Goal: Task Accomplishment & Management: Manage account settings

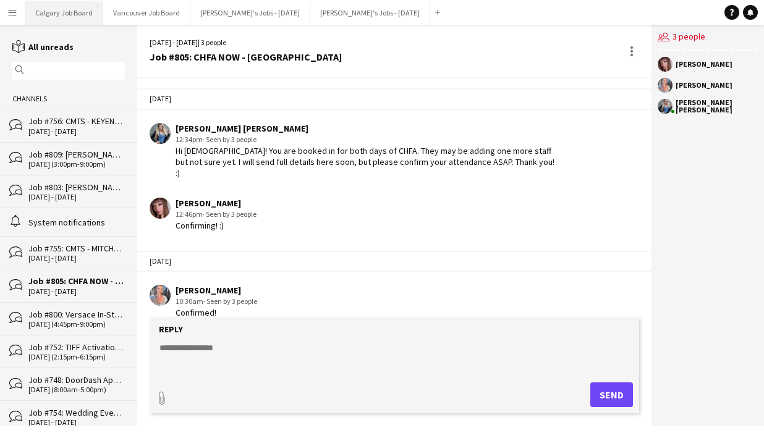
scroll to position [2233, 0]
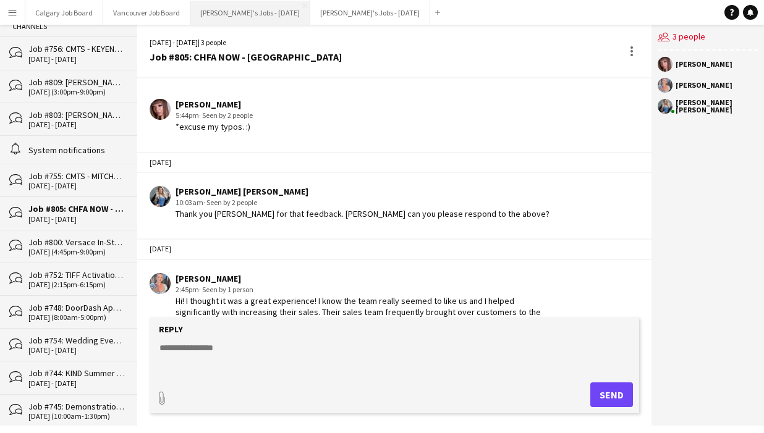
click at [225, 4] on button "[PERSON_NAME]'s Jobs - [DATE] Close" at bounding box center [250, 13] width 120 height 24
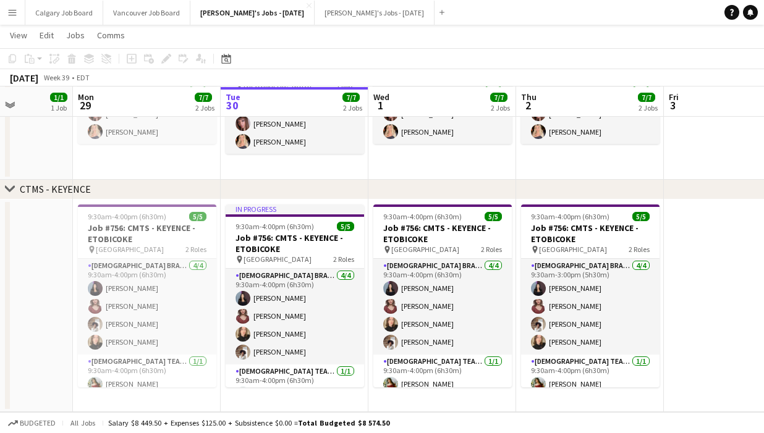
scroll to position [407, 0]
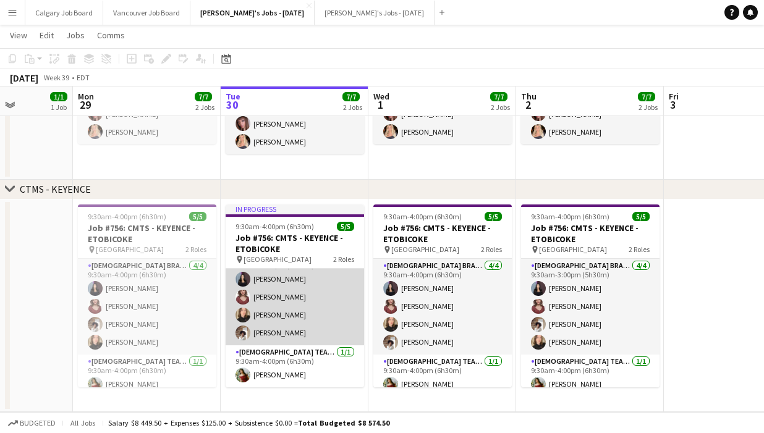
click at [265, 335] on app-card-role "[DEMOGRAPHIC_DATA] Brand Ambassador [DATE] 9:30am-4:00pm (6h30m) [PERSON_NAME] …" at bounding box center [295, 298] width 138 height 96
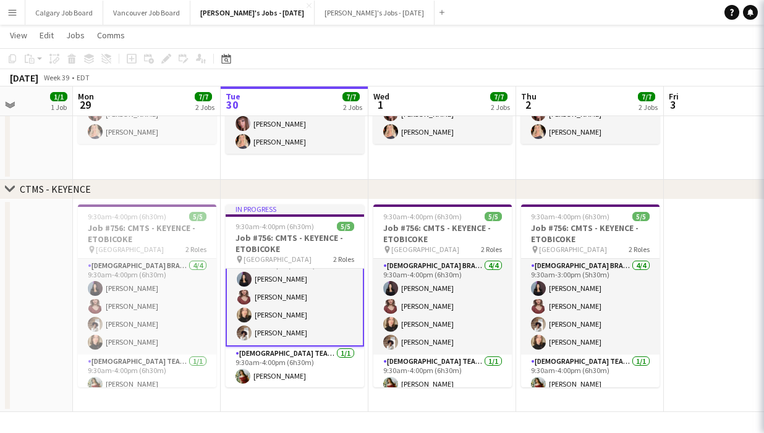
scroll to position [19, 0]
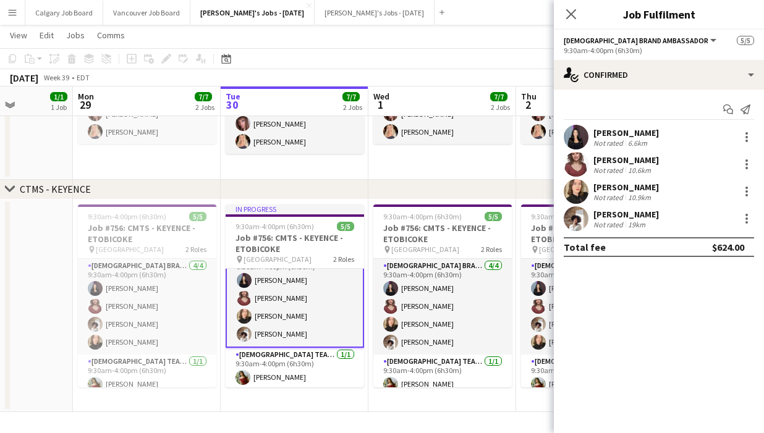
click at [637, 220] on div "19km" at bounding box center [636, 224] width 22 height 9
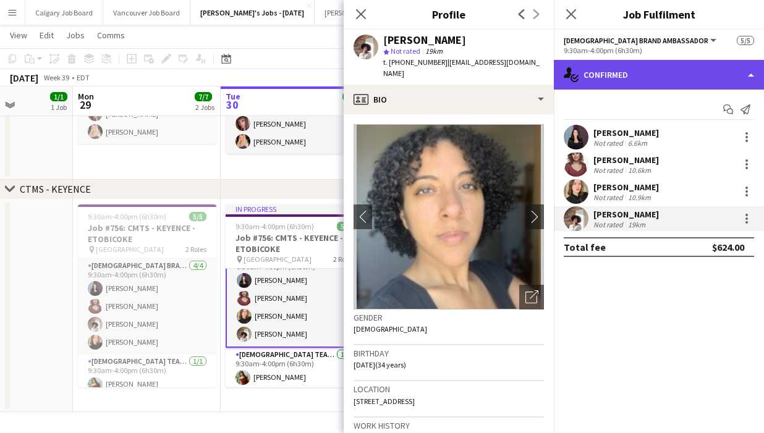
click at [630, 78] on div "single-neutral-actions-check-2 Confirmed" at bounding box center [659, 75] width 210 height 30
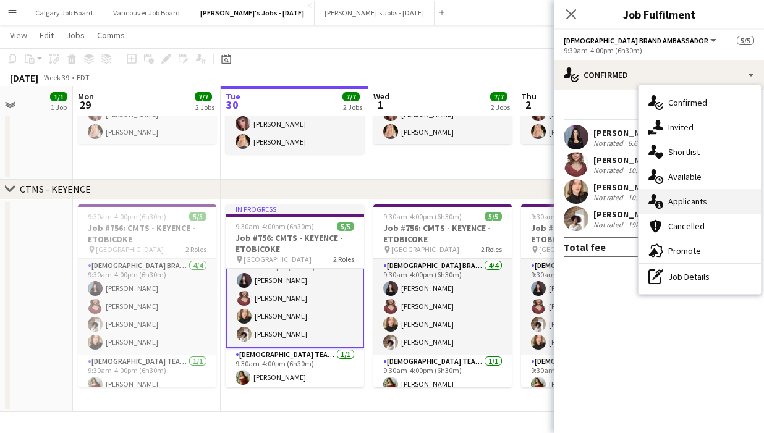
click at [679, 196] on span "Applicants" at bounding box center [687, 201] width 39 height 11
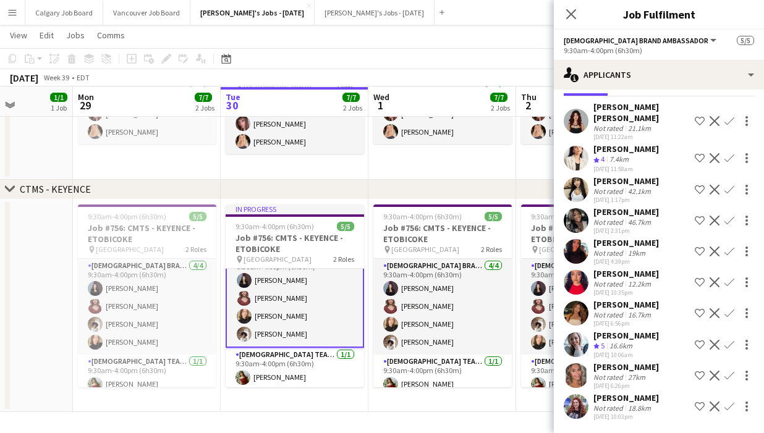
scroll to position [407, 0]
click at [620, 346] on div "16.6km" at bounding box center [621, 346] width 28 height 11
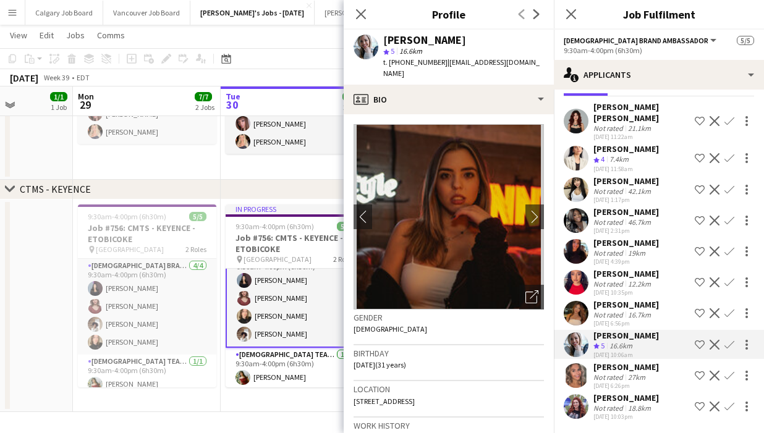
click at [312, 169] on app-date-cell "In progress 9:30am-7:00pm (9h30m) 2/2 Job #755: CMTS - MITCHAM - ETOBICOKE pin …" at bounding box center [295, 102] width 148 height 155
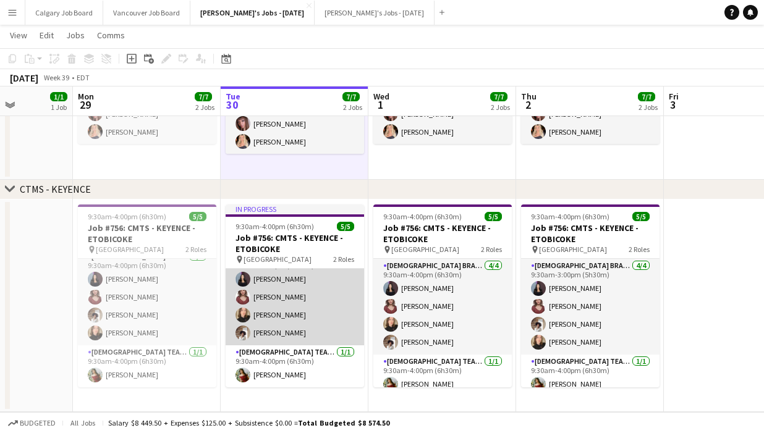
click at [247, 308] on app-card-role "[DEMOGRAPHIC_DATA] Brand Ambassador [DATE] 9:30am-4:00pm (6h30m) [PERSON_NAME] …" at bounding box center [295, 298] width 138 height 96
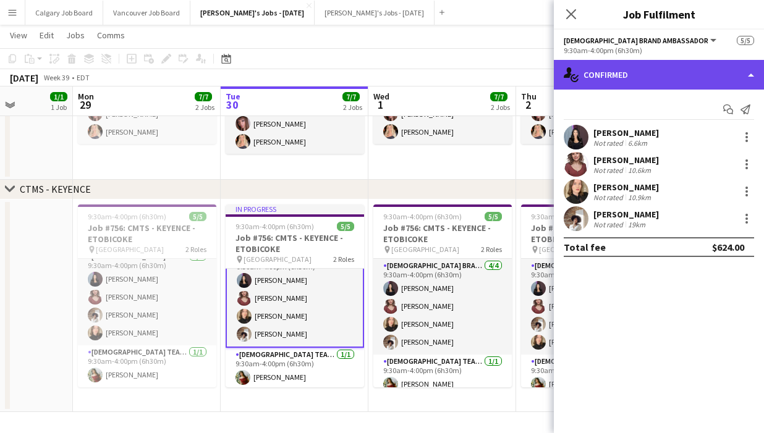
click at [709, 87] on div "single-neutral-actions-check-2 Confirmed" at bounding box center [659, 75] width 210 height 30
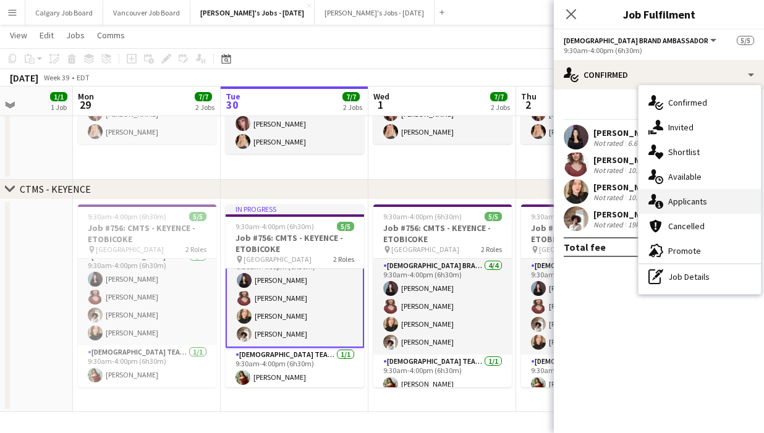
click at [713, 197] on div "single-neutral-actions-information Applicants" at bounding box center [699, 201] width 122 height 25
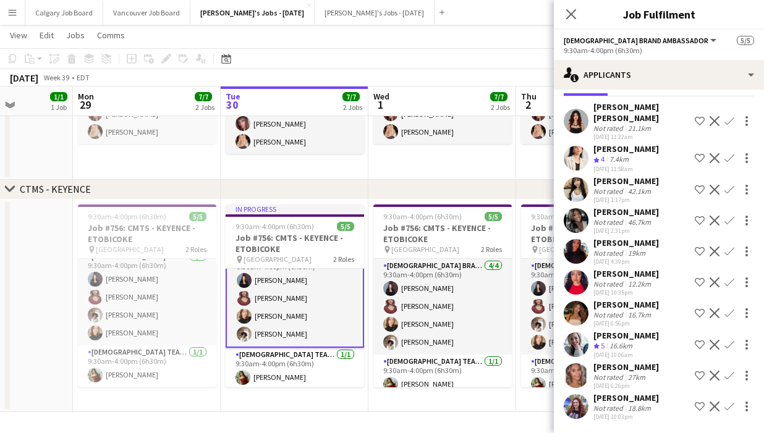
scroll to position [48, 0]
drag, startPoint x: 650, startPoint y: 343, endPoint x: 632, endPoint y: 319, distance: 29.7
click at [650, 343] on div "Crew rating 5 16.6km" at bounding box center [626, 346] width 66 height 11
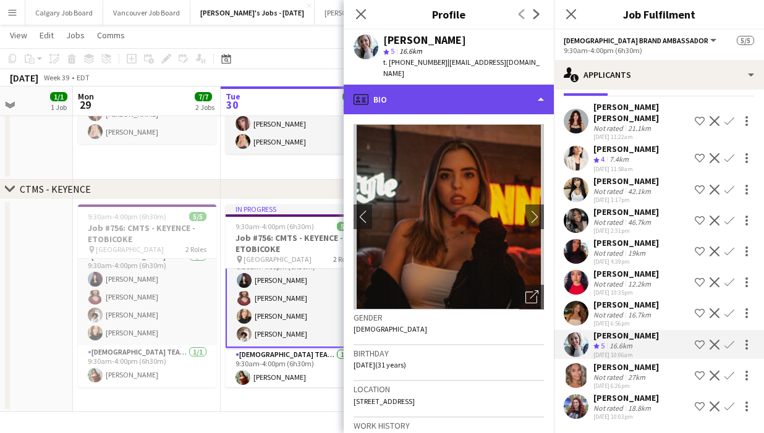
click at [469, 85] on div "profile Bio" at bounding box center [449, 100] width 210 height 30
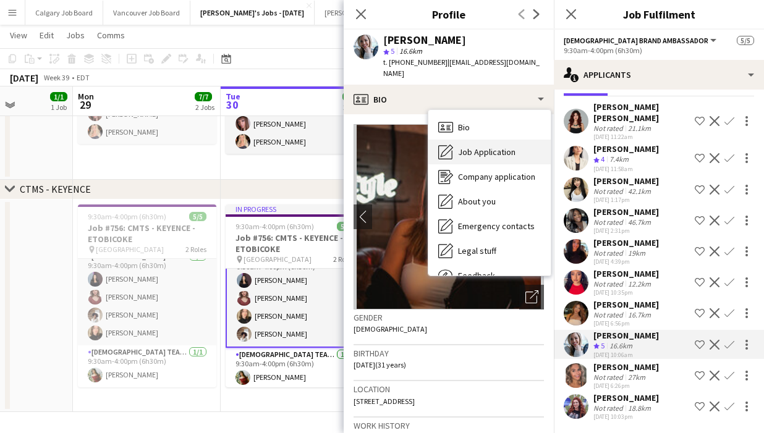
click at [497, 140] on div "Job Application Job Application" at bounding box center [489, 152] width 122 height 25
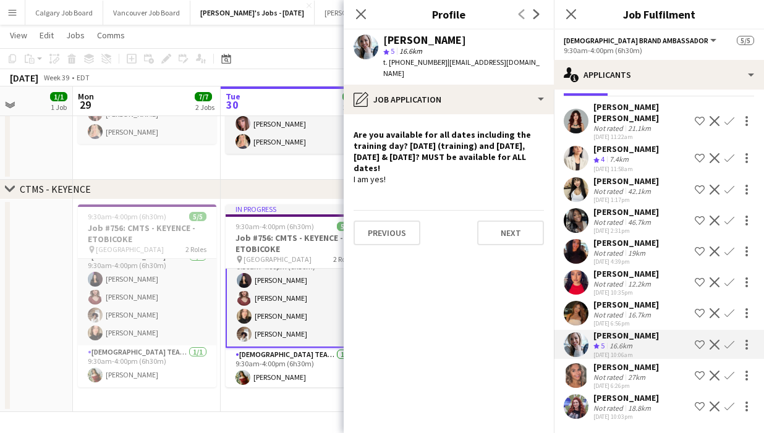
scroll to position [407, 0]
drag, startPoint x: 394, startPoint y: 64, endPoint x: 438, endPoint y: 62, distance: 43.9
click at [438, 62] on div "t. [PHONE_NUMBER] | [EMAIL_ADDRESS][DOMAIN_NAME]" at bounding box center [463, 68] width 161 height 22
copy span "[PHONE_NUMBER]"
click at [303, 198] on div "chevron-right CTMS - KEYENCE" at bounding box center [382, 190] width 764 height 20
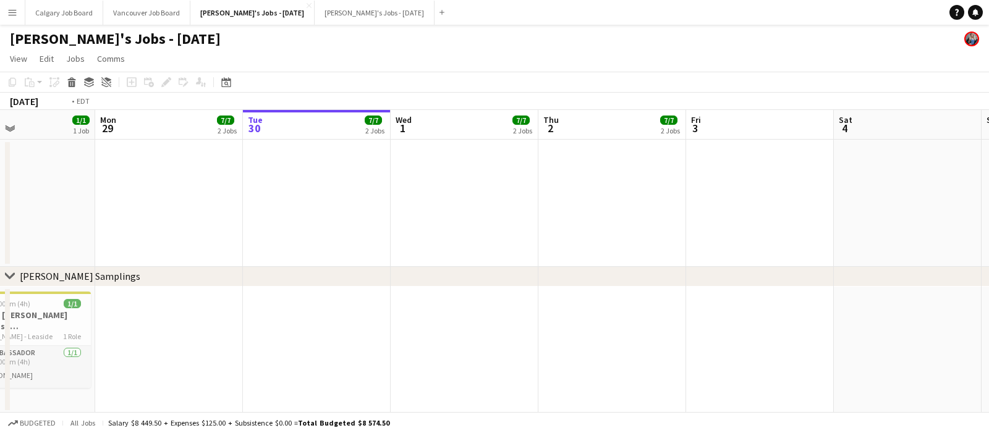
scroll to position [0, 532]
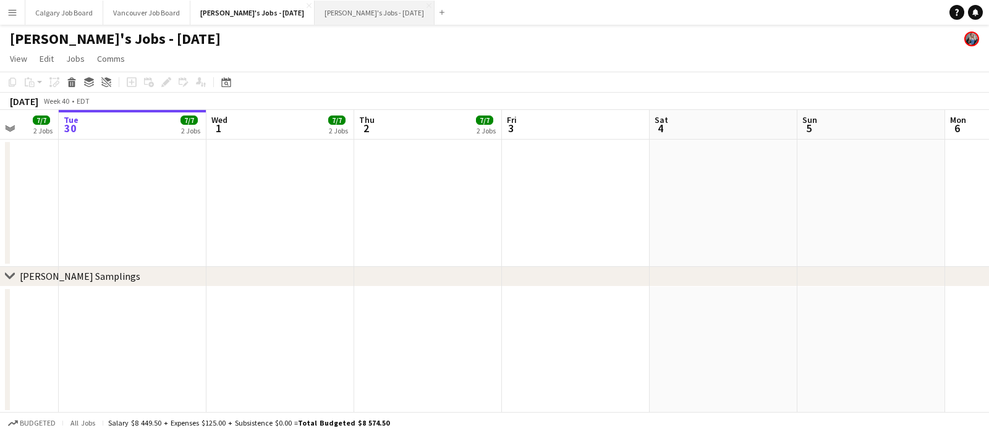
click at [346, 6] on button "[PERSON_NAME]'s Jobs - [DATE] Close" at bounding box center [375, 13] width 120 height 24
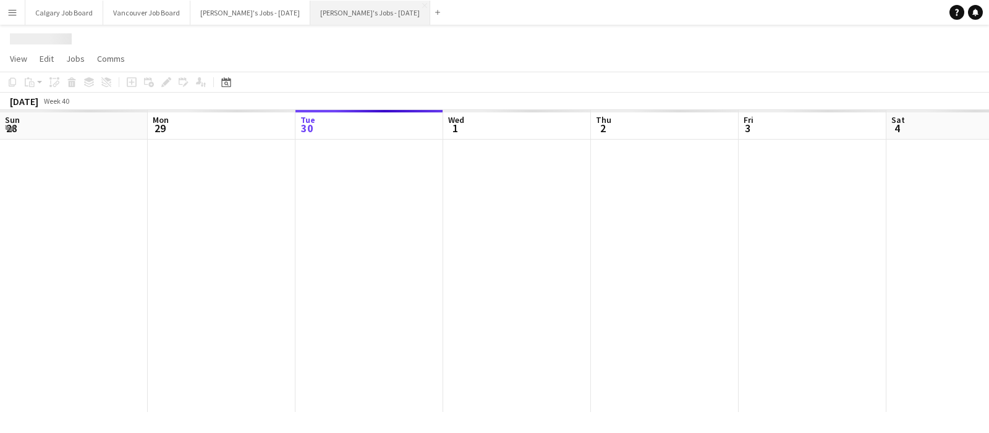
scroll to position [0, 436]
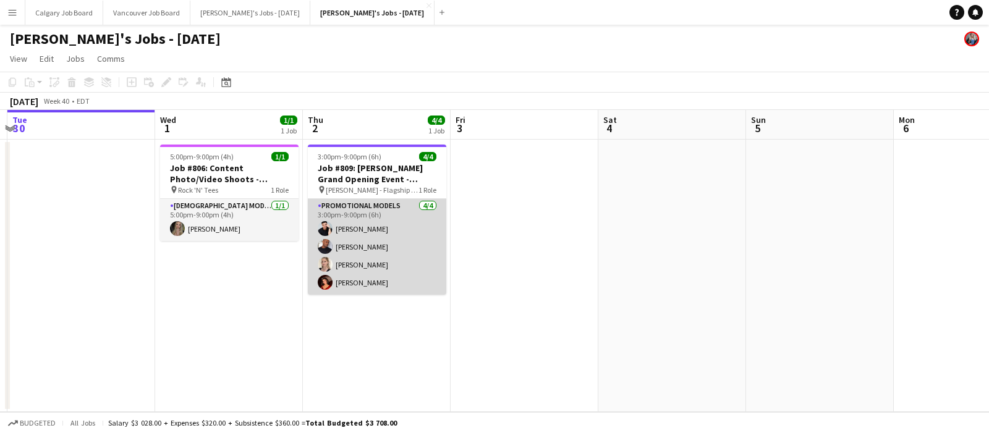
click at [394, 253] on app-card-role "Promotional Models [DATE] 3:00pm-9:00pm (6h) [PERSON_NAME] [PERSON_NAME] [PERSO…" at bounding box center [377, 247] width 138 height 96
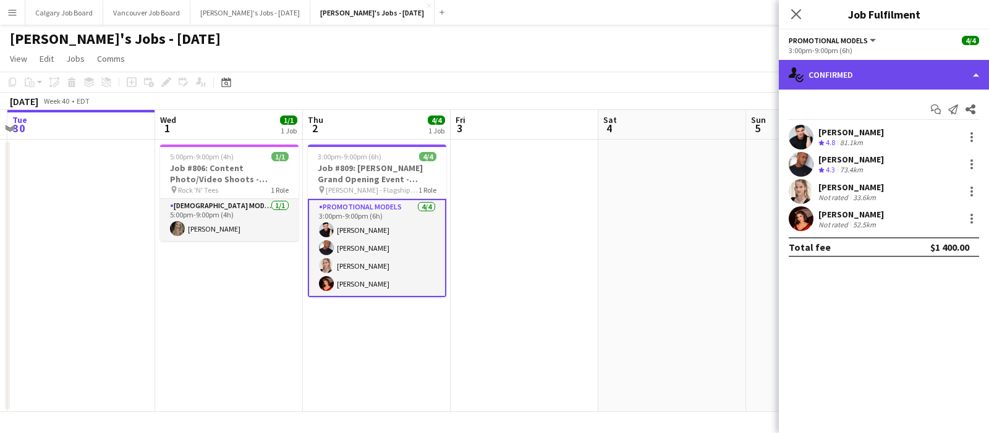
click at [763, 74] on div "single-neutral-actions-check-2 Confirmed" at bounding box center [884, 75] width 210 height 30
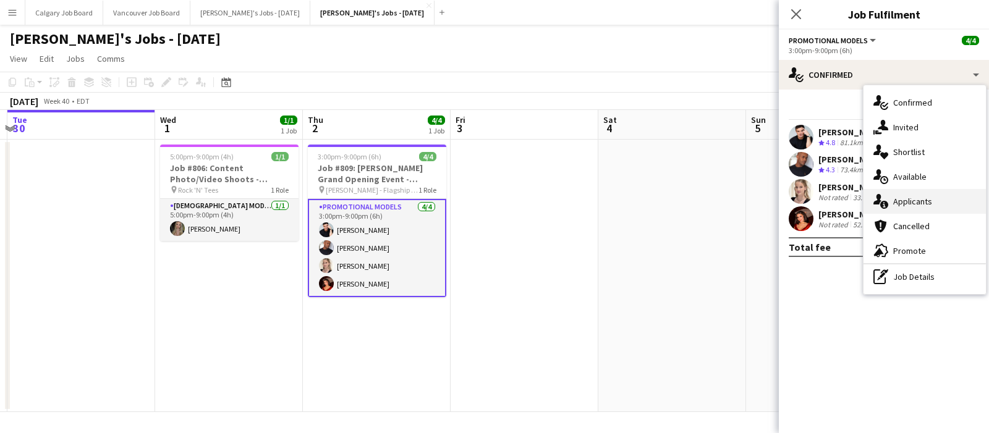
click at [763, 197] on div "single-neutral-actions-information Applicants" at bounding box center [924, 201] width 122 height 25
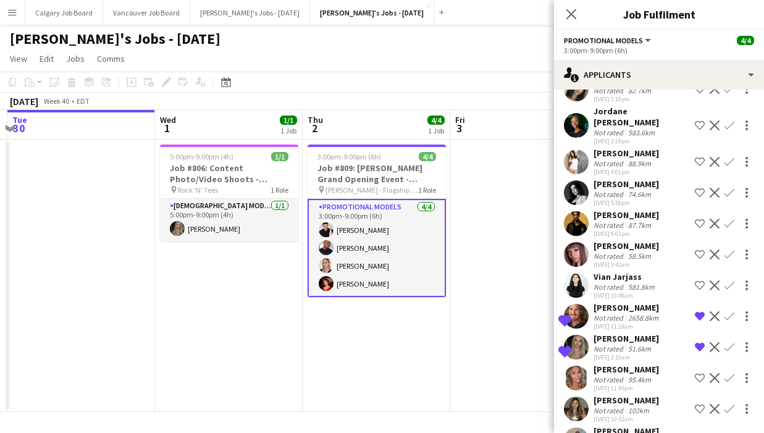
scroll to position [-1, 0]
click at [483, 288] on app-date-cell at bounding box center [525, 276] width 148 height 273
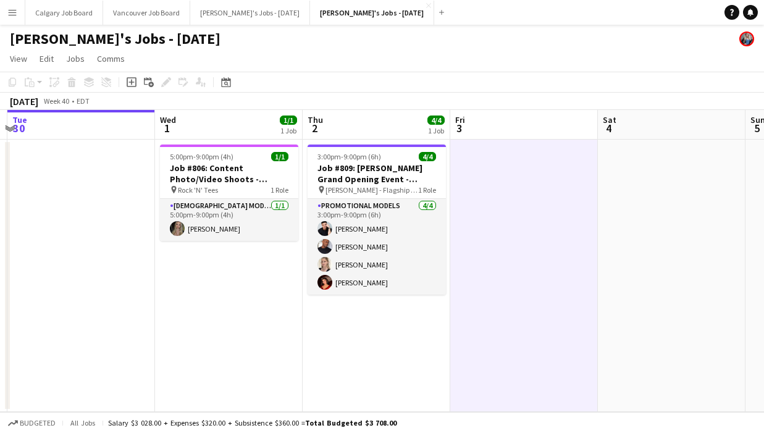
scroll to position [0, 0]
click at [258, 16] on button "[PERSON_NAME]'s Jobs - [DATE] Close" at bounding box center [250, 13] width 120 height 24
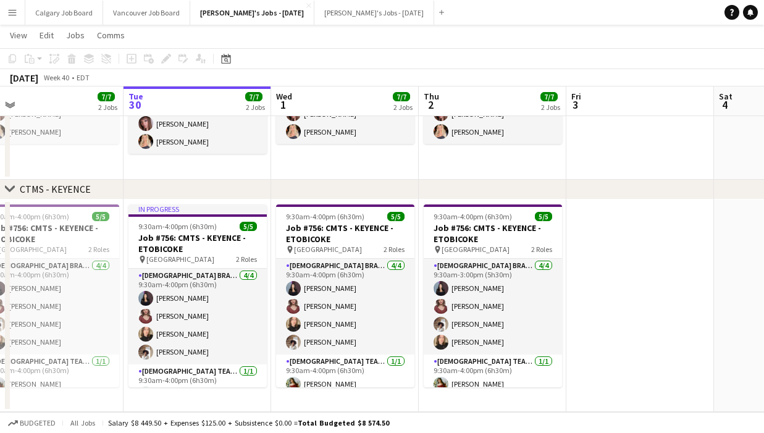
scroll to position [0, 466]
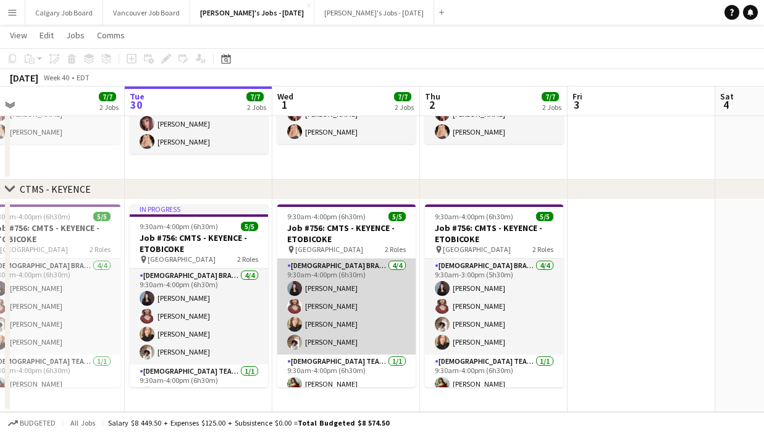
click at [312, 341] on app-card-role "[DEMOGRAPHIC_DATA] Brand Ambassador [DATE] 9:30am-4:00pm (6h30m) [PERSON_NAME] …" at bounding box center [346, 307] width 138 height 96
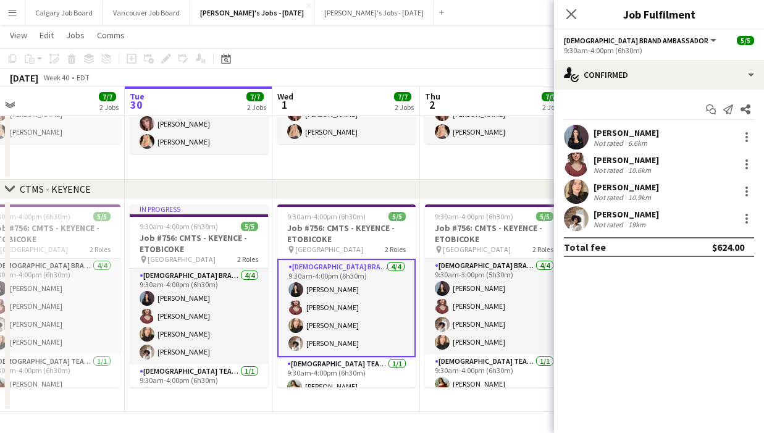
scroll to position [407, 0]
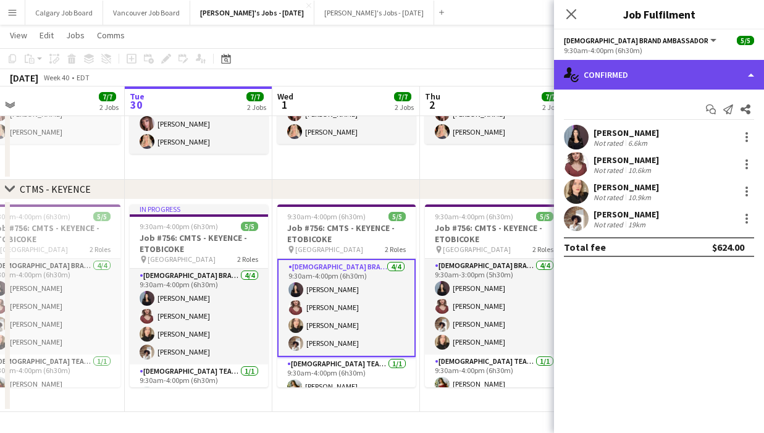
click at [658, 78] on div "single-neutral-actions-check-2 Confirmed" at bounding box center [659, 75] width 210 height 30
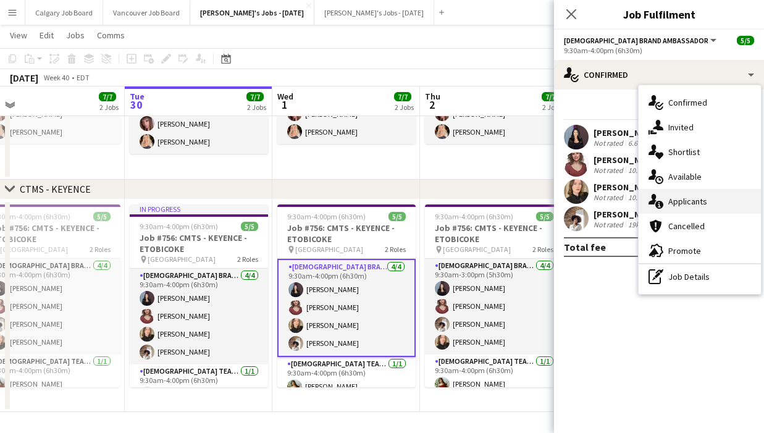
click at [706, 195] on div "single-neutral-actions-information Applicants" at bounding box center [700, 201] width 122 height 25
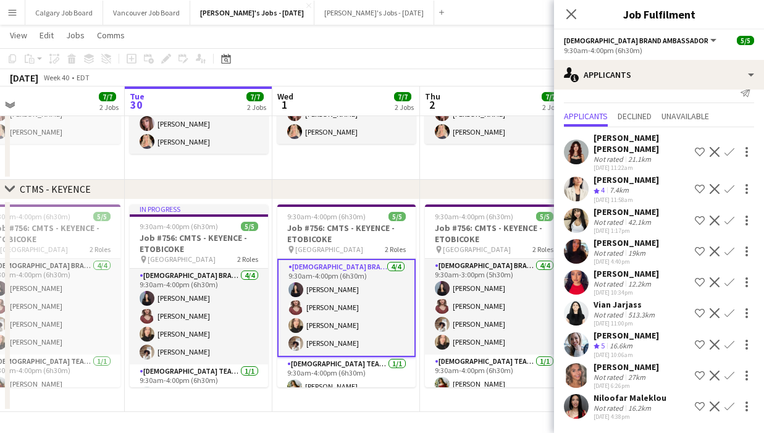
click at [624, 254] on div "Not rated" at bounding box center [610, 252] width 32 height 9
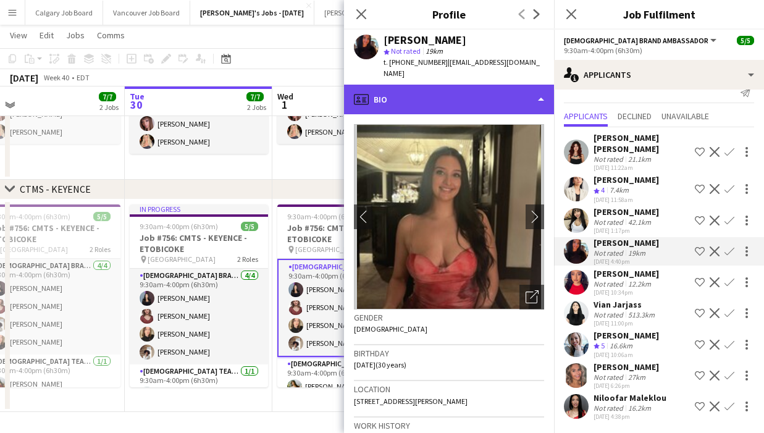
drag, startPoint x: 412, startPoint y: 83, endPoint x: 416, endPoint y: 92, distance: 10.2
click at [412, 85] on div "profile Bio" at bounding box center [449, 100] width 210 height 30
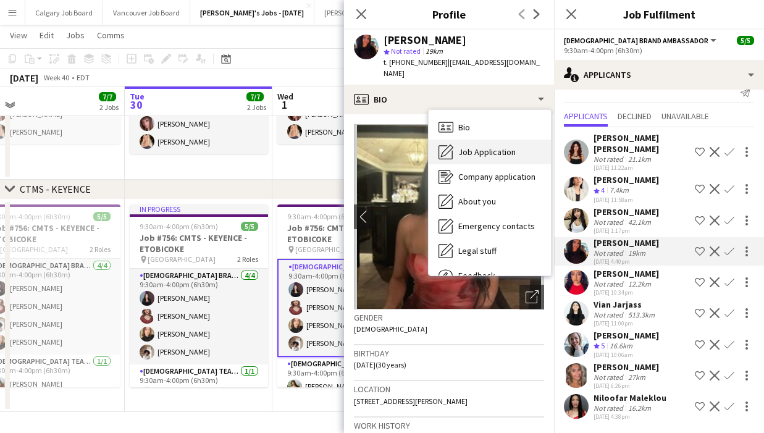
click at [460, 146] on span "Job Application" at bounding box center [487, 151] width 57 height 11
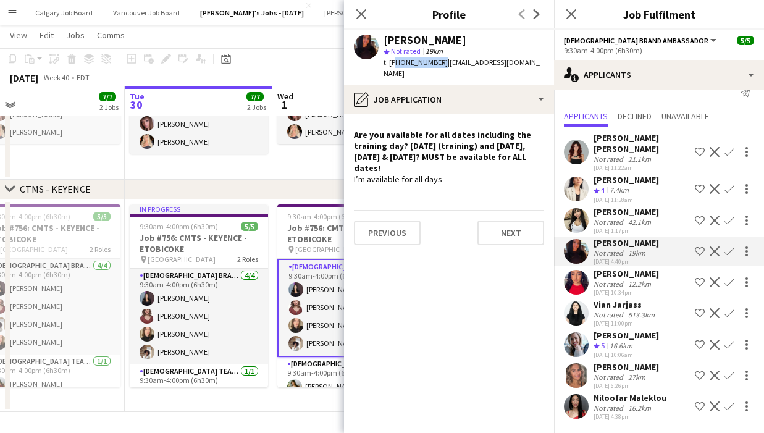
drag, startPoint x: 395, startPoint y: 62, endPoint x: 435, endPoint y: 61, distance: 40.2
click at [435, 61] on div "t. [PHONE_NUMBER] | [EMAIL_ADDRESS][DOMAIN_NAME]" at bounding box center [464, 68] width 161 height 22
copy span "14167085979"
click at [16, 11] on app-icon "Menu" at bounding box center [12, 12] width 10 height 10
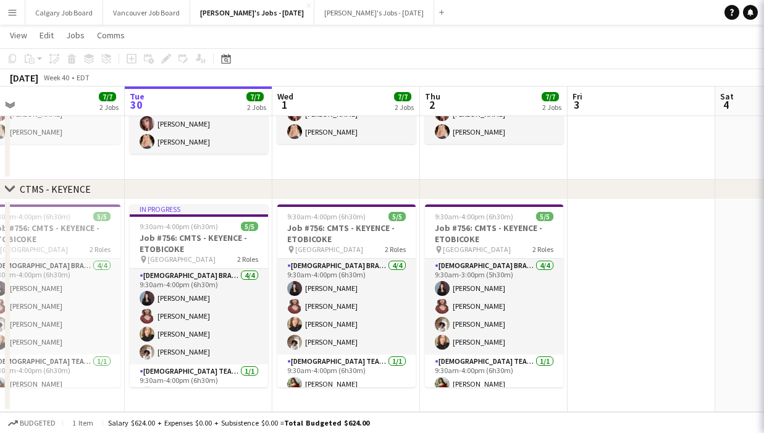
scroll to position [0, 0]
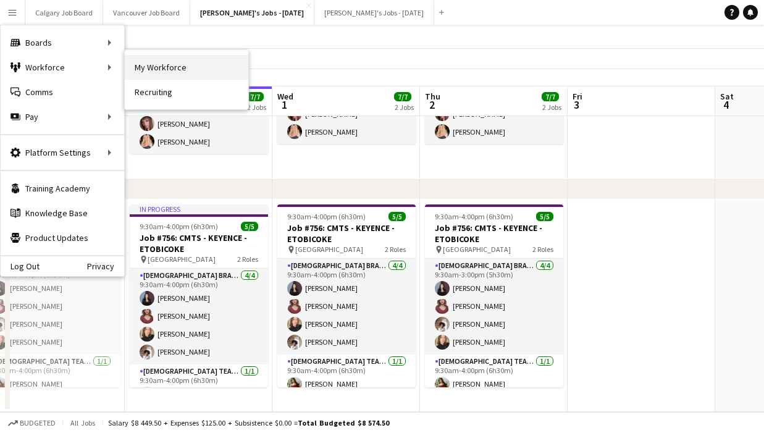
click at [159, 64] on link "My Workforce" at bounding box center [187, 67] width 124 height 25
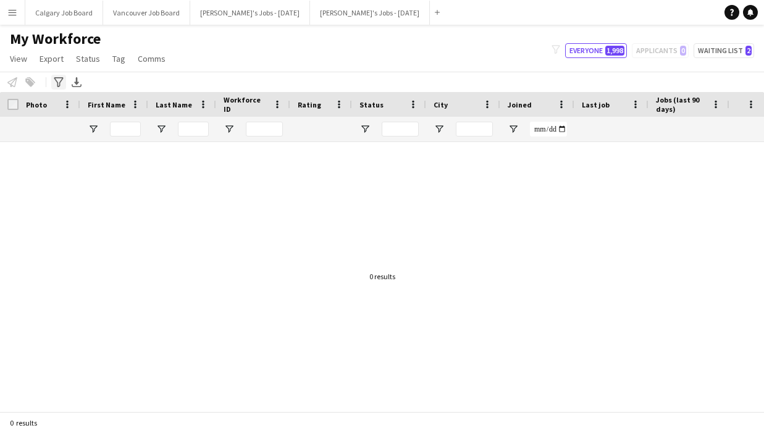
click at [55, 81] on icon "Advanced filters" at bounding box center [59, 82] width 10 height 10
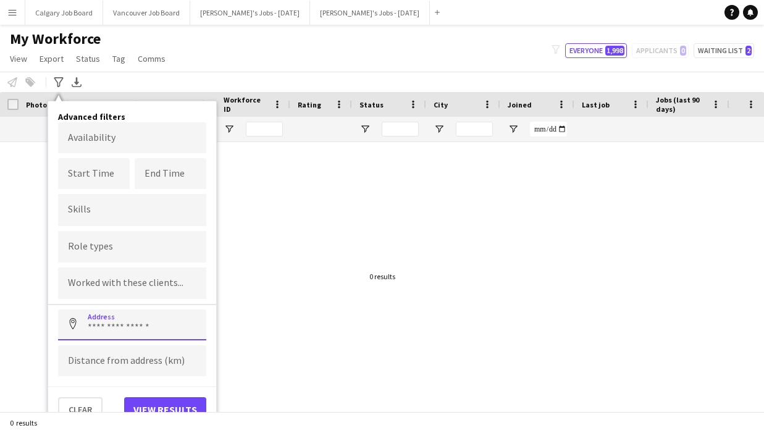
paste input "**********"
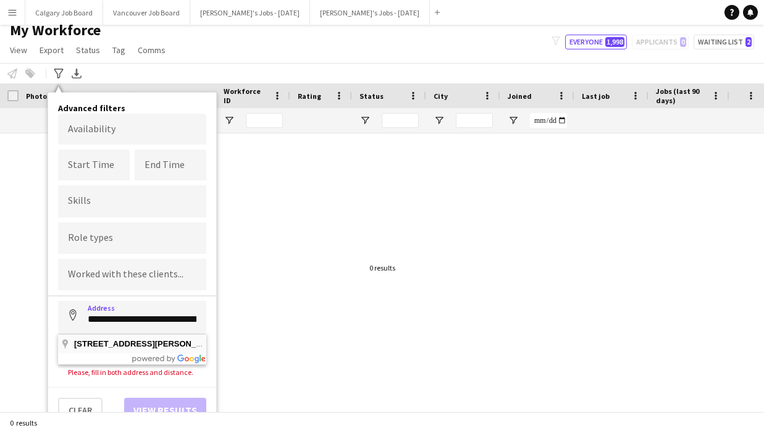
type input "**********"
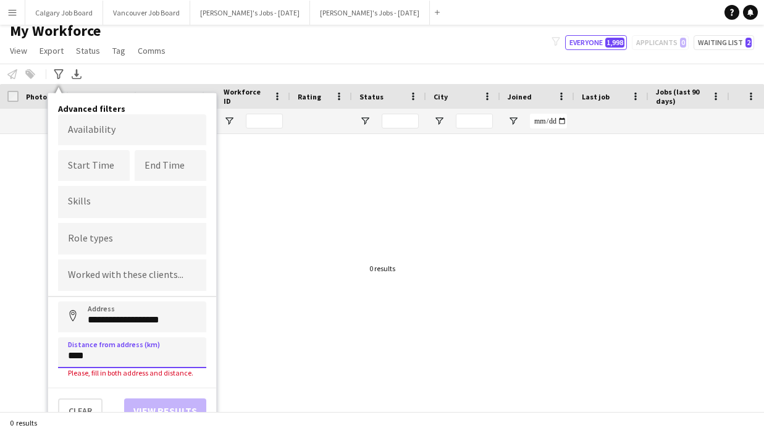
scroll to position [1, 0]
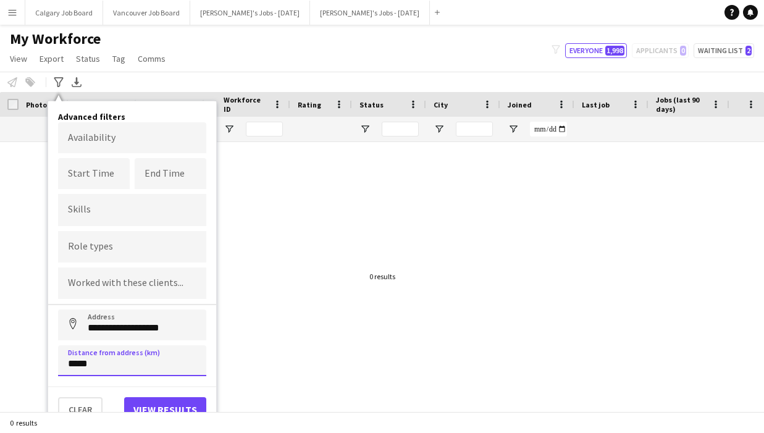
type input "*****"
click at [168, 404] on button "View results" at bounding box center [165, 409] width 82 height 25
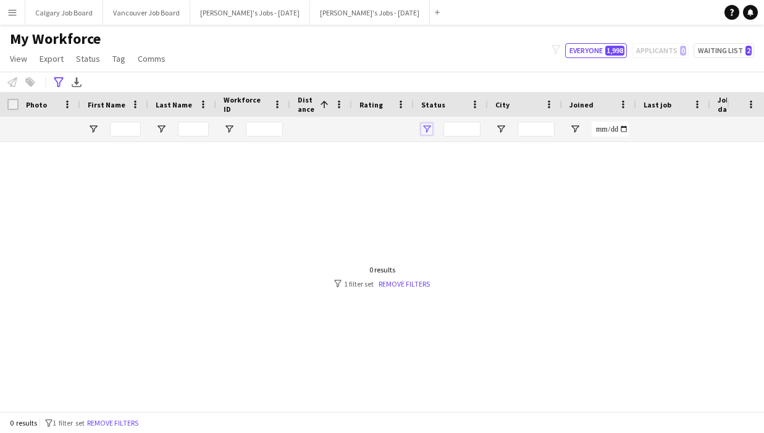
click at [425, 130] on span "Open Filter Menu" at bounding box center [426, 129] width 11 height 11
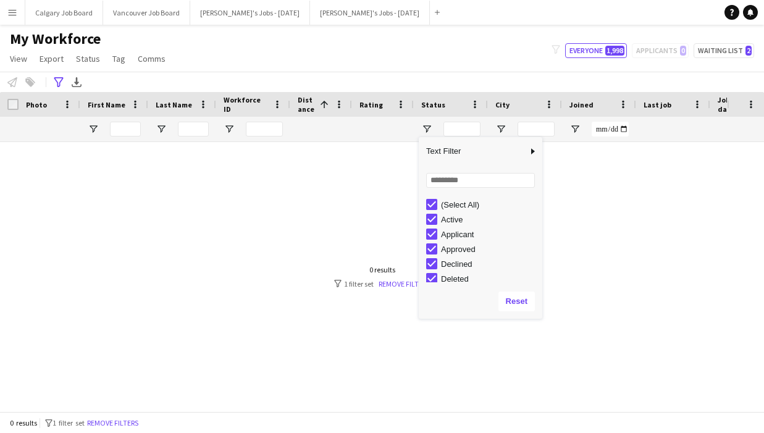
drag, startPoint x: 385, startPoint y: 54, endPoint x: 413, endPoint y: 69, distance: 31.2
click at [385, 54] on div "My Workforce View Views Default view Active New view Update view Delete view Ed…" at bounding box center [382, 51] width 764 height 42
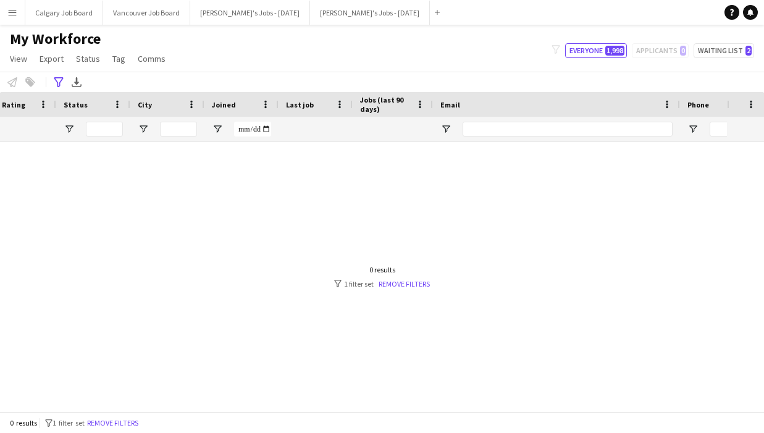
click at [432, 287] on div at bounding box center [363, 276] width 727 height 269
click at [421, 286] on link "Remove filters" at bounding box center [404, 283] width 51 height 9
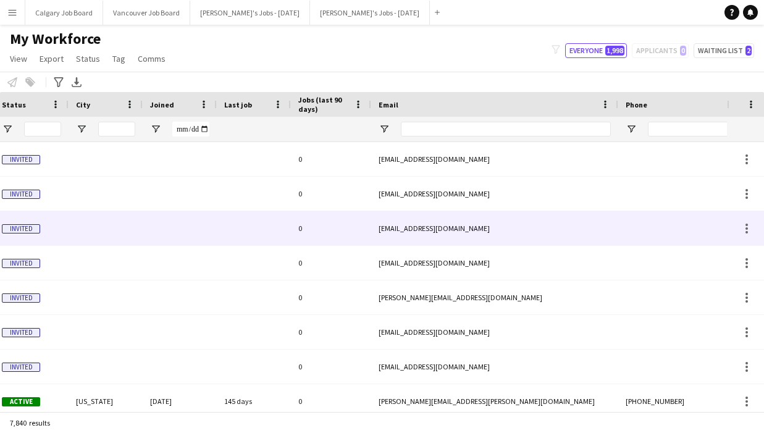
scroll to position [0, 2]
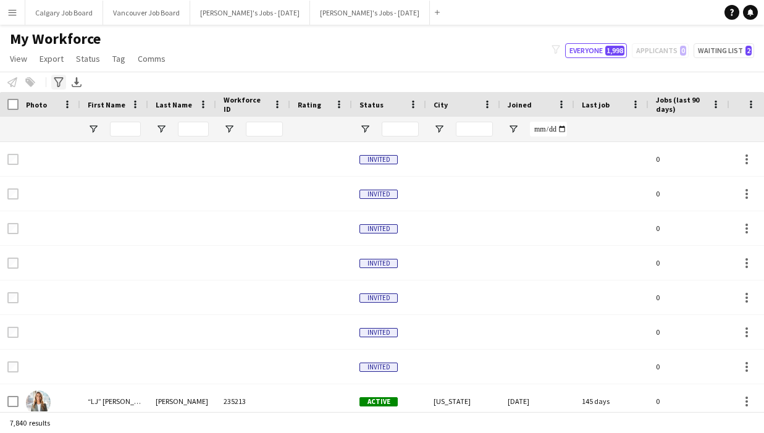
click at [53, 79] on div "Advanced filters" at bounding box center [58, 82] width 15 height 15
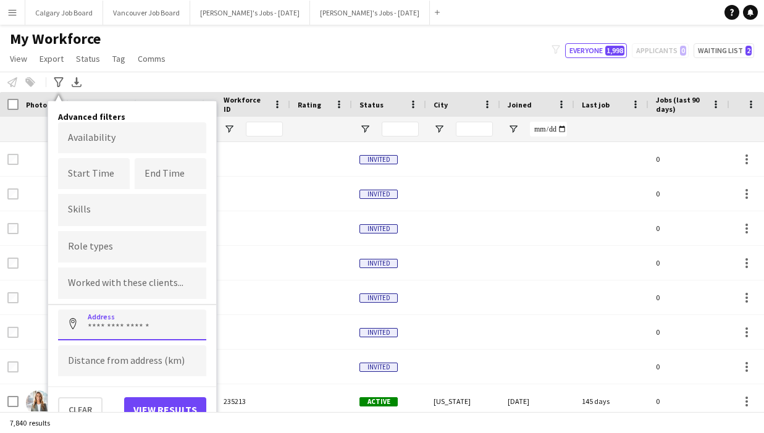
click at [155, 320] on input at bounding box center [132, 325] width 148 height 31
paste input "**********"
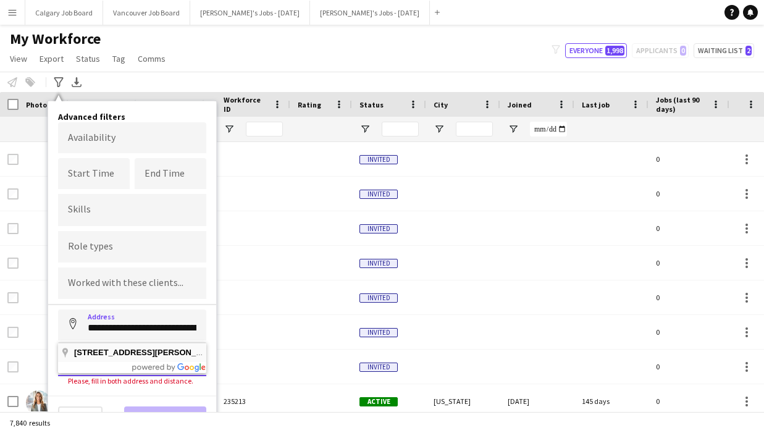
type input "**********"
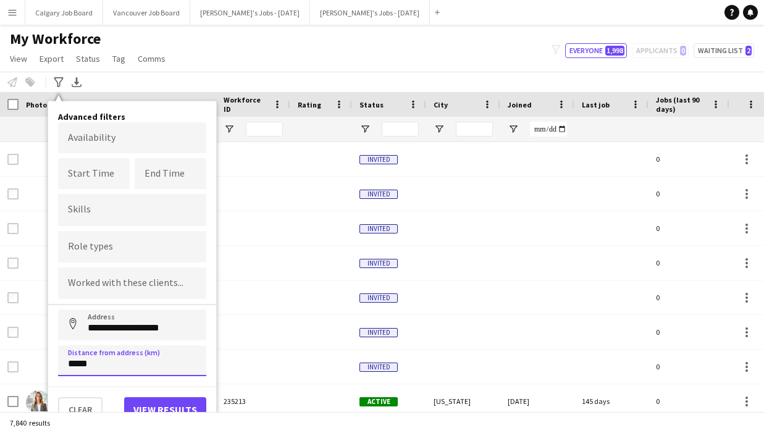
type input "*****"
click at [172, 401] on button "View results" at bounding box center [165, 409] width 82 height 25
type input "**********"
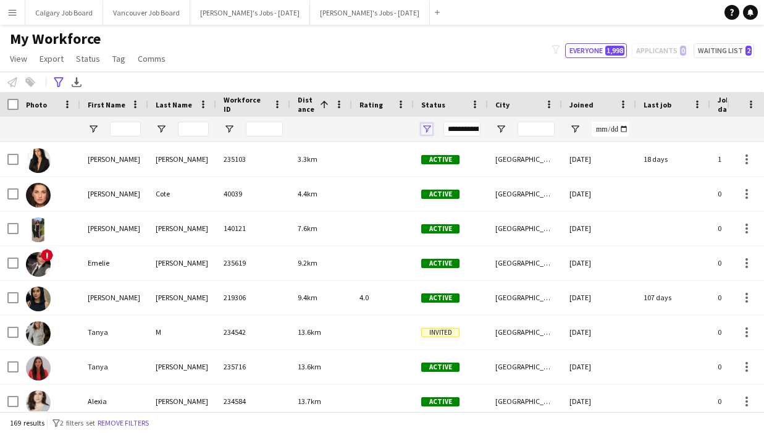
click at [423, 130] on span "Open Filter Menu" at bounding box center [426, 129] width 11 height 11
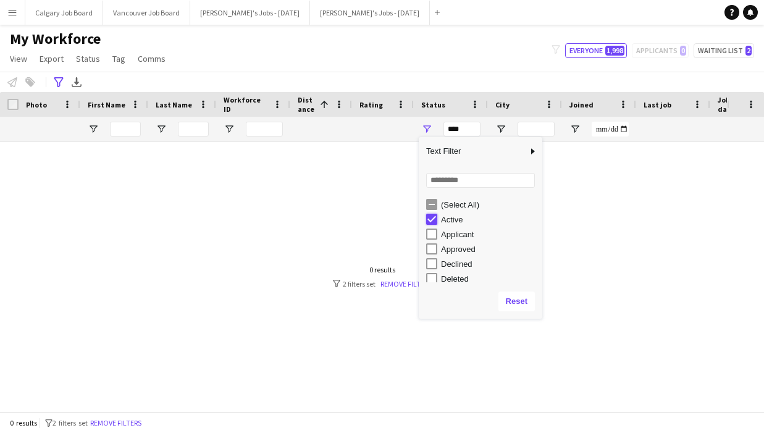
type input "**********"
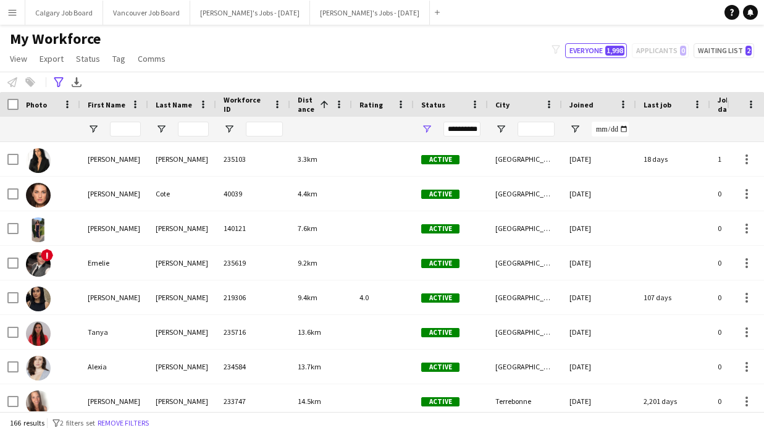
click at [420, 76] on div "**********" at bounding box center [382, 82] width 764 height 20
click at [17, 7] on app-icon "Menu" at bounding box center [12, 12] width 10 height 10
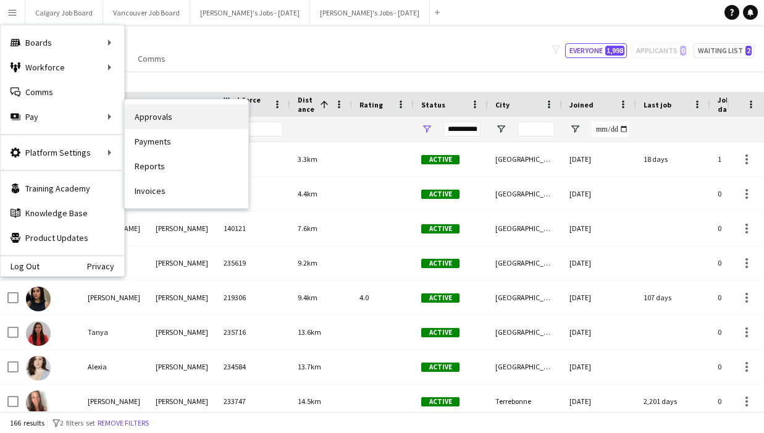
click at [161, 114] on link "Approvals" at bounding box center [187, 116] width 124 height 25
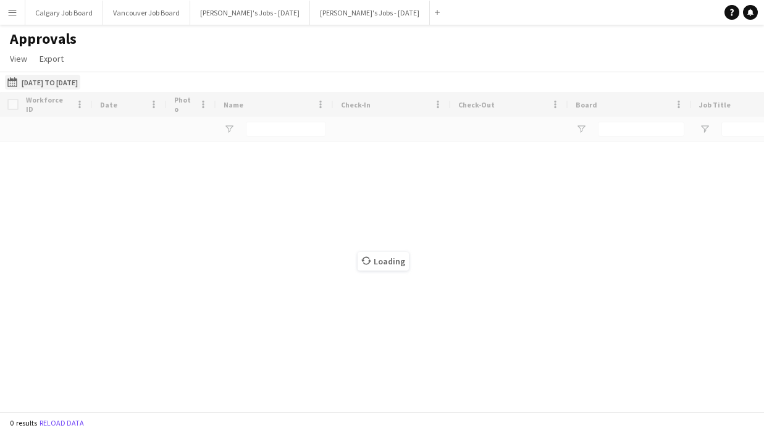
click at [32, 80] on button "[DATE] to [DATE] [DATE] to [DATE]" at bounding box center [42, 82] width 75 height 15
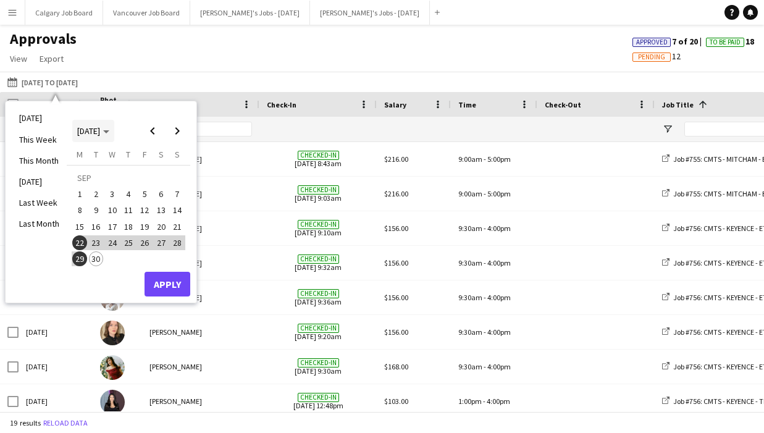
click at [109, 132] on span "[DATE]" at bounding box center [93, 130] width 32 height 11
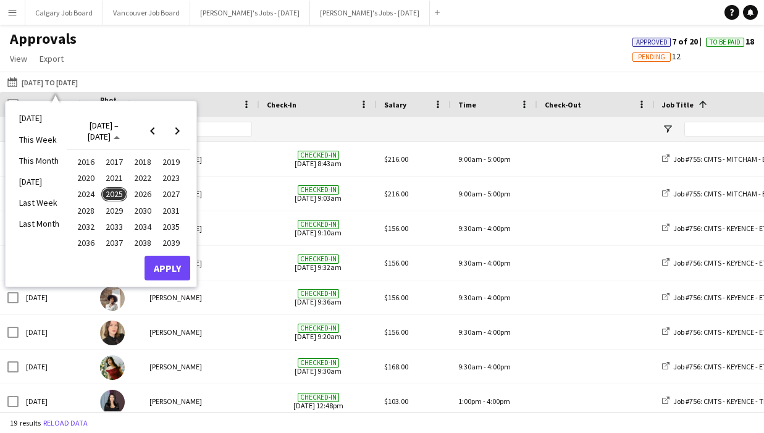
click at [94, 192] on span "2024" at bounding box center [85, 194] width 25 height 15
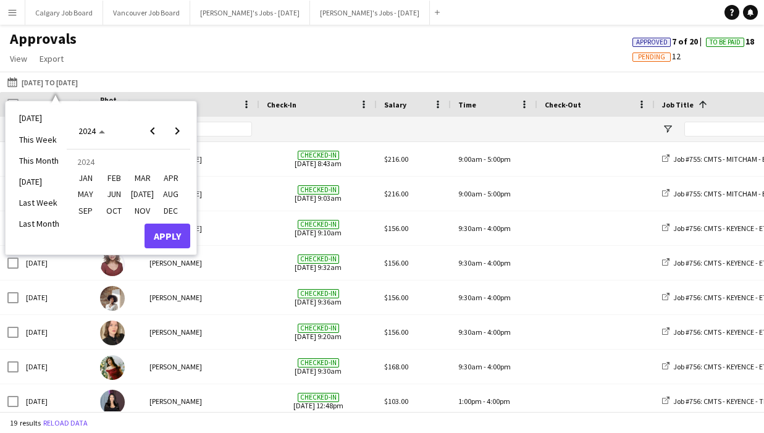
click at [116, 211] on span "OCT" at bounding box center [113, 210] width 25 height 15
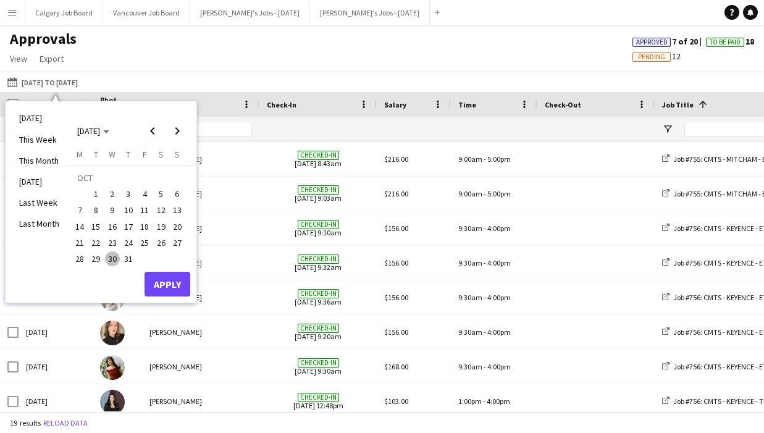
click at [154, 243] on span "26" at bounding box center [161, 242] width 15 height 15
drag, startPoint x: 85, startPoint y: 243, endPoint x: 113, endPoint y: 255, distance: 30.2
click at [86, 243] on span "21" at bounding box center [79, 242] width 15 height 15
click at [129, 258] on span "31" at bounding box center [128, 259] width 15 height 15
click at [82, 243] on span "21" at bounding box center [79, 242] width 15 height 15
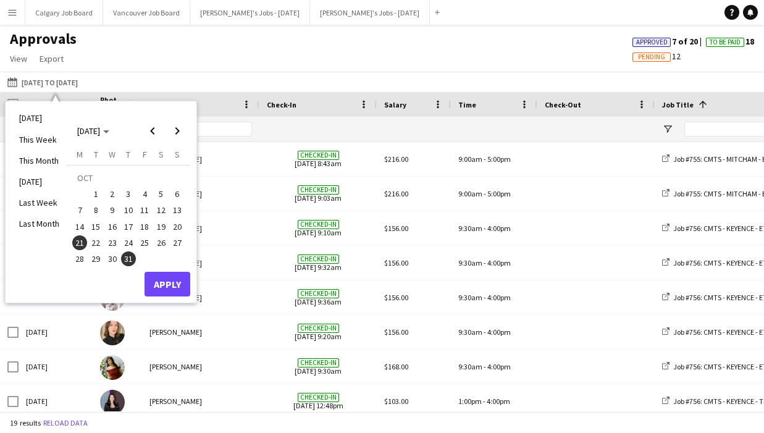
click at [163, 277] on button "Apply" at bounding box center [168, 284] width 46 height 25
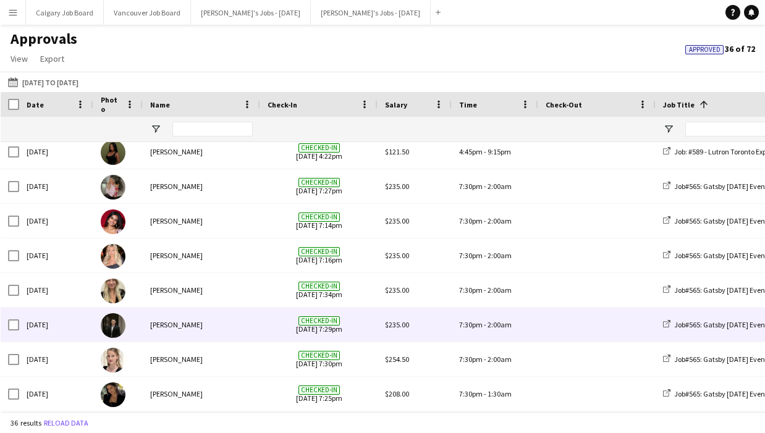
scroll to position [976, 0]
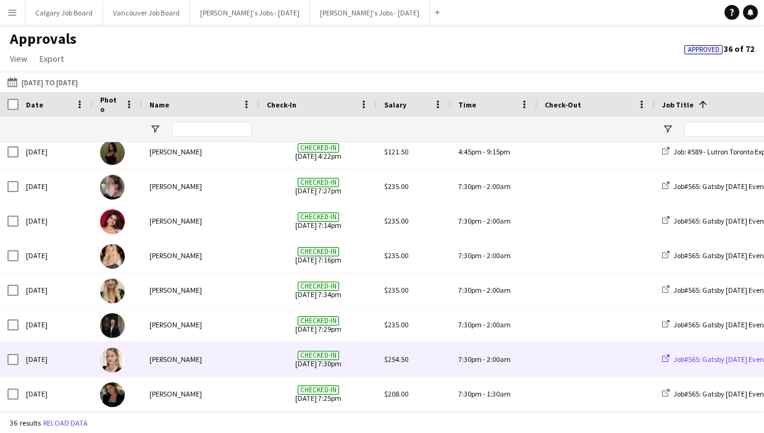
click at [727, 361] on span "Job#565: Gatsby [DATE] Event - GRIMSBY ON" at bounding box center [742, 359] width 137 height 9
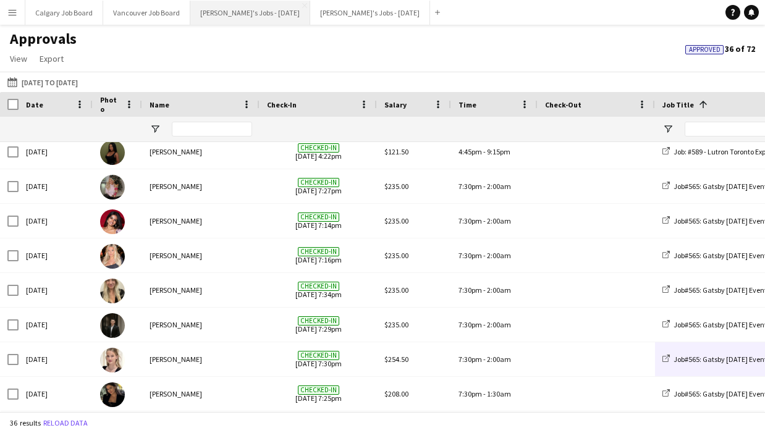
click at [295, 11] on button "[PERSON_NAME]'s Jobs - [DATE] Close" at bounding box center [250, 13] width 120 height 24
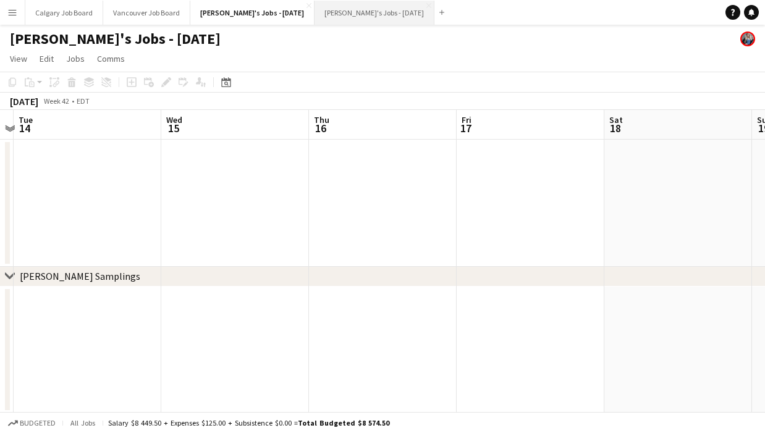
click at [376, 13] on button "[PERSON_NAME]'s Jobs - [DATE] Close" at bounding box center [375, 13] width 120 height 24
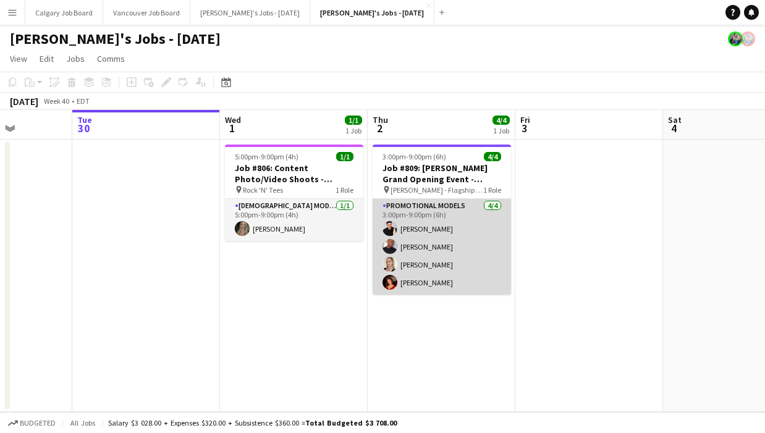
scroll to position [1, 0]
click at [418, 250] on app-card-role "Promotional Models [DATE] 3:00pm-9:00pm (6h) [PERSON_NAME] [PERSON_NAME] [PERSO…" at bounding box center [442, 247] width 138 height 96
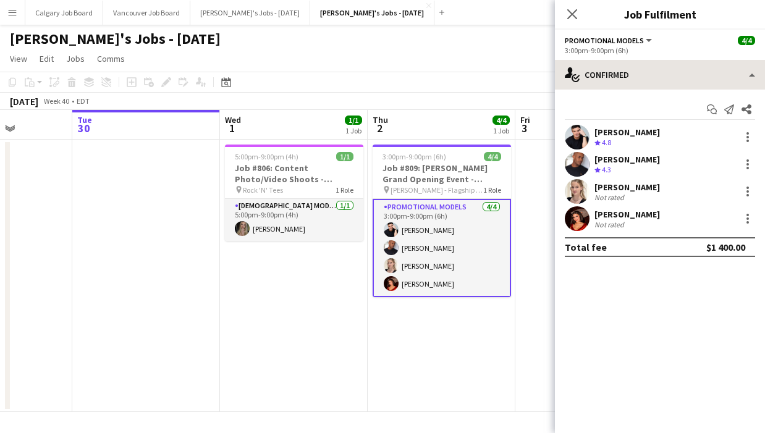
scroll to position [0, 371]
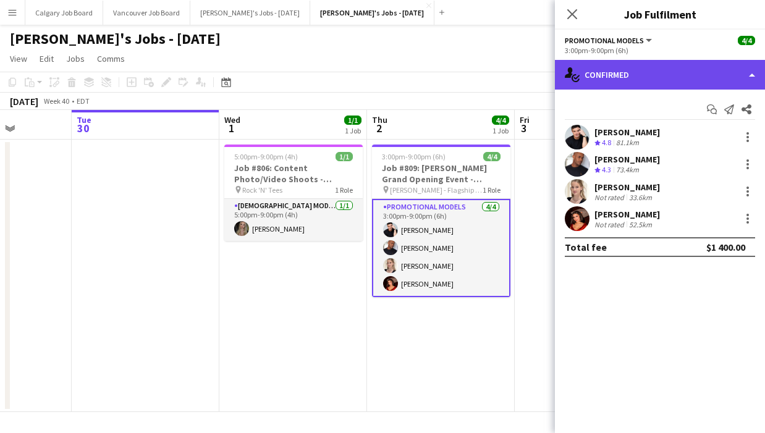
click at [681, 83] on div "single-neutral-actions-check-2 Confirmed" at bounding box center [660, 75] width 210 height 30
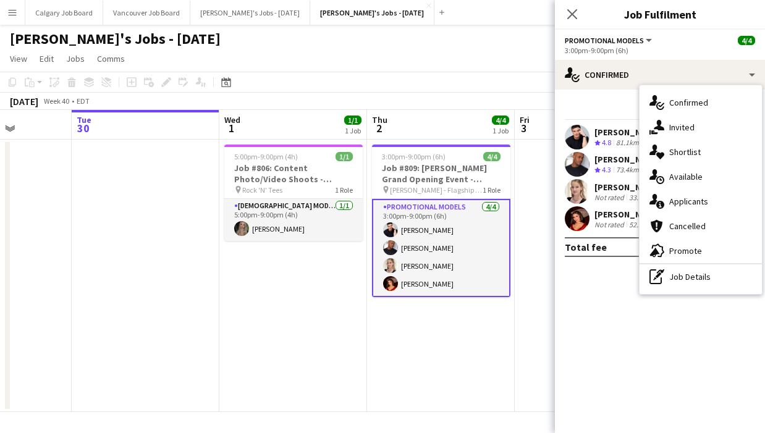
click at [700, 263] on hr at bounding box center [701, 263] width 122 height 1
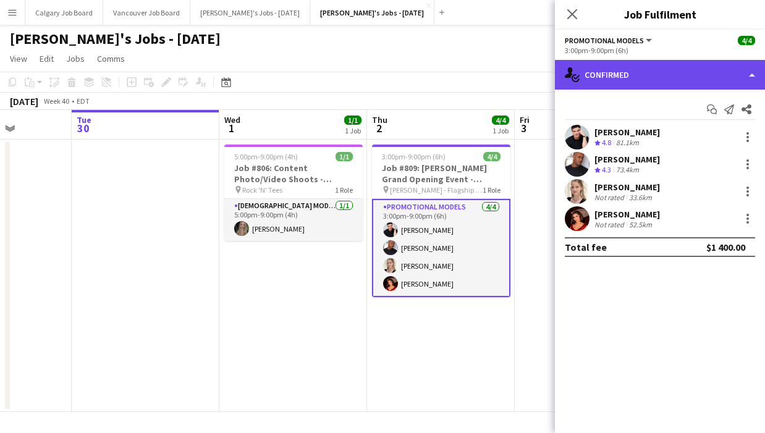
click at [684, 77] on div "single-neutral-actions-check-2 Confirmed" at bounding box center [660, 75] width 210 height 30
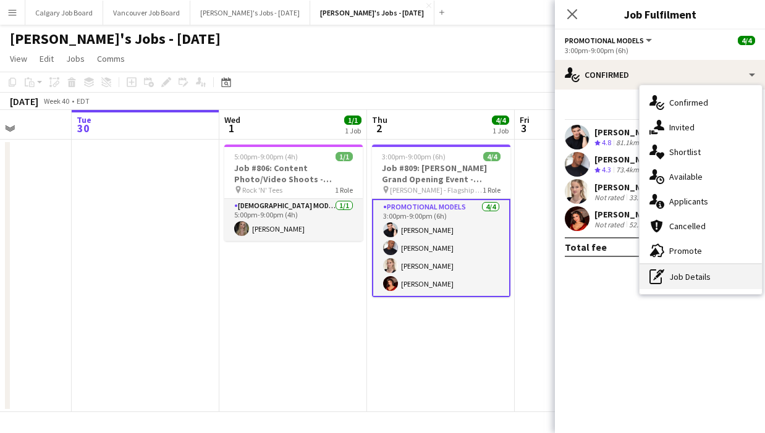
click at [695, 268] on div "pen-write Job Details" at bounding box center [701, 277] width 122 height 25
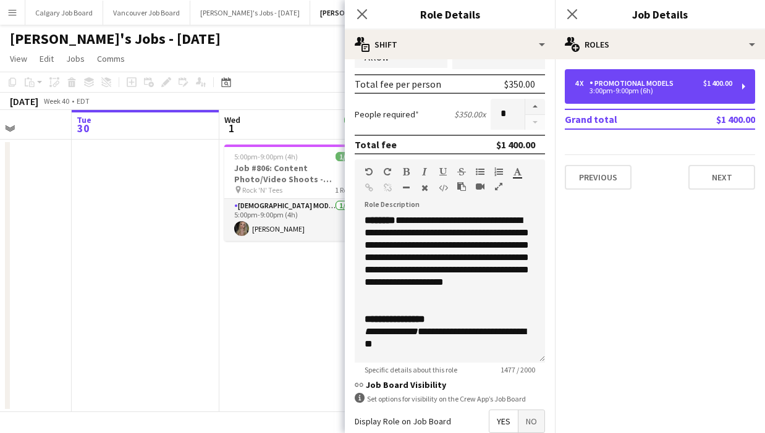
scroll to position [147, 0]
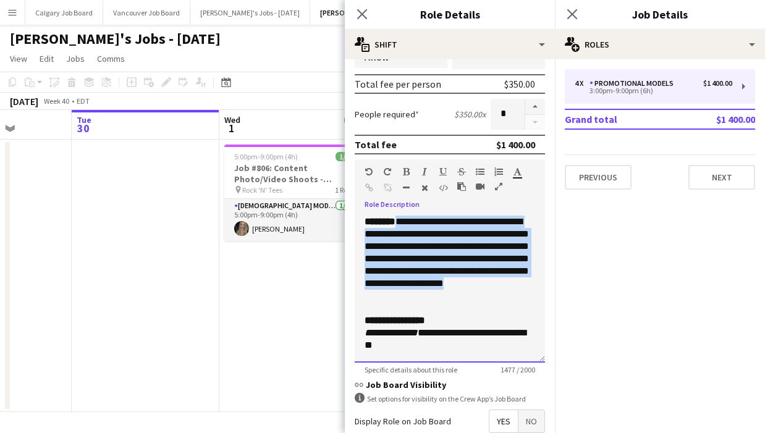
drag, startPoint x: 404, startPoint y: 233, endPoint x: 526, endPoint y: 307, distance: 142.6
click at [526, 302] on div "**********" at bounding box center [450, 259] width 171 height 87
copy div "**********"
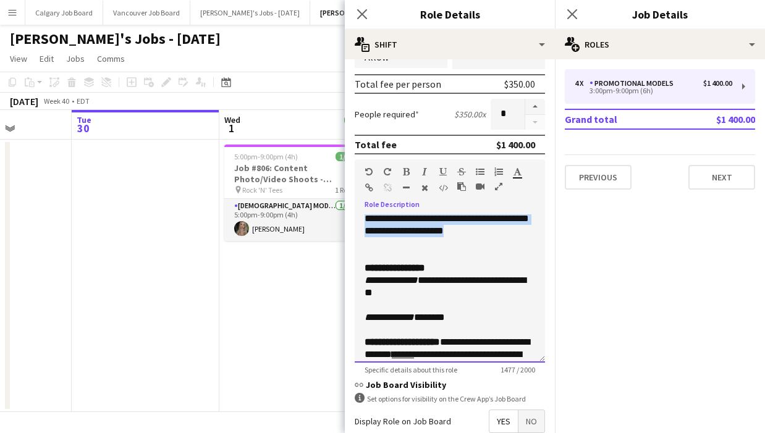
scroll to position [203, 0]
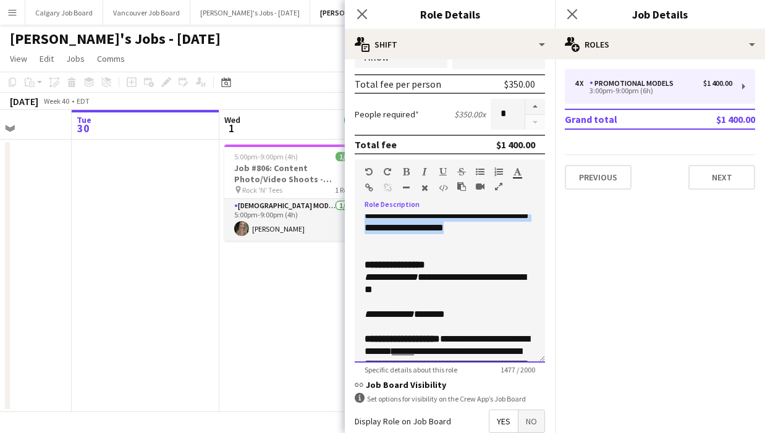
click at [379, 282] on icon "**********" at bounding box center [391, 277] width 53 height 9
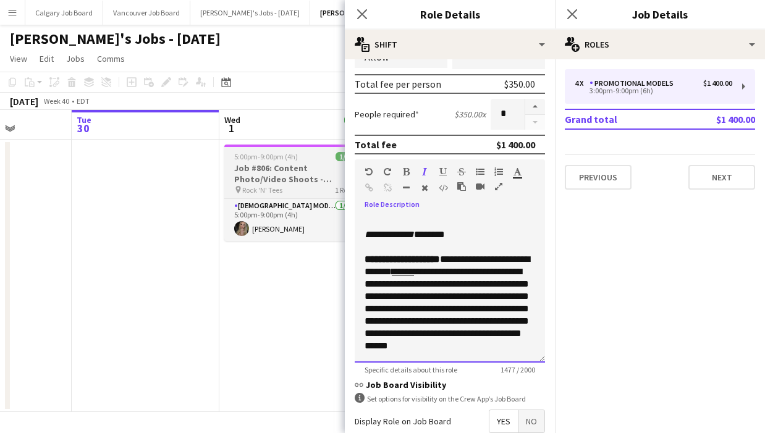
scroll to position [275, 0]
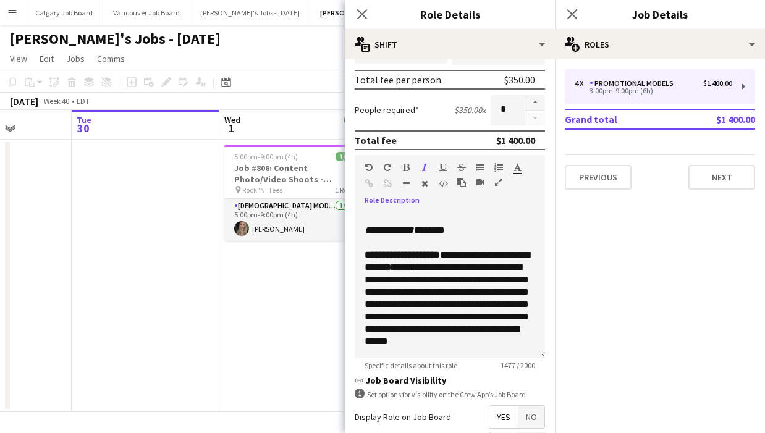
click at [259, 48] on app-page-menu "View Day view expanded Day view collapsed Month view Date picker Jump to [DATE]…" at bounding box center [382, 59] width 765 height 23
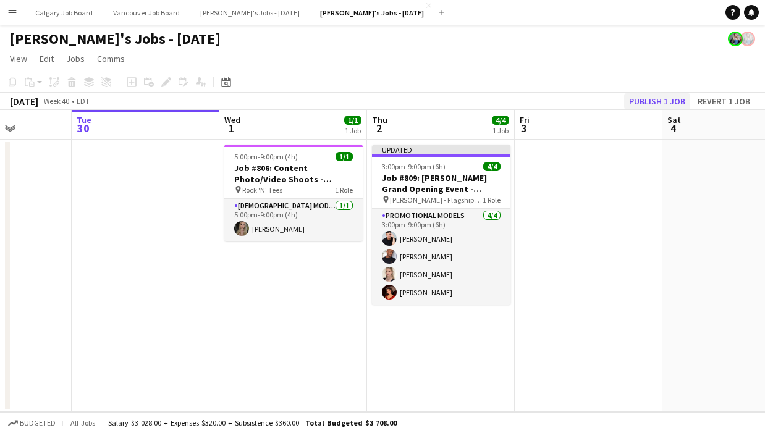
click at [671, 101] on button "Publish 1 job" at bounding box center [657, 101] width 66 height 16
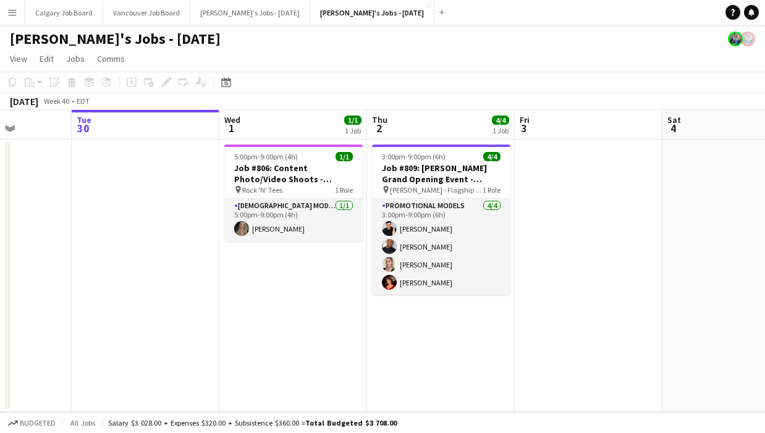
scroll to position [0, 0]
click at [268, 14] on button "[PERSON_NAME]'s Jobs - [DATE] Close" at bounding box center [250, 13] width 120 height 24
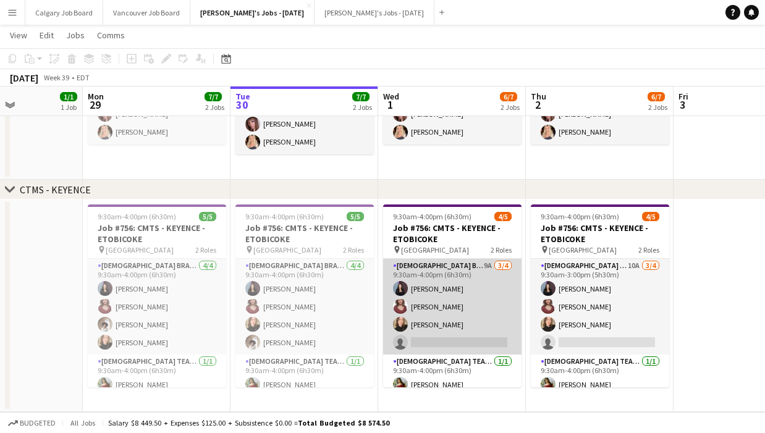
scroll to position [0, 357]
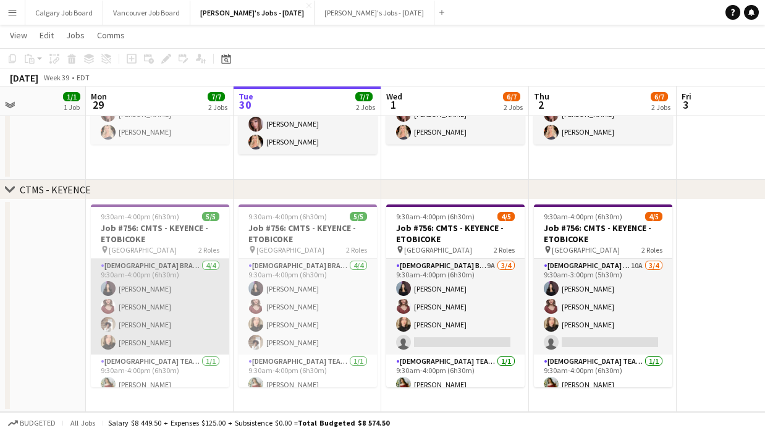
click at [169, 316] on app-card-role "[DEMOGRAPHIC_DATA] Brand Ambassador [DATE] 9:30am-4:00pm (6h30m) [PERSON_NAME] …" at bounding box center [160, 307] width 138 height 96
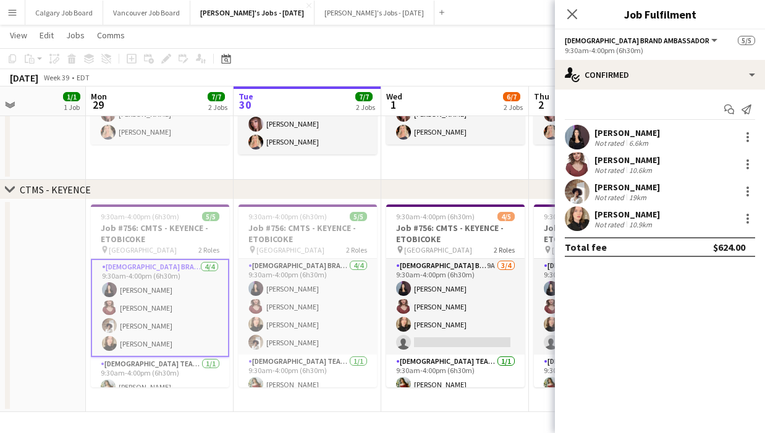
click at [635, 190] on div "[PERSON_NAME]" at bounding box center [628, 187] width 66 height 11
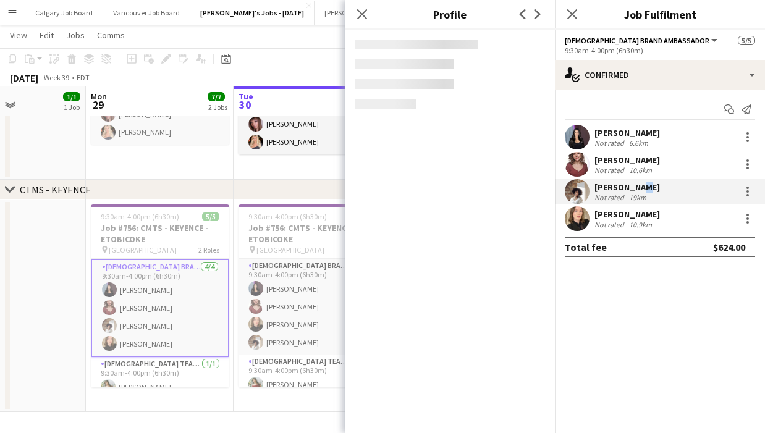
scroll to position [509, 0]
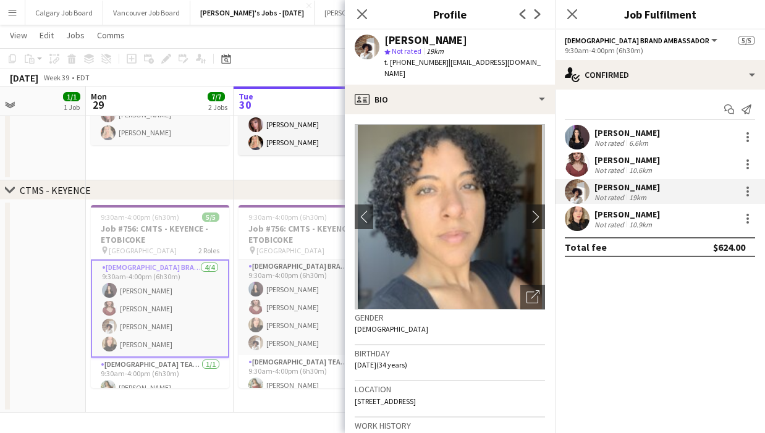
click at [321, 50] on app-toolbar "Copy Paste Paste Command V Paste with crew Command Shift V Paste linked Job [GE…" at bounding box center [382, 58] width 765 height 21
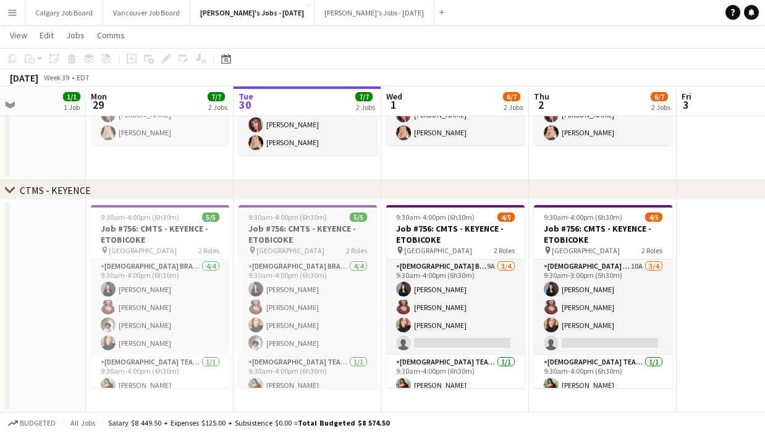
click at [295, 216] on span "9:30am-4:00pm (6h30m)" at bounding box center [287, 217] width 78 height 9
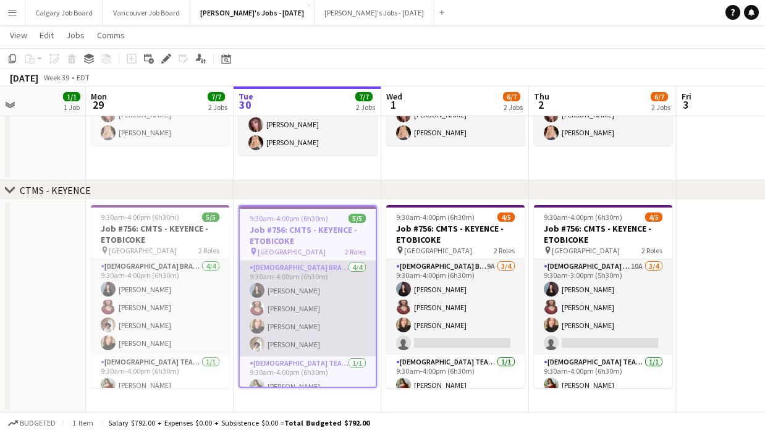
click at [315, 282] on app-card-role "[DEMOGRAPHIC_DATA] Brand Ambassador [DATE] 9:30am-4:00pm (6h30m) [PERSON_NAME] …" at bounding box center [308, 309] width 136 height 96
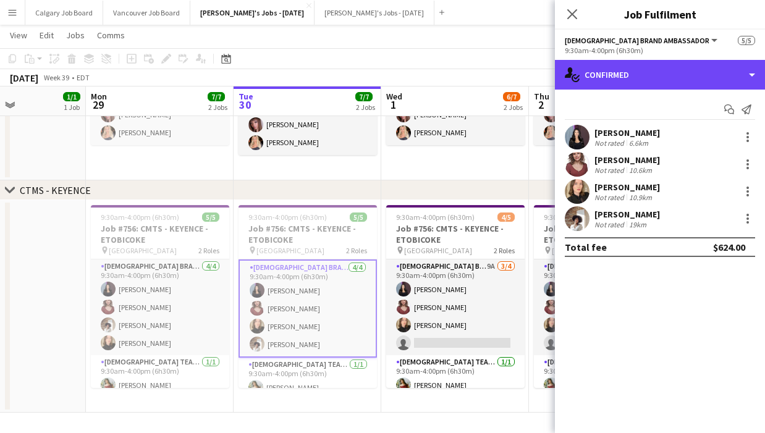
drag, startPoint x: 708, startPoint y: 78, endPoint x: 724, endPoint y: 177, distance: 100.1
click at [710, 79] on div "single-neutral-actions-check-2 Confirmed" at bounding box center [660, 75] width 210 height 30
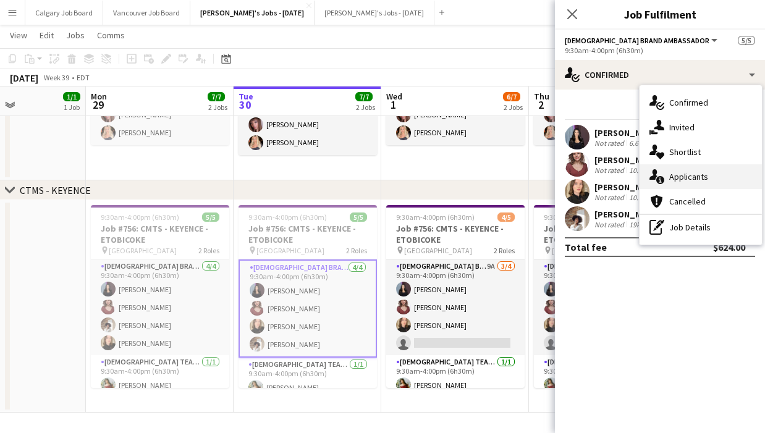
click at [718, 173] on div "single-neutral-actions-information Applicants" at bounding box center [701, 176] width 122 height 25
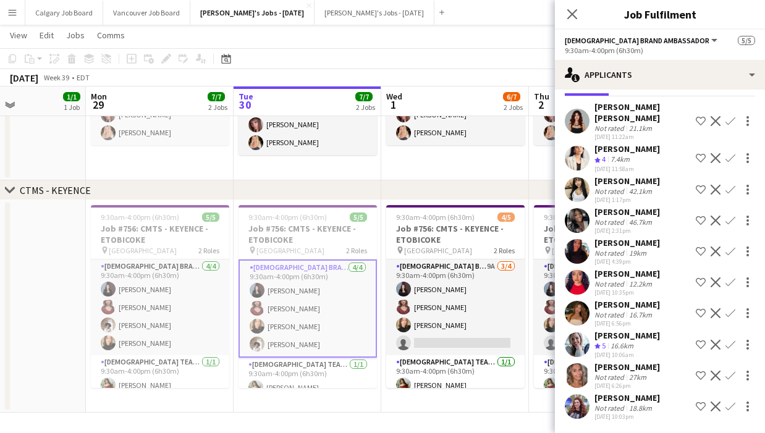
scroll to position [48, 0]
click at [643, 400] on div "[PERSON_NAME]" at bounding box center [628, 397] width 66 height 11
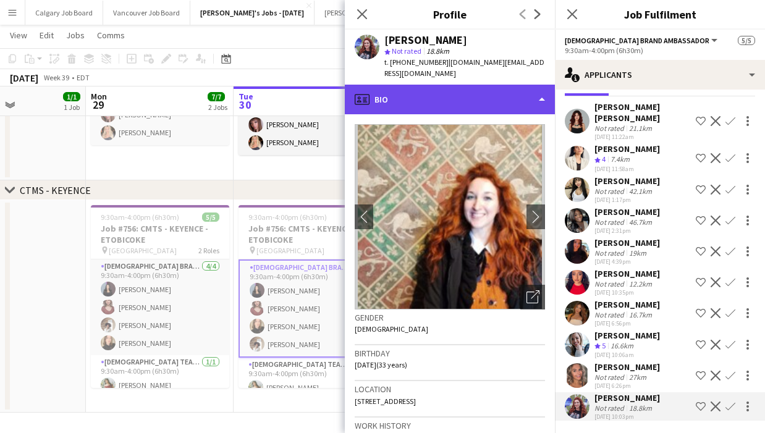
click at [488, 85] on div "profile Bio" at bounding box center [450, 100] width 210 height 30
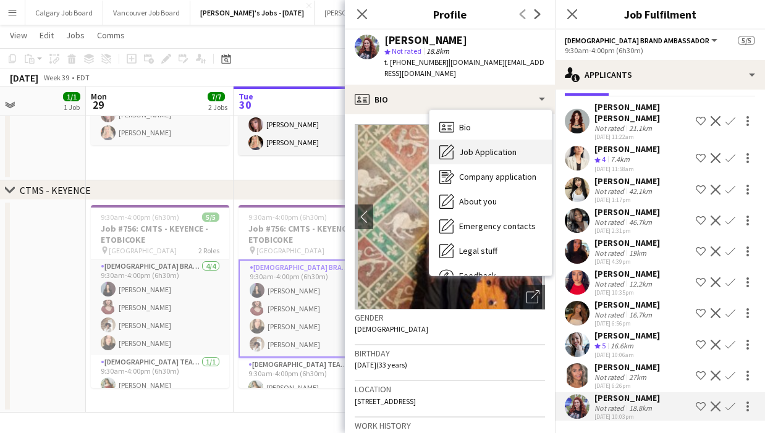
click at [496, 140] on div "Job Application Job Application" at bounding box center [491, 152] width 122 height 25
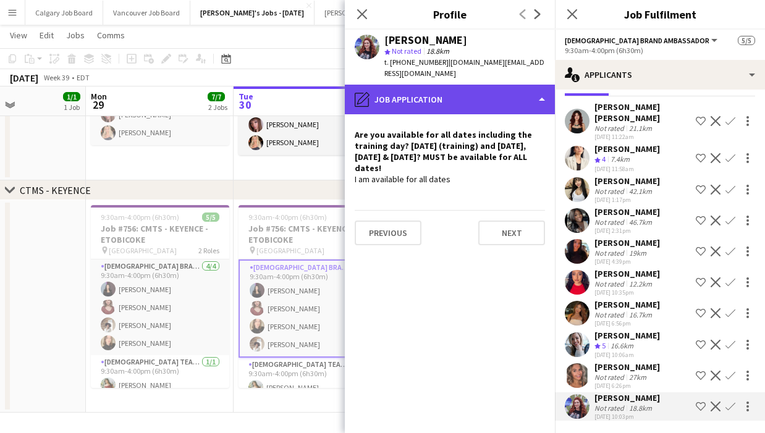
click at [454, 86] on div "pencil4 Job Application" at bounding box center [450, 100] width 210 height 30
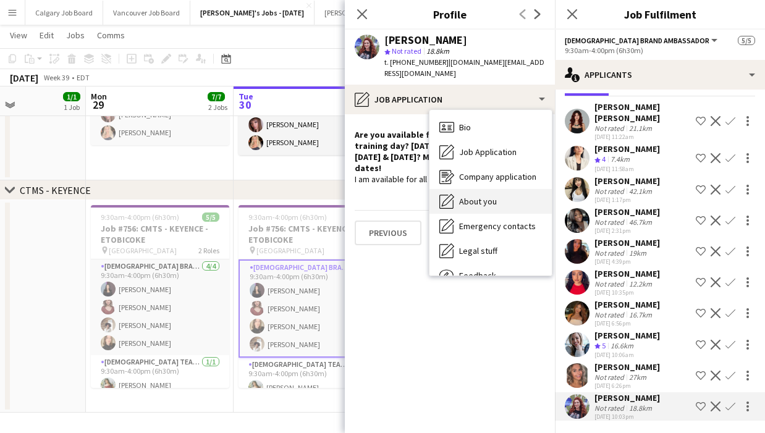
click at [494, 196] on span "About you" at bounding box center [478, 201] width 38 height 11
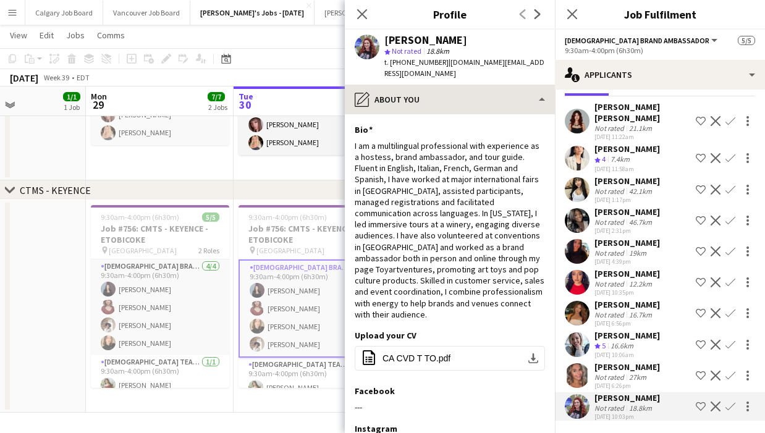
scroll to position [509, 0]
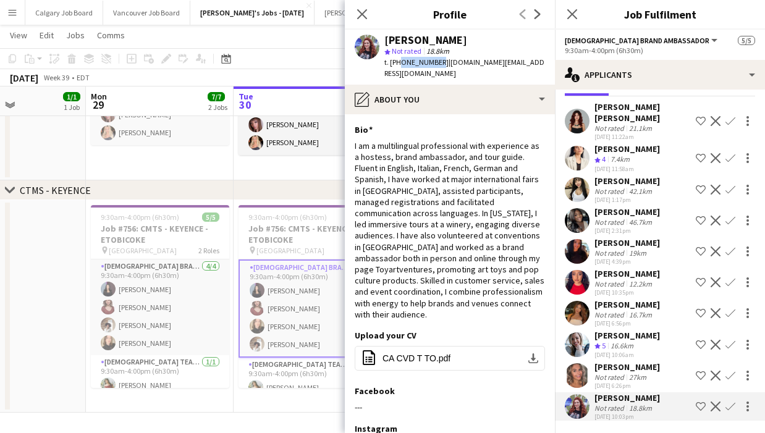
drag, startPoint x: 397, startPoint y: 64, endPoint x: 446, endPoint y: 64, distance: 48.8
click at [436, 63] on div "t. [PHONE_NUMBER] | [DOMAIN_NAME][EMAIL_ADDRESS][DOMAIN_NAME]" at bounding box center [464, 68] width 161 height 22
copy span "4372462337"
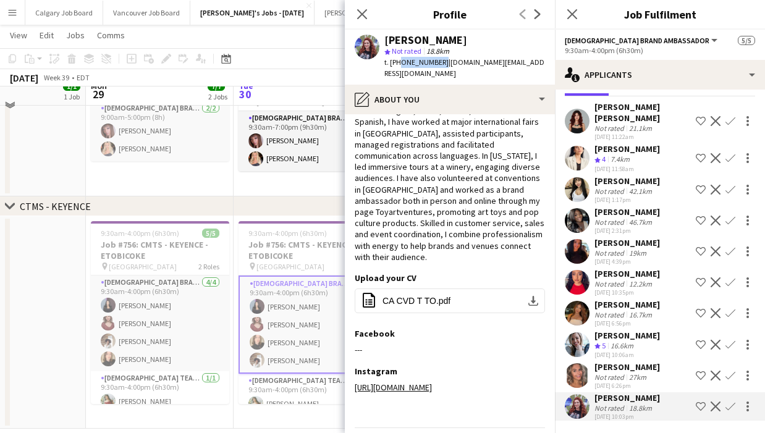
scroll to position [476, 0]
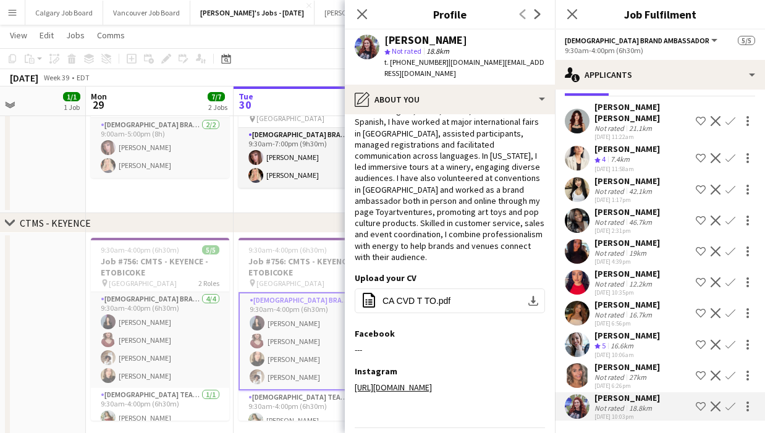
click at [633, 318] on div "16.7km" at bounding box center [641, 314] width 28 height 9
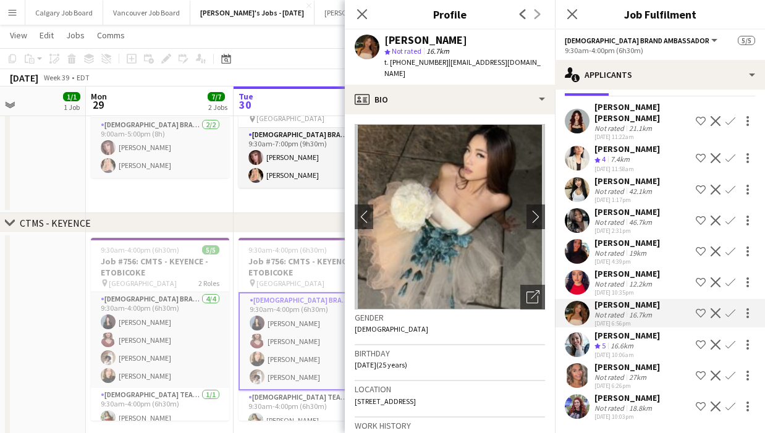
click at [619, 256] on div "Not rated" at bounding box center [611, 252] width 32 height 9
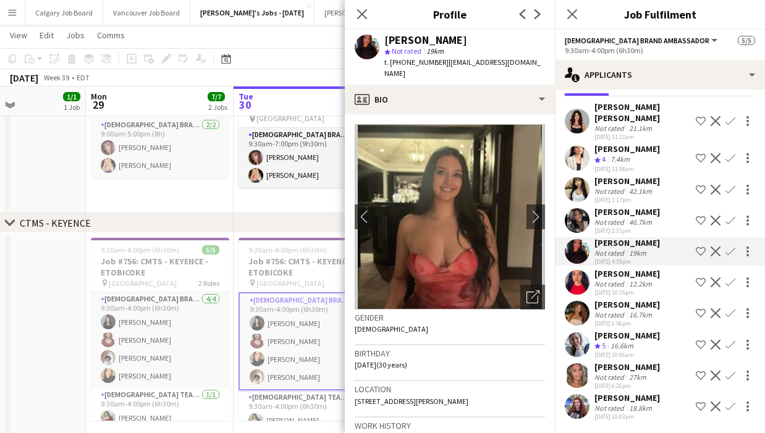
click at [596, 167] on div "[DATE] 11:58am" at bounding box center [628, 169] width 66 height 8
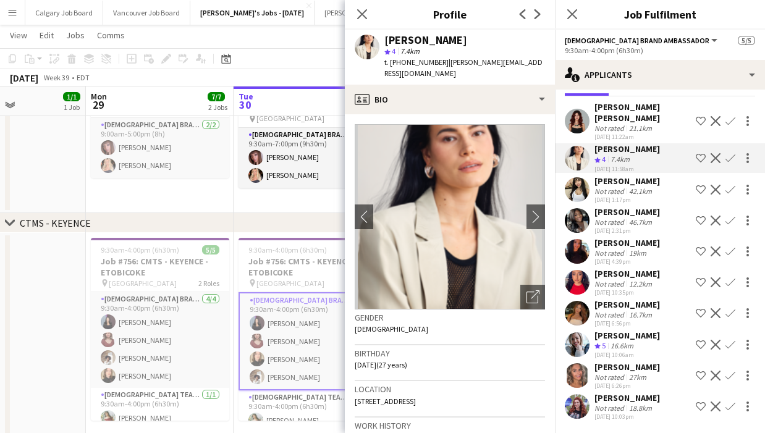
click at [603, 121] on div "[PERSON_NAME] [PERSON_NAME]" at bounding box center [643, 112] width 96 height 22
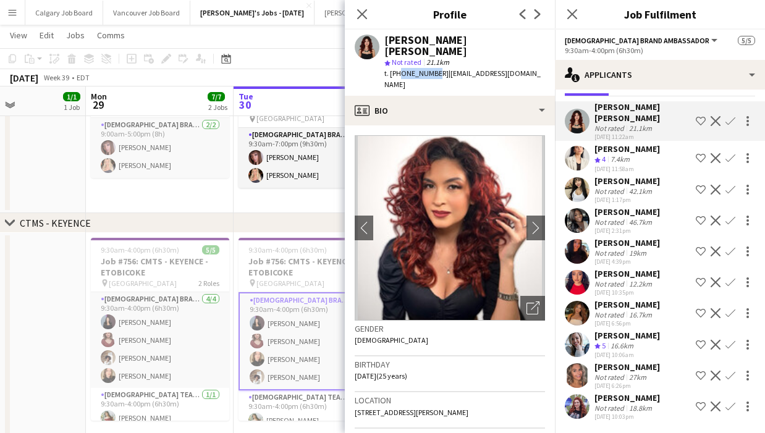
drag, startPoint x: 397, startPoint y: 66, endPoint x: 430, endPoint y: 66, distance: 32.8
click at [430, 69] on span "t. [PHONE_NUMBER]" at bounding box center [416, 73] width 64 height 9
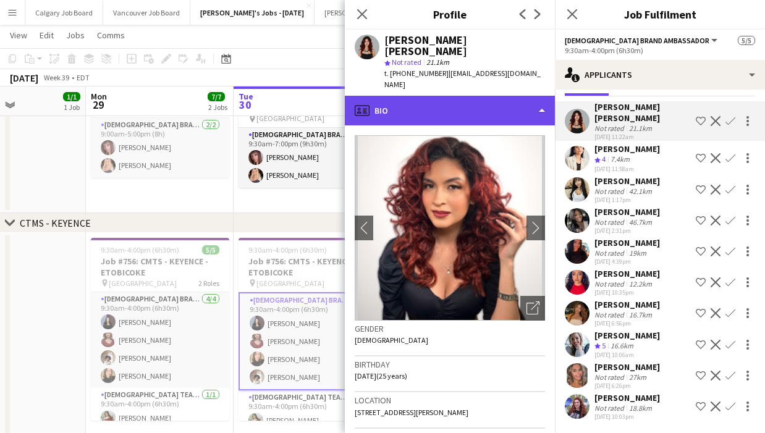
click at [429, 96] on div "profile Bio" at bounding box center [450, 111] width 210 height 30
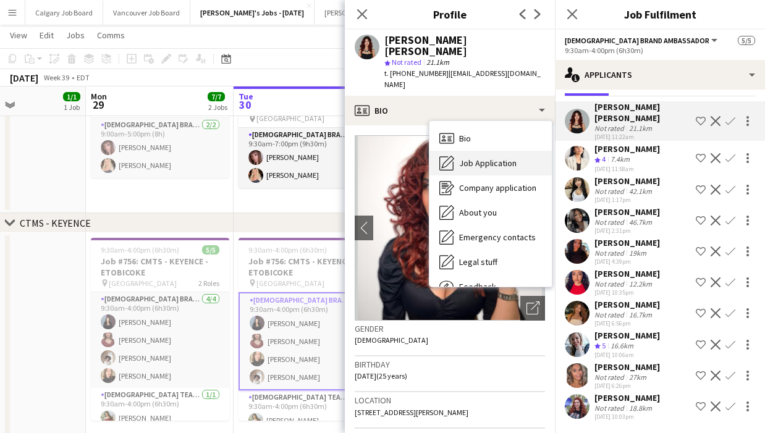
click at [468, 158] on span "Job Application" at bounding box center [487, 163] width 57 height 11
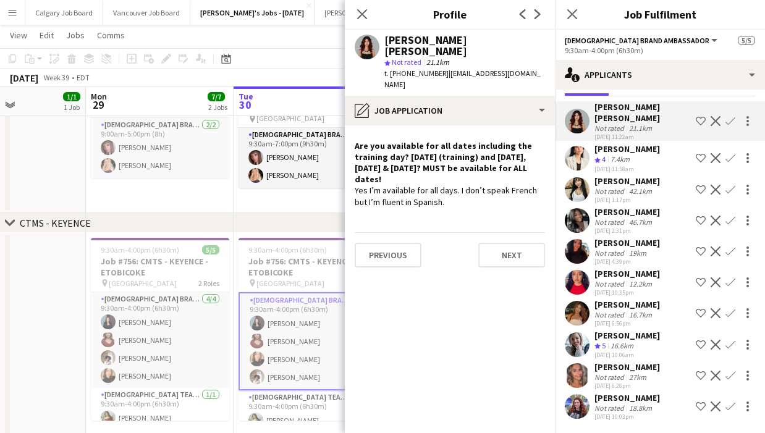
click at [401, 68] on div "t. [PHONE_NUMBER] | [EMAIL_ADDRESS][DOMAIN_NAME]" at bounding box center [464, 79] width 161 height 22
drag, startPoint x: 399, startPoint y: 62, endPoint x: 435, endPoint y: 61, distance: 35.9
click at [435, 69] on span "t. [PHONE_NUMBER]" at bounding box center [416, 73] width 64 height 9
copy span "6477162452"
click at [263, 52] on app-toolbar "Copy Paste Paste Command V Paste with crew Command Shift V Paste linked Job [GE…" at bounding box center [382, 58] width 765 height 21
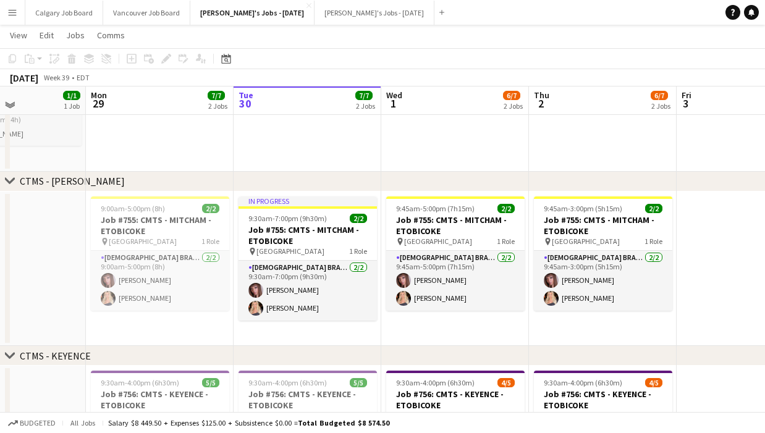
scroll to position [345, 0]
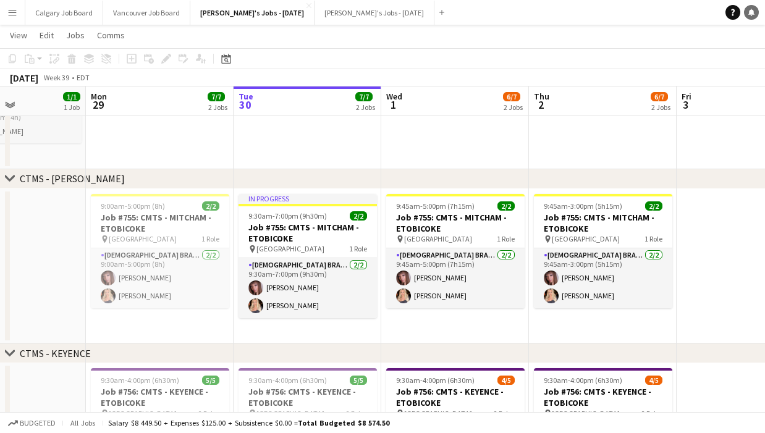
click at [750, 14] on icon at bounding box center [751, 12] width 6 height 6
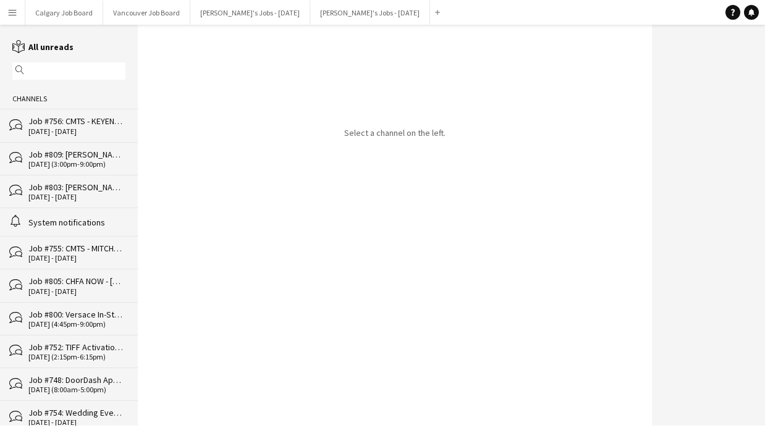
click at [79, 130] on div "[DATE] - [DATE]" at bounding box center [76, 131] width 97 height 9
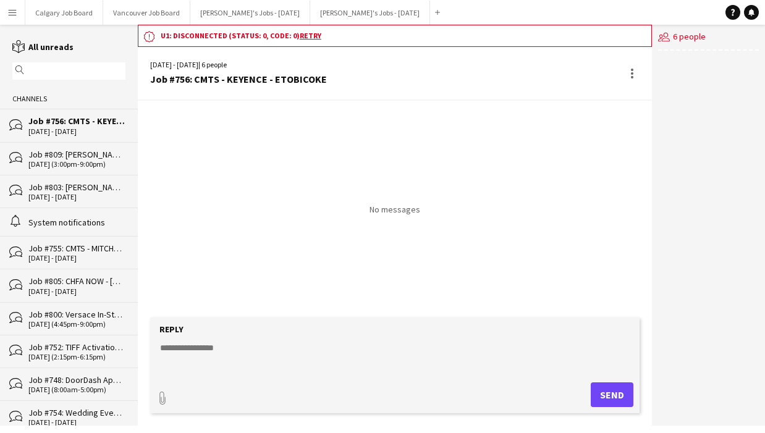
click at [90, 193] on div "[DATE] - [DATE]" at bounding box center [76, 197] width 97 height 9
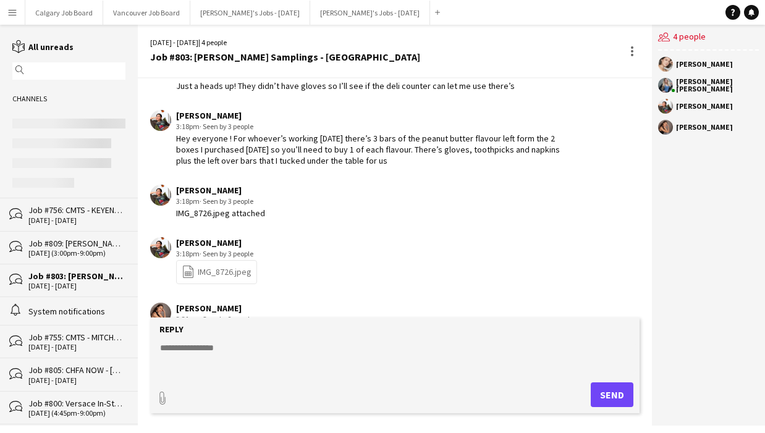
click at [206, 265] on link "file-spreadsheet IMG_8726.jpeg" at bounding box center [217, 272] width 70 height 14
click at [360, 61] on div "[DATE] - [DATE] | 4 people Job #803: [PERSON_NAME] Samplings - [GEOGRAPHIC_DATA]" at bounding box center [395, 52] width 514 height 54
click at [19, 14] on button "Menu" at bounding box center [12, 12] width 25 height 25
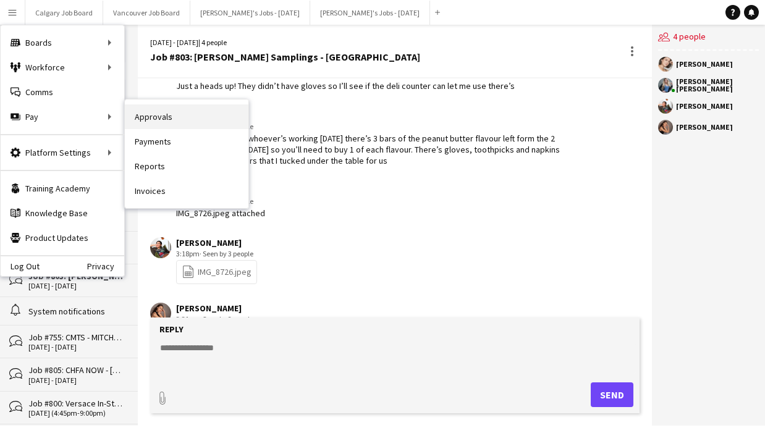
click at [176, 116] on link "Approvals" at bounding box center [187, 116] width 124 height 25
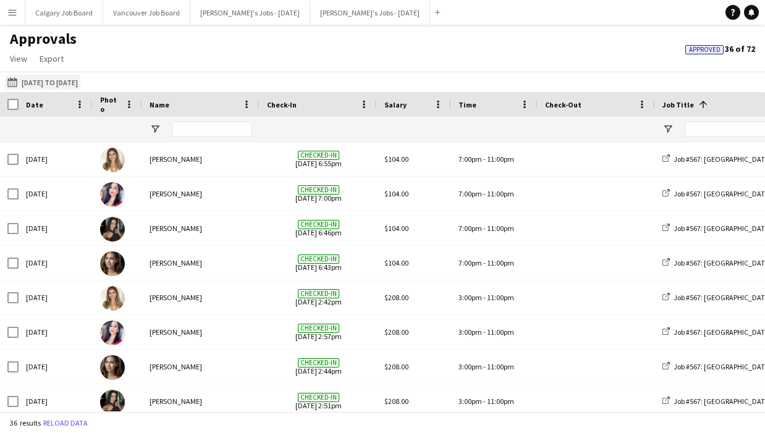
click at [63, 88] on button "[DATE] to [DATE] [DATE] to [DATE]" at bounding box center [42, 82] width 75 height 15
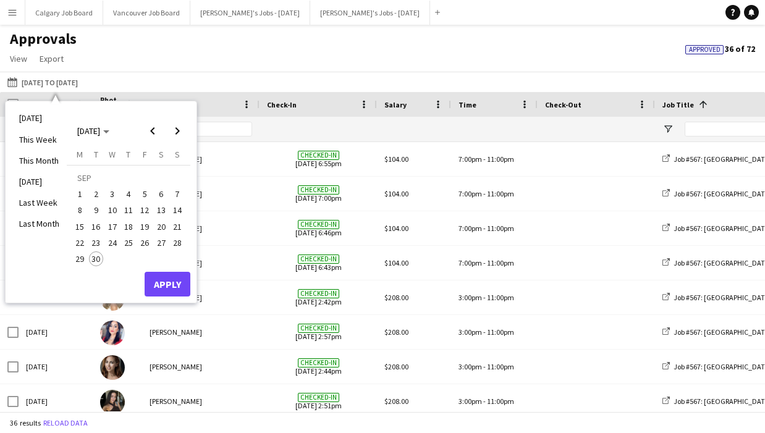
click at [166, 239] on span "27" at bounding box center [161, 242] width 15 height 15
click at [176, 240] on span "28" at bounding box center [177, 242] width 15 height 15
click at [161, 279] on button "Apply" at bounding box center [168, 284] width 46 height 25
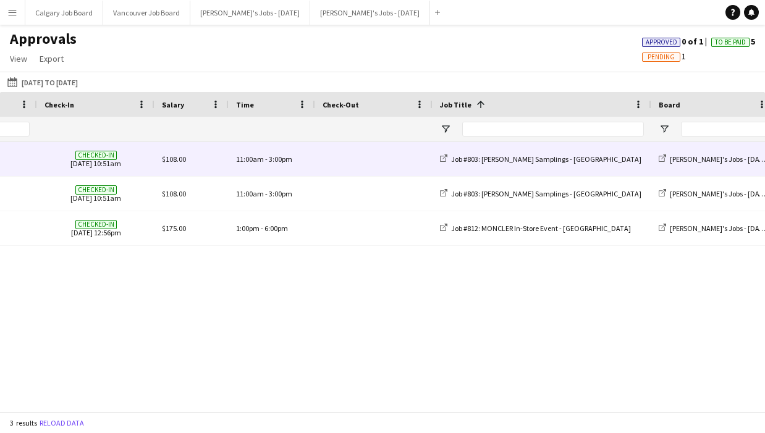
scroll to position [0, 402]
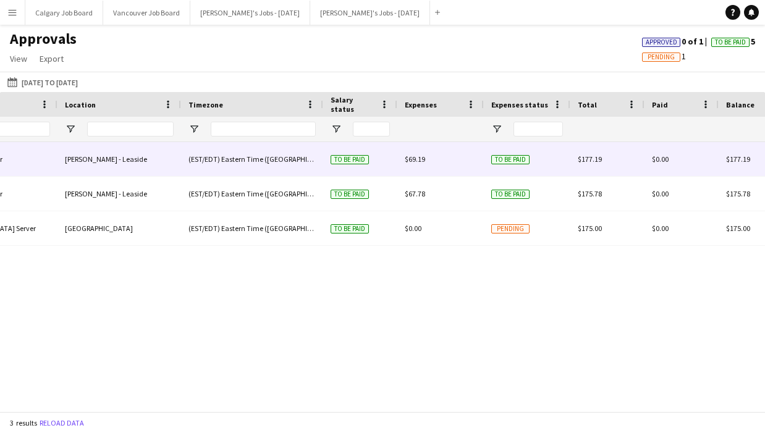
click at [447, 159] on div "$69.19" at bounding box center [440, 159] width 87 height 34
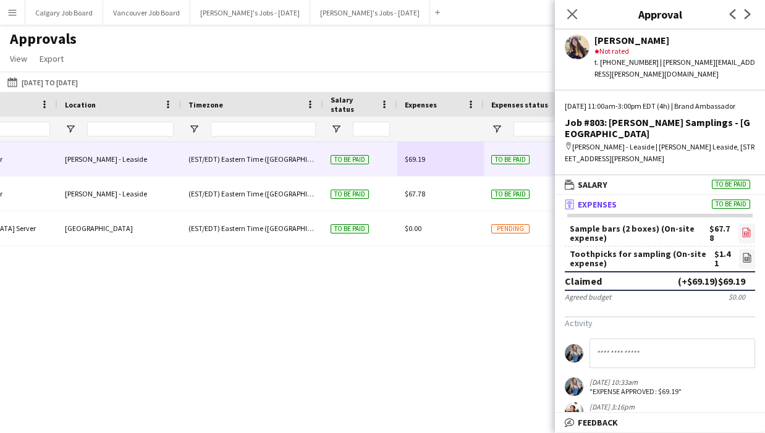
click at [748, 227] on icon "file-image" at bounding box center [747, 232] width 10 height 10
click at [743, 253] on icon at bounding box center [747, 257] width 8 height 9
click at [227, 59] on div "Approvals View Customise view Customise filters Reset Filters Reset View Reset …" at bounding box center [383, 51] width 766 height 42
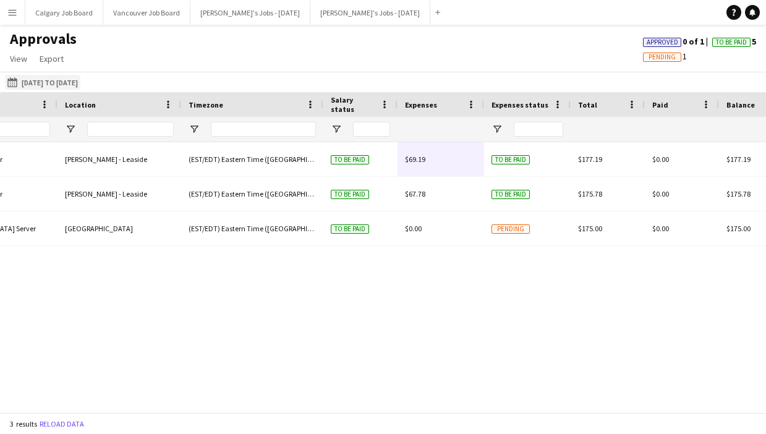
click at [40, 82] on button "[DATE] to [DATE] [DATE] to [DATE]" at bounding box center [42, 82] width 75 height 15
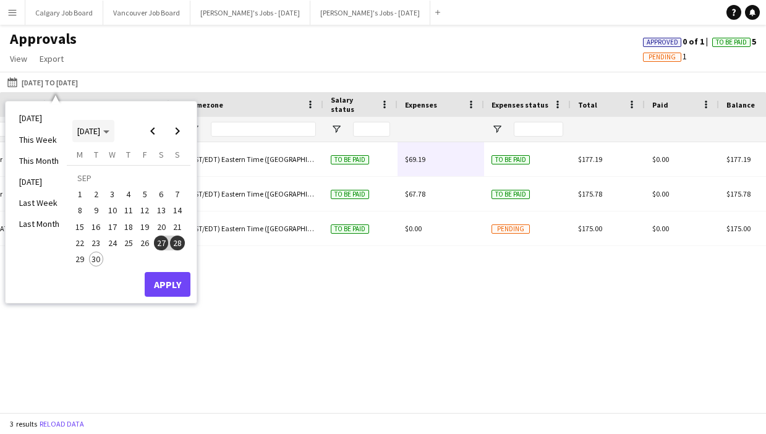
click at [99, 137] on span "Choose month and year" at bounding box center [93, 131] width 42 height 30
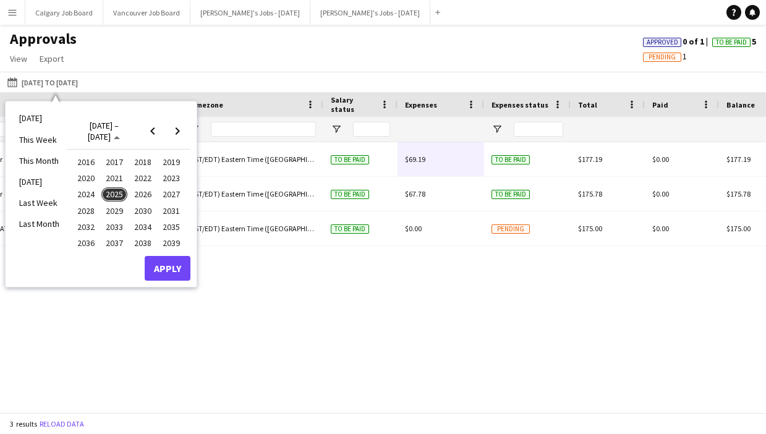
click at [94, 197] on span "2024" at bounding box center [85, 194] width 25 height 15
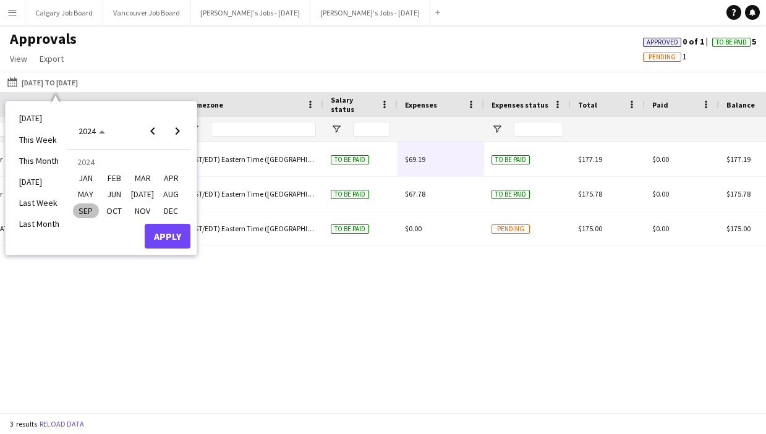
click at [114, 214] on span "OCT" at bounding box center [113, 210] width 25 height 15
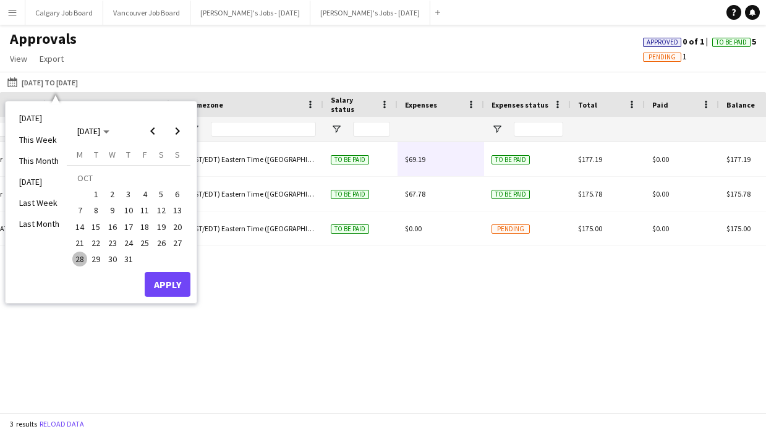
click at [133, 241] on span "24" at bounding box center [128, 242] width 15 height 15
drag, startPoint x: 130, startPoint y: 255, endPoint x: 144, endPoint y: 274, distance: 23.9
click at [130, 256] on span "31" at bounding box center [128, 259] width 15 height 15
click at [151, 279] on button "Apply" at bounding box center [168, 284] width 46 height 25
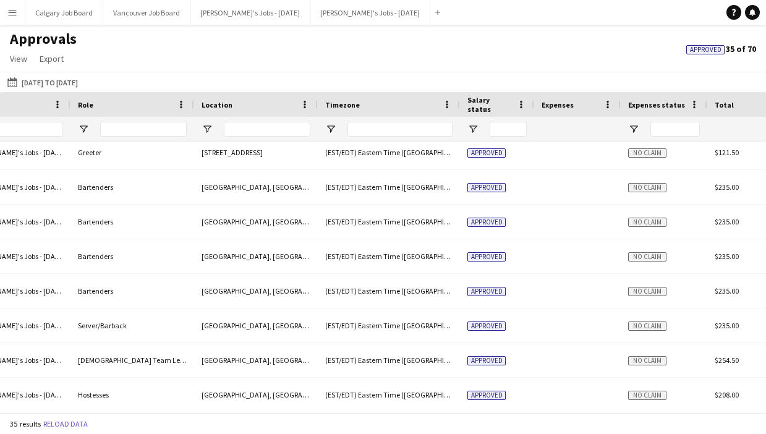
scroll to position [0, 700]
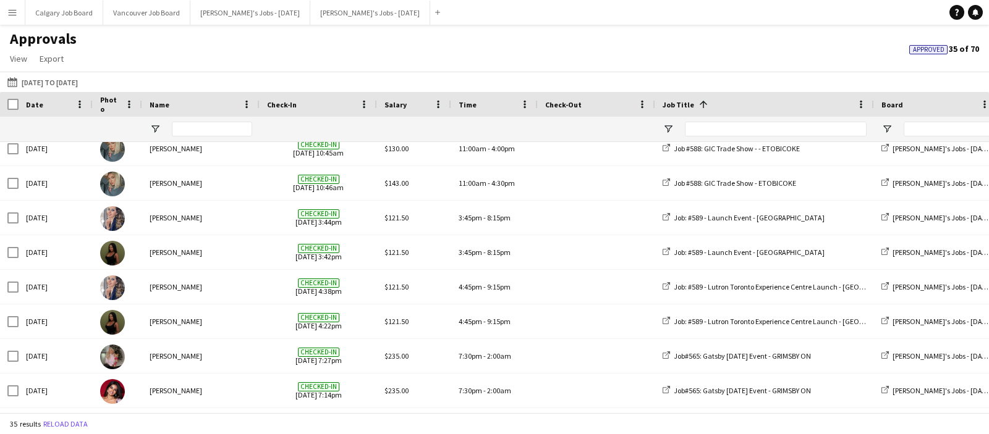
click at [268, 60] on div "Approvals View Customise view Customise filters Reset Filters Reset View Reset …" at bounding box center [494, 51] width 989 height 42
click at [332, 11] on button "[PERSON_NAME]'s Jobs - [DATE] Close" at bounding box center [370, 13] width 120 height 24
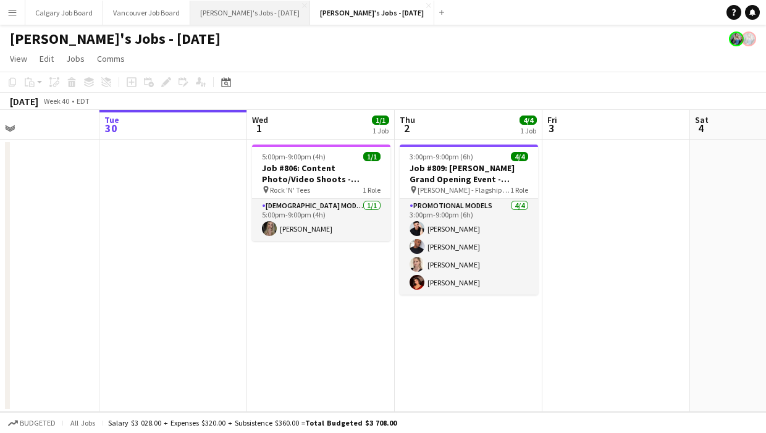
click at [240, 8] on button "[PERSON_NAME]'s Jobs - [DATE] Close" at bounding box center [250, 13] width 120 height 24
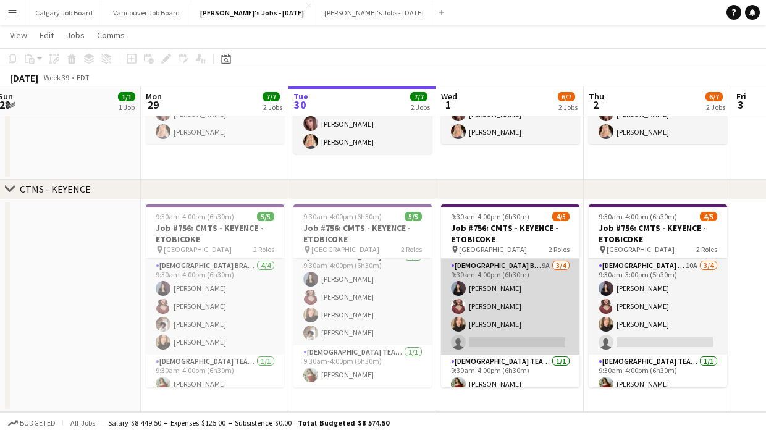
scroll to position [9, 0]
click at [491, 334] on app-card-role "[DEMOGRAPHIC_DATA] Brand Ambassador 9A [DATE] 9:30am-4:00pm (6h30m) [PERSON_NAM…" at bounding box center [510, 307] width 138 height 96
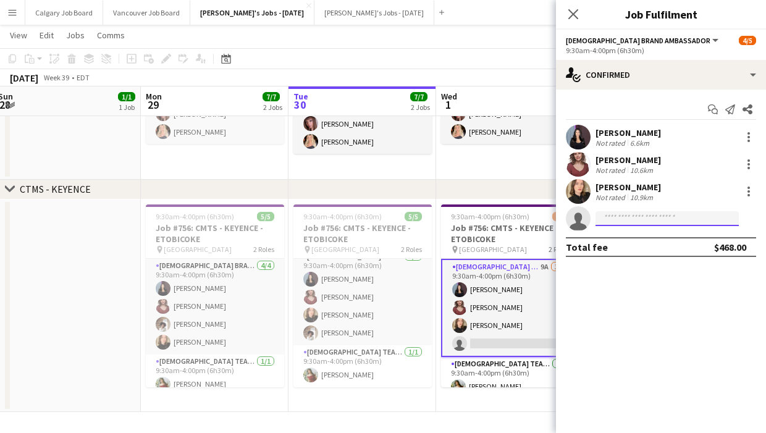
click at [638, 216] on input at bounding box center [667, 218] width 143 height 15
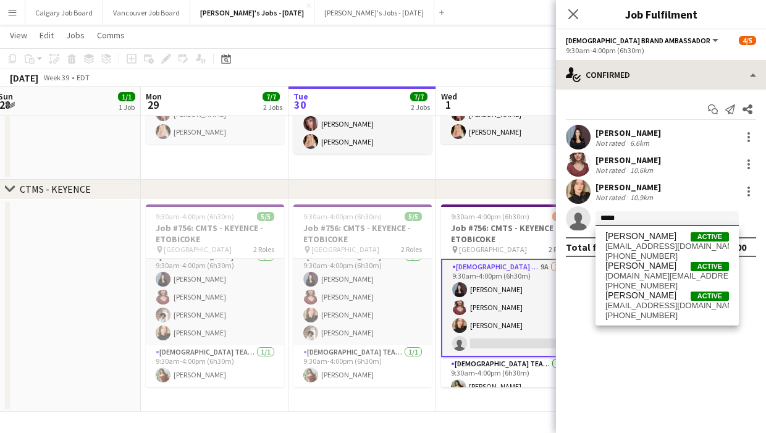
type input "*****"
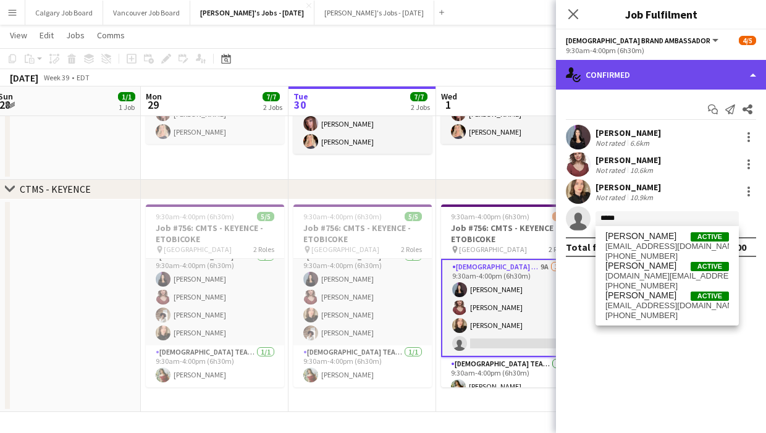
click at [636, 72] on div "single-neutral-actions-check-2 Confirmed" at bounding box center [661, 75] width 210 height 30
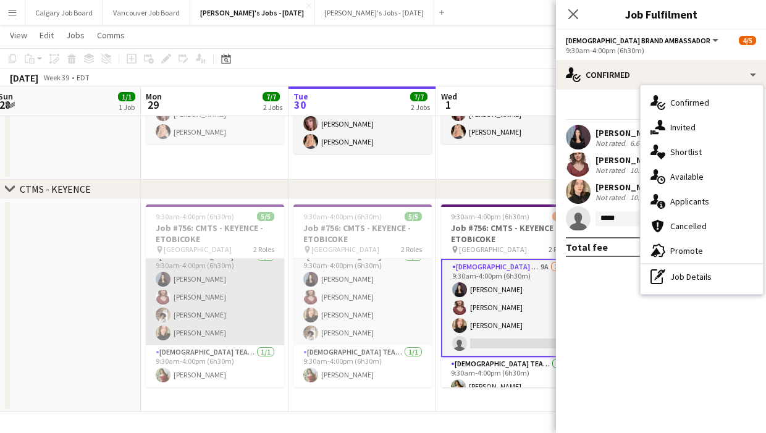
click at [229, 277] on app-card-role "[DEMOGRAPHIC_DATA] Brand Ambassador [DATE] 9:30am-4:00pm (6h30m) [PERSON_NAME] …" at bounding box center [215, 298] width 138 height 96
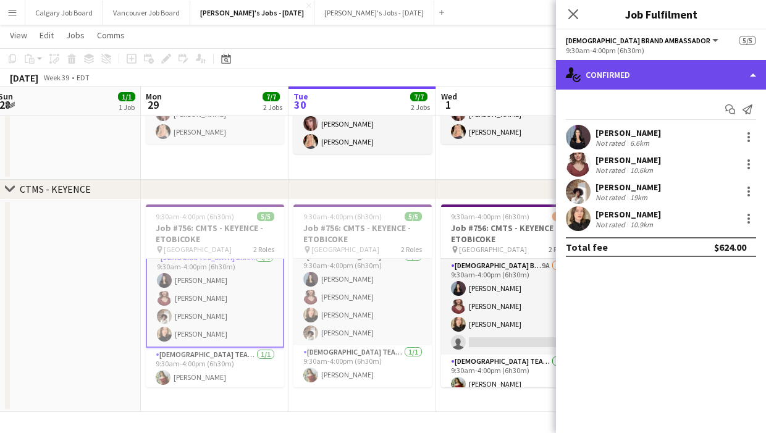
click at [727, 80] on div "single-neutral-actions-check-2 Confirmed" at bounding box center [661, 75] width 210 height 30
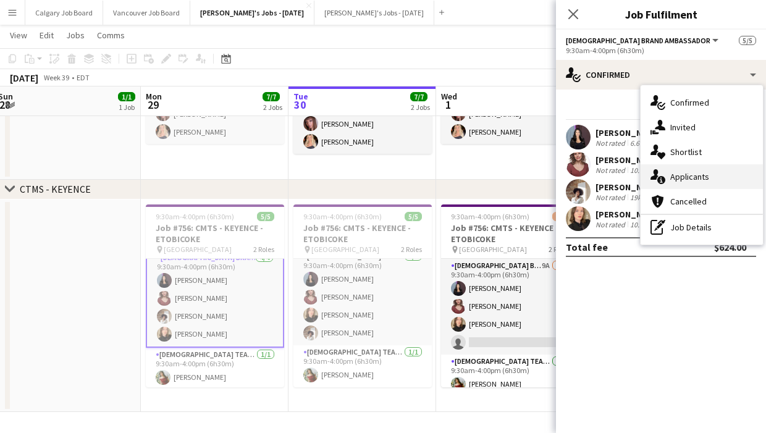
click at [713, 177] on div "single-neutral-actions-information Applicants" at bounding box center [702, 176] width 122 height 25
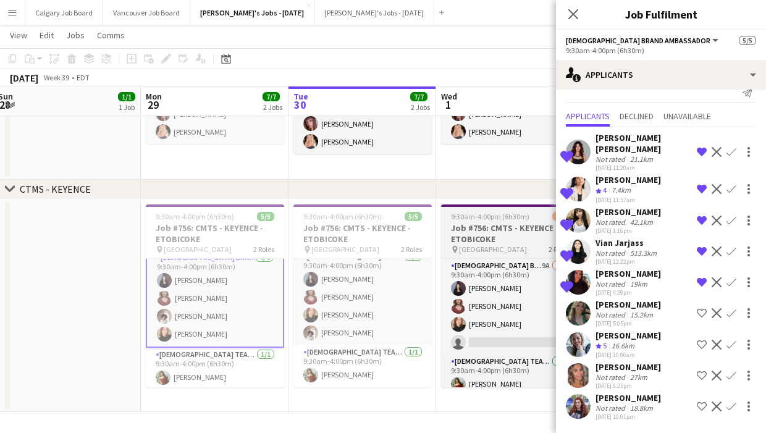
scroll to position [17, 0]
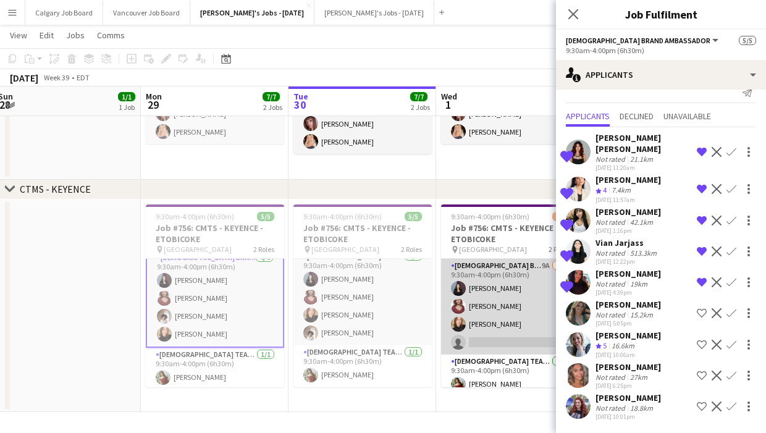
click at [509, 331] on app-card-role "[DEMOGRAPHIC_DATA] Brand Ambassador 9A [DATE] 9:30am-4:00pm (6h30m) [PERSON_NAM…" at bounding box center [510, 307] width 138 height 96
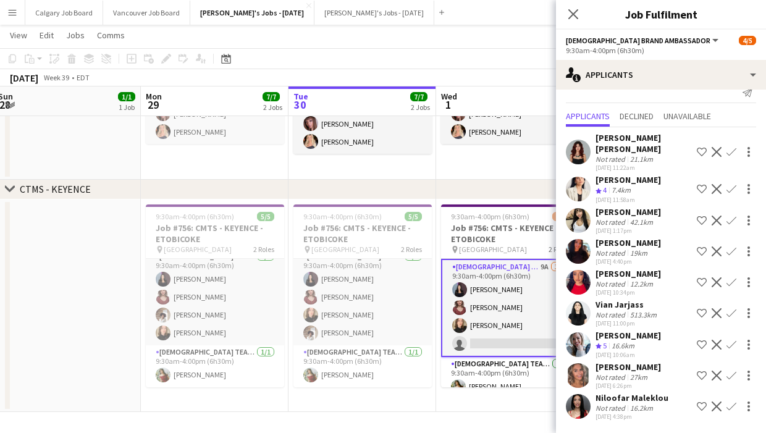
click at [475, 350] on app-card-role "[DEMOGRAPHIC_DATA] Brand Ambassador 9A [DATE] 9:30am-4:00pm (6h30m) [PERSON_NAM…" at bounding box center [510, 308] width 138 height 98
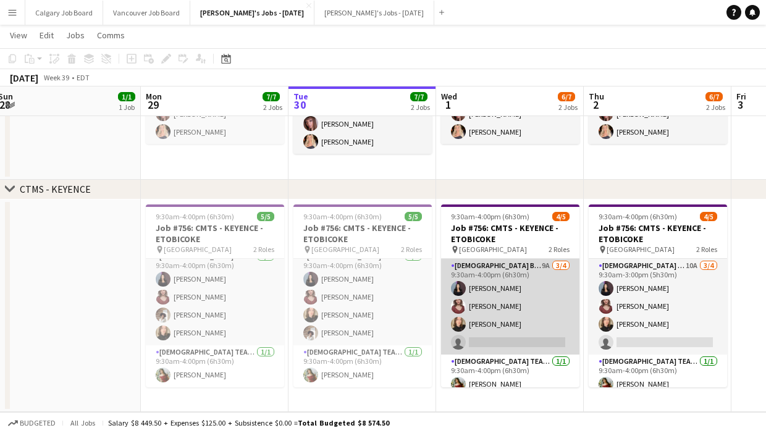
click at [475, 346] on app-card-role "[DEMOGRAPHIC_DATA] Brand Ambassador 9A [DATE] 9:30am-4:00pm (6h30m) [PERSON_NAM…" at bounding box center [510, 307] width 138 height 96
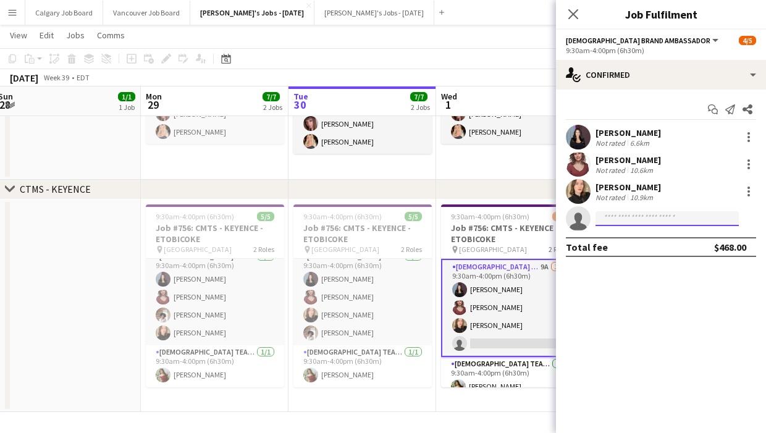
click at [676, 218] on input at bounding box center [667, 218] width 143 height 15
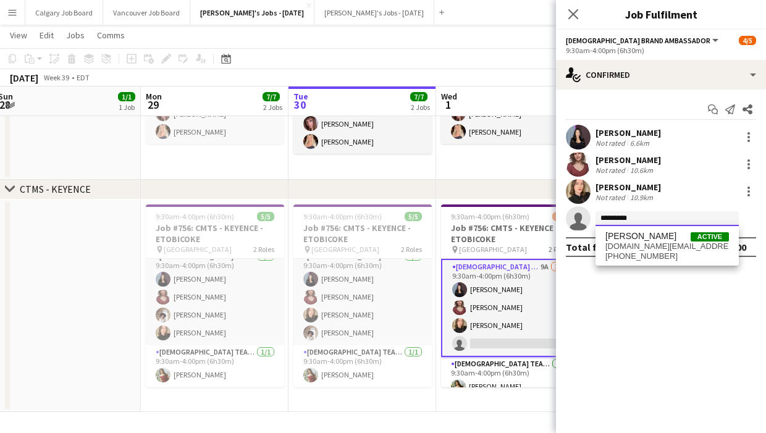
type input "*********"
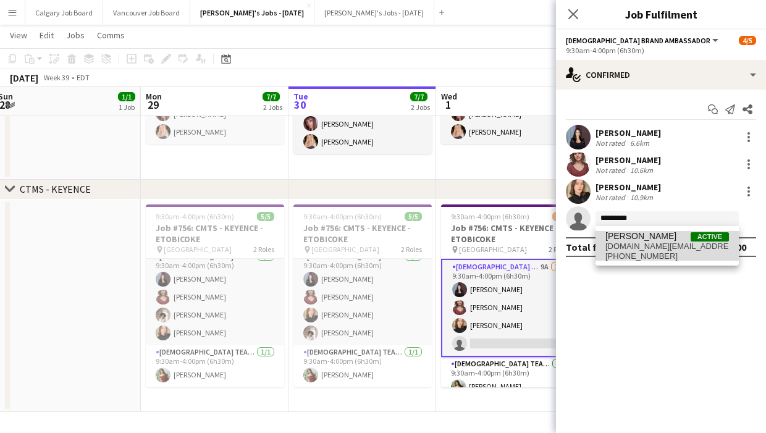
drag, startPoint x: 676, startPoint y: 218, endPoint x: 672, endPoint y: 245, distance: 27.5
click at [672, 245] on span "[DOMAIN_NAME][EMAIL_ADDRESS][DOMAIN_NAME]" at bounding box center [668, 247] width 124 height 10
click at [613, 246] on div "Total fee $468.00" at bounding box center [661, 247] width 190 height 20
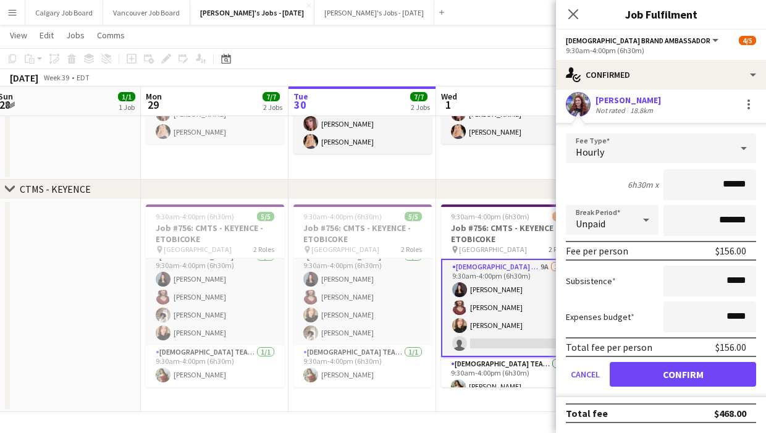
scroll to position [114, 0]
click at [675, 373] on button "Confirm" at bounding box center [683, 374] width 146 height 25
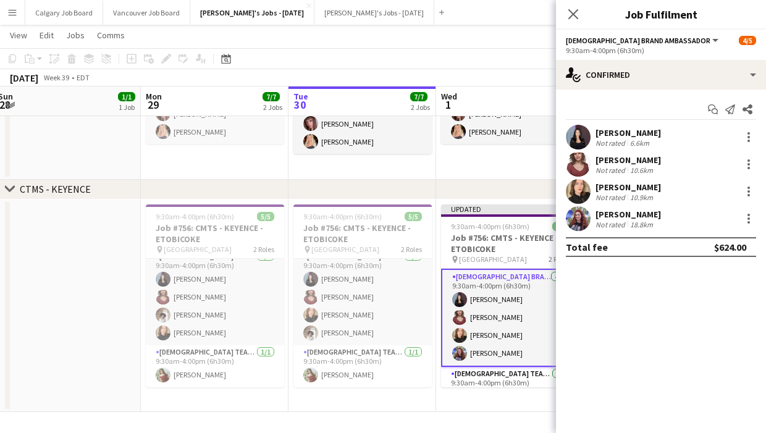
scroll to position [0, 0]
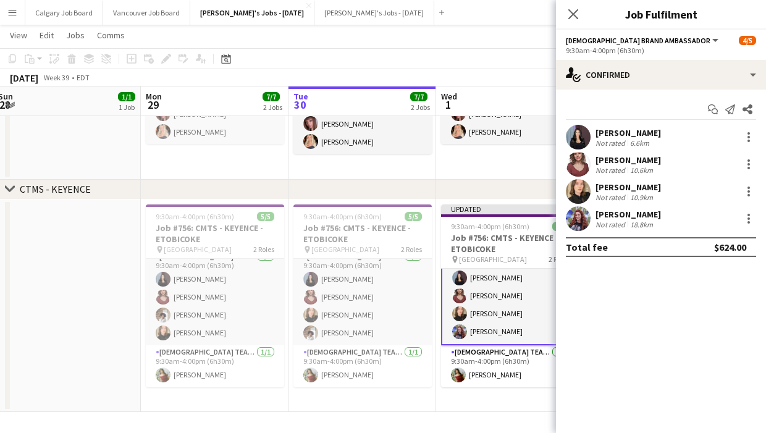
click at [514, 405] on app-date-cell "Updated 9:30am-4:00pm (6h30m) 5/5 Job #756: CMTS - KEYENCE - ETOBICOKE pin Toro…" at bounding box center [510, 306] width 148 height 213
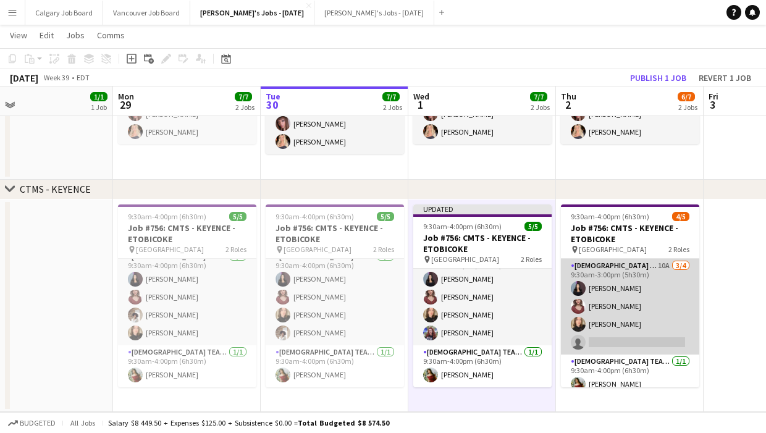
scroll to position [0, 503]
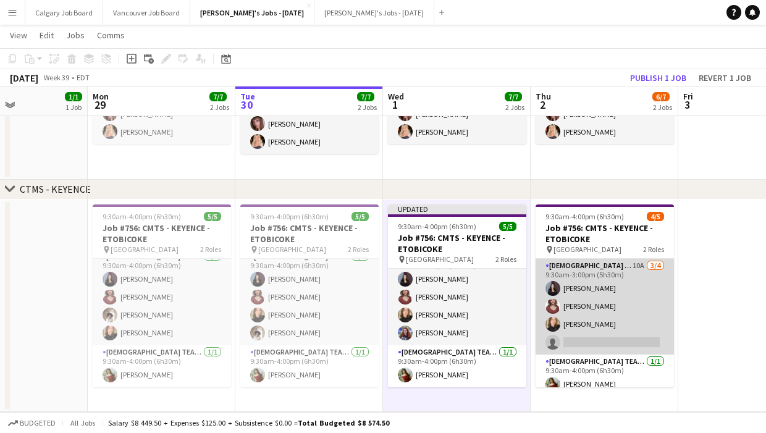
click at [588, 346] on app-card-role "[DEMOGRAPHIC_DATA] Brand Ambassador 10A [DATE] 9:30am-3:00pm (5h30m) [PERSON_NA…" at bounding box center [605, 307] width 138 height 96
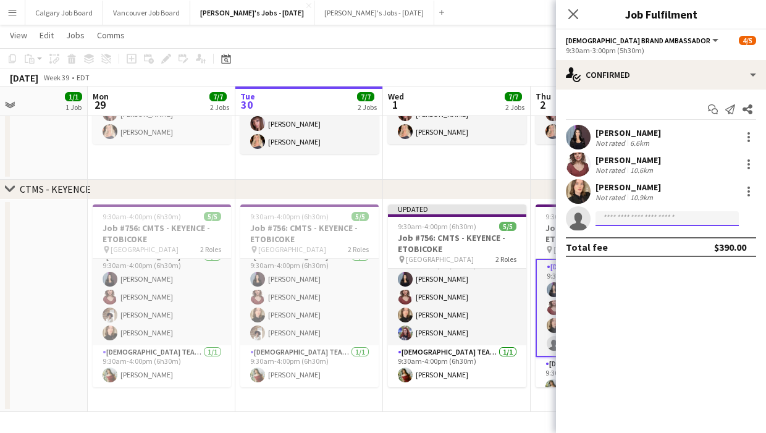
click at [645, 214] on input at bounding box center [667, 218] width 143 height 15
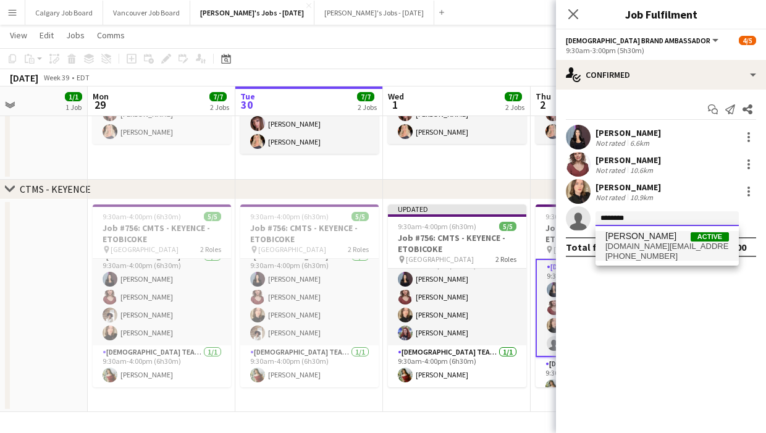
type input "********"
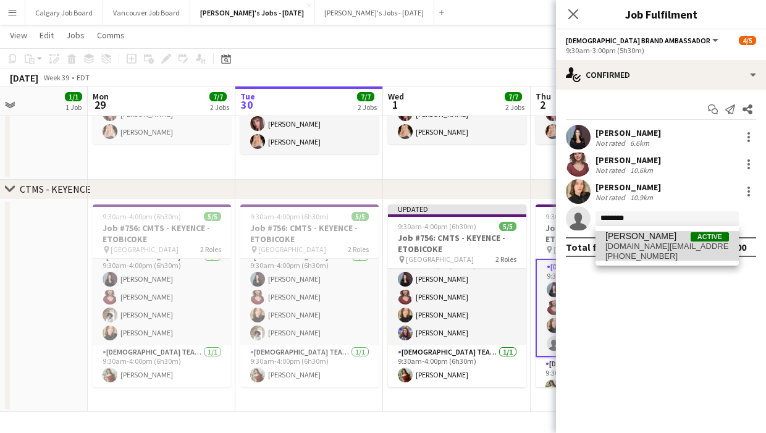
click at [641, 242] on span "[DOMAIN_NAME][EMAIL_ADDRESS][DOMAIN_NAME]" at bounding box center [668, 247] width 124 height 10
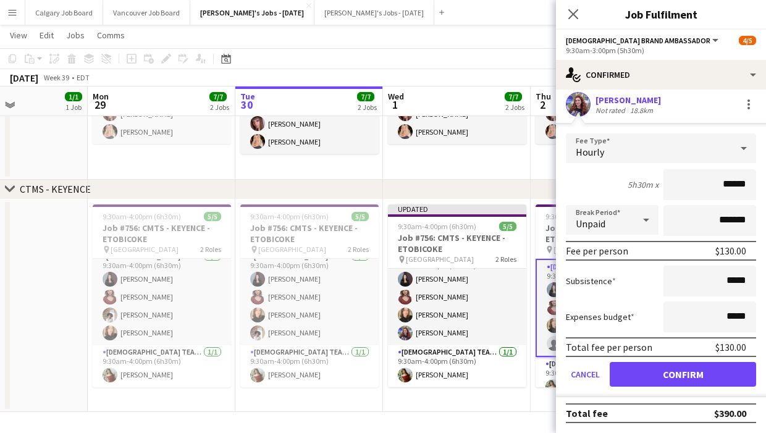
scroll to position [115, 0]
click at [696, 374] on button "Confirm" at bounding box center [683, 374] width 146 height 25
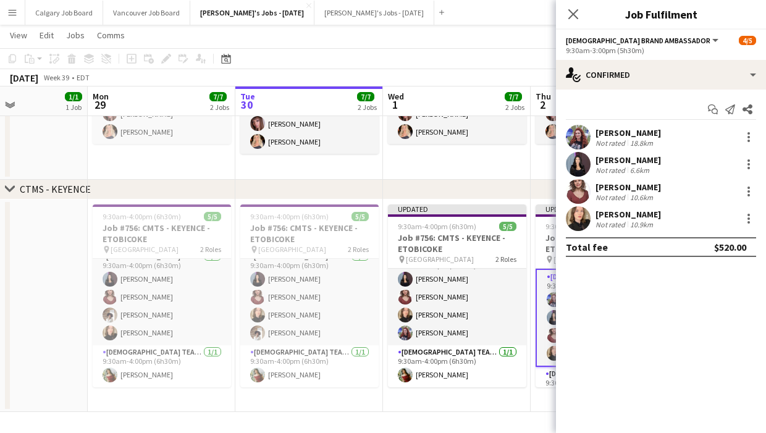
scroll to position [0, 0]
click at [517, 175] on app-date-cell "9:45am-5:00pm (7h15m) 2/2 Job #755: CMTS - MITCHAM - ETOBICOKE pin Toronto Cong…" at bounding box center [457, 102] width 148 height 155
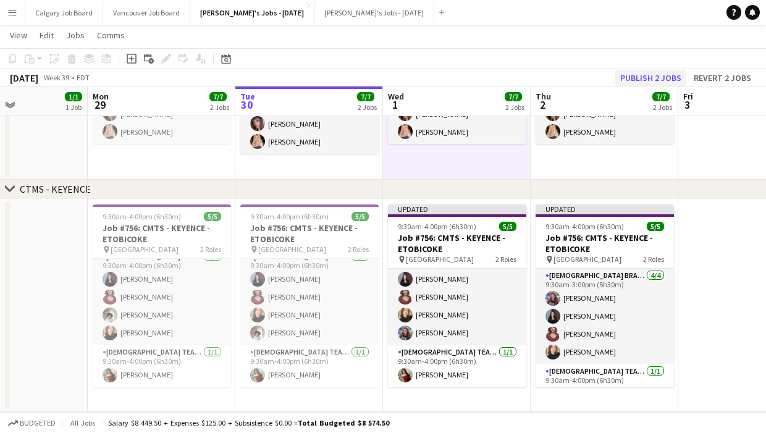
click at [645, 83] on button "Publish 2 jobs" at bounding box center [651, 78] width 71 height 16
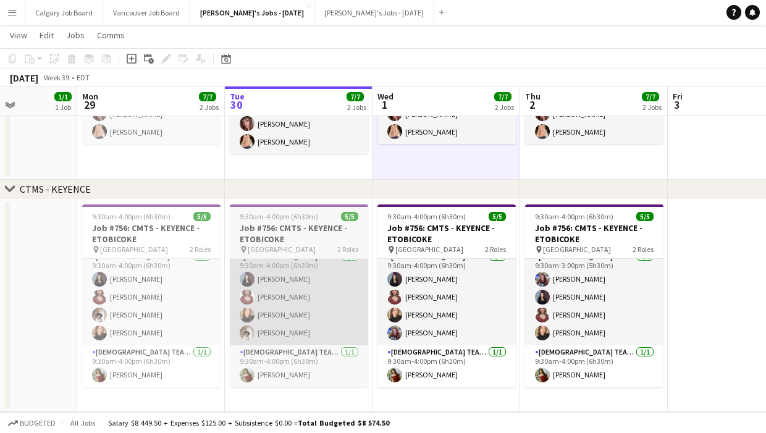
scroll to position [9, 0]
click at [255, 306] on app-card-role "[DEMOGRAPHIC_DATA] Brand Ambassador [DATE] 9:30am-4:00pm (6h30m) [PERSON_NAME] …" at bounding box center [299, 298] width 138 height 96
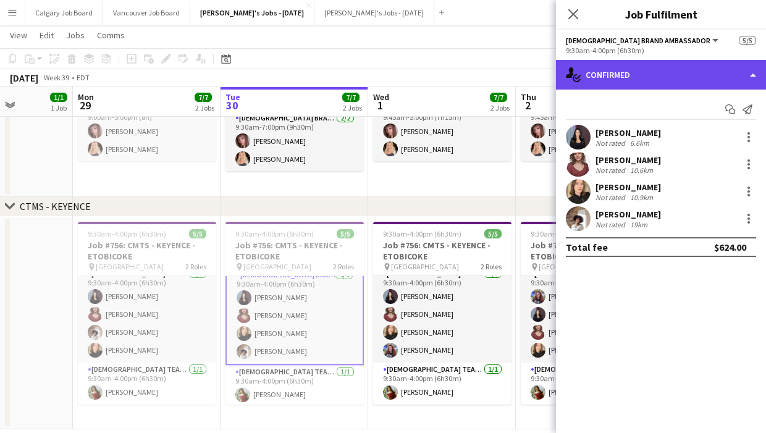
scroll to position [391, 0]
click at [637, 88] on div "single-neutral-actions-check-2 Confirmed" at bounding box center [661, 75] width 210 height 30
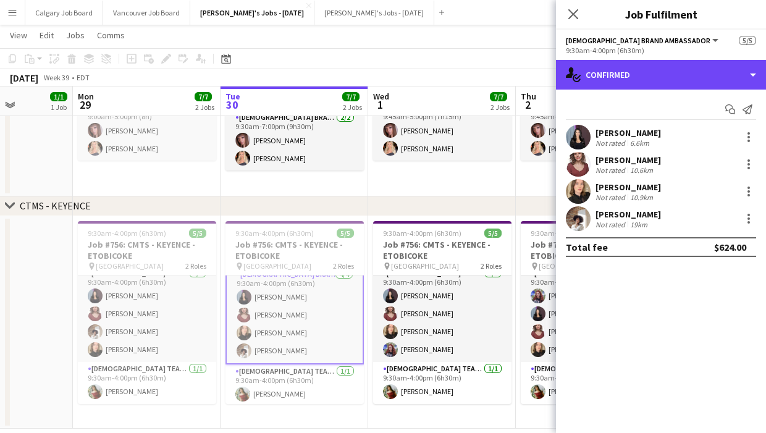
scroll to position [391, 1]
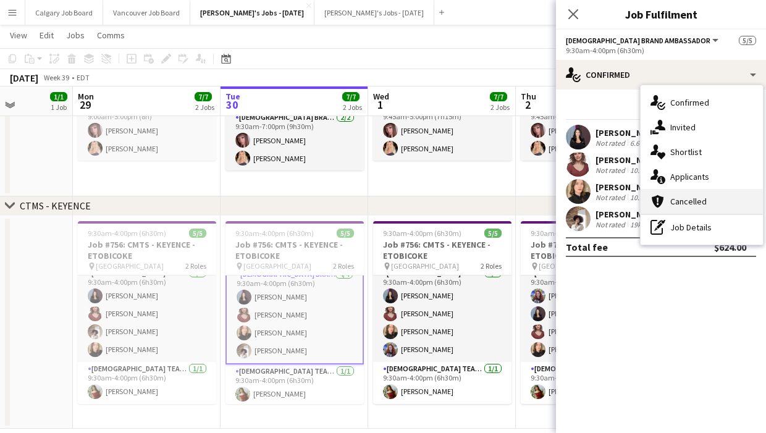
click at [686, 189] on div "cancellation Cancelled" at bounding box center [702, 201] width 122 height 25
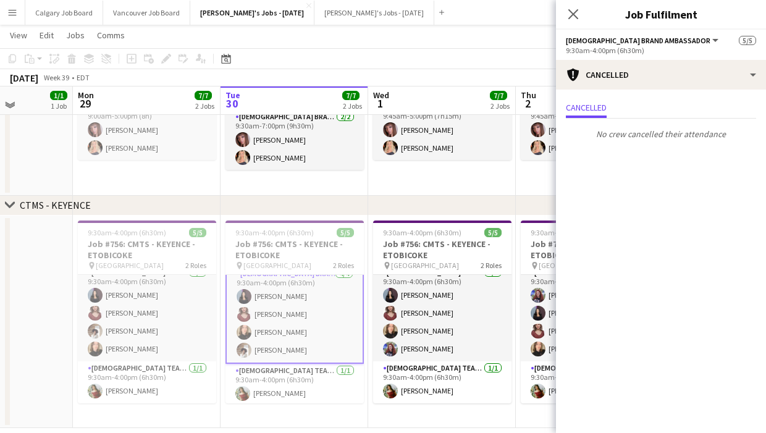
scroll to position [392, 0]
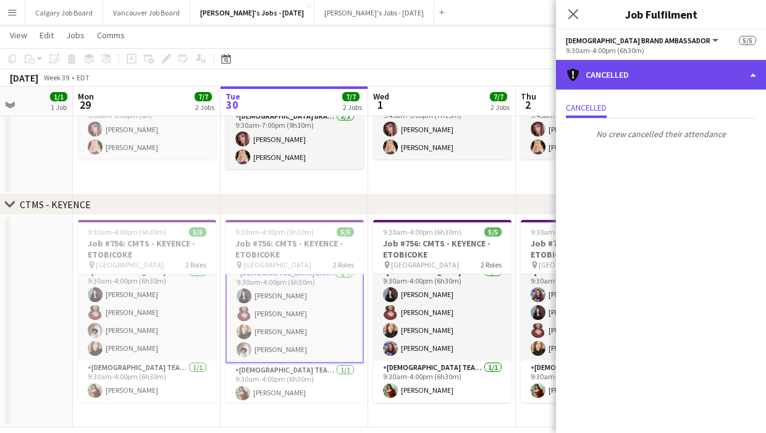
click at [641, 71] on div "cancellation Cancelled" at bounding box center [661, 75] width 210 height 30
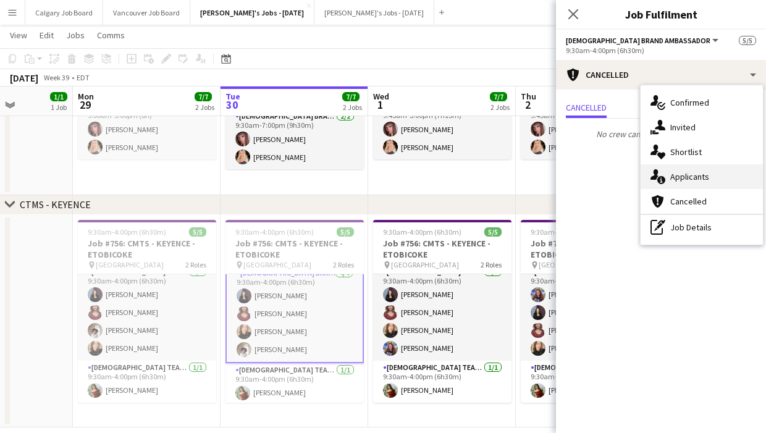
click at [677, 176] on span "Applicants" at bounding box center [690, 176] width 39 height 11
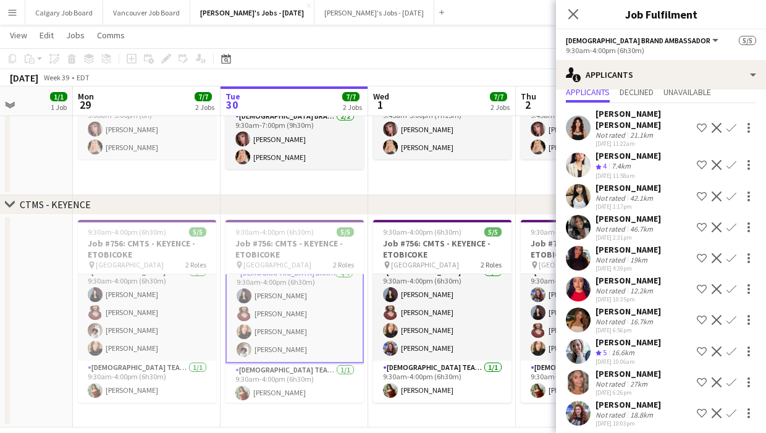
scroll to position [42, 0]
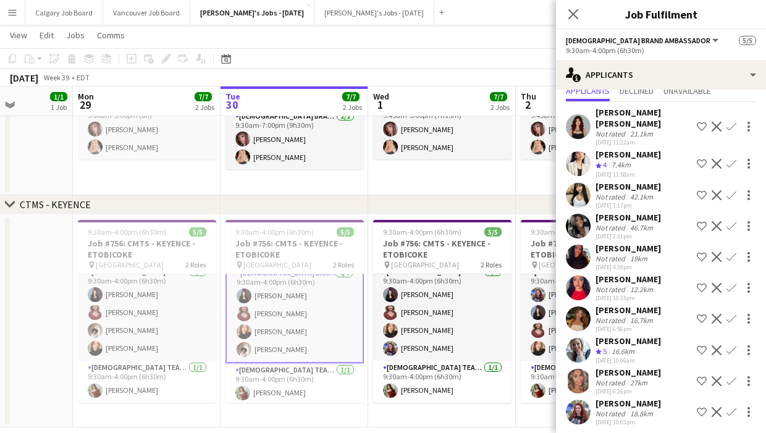
click at [614, 403] on div "[PERSON_NAME]" at bounding box center [629, 403] width 66 height 11
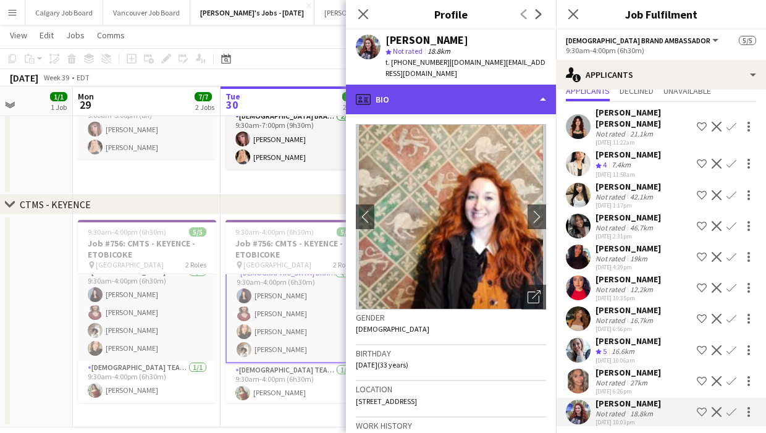
click at [494, 101] on div "profile Bio" at bounding box center [451, 100] width 210 height 30
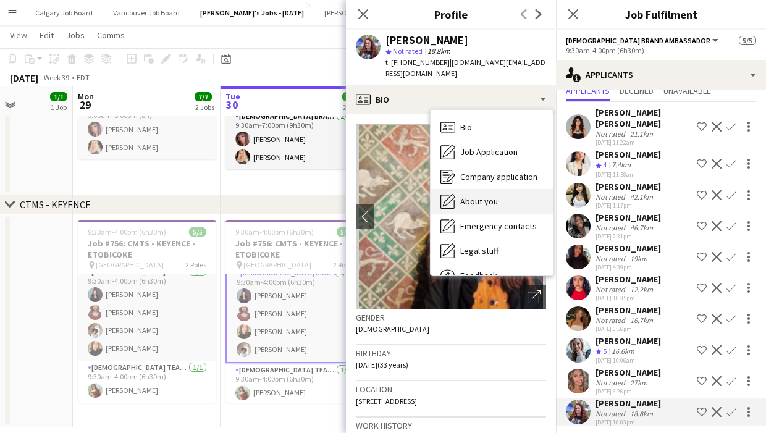
click at [491, 196] on div "About you About you" at bounding box center [492, 201] width 122 height 25
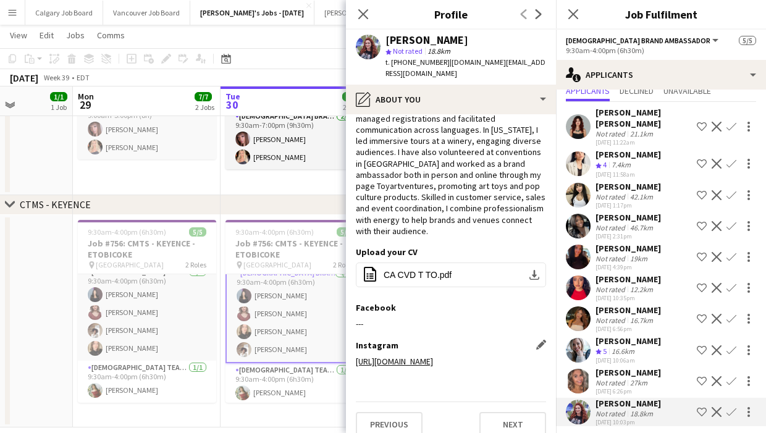
scroll to position [83, 0]
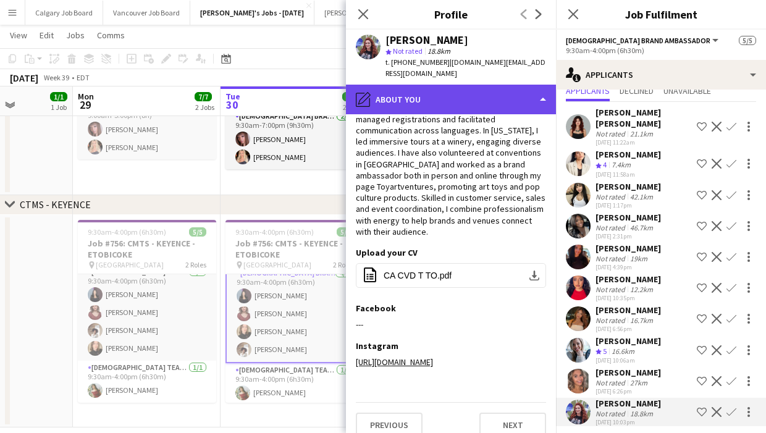
click at [455, 85] on div "pencil4 About you" at bounding box center [451, 100] width 210 height 30
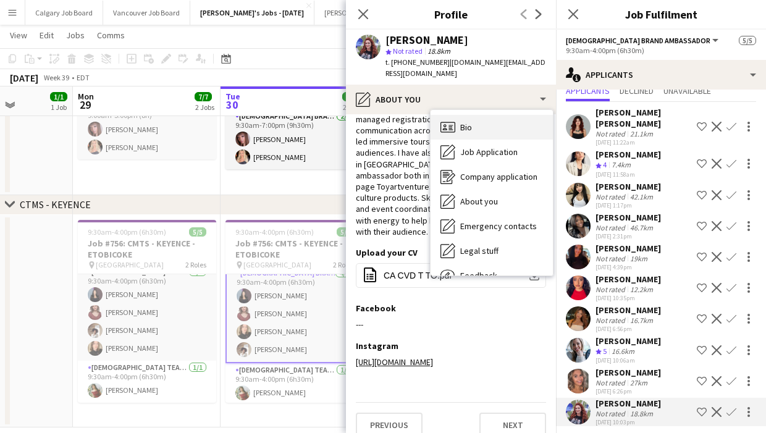
click at [458, 115] on div "Bio Bio" at bounding box center [492, 127] width 122 height 25
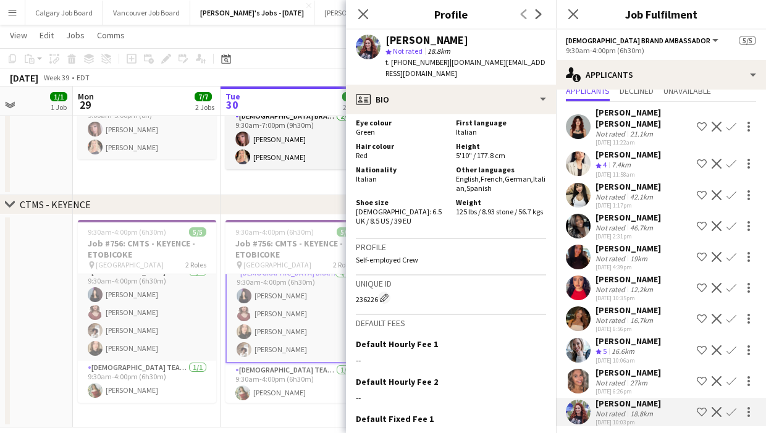
scroll to position [643, 0]
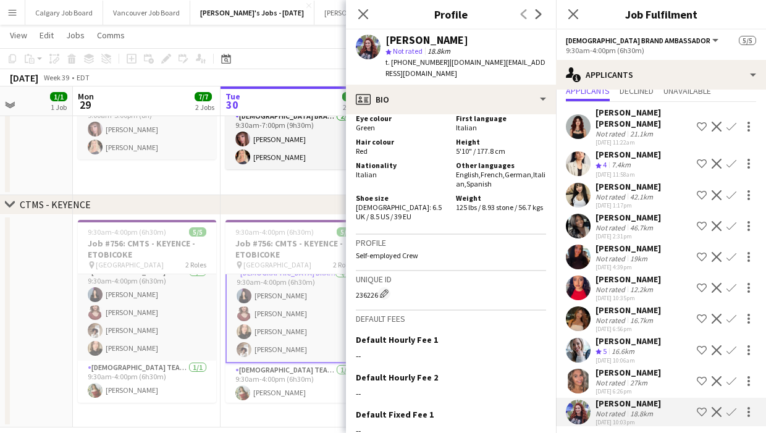
click at [334, 196] on div "chevron-right CTMS - KEYENCE" at bounding box center [383, 205] width 766 height 20
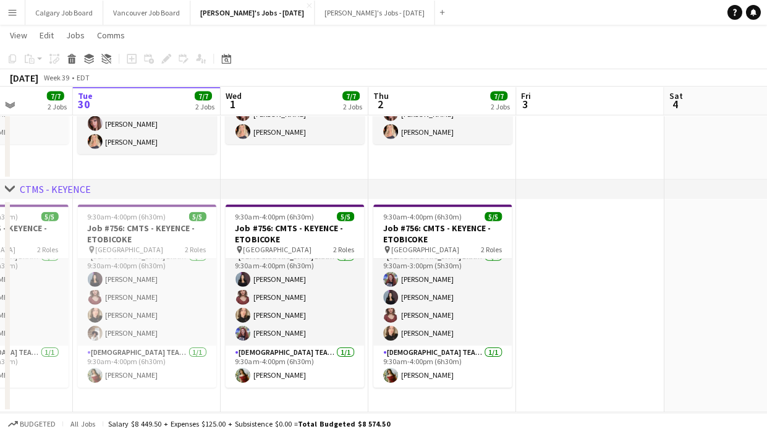
scroll to position [406, 0]
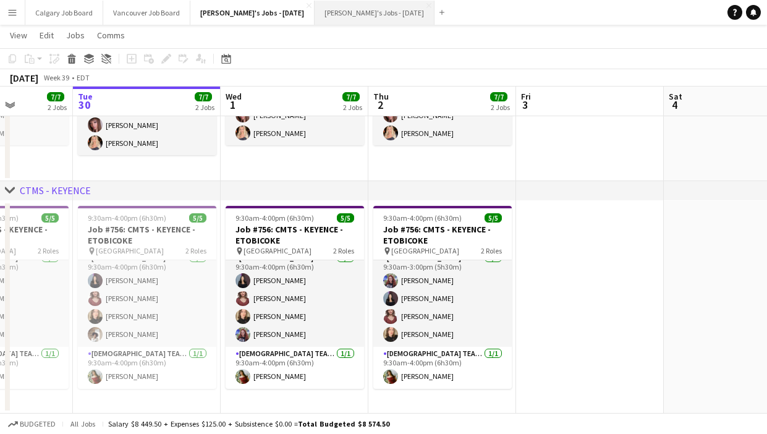
click at [373, 13] on button "[PERSON_NAME]'s Jobs - [DATE] Close" at bounding box center [375, 13] width 120 height 24
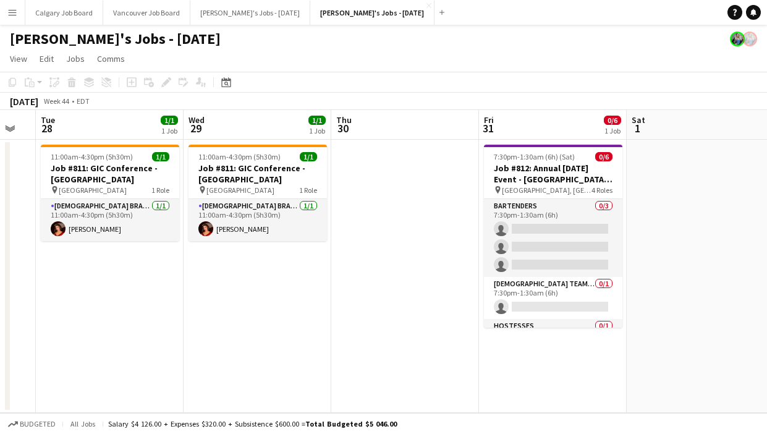
scroll to position [0, 482]
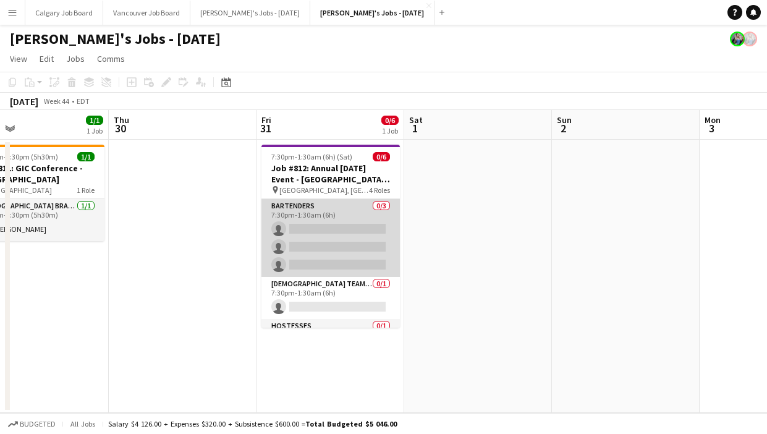
click at [328, 258] on app-card-role "Bartenders 0/3 7:30pm-1:30am (6h) single-neutral-actions single-neutral-actions…" at bounding box center [330, 238] width 138 height 78
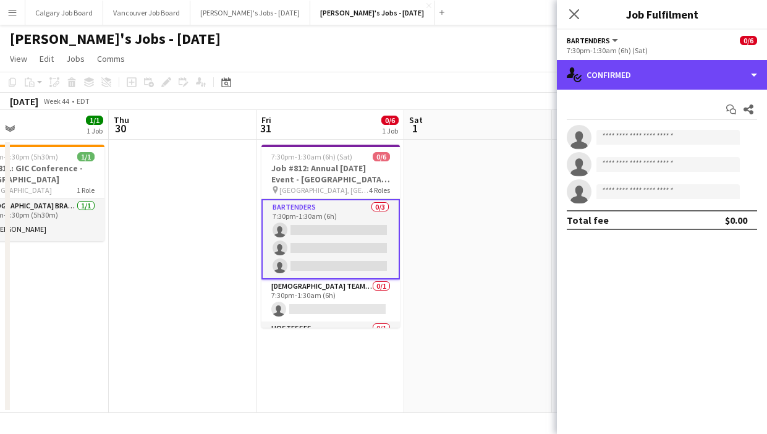
drag, startPoint x: 684, startPoint y: 65, endPoint x: 712, endPoint y: 257, distance: 194.3
click at [684, 66] on div "single-neutral-actions-check-2 Confirmed" at bounding box center [662, 75] width 210 height 30
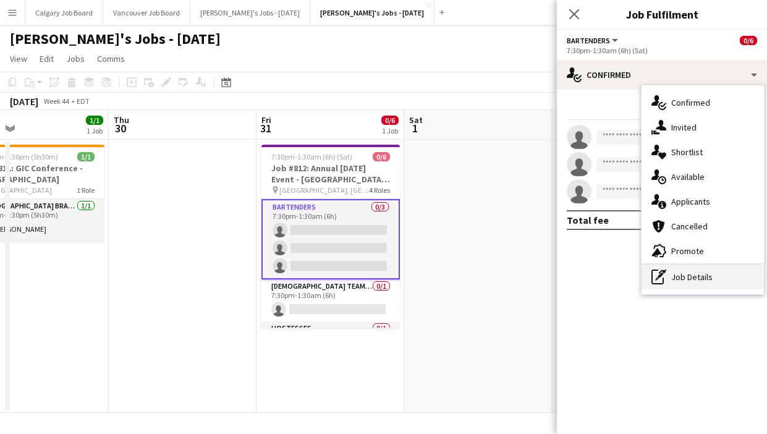
click at [709, 274] on div "pen-write Job Details" at bounding box center [702, 277] width 122 height 25
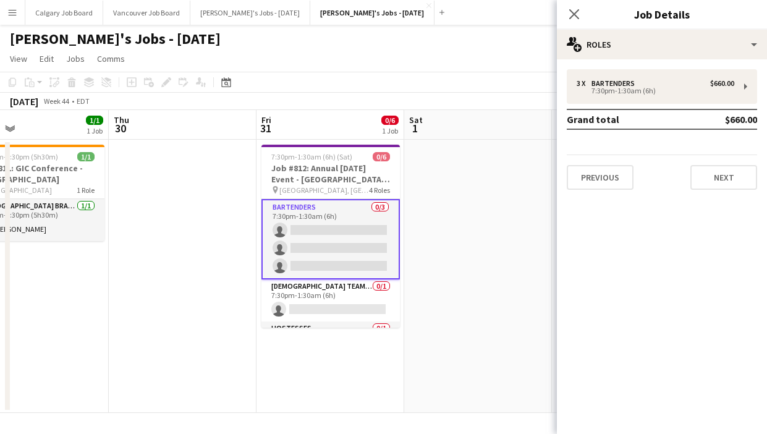
drag, startPoint x: 374, startPoint y: 174, endPoint x: 421, endPoint y: 186, distance: 49.2
click at [374, 174] on h3 "Job #812: Annual [DATE] Event - [GEOGRAPHIC_DATA] ON" at bounding box center [330, 174] width 138 height 22
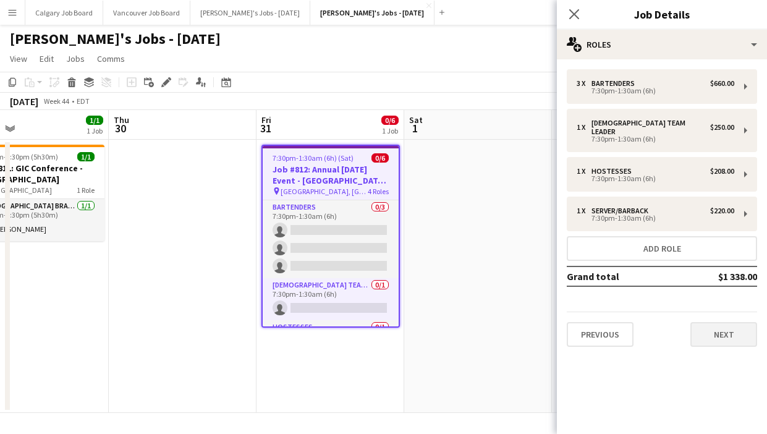
click at [724, 332] on button "Next" at bounding box center [723, 334] width 67 height 25
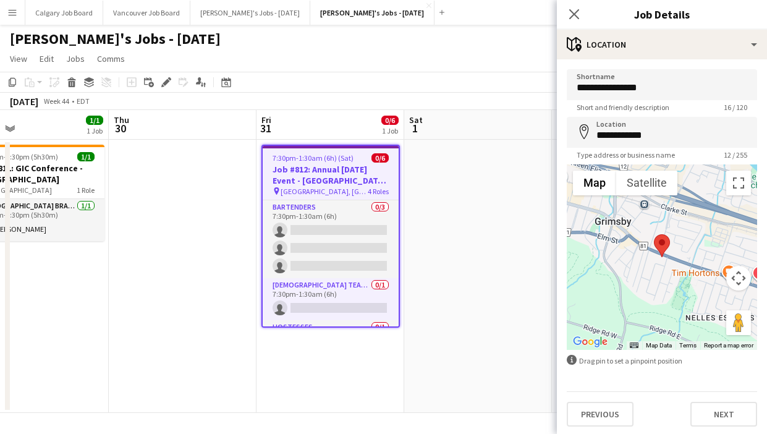
click at [725, 405] on button "Next" at bounding box center [723, 414] width 67 height 25
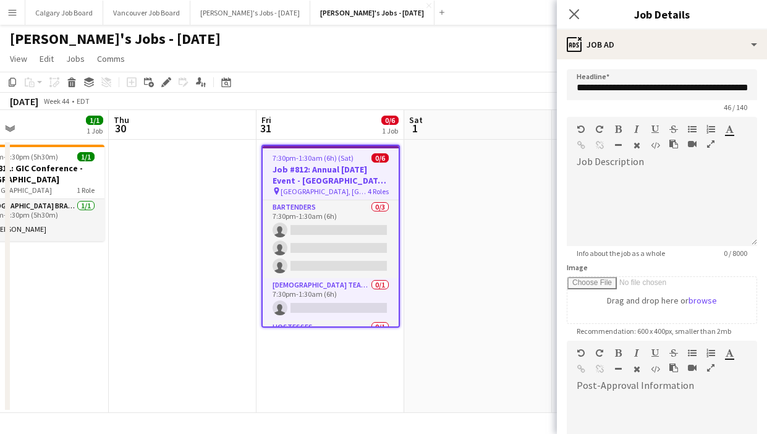
scroll to position [1, 0]
type input "**********"
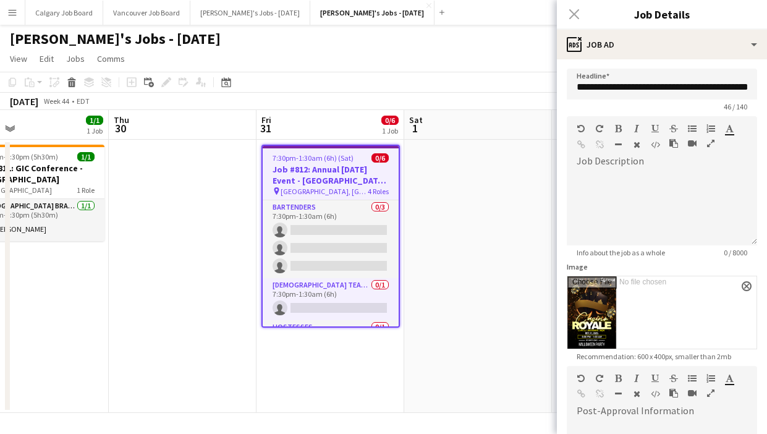
scroll to position [0, 0]
click at [457, 277] on app-date-cell at bounding box center [478, 276] width 148 height 273
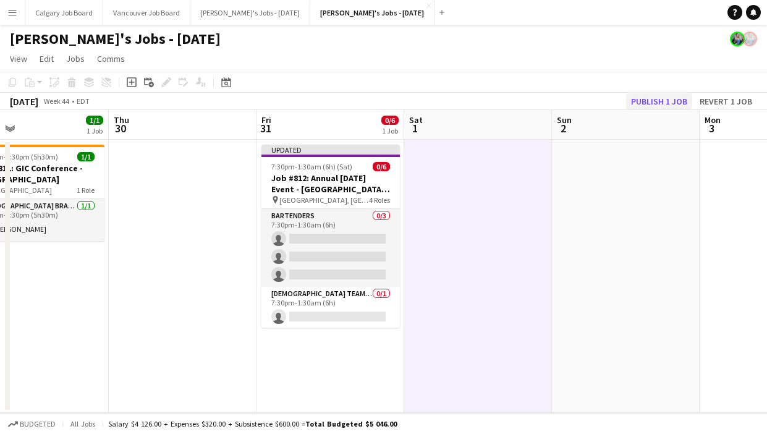
click at [647, 98] on button "Publish 1 job" at bounding box center [659, 101] width 66 height 16
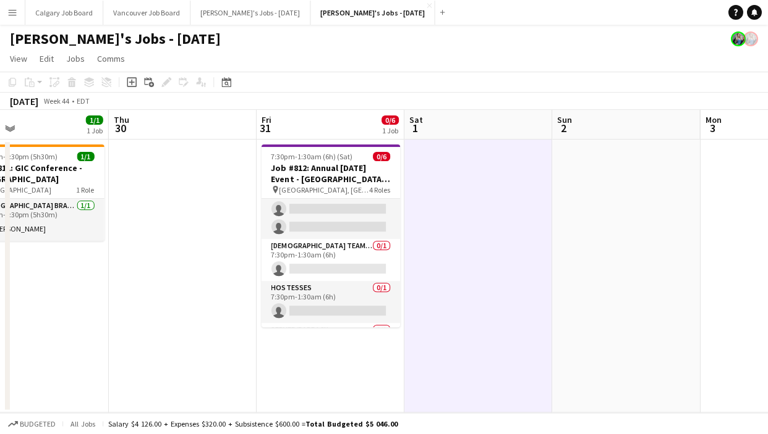
scroll to position [0, 492]
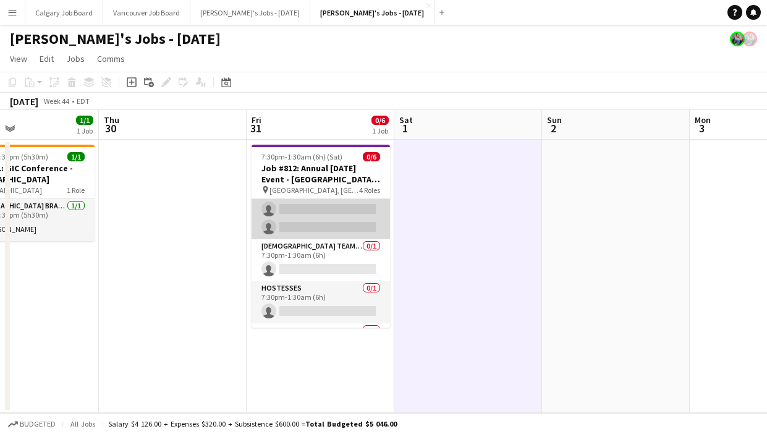
click at [317, 210] on app-card-role "Bartenders 0/3 7:30pm-1:30am (6h) single-neutral-actions single-neutral-actions…" at bounding box center [321, 200] width 138 height 78
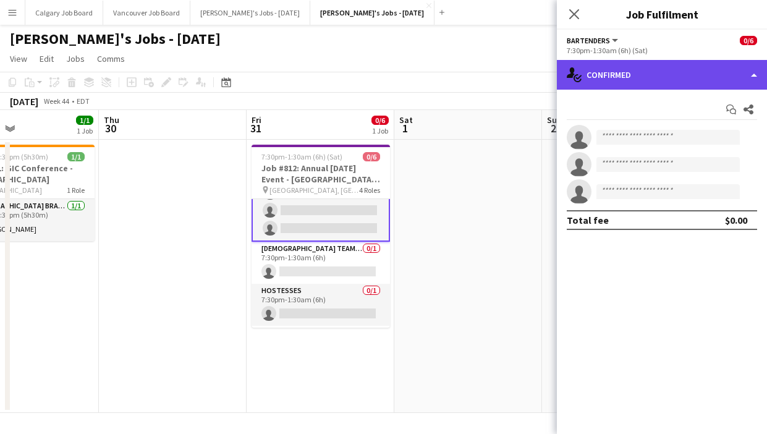
click at [593, 71] on div "single-neutral-actions-check-2 Confirmed" at bounding box center [662, 75] width 210 height 30
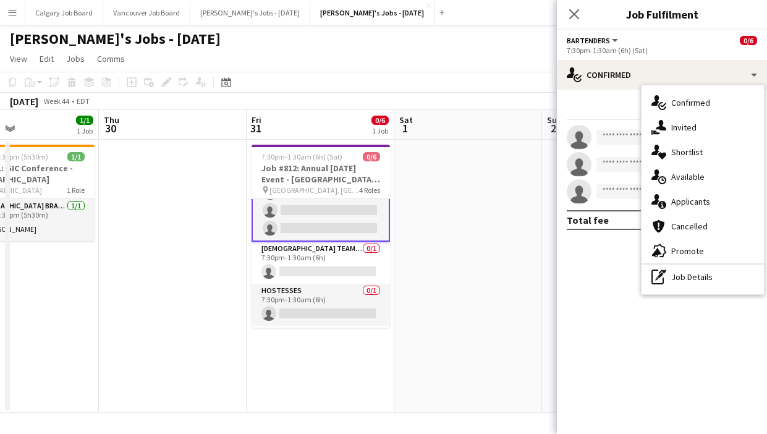
click at [696, 264] on hr at bounding box center [702, 263] width 122 height 1
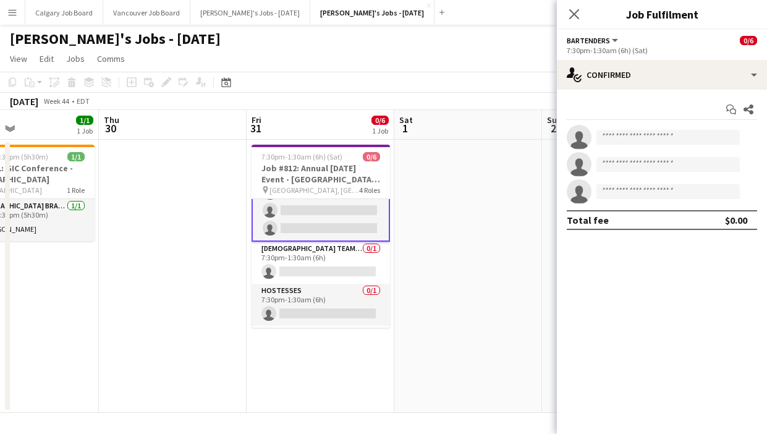
click at [522, 243] on app-date-cell at bounding box center [468, 276] width 148 height 273
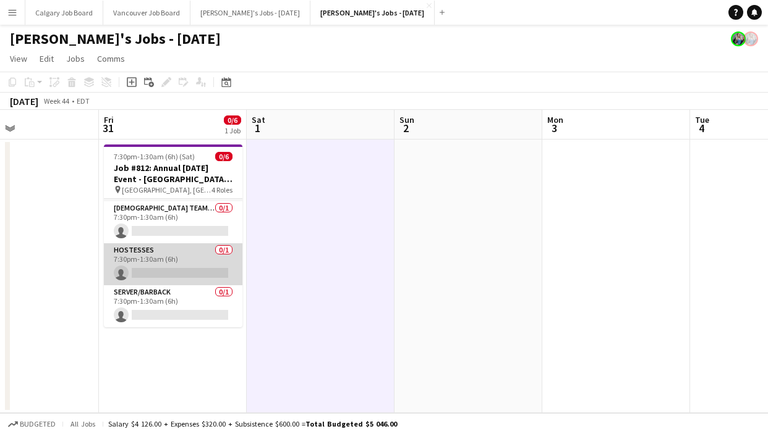
scroll to position [75, 0]
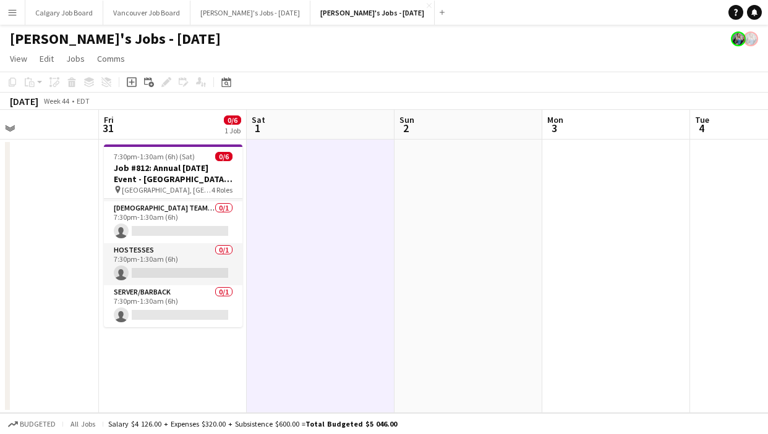
drag, startPoint x: 174, startPoint y: 264, endPoint x: 381, endPoint y: 187, distance: 221.6
click at [174, 264] on app-card-role "Hostesses 0/1 7:30pm-1:30am (6h) single-neutral-actions" at bounding box center [173, 264] width 138 height 42
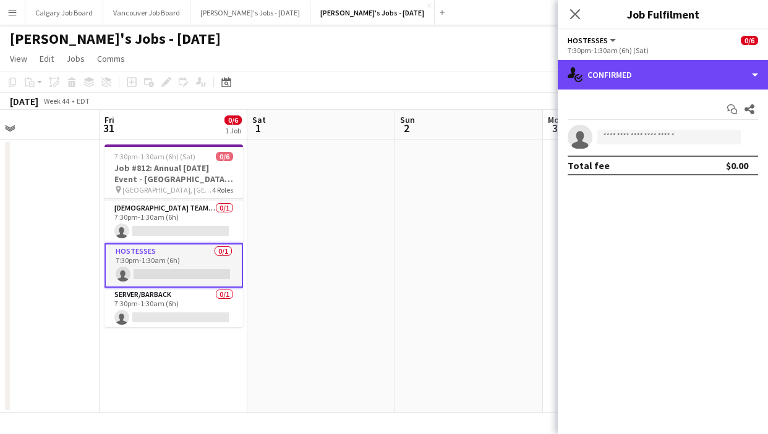
drag, startPoint x: 667, startPoint y: 81, endPoint x: 690, endPoint y: 226, distance: 146.4
click at [667, 82] on div "single-neutral-actions-check-2 Confirmed" at bounding box center [662, 75] width 210 height 30
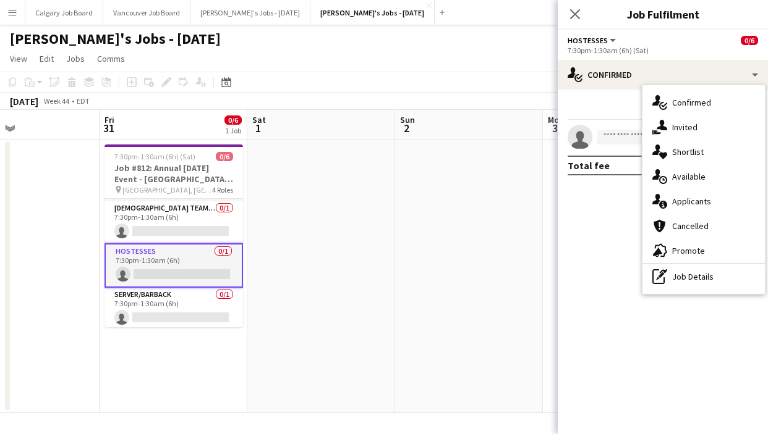
drag, startPoint x: 700, startPoint y: 276, endPoint x: 310, endPoint y: 186, distance: 399.7
click at [700, 276] on div "pen-write Job Details" at bounding box center [703, 277] width 122 height 25
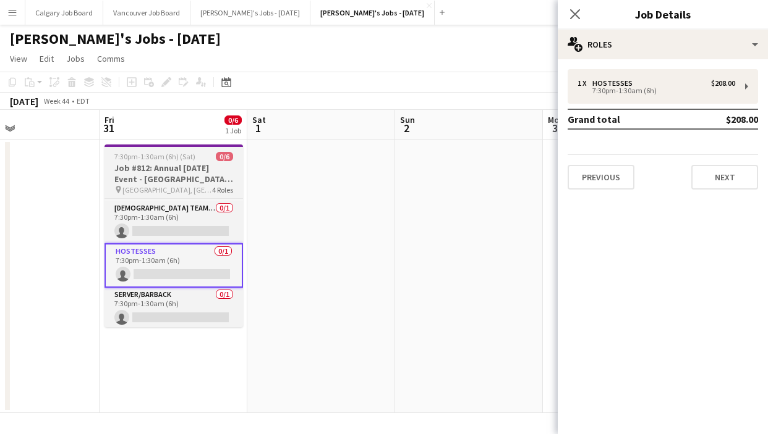
click at [194, 163] on h3 "Job #812: Annual [DATE] Event - [GEOGRAPHIC_DATA] ON" at bounding box center [173, 174] width 138 height 22
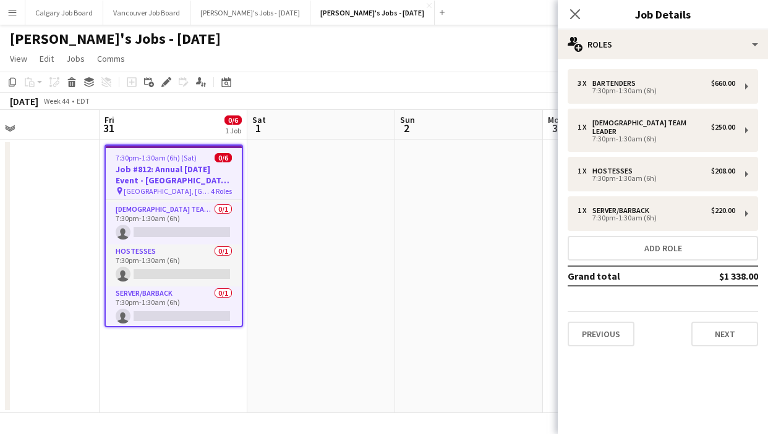
click at [722, 326] on button "Next" at bounding box center [724, 334] width 67 height 25
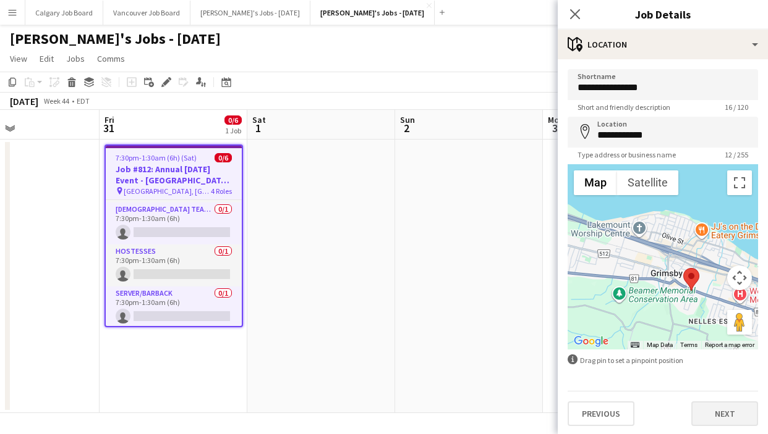
click at [721, 413] on button "Next" at bounding box center [724, 414] width 67 height 25
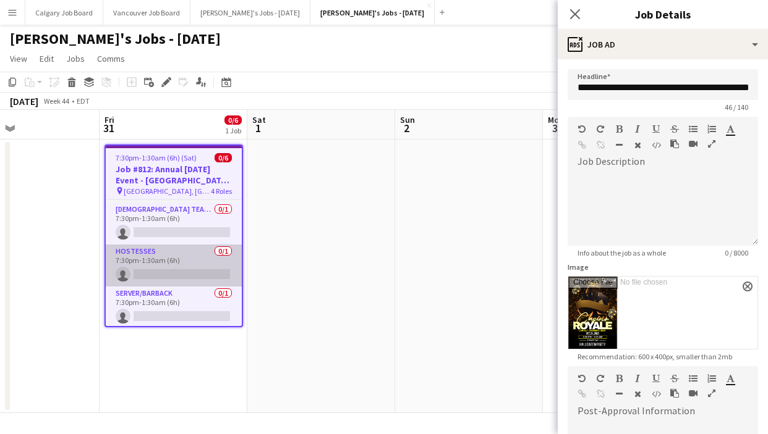
click at [187, 266] on app-card-role "Hostesses 0/1 7:30pm-1:30am (6h) single-neutral-actions" at bounding box center [174, 266] width 136 height 42
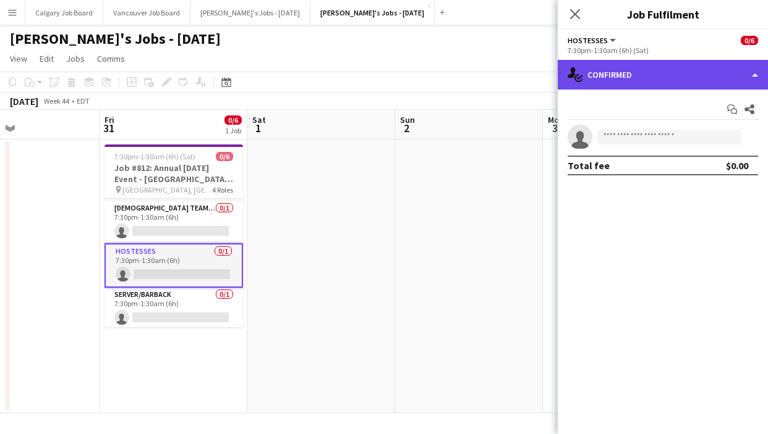
click at [646, 79] on div "single-neutral-actions-check-2 Confirmed" at bounding box center [662, 75] width 210 height 30
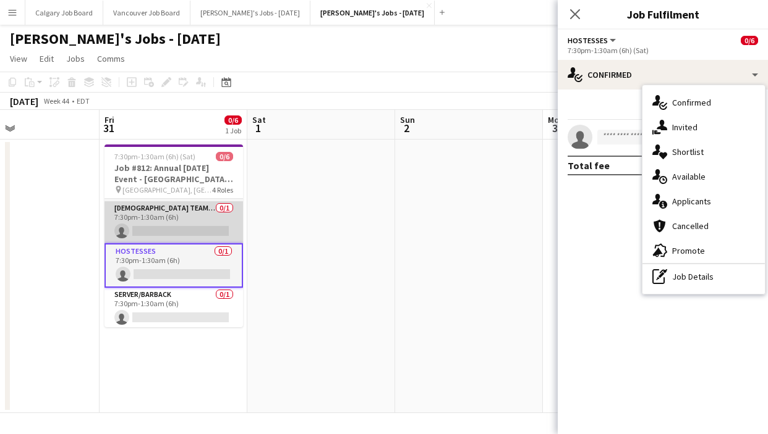
click at [169, 224] on app-card-role "[DEMOGRAPHIC_DATA] Team Leader 0/1 7:30pm-1:30am (6h) single-neutral-actions" at bounding box center [173, 222] width 138 height 42
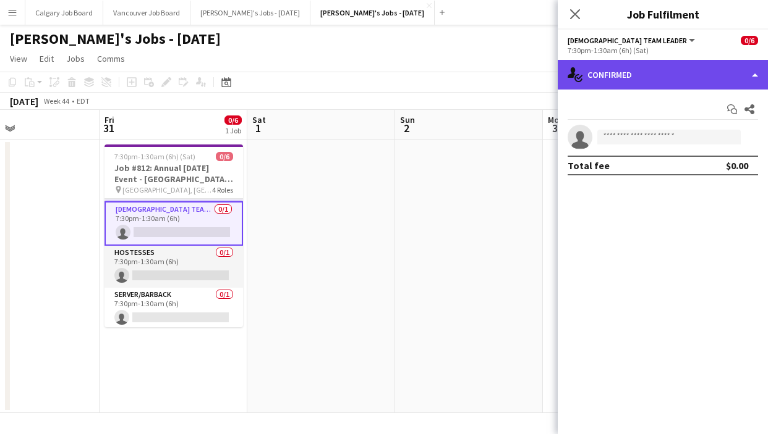
click at [599, 82] on div "single-neutral-actions-check-2 Confirmed" at bounding box center [662, 75] width 210 height 30
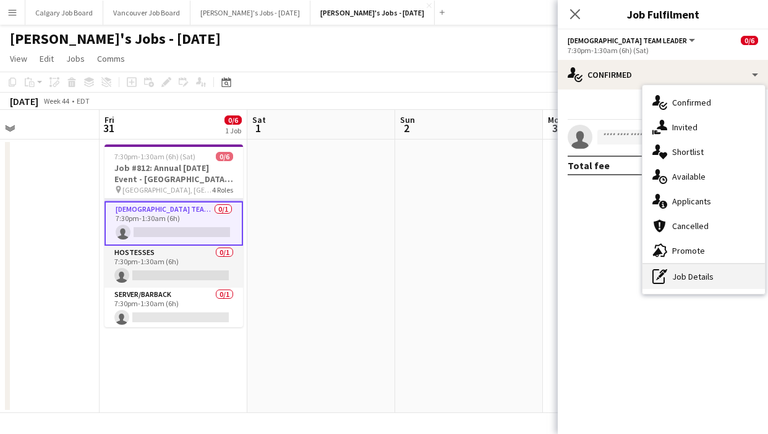
click at [677, 273] on div "pen-write Job Details" at bounding box center [703, 277] width 122 height 25
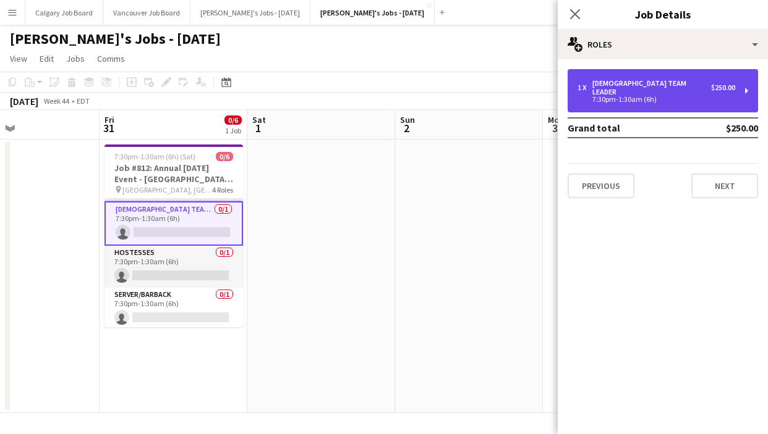
click at [620, 96] on div "7:30pm-1:30am (6h)" at bounding box center [656, 99] width 158 height 6
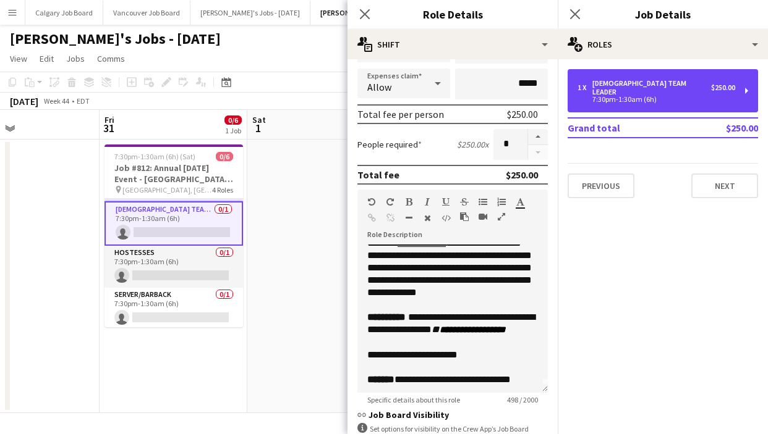
scroll to position [25, 0]
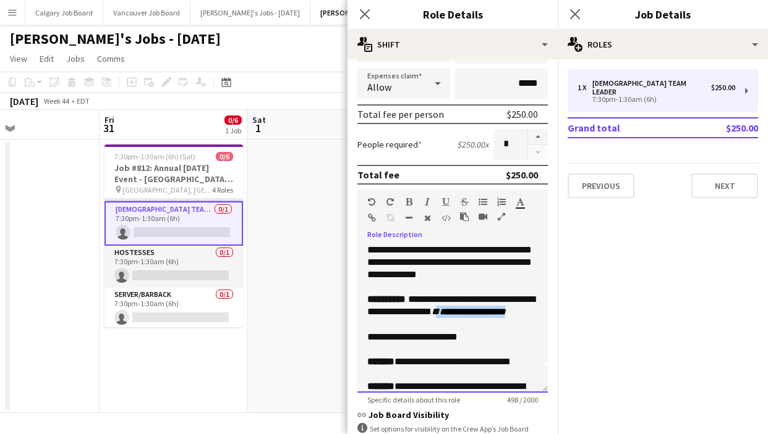
drag, startPoint x: 368, startPoint y: 321, endPoint x: 473, endPoint y: 323, distance: 105.1
click at [473, 323] on div "**********" at bounding box center [452, 313] width 171 height 38
copy div "**********"
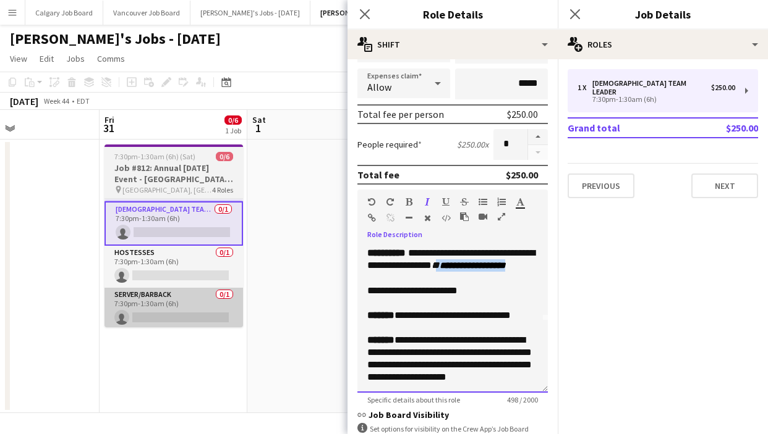
scroll to position [69, 0]
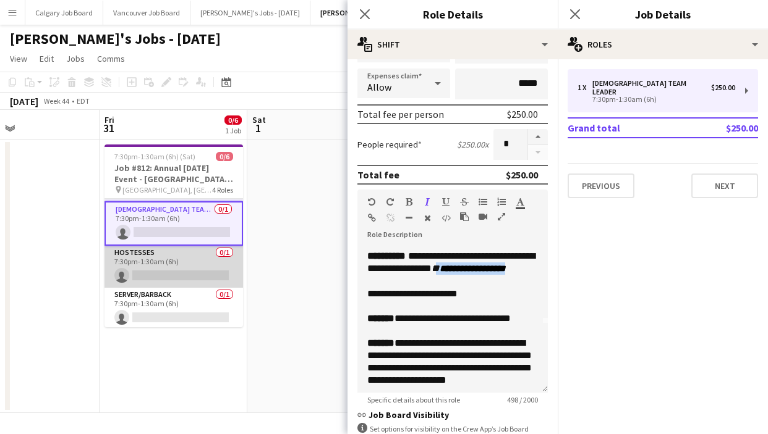
click at [188, 271] on app-card-role "Hostesses 0/1 7:30pm-1:30am (6h) single-neutral-actions" at bounding box center [173, 267] width 138 height 42
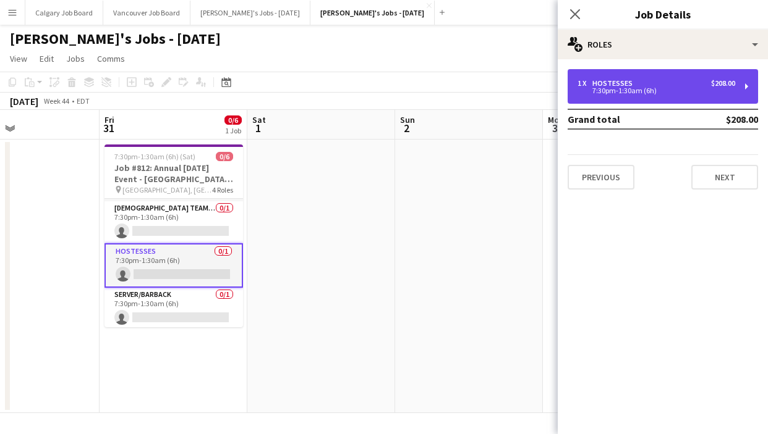
click at [664, 94] on div "1 x Hostesses $208.00 7:30pm-1:30am (6h)" at bounding box center [662, 86] width 190 height 35
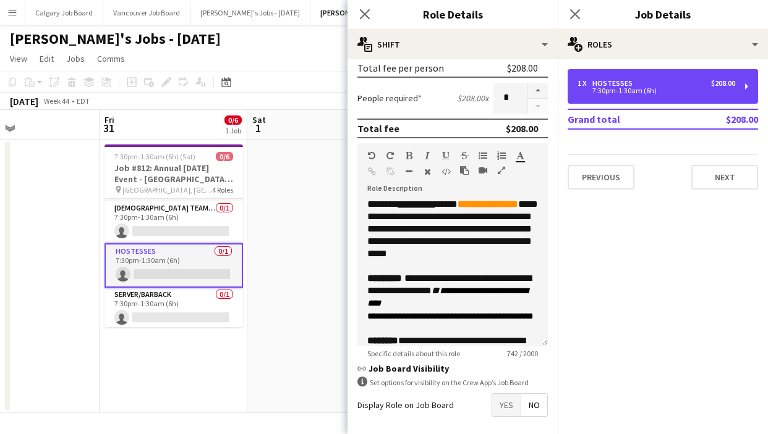
scroll to position [11, 0]
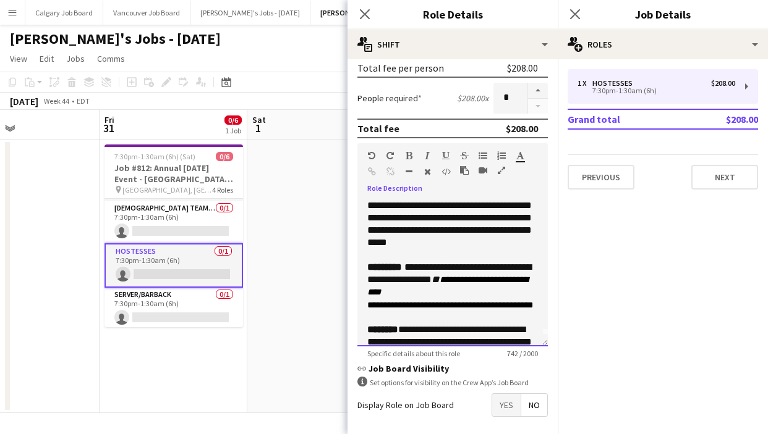
click at [455, 269] on span "**********" at bounding box center [449, 274] width 164 height 22
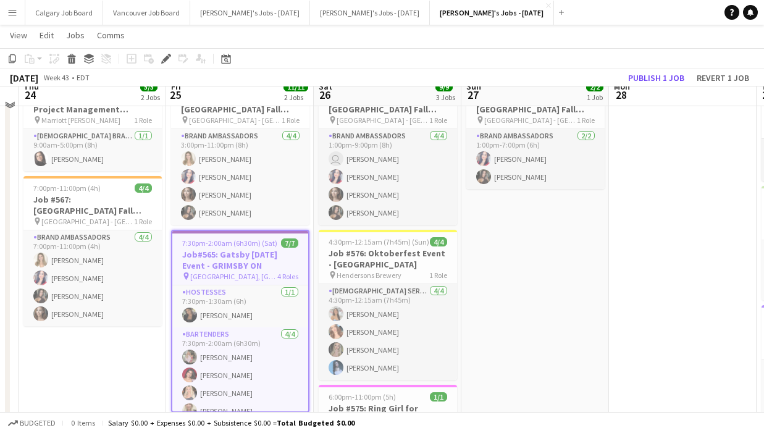
scroll to position [74, 0]
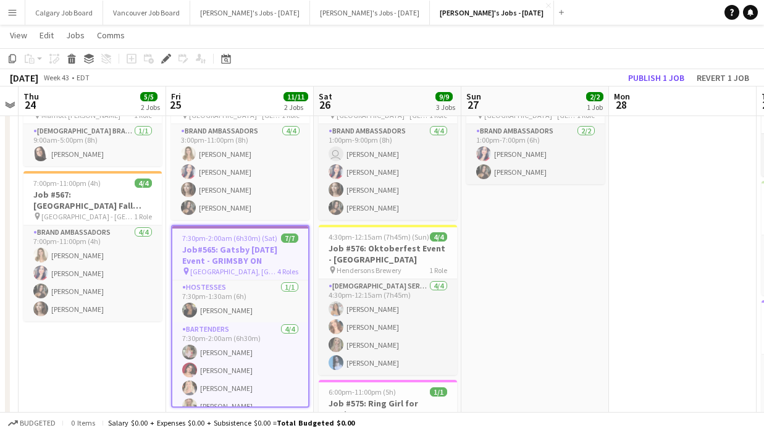
click at [258, 258] on h3 "Job#565: Gatsby [DATE] Event - GRIMSBY ON" at bounding box center [240, 255] width 136 height 22
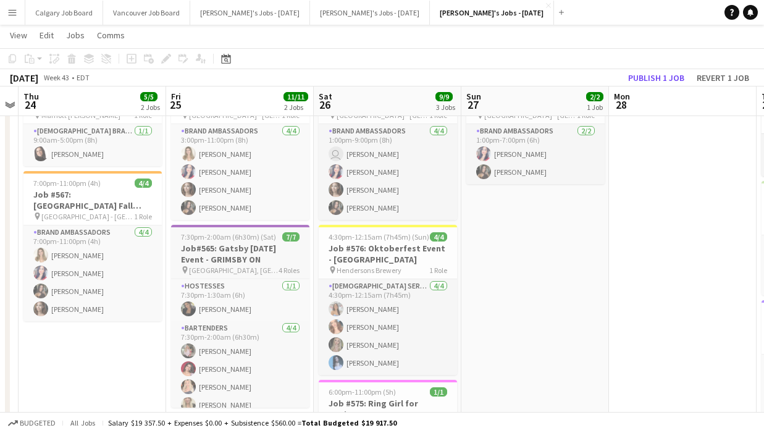
click at [258, 257] on h3 "Job#565: Gatsby [DATE] Event - GRIMSBY ON" at bounding box center [240, 254] width 138 height 22
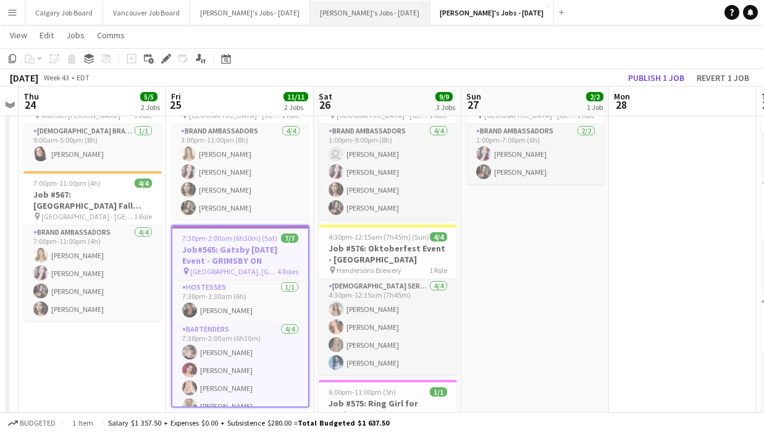
click at [371, 14] on button "[PERSON_NAME]'s Jobs - [DATE] Close" at bounding box center [370, 13] width 120 height 24
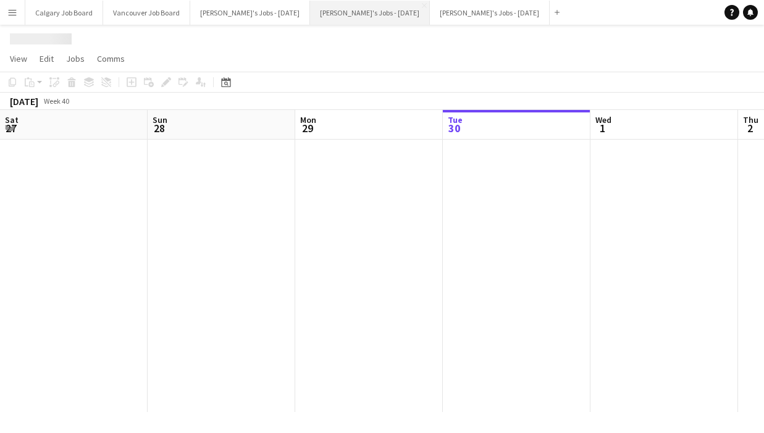
scroll to position [0, 436]
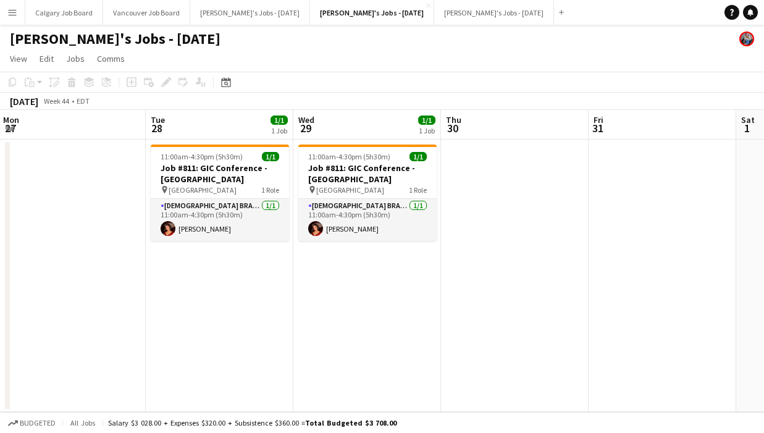
click at [632, 183] on app-date-cell at bounding box center [663, 276] width 148 height 273
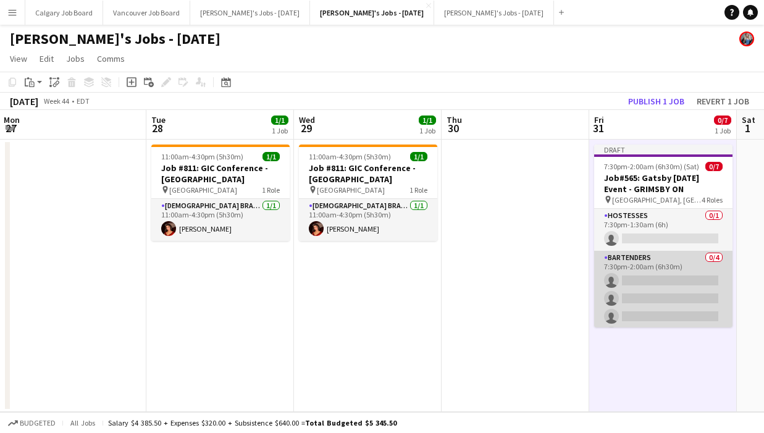
click at [634, 273] on app-card-role "Bartenders 0/4 7:30pm-2:00am (6h30m) single-neutral-actions single-neutral-acti…" at bounding box center [664, 299] width 138 height 96
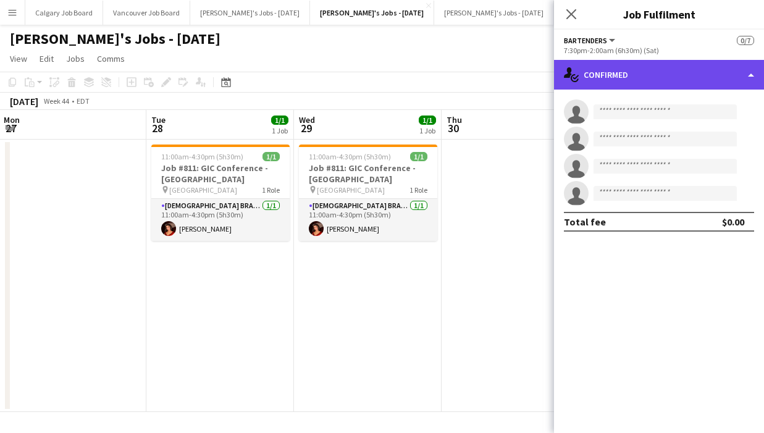
click at [700, 67] on div "single-neutral-actions-check-2 Confirmed" at bounding box center [659, 75] width 210 height 30
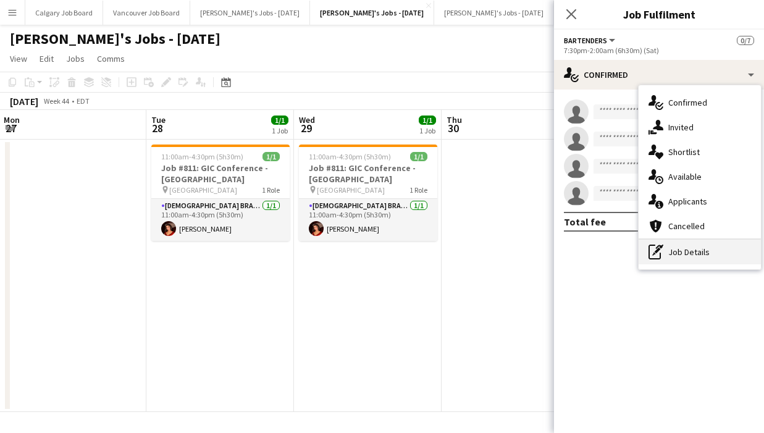
click at [700, 244] on div "pen-write Job Details" at bounding box center [700, 252] width 122 height 25
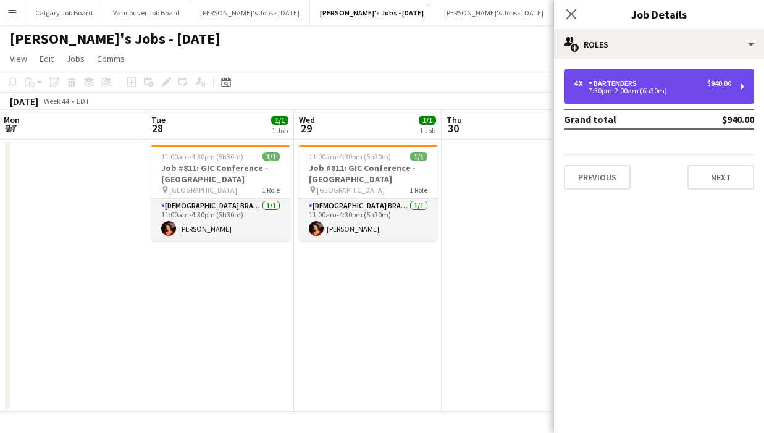
click at [645, 89] on div "7:30pm-2:00am (6h30m)" at bounding box center [653, 91] width 158 height 6
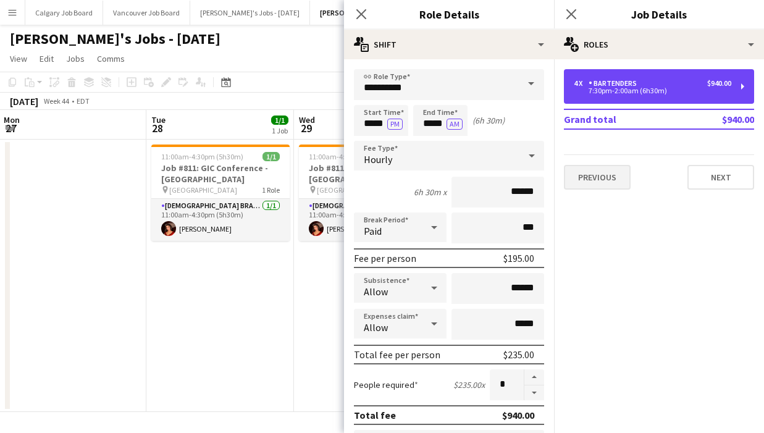
scroll to position [0, 0]
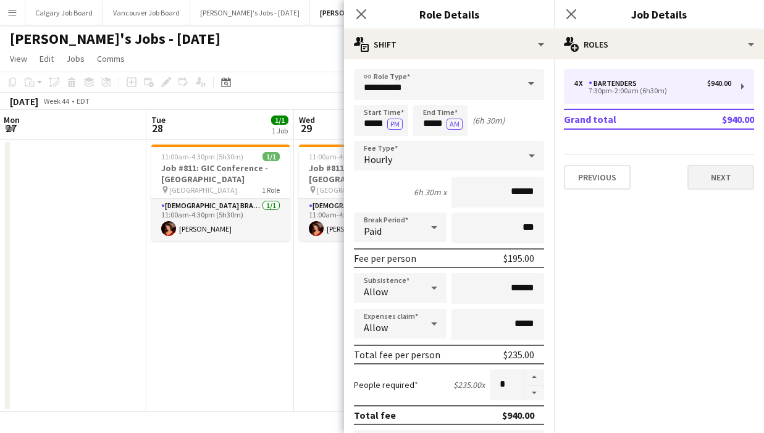
click at [710, 178] on button "Next" at bounding box center [721, 177] width 67 height 25
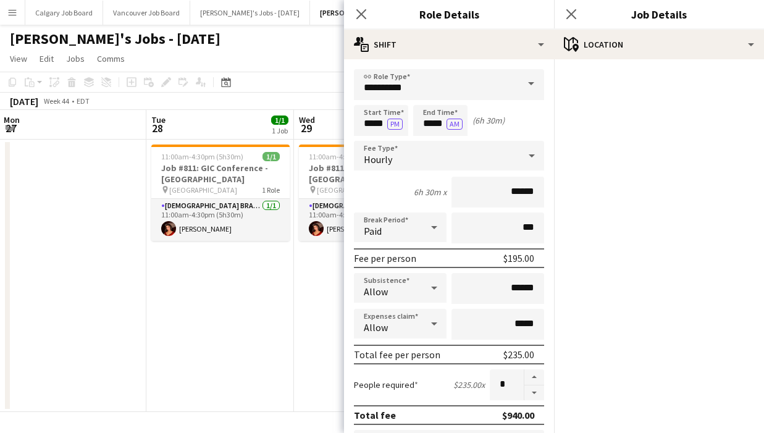
click at [307, 65] on app-page-menu "View Day view expanded Day view collapsed Month view Date picker Jump to [DATE]…" at bounding box center [382, 59] width 764 height 23
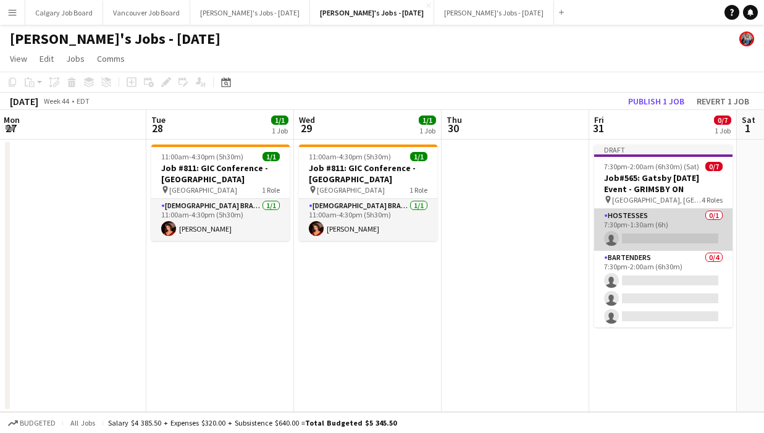
click at [643, 231] on app-card-role "Hostesses 0/1 7:30pm-1:30am (6h) single-neutral-actions" at bounding box center [664, 230] width 138 height 42
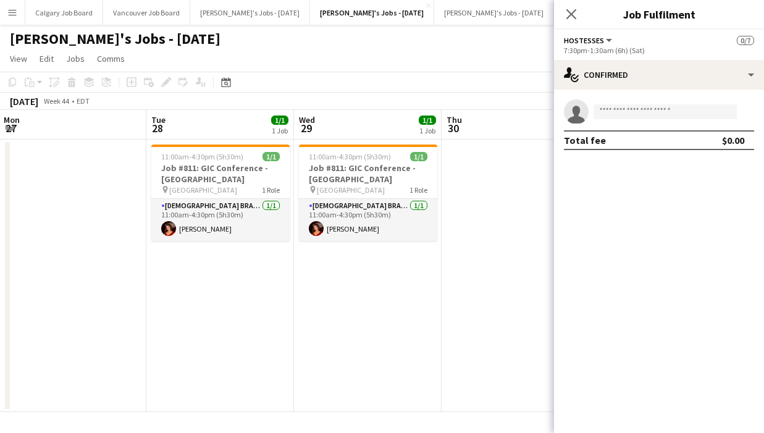
click at [484, 125] on app-board-header-date "Thu 30" at bounding box center [516, 125] width 148 height 30
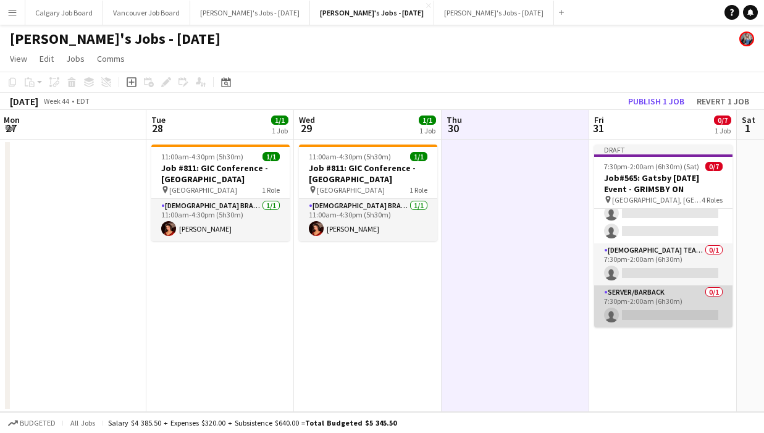
scroll to position [103, 0]
click at [654, 302] on app-card-role "Server/Barback 0/1 7:30pm-2:00am (6h30m) single-neutral-actions" at bounding box center [664, 307] width 138 height 42
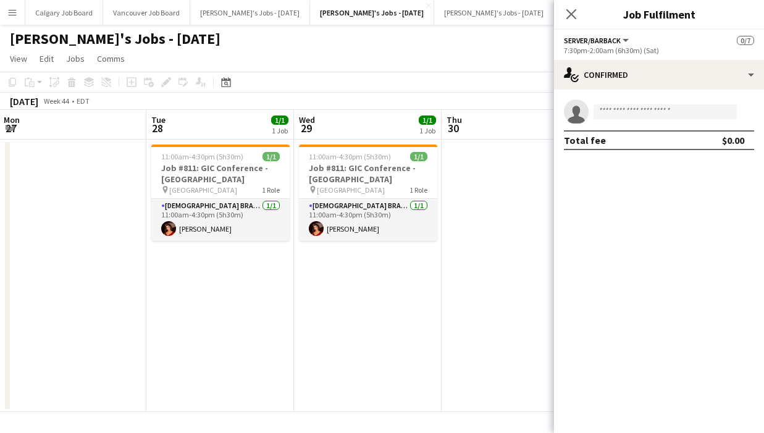
click at [485, 235] on app-date-cell at bounding box center [516, 276] width 148 height 273
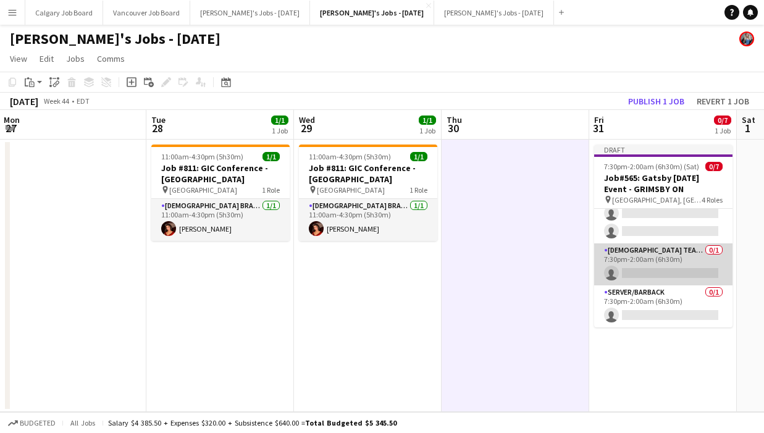
click at [638, 258] on app-card-role "Female Team Leader 0/1 7:30pm-2:00am (6h30m) single-neutral-actions" at bounding box center [664, 264] width 138 height 42
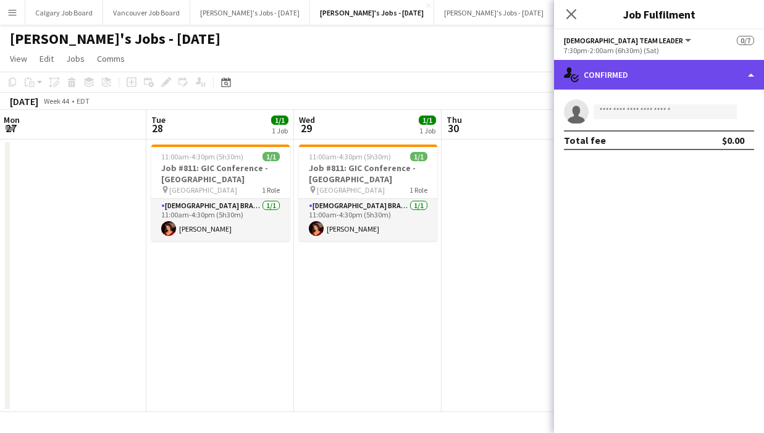
drag, startPoint x: 694, startPoint y: 74, endPoint x: 698, endPoint y: 81, distance: 7.7
click at [694, 74] on div "single-neutral-actions-check-2 Confirmed" at bounding box center [659, 75] width 210 height 30
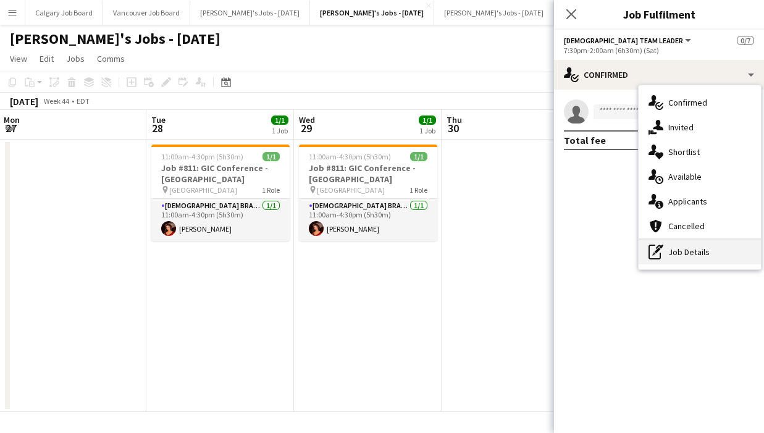
click at [719, 241] on div "pen-write Job Details" at bounding box center [700, 252] width 122 height 25
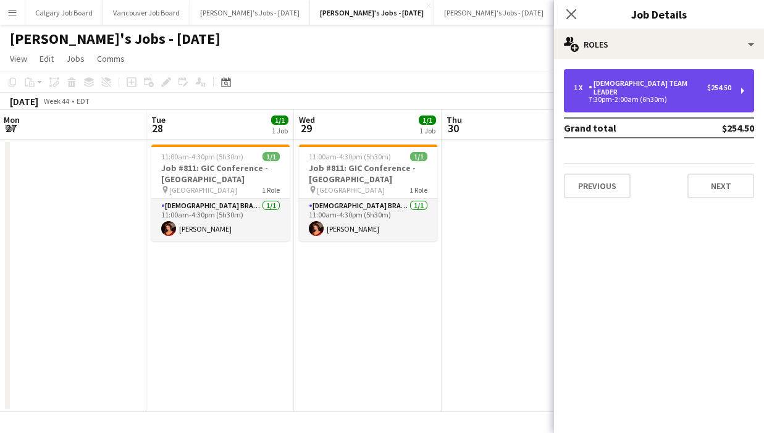
click at [659, 96] on div "7:30pm-2:00am (6h30m)" at bounding box center [653, 99] width 158 height 6
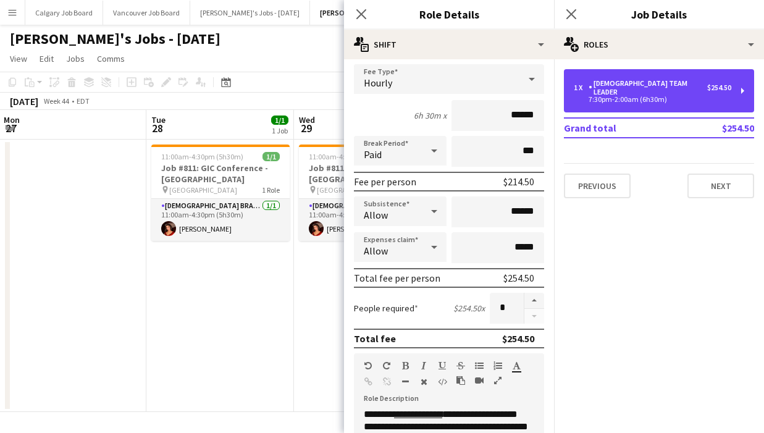
scroll to position [70, 0]
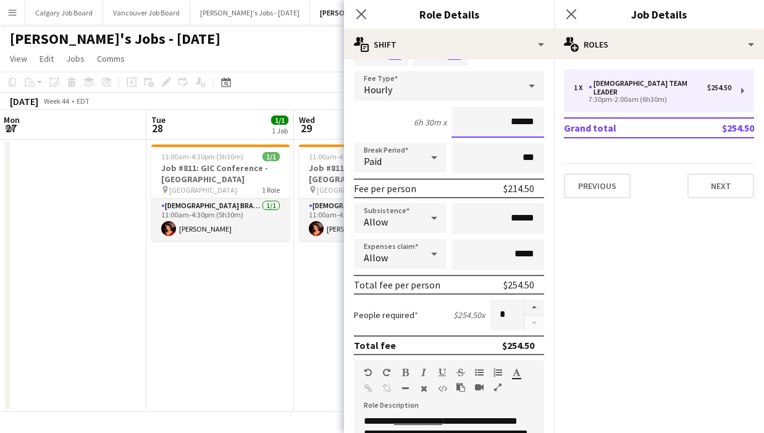
click at [519, 123] on input "******" at bounding box center [498, 122] width 93 height 31
type input "******"
click at [442, 135] on div "6h 30m x ******" at bounding box center [449, 122] width 190 height 31
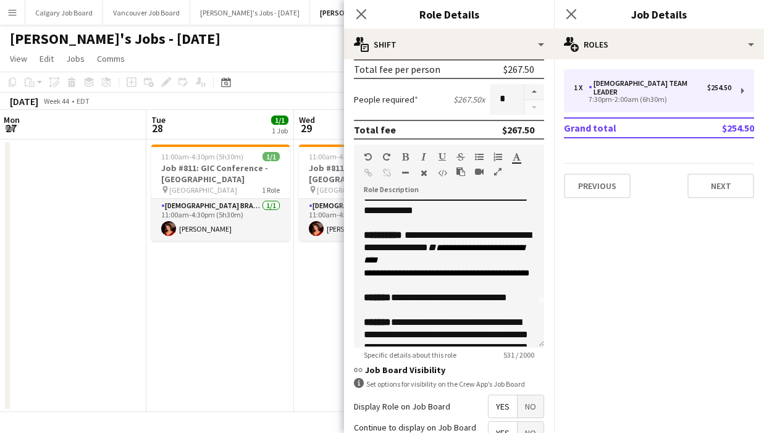
scroll to position [41, 0]
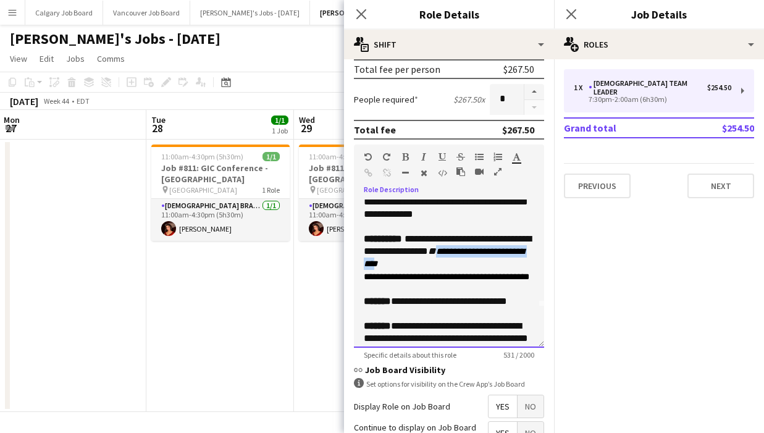
drag, startPoint x: 370, startPoint y: 264, endPoint x: 497, endPoint y: 265, distance: 127.3
click at [497, 265] on span "**********" at bounding box center [444, 257] width 161 height 21
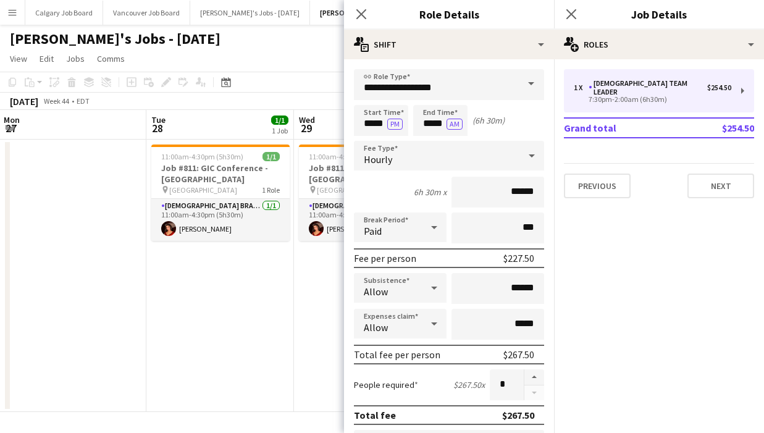
scroll to position [0, 0]
click at [430, 124] on input "*****" at bounding box center [440, 120] width 54 height 31
click at [441, 120] on input "*****" at bounding box center [440, 120] width 54 height 31
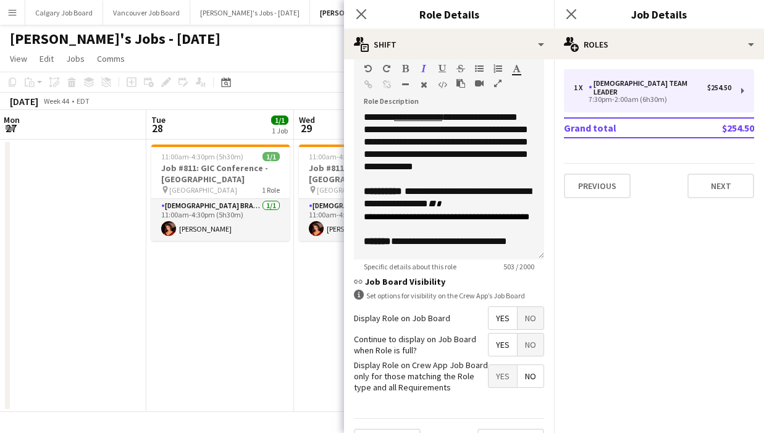
scroll to position [378, 0]
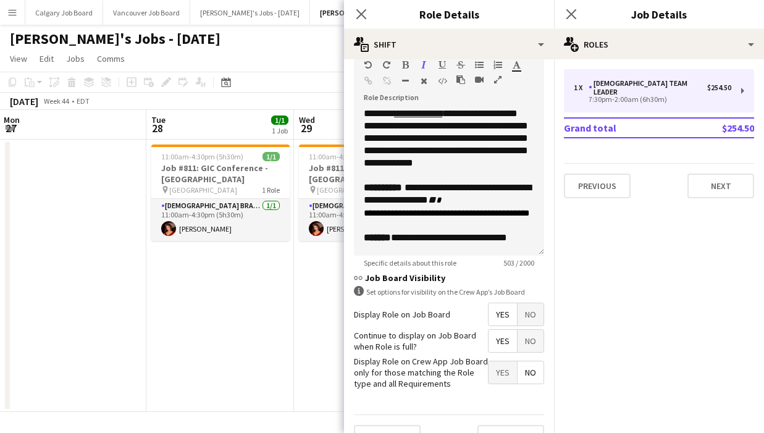
type input "*****"
click at [454, 205] on span "**********" at bounding box center [447, 194] width 167 height 22
click at [405, 213] on span "**********" at bounding box center [447, 213] width 166 height 9
click at [442, 201] on span "*" at bounding box center [439, 200] width 6 height 9
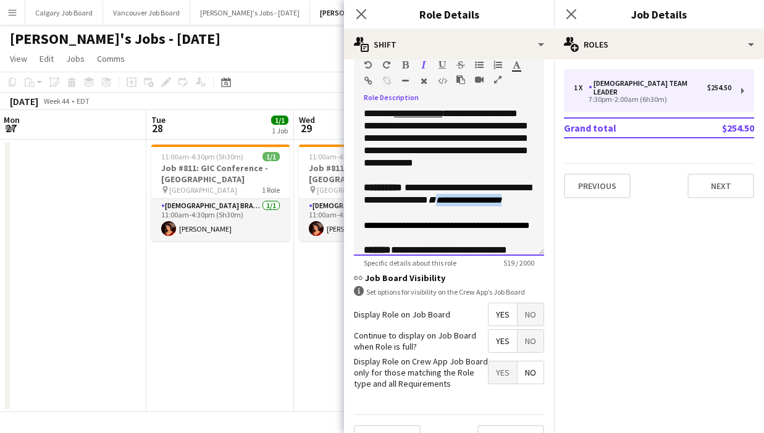
drag, startPoint x: 367, startPoint y: 214, endPoint x: 493, endPoint y: 213, distance: 125.5
click at [493, 214] on div "**********" at bounding box center [449, 201] width 171 height 38
click at [407, 64] on icon "button" at bounding box center [405, 65] width 7 height 9
click at [418, 207] on div "**********" at bounding box center [449, 201] width 171 height 38
drag, startPoint x: 407, startPoint y: 225, endPoint x: 459, endPoint y: 226, distance: 51.3
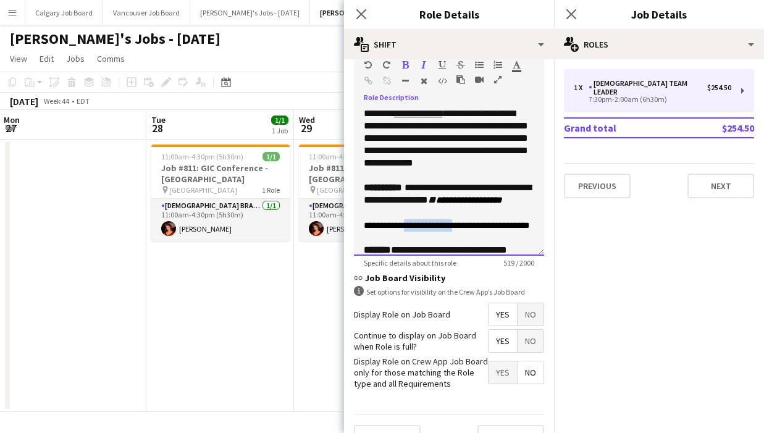
click at [459, 226] on span "**********" at bounding box center [447, 225] width 166 height 9
click at [458, 226] on div "**********" at bounding box center [449, 225] width 171 height 12
click at [365, 228] on span "**********" at bounding box center [407, 225] width 86 height 9
drag, startPoint x: 436, startPoint y: 227, endPoint x: 355, endPoint y: 225, distance: 80.4
click at [355, 225] on div "**********" at bounding box center [449, 182] width 190 height 148
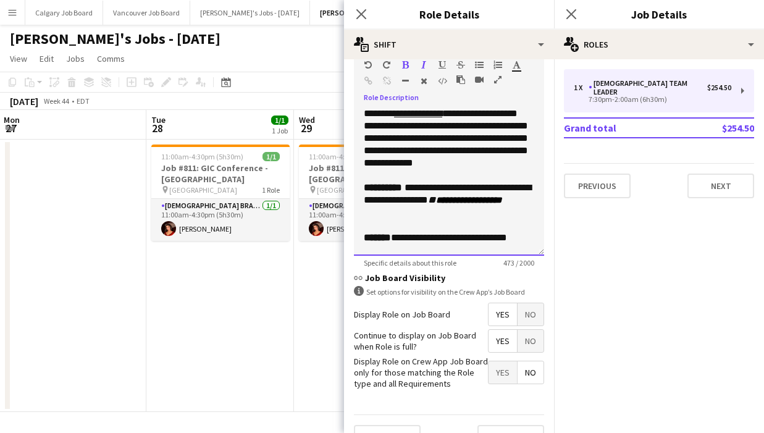
click at [394, 219] on div at bounding box center [449, 225] width 171 height 12
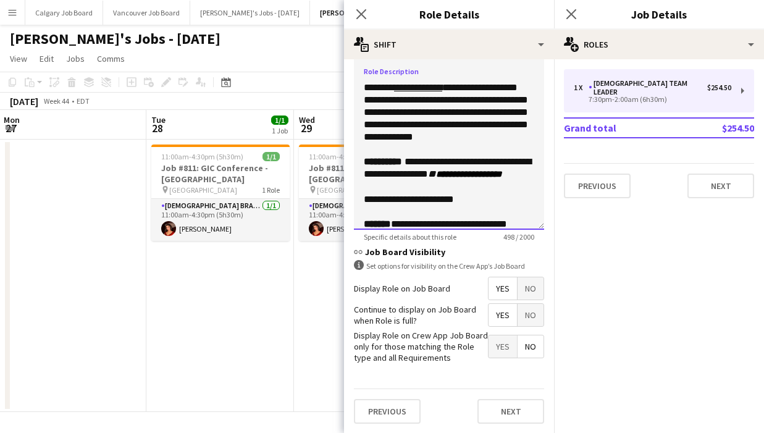
scroll to position [0, 0]
click at [743, 179] on button "Next" at bounding box center [721, 186] width 67 height 25
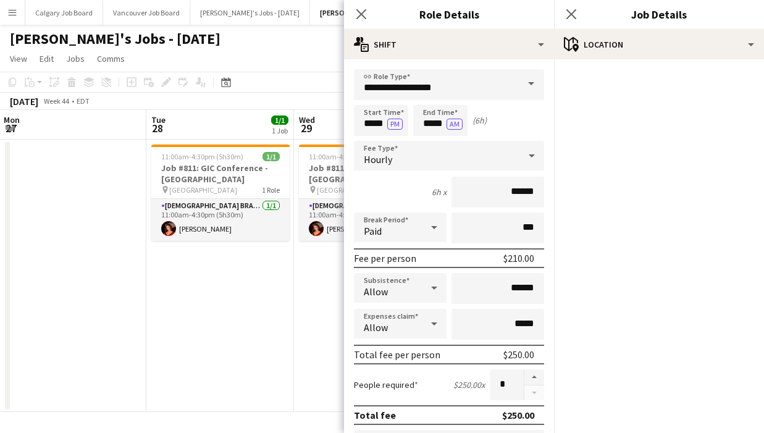
click at [280, 87] on app-toolbar "Copy Paste Paste Command V Paste with crew Command Shift V Paste linked Job [GE…" at bounding box center [382, 82] width 764 height 21
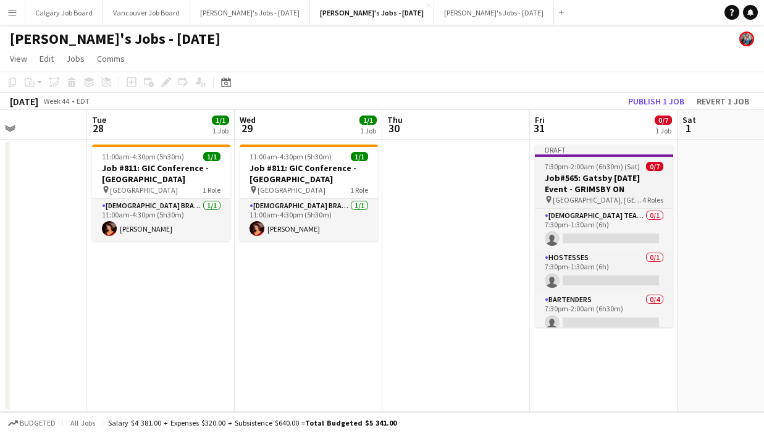
click at [575, 167] on span "7:30pm-2:00am (6h30m) (Sat)" at bounding box center [592, 166] width 95 height 9
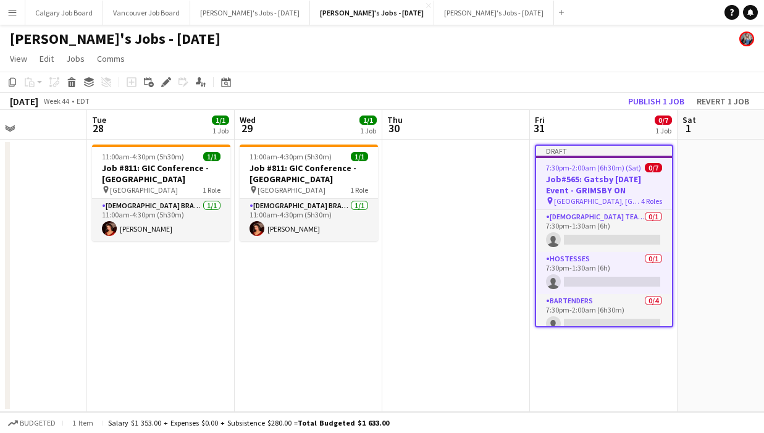
click at [174, 78] on div "Add job Add linked Job Edit Edit linked Job Applicants" at bounding box center [161, 82] width 95 height 15
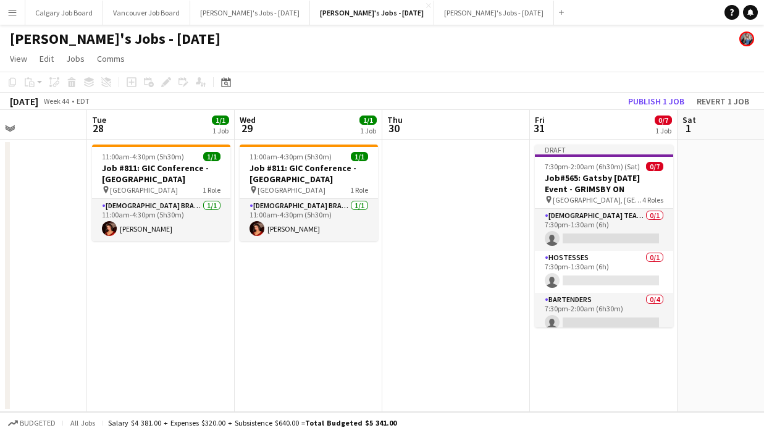
click at [169, 78] on div "Add job Add linked Job Edit Edit linked Job Applicants" at bounding box center [161, 82] width 95 height 15
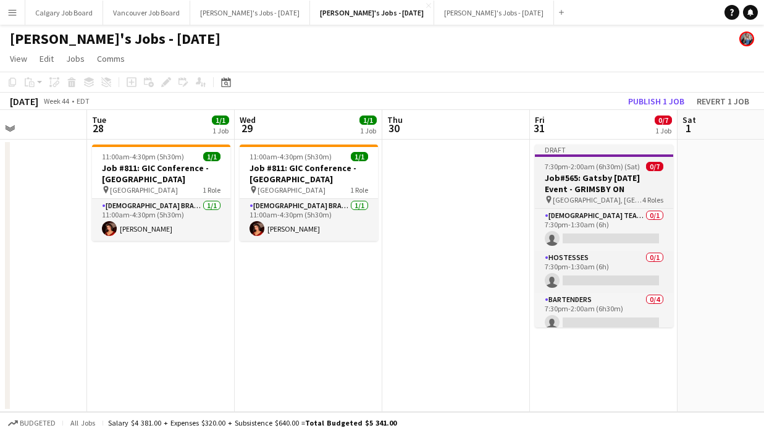
click at [593, 171] on app-job-card "Draft 7:30pm-2:00am (6h30m) (Sat) 0/7 Job#565: Gatsby Halloween Event - GRIMSBY…" at bounding box center [604, 236] width 138 height 183
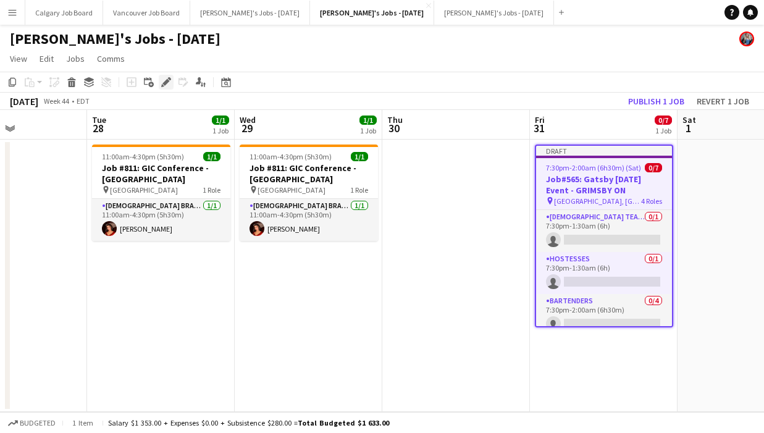
click at [167, 79] on icon at bounding box center [166, 82] width 7 height 7
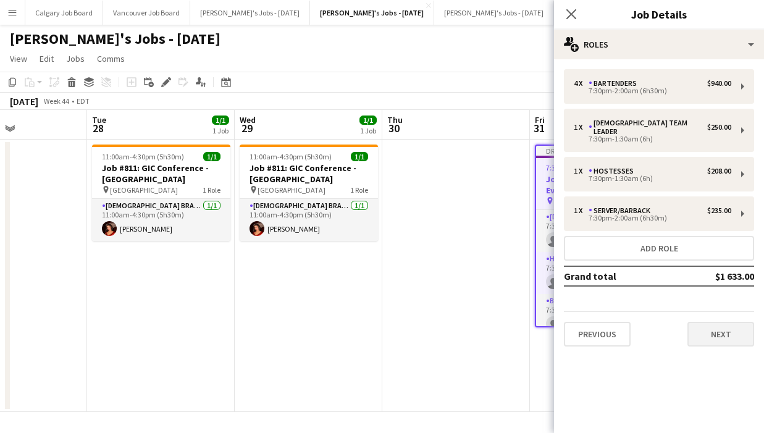
click at [713, 322] on button "Next" at bounding box center [721, 334] width 67 height 25
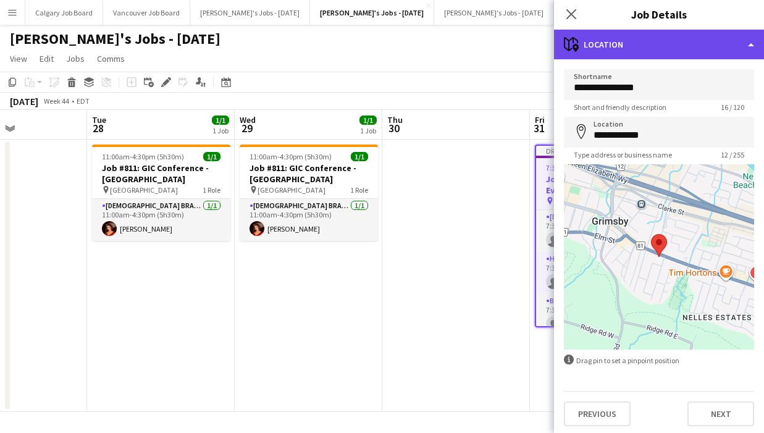
click at [722, 58] on div "maps-pin-1 Location" at bounding box center [659, 45] width 210 height 30
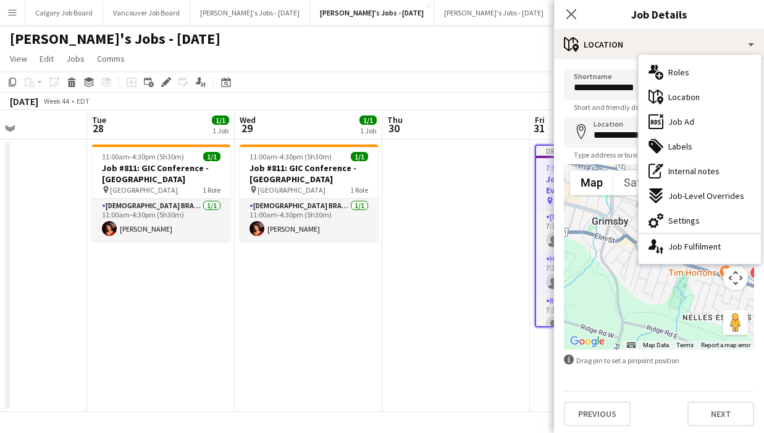
click at [714, 213] on div "cog-double-3 Settings" at bounding box center [700, 220] width 122 height 25
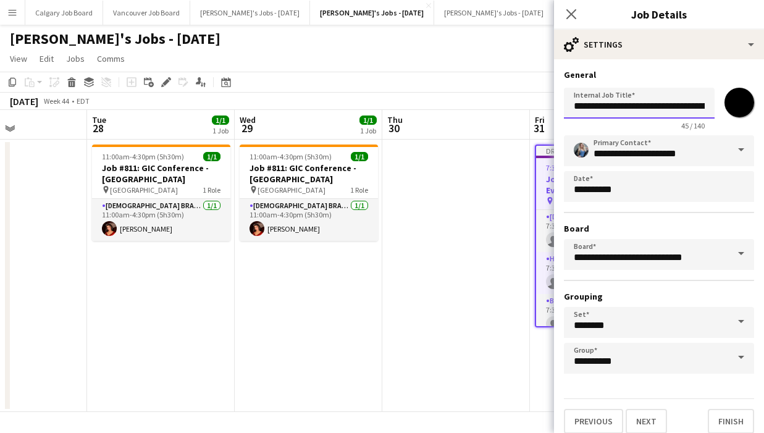
click at [654, 110] on input "**********" at bounding box center [639, 103] width 151 height 31
drag, startPoint x: 597, startPoint y: 107, endPoint x: 610, endPoint y: 106, distance: 13.0
click at [610, 106] on input "**********" at bounding box center [639, 103] width 151 height 31
drag, startPoint x: 629, startPoint y: 106, endPoint x: 618, endPoint y: 109, distance: 11.5
click at [629, 106] on input "**********" at bounding box center [639, 103] width 151 height 31
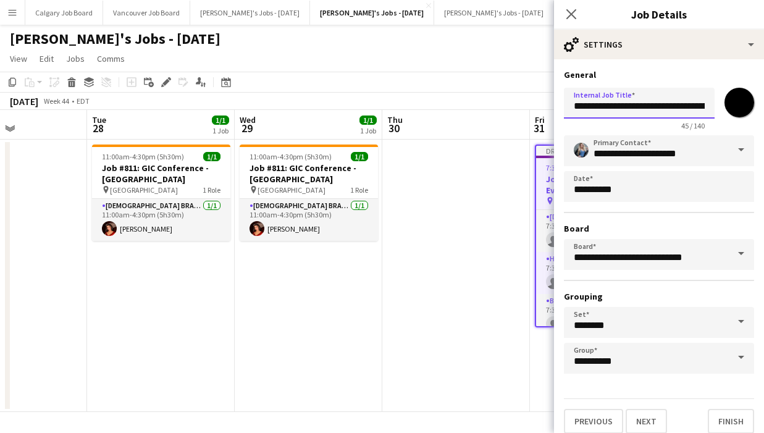
drag, startPoint x: 615, startPoint y: 106, endPoint x: 643, endPoint y: 106, distance: 28.4
click at [643, 106] on input "**********" at bounding box center [639, 103] width 151 height 31
click at [590, 106] on input "**********" at bounding box center [639, 103] width 151 height 31
click at [644, 113] on input "**********" at bounding box center [639, 103] width 151 height 31
type input "**********"
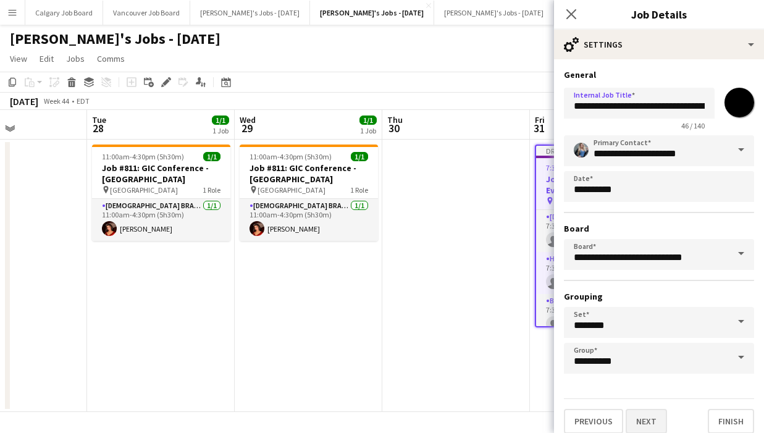
click at [651, 416] on button "Next" at bounding box center [646, 421] width 41 height 25
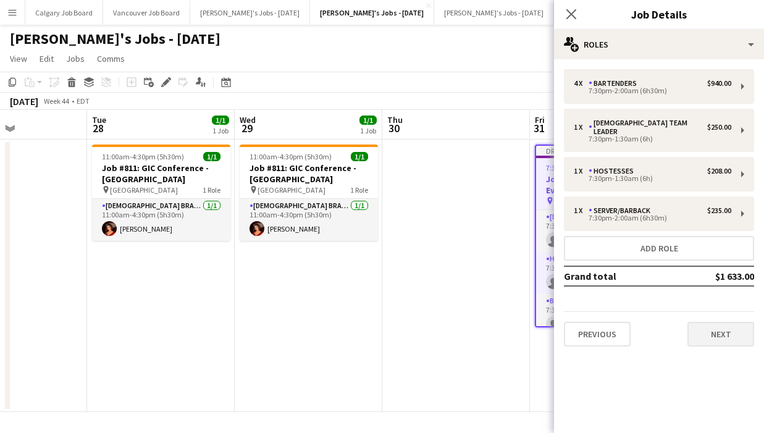
click at [729, 322] on button "Next" at bounding box center [721, 334] width 67 height 25
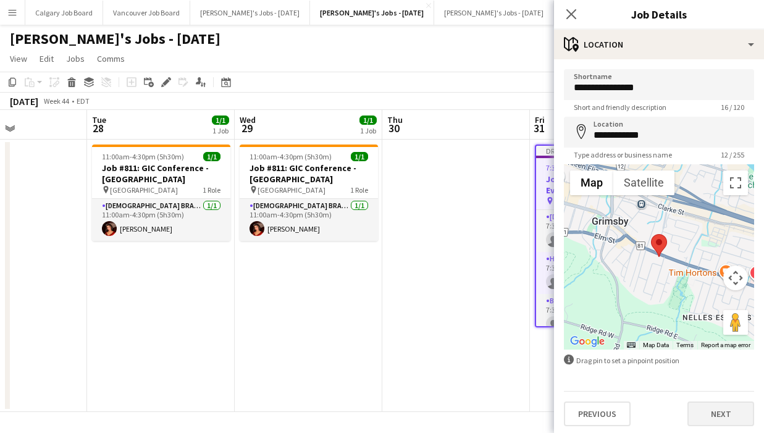
click at [703, 405] on button "Next" at bounding box center [721, 414] width 67 height 25
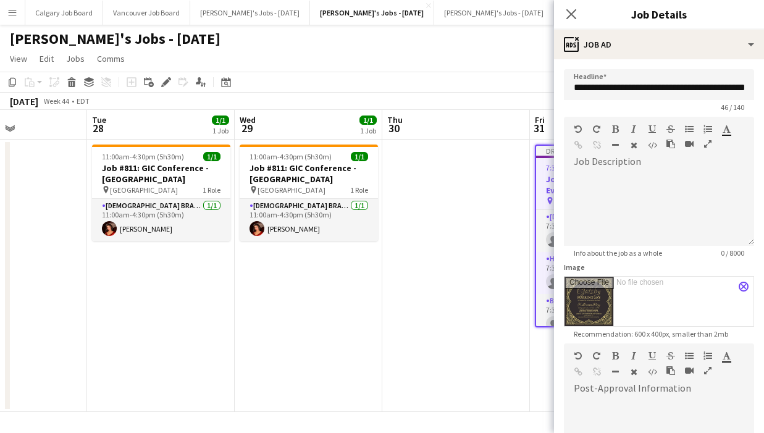
click at [743, 283] on button "close" at bounding box center [744, 287] width 10 height 10
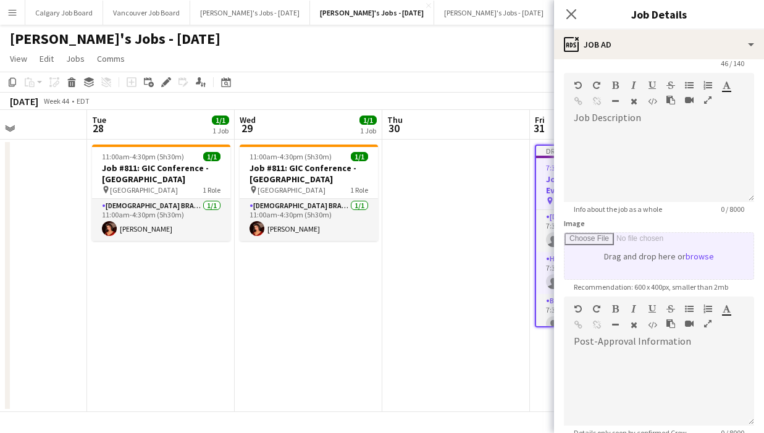
scroll to position [60, 0]
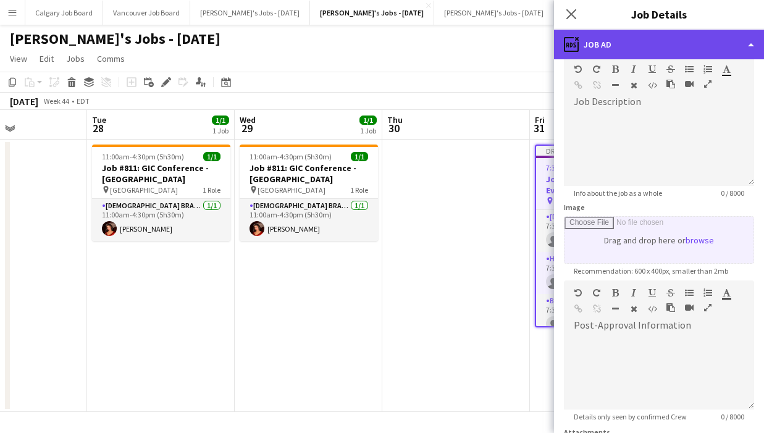
click at [625, 37] on div "ads-window Job Ad" at bounding box center [659, 45] width 210 height 30
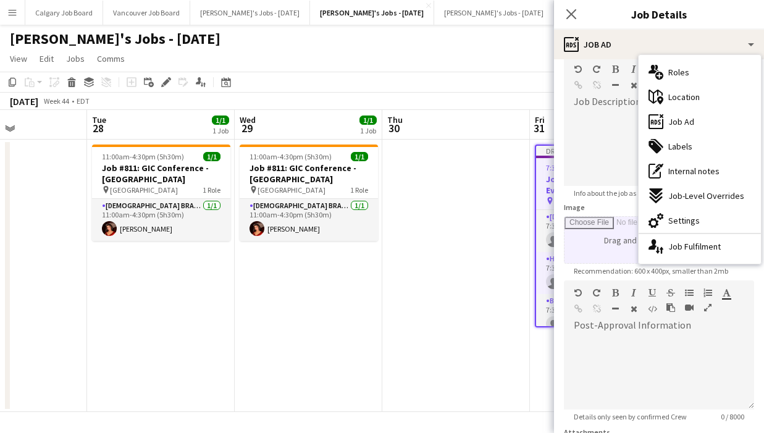
click at [512, 221] on app-date-cell at bounding box center [457, 276] width 148 height 273
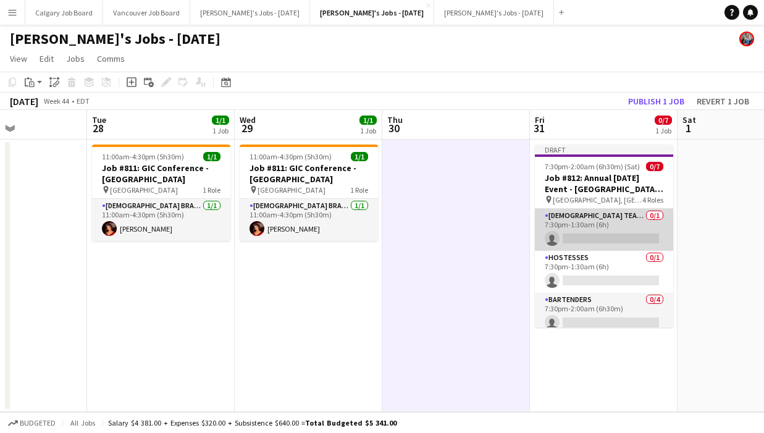
drag, startPoint x: 574, startPoint y: 303, endPoint x: 625, endPoint y: 214, distance: 103.0
click at [574, 303] on app-card-role "Bartenders 0/4 7:30pm-2:00am (6h30m) single-neutral-actions single-neutral-acti…" at bounding box center [604, 341] width 138 height 96
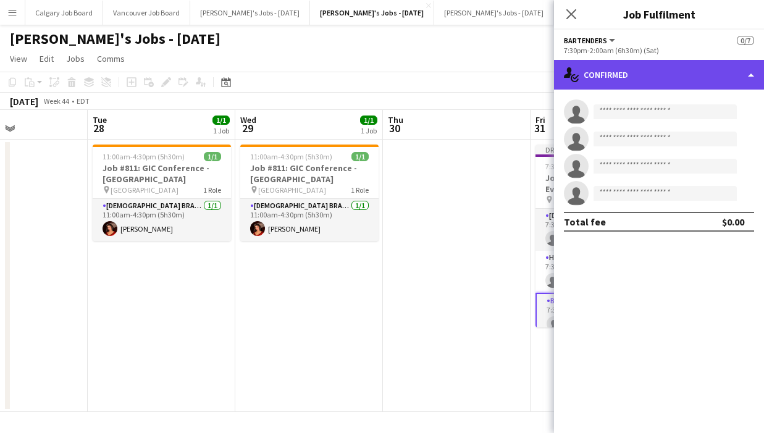
click at [669, 70] on div "single-neutral-actions-check-2 Confirmed" at bounding box center [659, 75] width 210 height 30
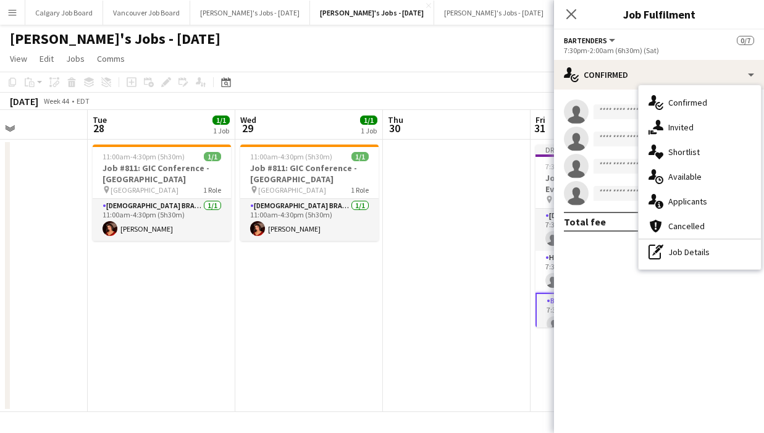
drag, startPoint x: 703, startPoint y: 256, endPoint x: 698, endPoint y: 240, distance: 17.4
click at [703, 255] on div "pen-write Job Details" at bounding box center [700, 252] width 122 height 25
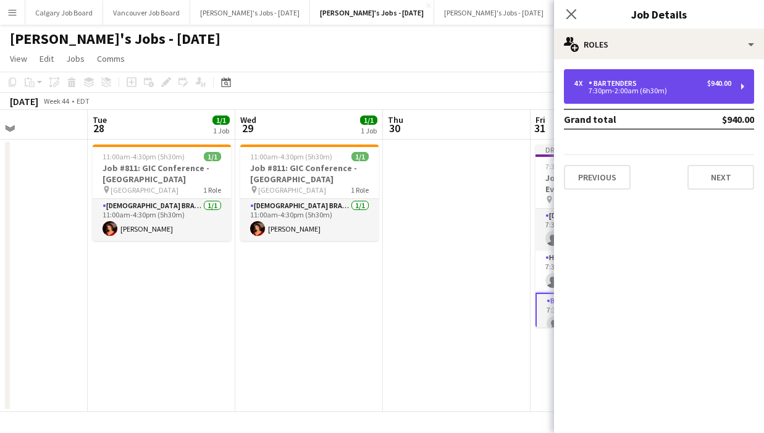
click at [605, 87] on div "Bartenders" at bounding box center [615, 83] width 53 height 9
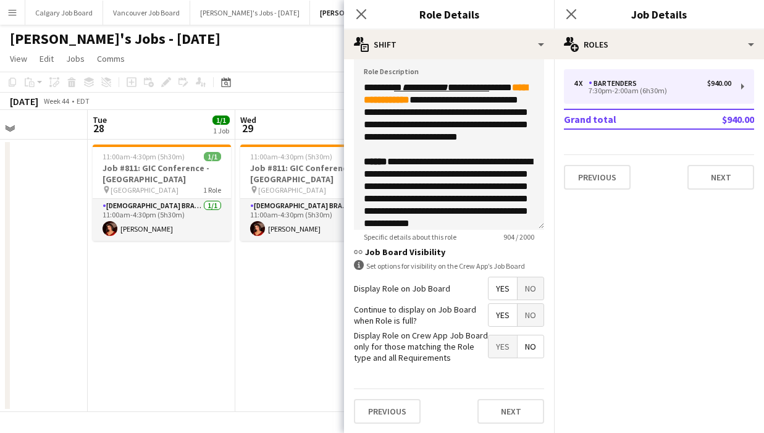
click at [522, 290] on span "No" at bounding box center [531, 288] width 26 height 22
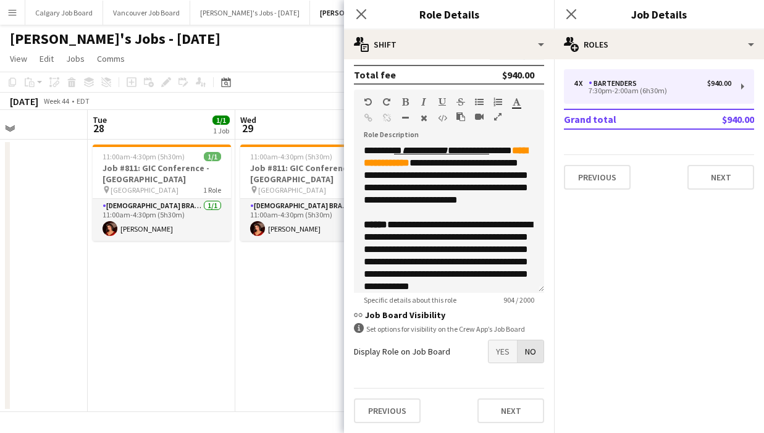
scroll to position [341, 0]
click at [526, 348] on span "No" at bounding box center [531, 352] width 26 height 22
click at [307, 287] on app-date-cell "11:00am-4:30pm (5h30m) 1/1 Job #811: GIC Conference - ETOBICOKE pin Toronto Con…" at bounding box center [309, 276] width 148 height 273
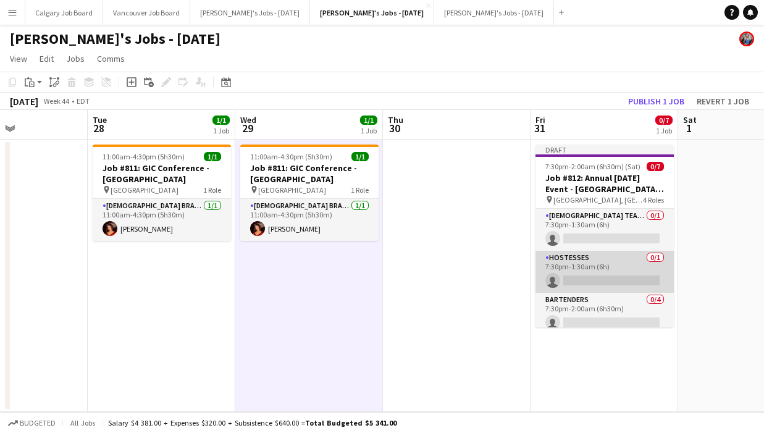
click at [640, 274] on app-card-role "Hostesses 0/1 7:30pm-1:30am (6h) single-neutral-actions" at bounding box center [605, 272] width 138 height 42
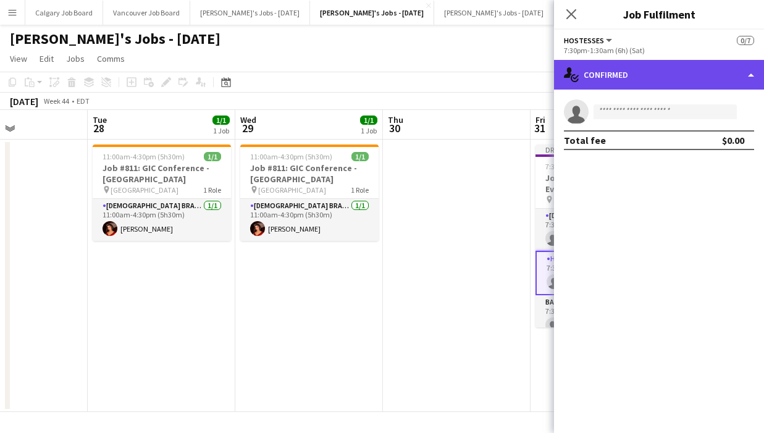
click at [709, 78] on div "single-neutral-actions-check-2 Confirmed" at bounding box center [659, 75] width 210 height 30
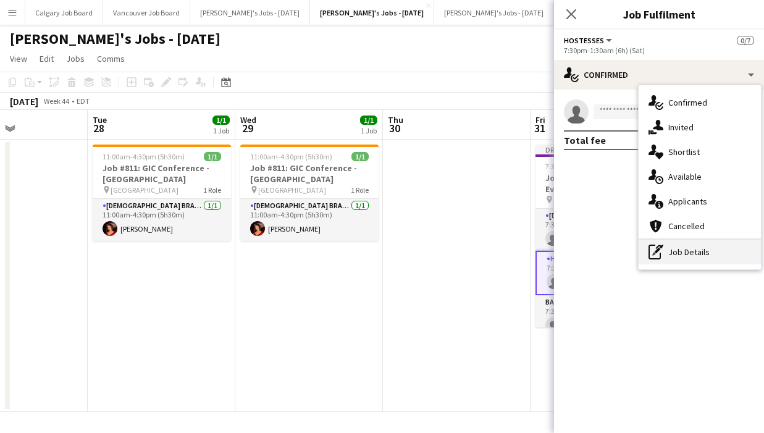
click at [719, 254] on div "pen-write Job Details" at bounding box center [700, 252] width 122 height 25
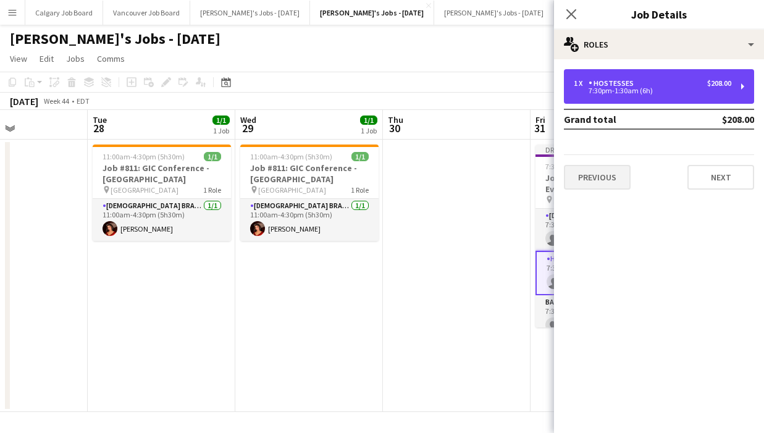
drag, startPoint x: 644, startPoint y: 94, endPoint x: 571, endPoint y: 172, distance: 107.1
click at [644, 94] on div "7:30pm-1:30am (6h)" at bounding box center [653, 91] width 158 height 6
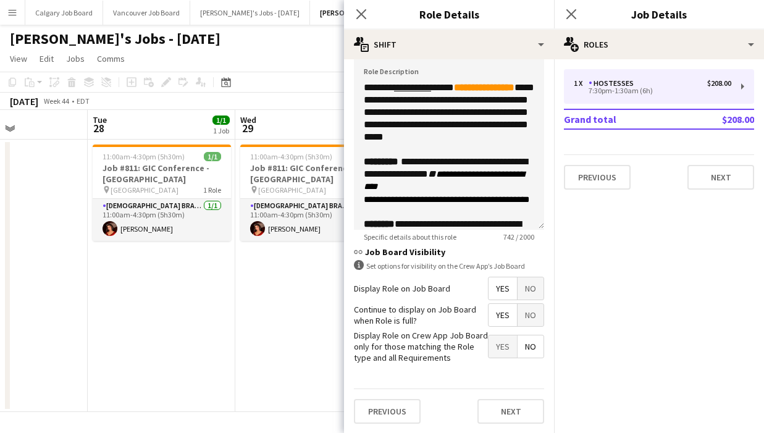
click at [528, 294] on span "No" at bounding box center [531, 288] width 26 height 22
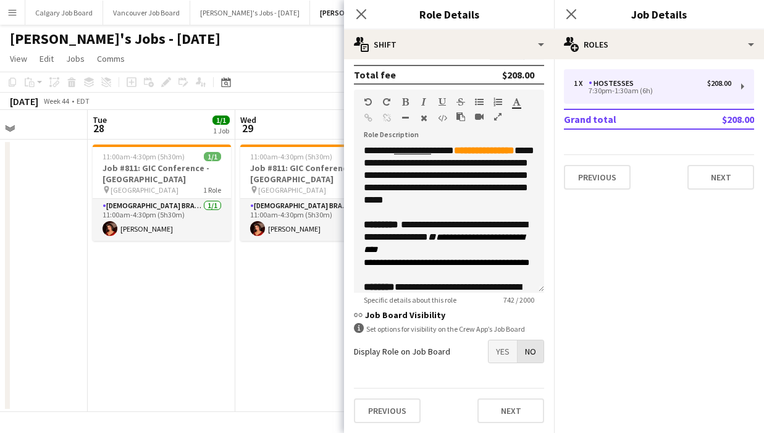
drag, startPoint x: 528, startPoint y: 354, endPoint x: 349, endPoint y: 307, distance: 184.7
click at [526, 354] on span "No" at bounding box center [531, 352] width 26 height 22
click at [247, 297] on app-date-cell "11:00am-4:30pm (5h30m) 1/1 Job #811: GIC Conference - ETOBICOKE pin Toronto Con…" at bounding box center [309, 276] width 148 height 273
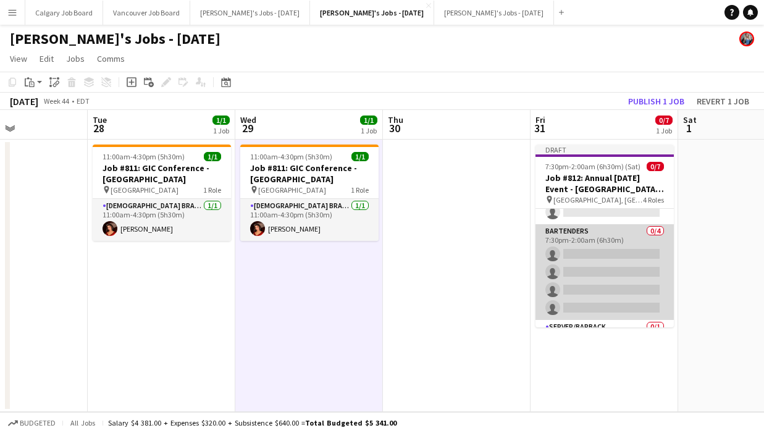
scroll to position [82, 0]
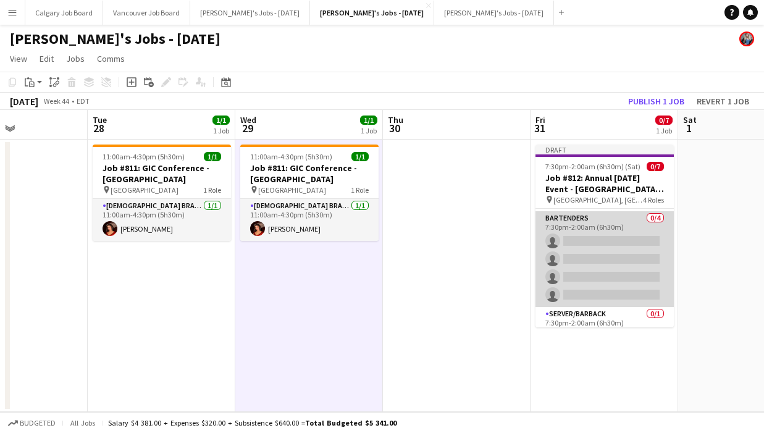
click at [607, 256] on app-card-role "Bartenders 0/4 7:30pm-2:00am (6h30m) single-neutral-actions single-neutral-acti…" at bounding box center [605, 259] width 138 height 96
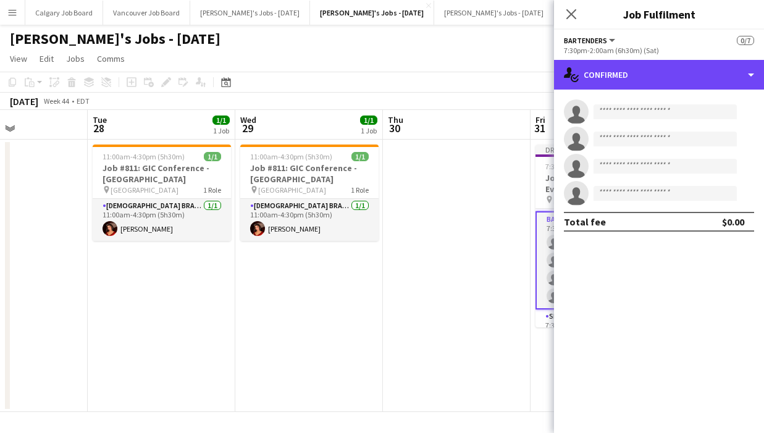
drag, startPoint x: 702, startPoint y: 82, endPoint x: 727, endPoint y: 181, distance: 102.1
click at [703, 82] on div "single-neutral-actions-check-2 Confirmed" at bounding box center [659, 75] width 210 height 30
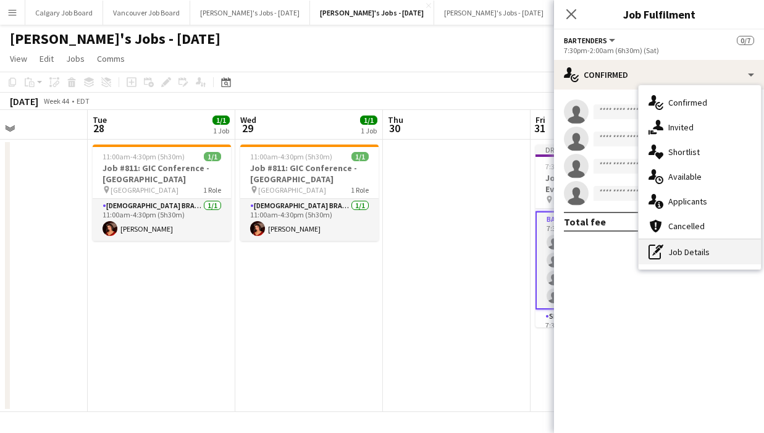
click at [741, 257] on div "pen-write Job Details" at bounding box center [700, 252] width 122 height 25
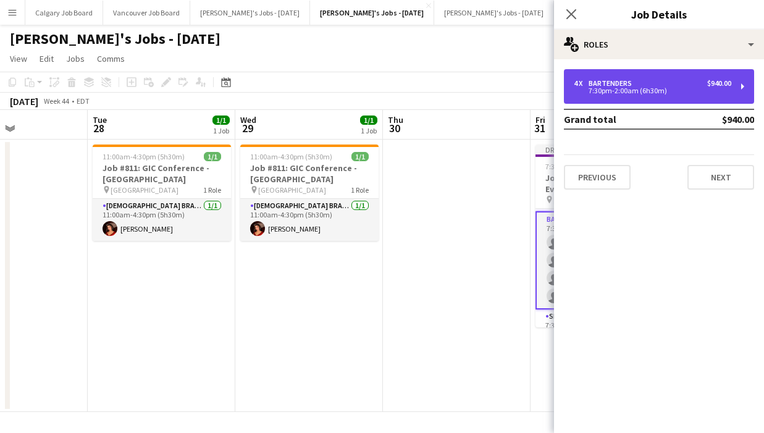
click at [640, 88] on div "7:30pm-2:00am (6h30m)" at bounding box center [653, 91] width 158 height 6
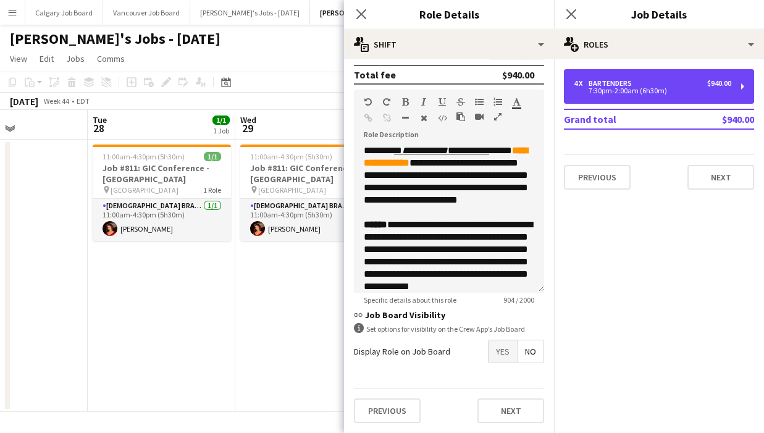
scroll to position [341, 0]
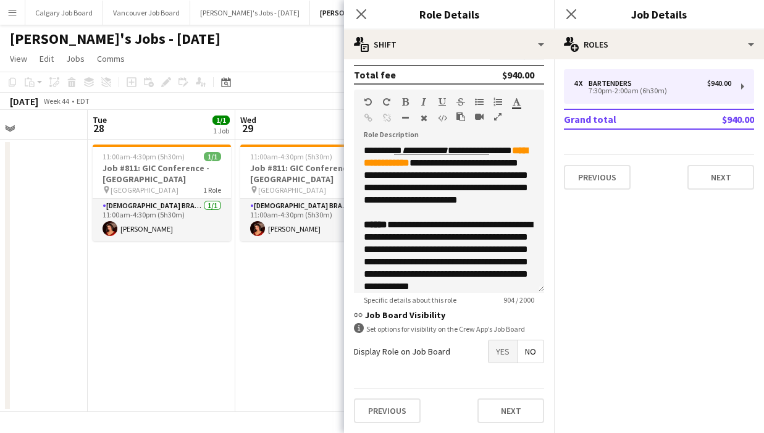
click at [292, 316] on app-date-cell "11:00am-4:30pm (5h30m) 1/1 Job #811: GIC Conference - ETOBICOKE pin Toronto Con…" at bounding box center [309, 276] width 148 height 273
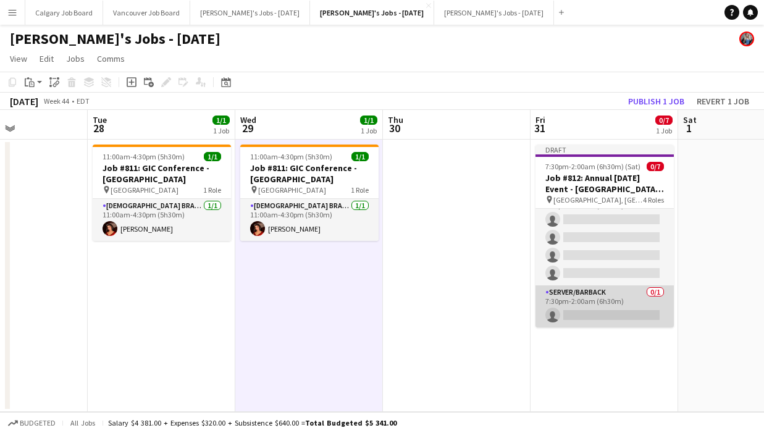
scroll to position [103, 0]
click at [618, 302] on app-card-role "Server/Barback 0/1 7:30pm-2:00am (6h30m) single-neutral-actions" at bounding box center [605, 307] width 138 height 42
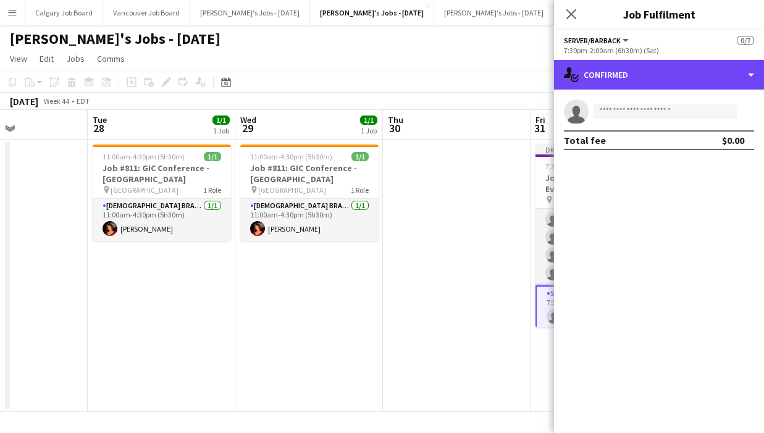
drag, startPoint x: 731, startPoint y: 71, endPoint x: 741, endPoint y: 220, distance: 149.3
click at [732, 73] on div "single-neutral-actions-check-2 Confirmed" at bounding box center [659, 75] width 210 height 30
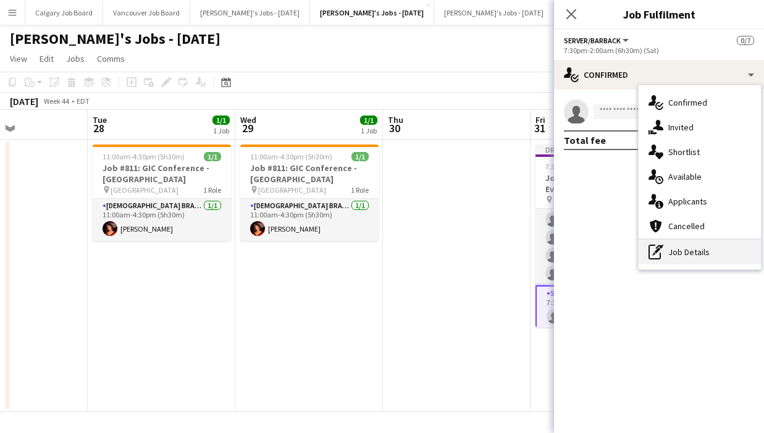
click at [730, 247] on div "pen-write Job Details" at bounding box center [700, 252] width 122 height 25
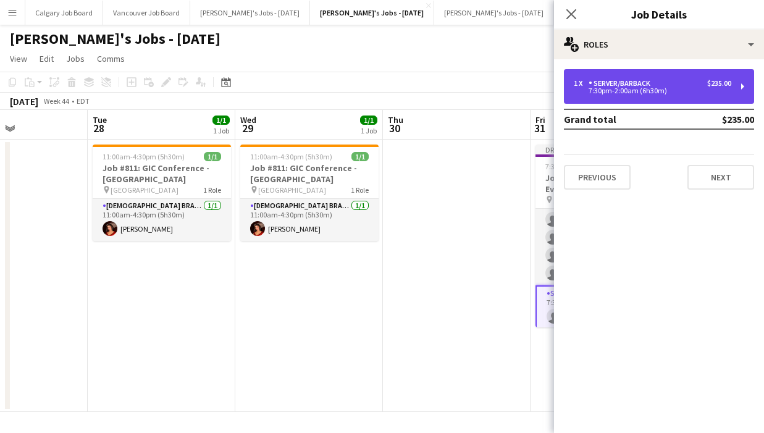
click at [663, 82] on div "1 x Server/Barback $235.00" at bounding box center [653, 83] width 158 height 9
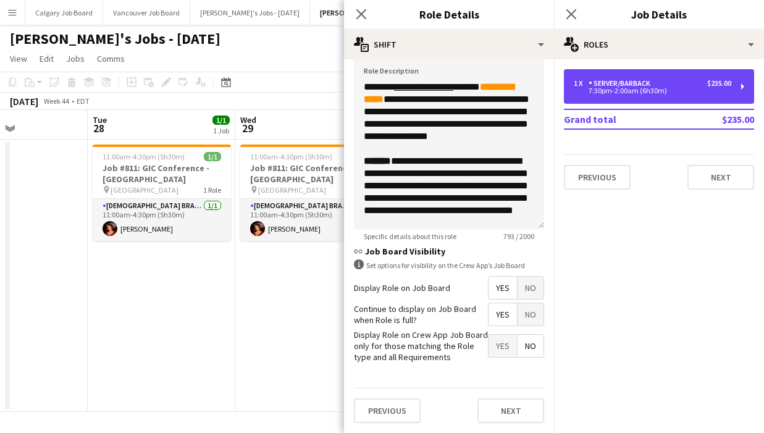
scroll to position [404, 0]
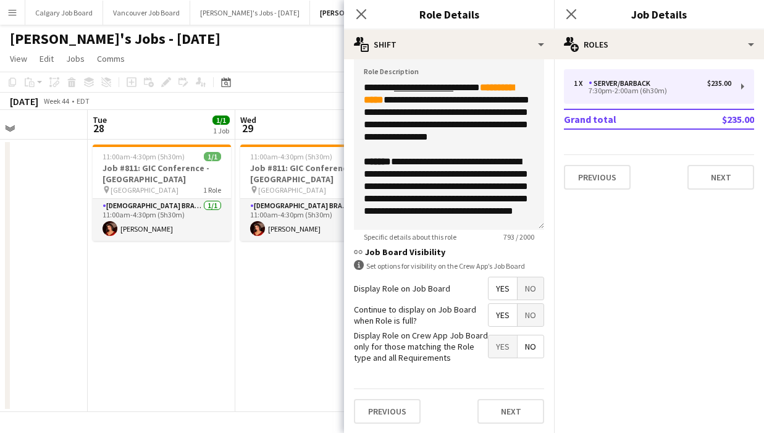
click at [525, 320] on span "No" at bounding box center [531, 315] width 26 height 22
click at [529, 289] on span "No" at bounding box center [531, 288] width 26 height 22
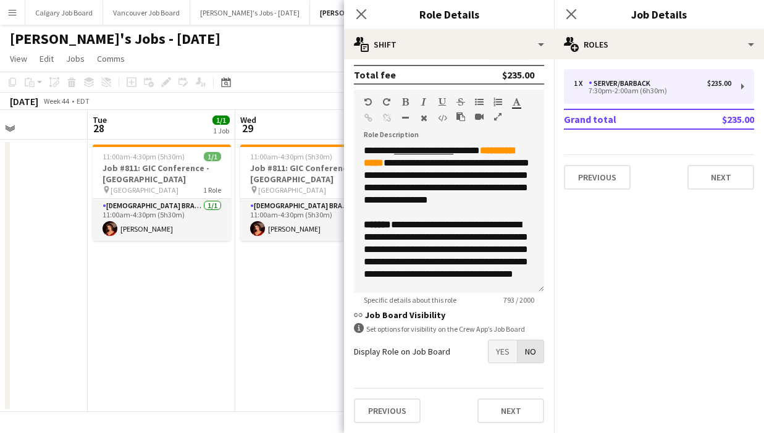
scroll to position [341, 0]
click at [251, 339] on app-date-cell "11:00am-4:30pm (5h30m) 1/1 Job #811: GIC Conference - ETOBICOKE pin Toronto Con…" at bounding box center [309, 276] width 148 height 273
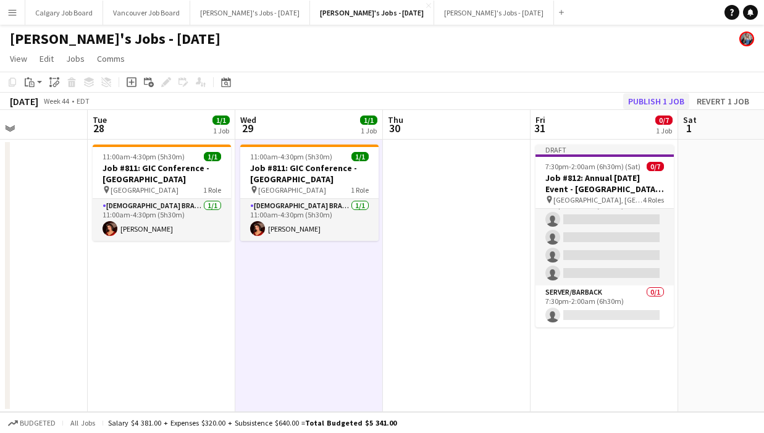
click at [638, 104] on button "Publish 1 job" at bounding box center [657, 101] width 66 height 16
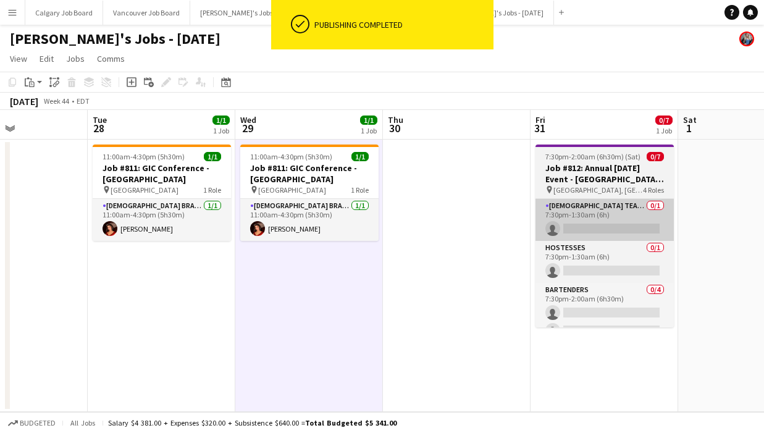
scroll to position [0, 0]
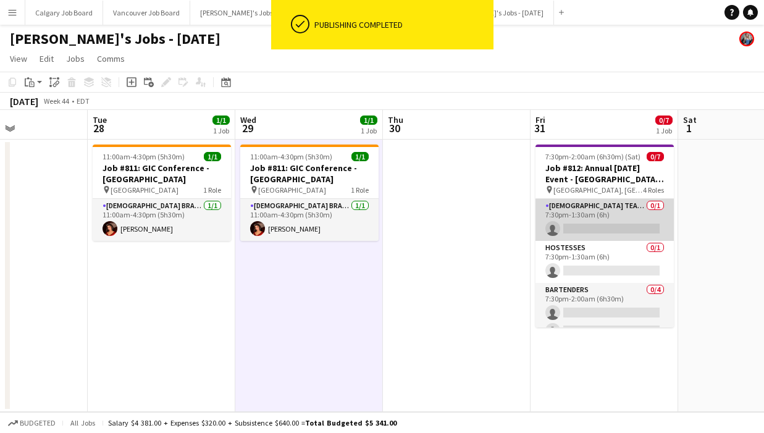
click at [603, 232] on app-card-role "[DEMOGRAPHIC_DATA] Team Leader 0/1 7:30pm-1:30am (6h) single-neutral-actions" at bounding box center [605, 220] width 138 height 42
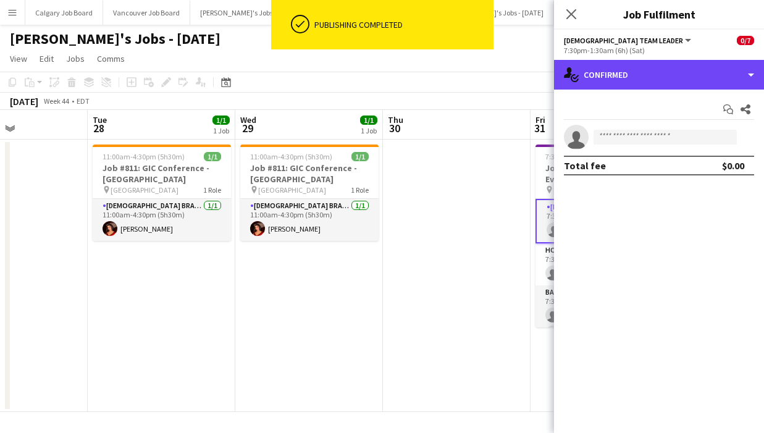
drag, startPoint x: 666, startPoint y: 72, endPoint x: 692, endPoint y: 213, distance: 143.3
click at [666, 72] on div "single-neutral-actions-check-2 Confirmed" at bounding box center [659, 75] width 210 height 30
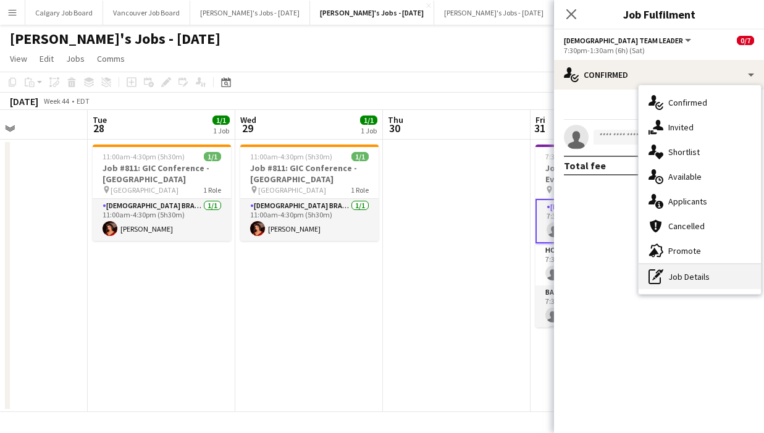
click at [699, 285] on div "pen-write Job Details" at bounding box center [700, 277] width 122 height 25
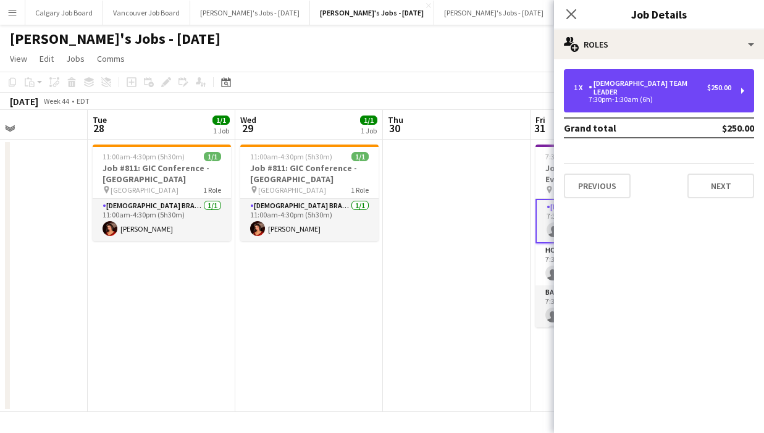
drag, startPoint x: 645, startPoint y: 96, endPoint x: 562, endPoint y: 154, distance: 101.7
click at [645, 96] on div "1 x [DEMOGRAPHIC_DATA] Team Leader $250.00 7:30pm-1:30am (6h)" at bounding box center [659, 90] width 190 height 43
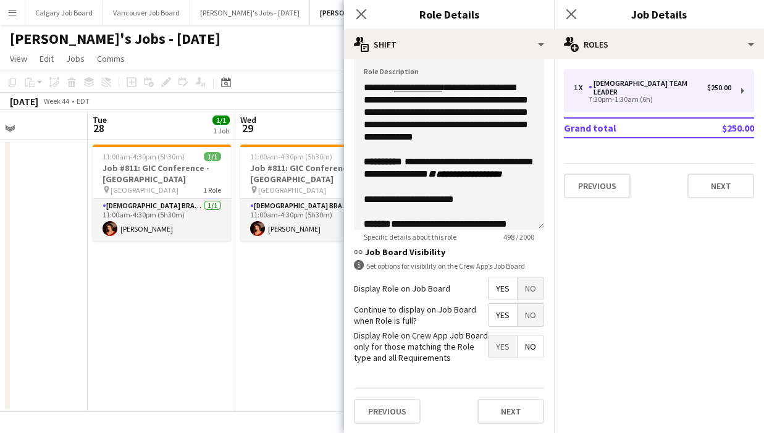
click at [523, 290] on span "No" at bounding box center [531, 288] width 26 height 22
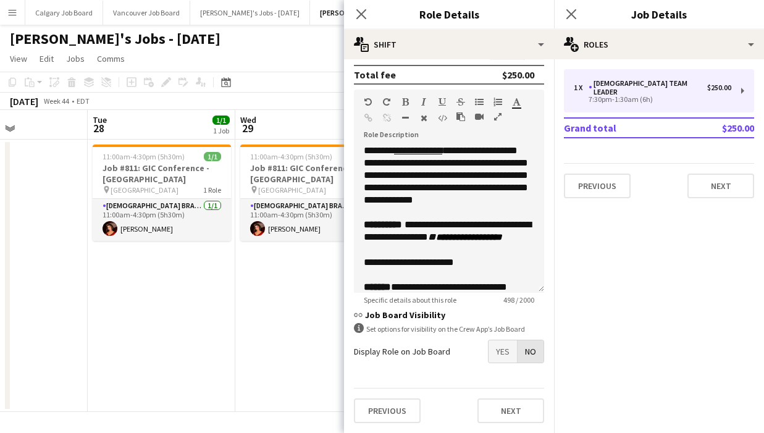
scroll to position [341, 0]
drag, startPoint x: 528, startPoint y: 350, endPoint x: 498, endPoint y: 347, distance: 29.8
click at [528, 350] on span "No" at bounding box center [531, 352] width 26 height 22
click at [282, 318] on app-date-cell "11:00am-4:30pm (5h30m) 1/1 Job #811: GIC Conference - ETOBICOKE pin Toronto Con…" at bounding box center [309, 276] width 148 height 273
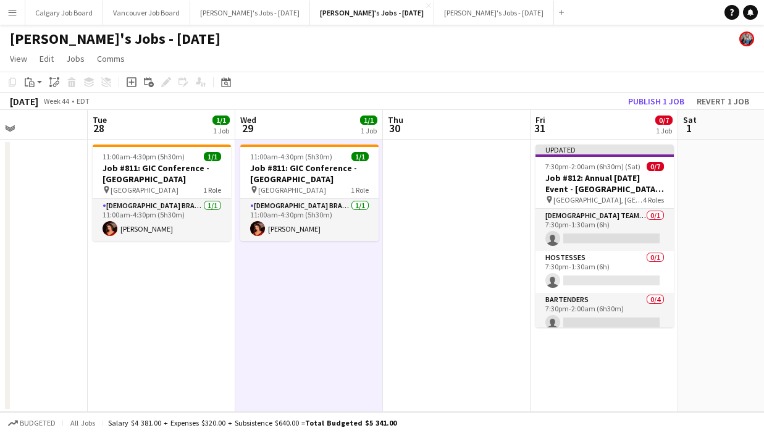
click at [654, 93] on button "Publish 1 job" at bounding box center [657, 101] width 66 height 16
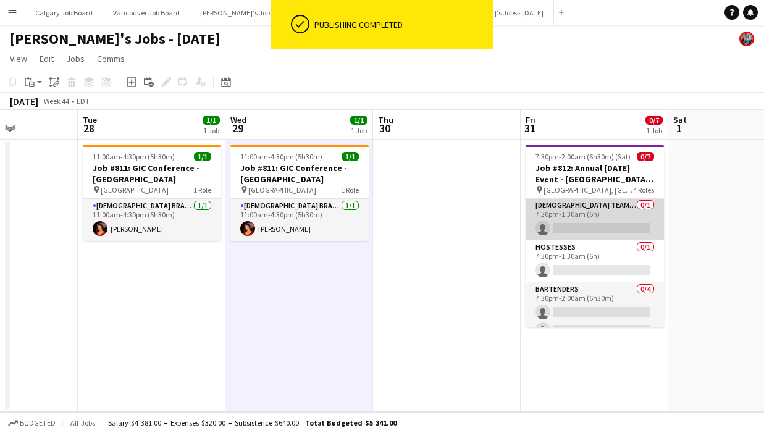
scroll to position [0, 0]
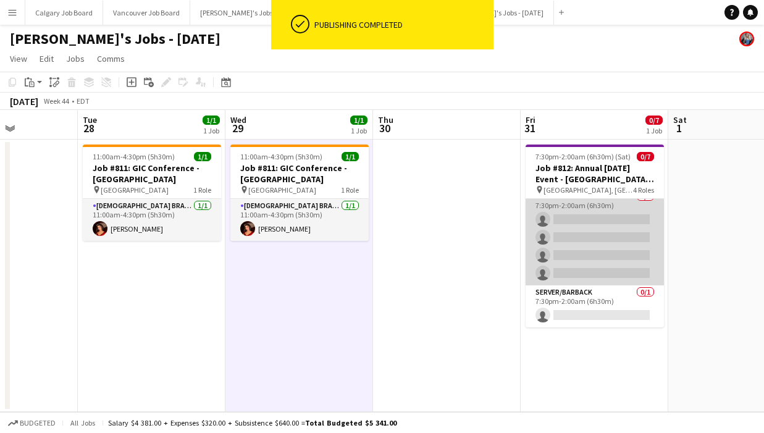
click at [562, 239] on app-card-role "Bartenders 0/4 7:30pm-2:00am (6h30m) single-neutral-actions single-neutral-acti…" at bounding box center [595, 238] width 138 height 96
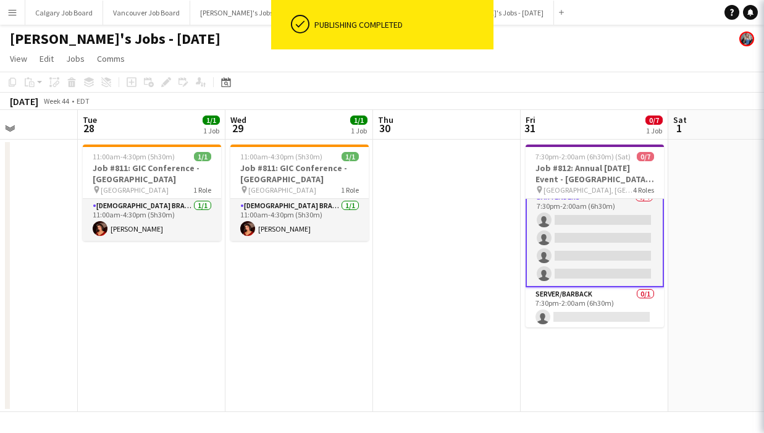
scroll to position [93, 0]
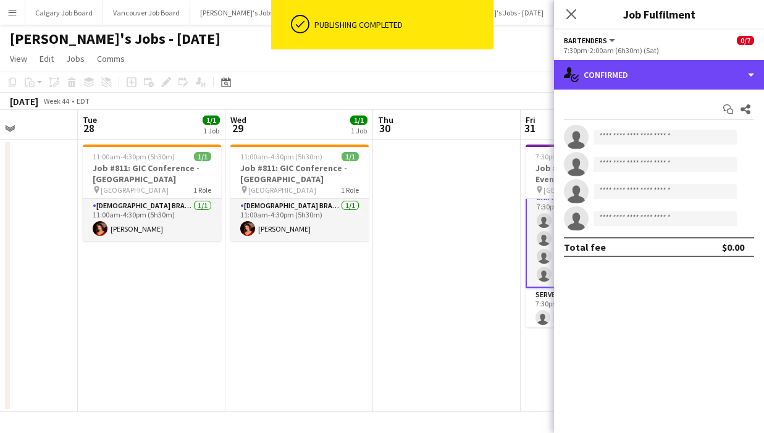
drag, startPoint x: 661, startPoint y: 74, endPoint x: 675, endPoint y: 190, distance: 117.6
click at [664, 76] on div "single-neutral-actions-check-2 Confirmed" at bounding box center [659, 75] width 210 height 30
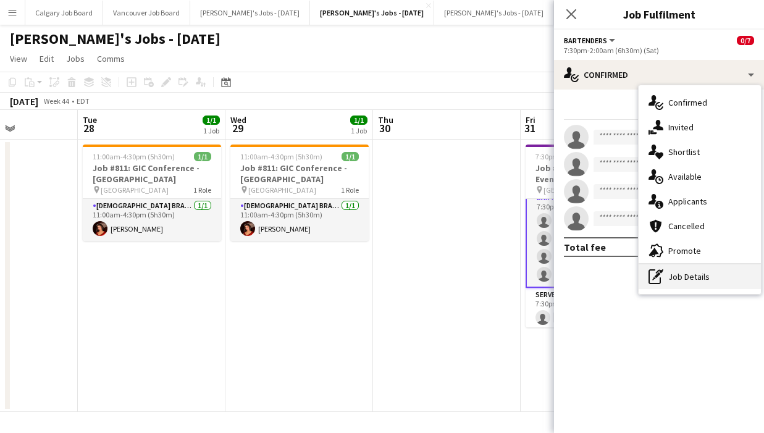
click at [680, 267] on div "pen-write Job Details" at bounding box center [700, 277] width 122 height 25
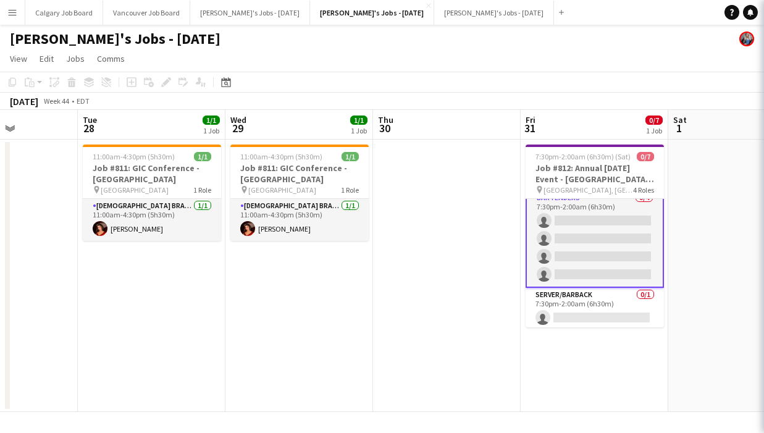
scroll to position [0, 0]
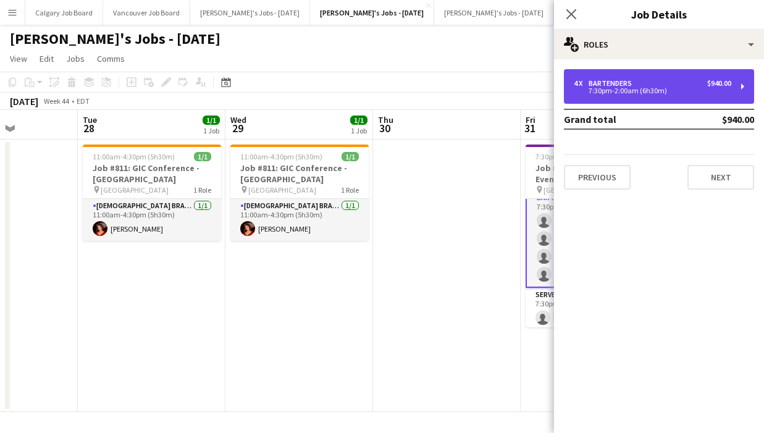
drag, startPoint x: 637, startPoint y: 91, endPoint x: 646, endPoint y: 95, distance: 10.0
click at [641, 93] on div "7:30pm-2:00am (6h30m)" at bounding box center [653, 91] width 158 height 6
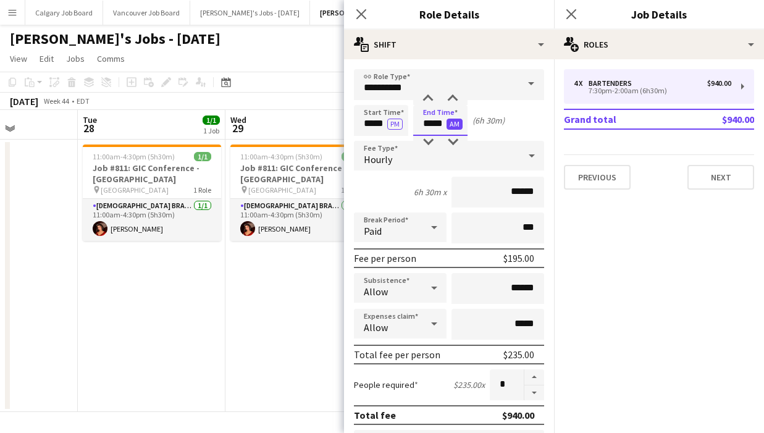
drag, startPoint x: 425, startPoint y: 124, endPoint x: 449, endPoint y: 124, distance: 23.5
click at [449, 124] on app-time-picker "***** AM" at bounding box center [440, 123] width 54 height 9
type input "*****"
click at [298, 101] on div "October 2025 Week 44 • EDT" at bounding box center [382, 101] width 764 height 17
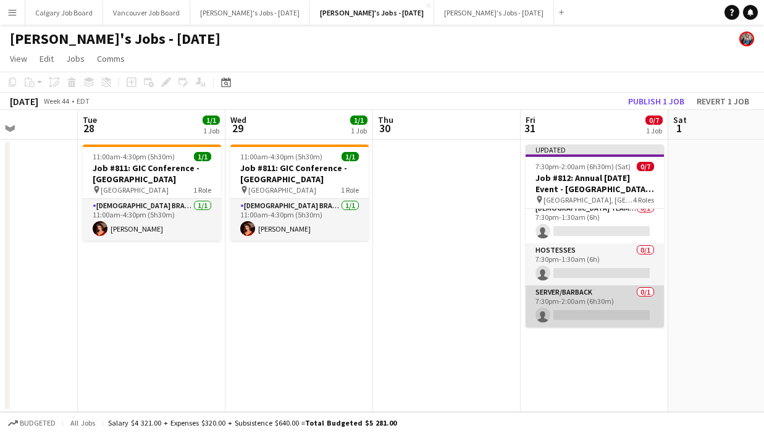
scroll to position [103, 0]
click at [580, 298] on app-card-role "Server/Barback 0/1 7:30pm-2:00am (6h30m) single-neutral-actions" at bounding box center [595, 307] width 138 height 42
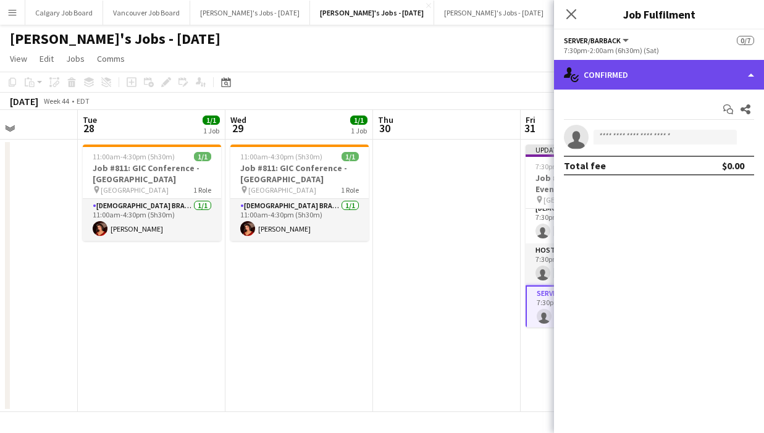
click at [662, 66] on div "single-neutral-actions-check-2 Confirmed" at bounding box center [659, 75] width 210 height 30
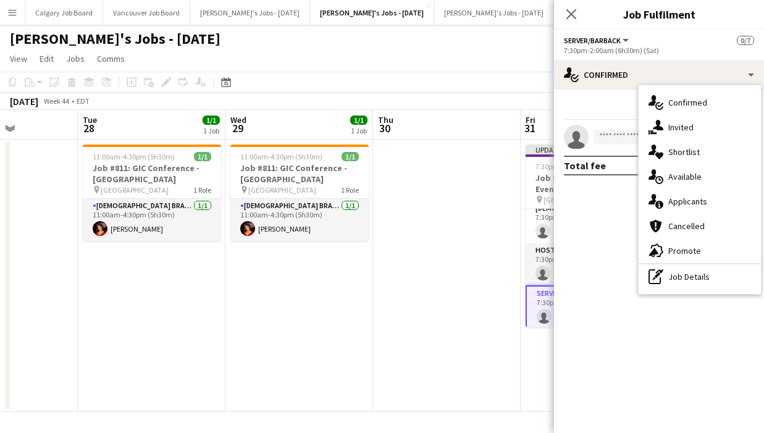
drag, startPoint x: 680, startPoint y: 274, endPoint x: 647, endPoint y: 139, distance: 138.7
click at [680, 272] on div "pen-write Job Details" at bounding box center [700, 277] width 122 height 25
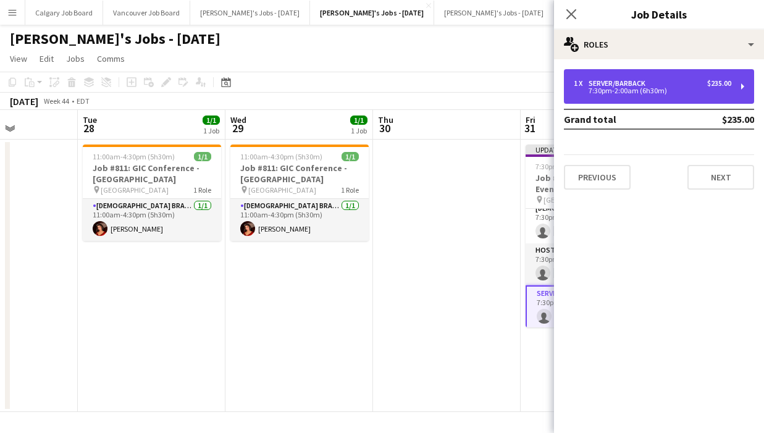
click at [630, 96] on div "1 x Server/Barback $235.00 7:30pm-2:00am (6h30m)" at bounding box center [659, 86] width 190 height 35
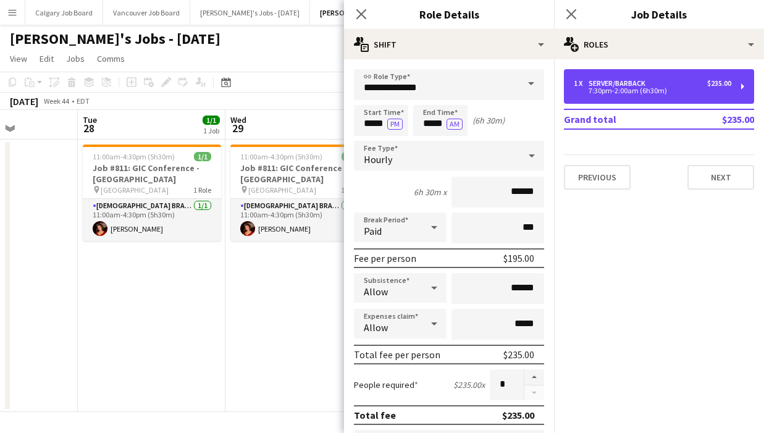
scroll to position [0, 0]
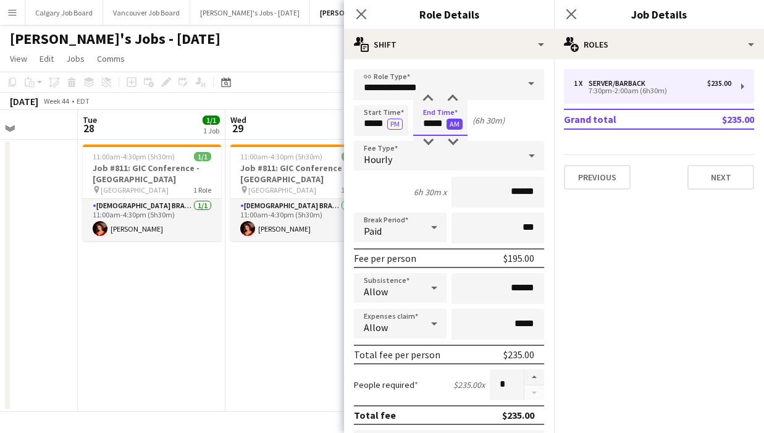
drag, startPoint x: 426, startPoint y: 124, endPoint x: 451, endPoint y: 124, distance: 25.3
click at [451, 124] on app-time-picker "***** AM" at bounding box center [440, 123] width 54 height 9
type input "*****"
click at [258, 60] on app-page-menu "View Day view expanded Day view collapsed Month view Date picker Jump to [DATE]…" at bounding box center [382, 59] width 764 height 23
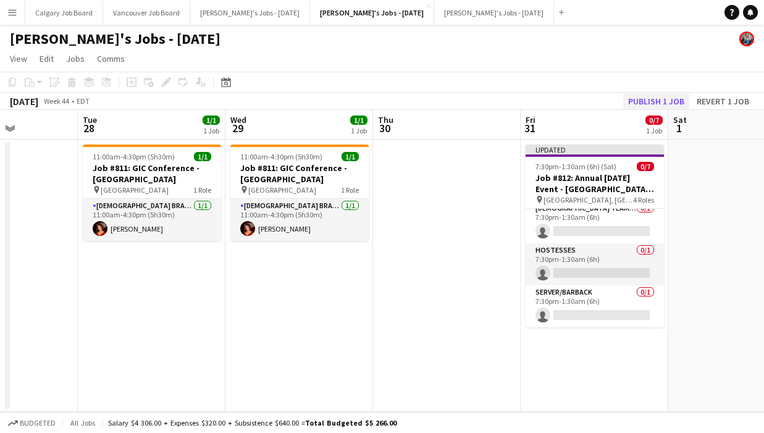
click at [654, 104] on button "Publish 1 job" at bounding box center [657, 101] width 66 height 16
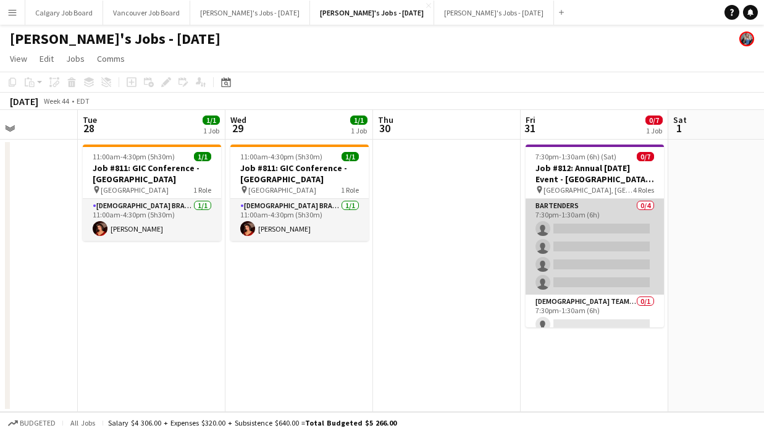
scroll to position [-1, 0]
click at [577, 240] on app-card-role "Bartenders 0/4 7:30pm-1:30am (6h) single-neutral-actions single-neutral-actions…" at bounding box center [595, 247] width 138 height 96
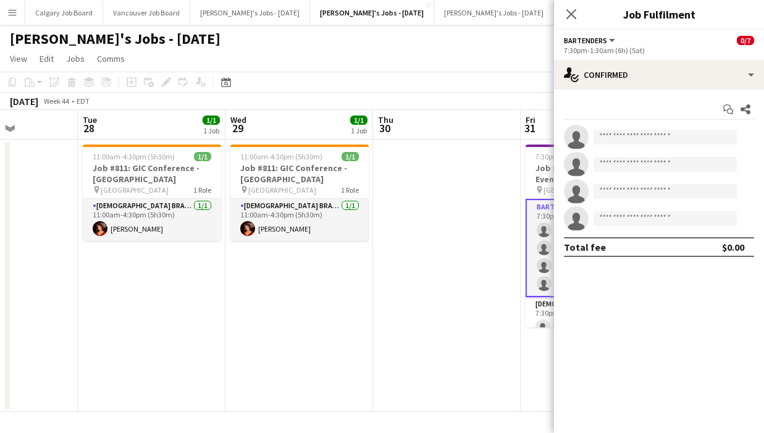
scroll to position [0, 0]
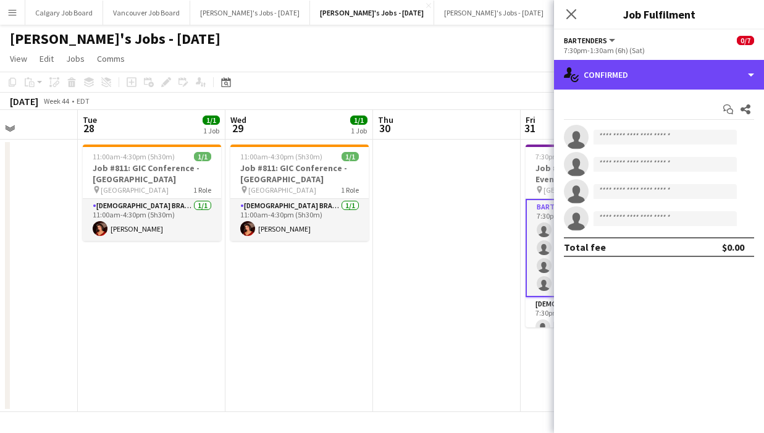
drag, startPoint x: 674, startPoint y: 82, endPoint x: 696, endPoint y: 199, distance: 118.8
click at [675, 83] on div "single-neutral-actions-check-2 Confirmed" at bounding box center [659, 75] width 210 height 30
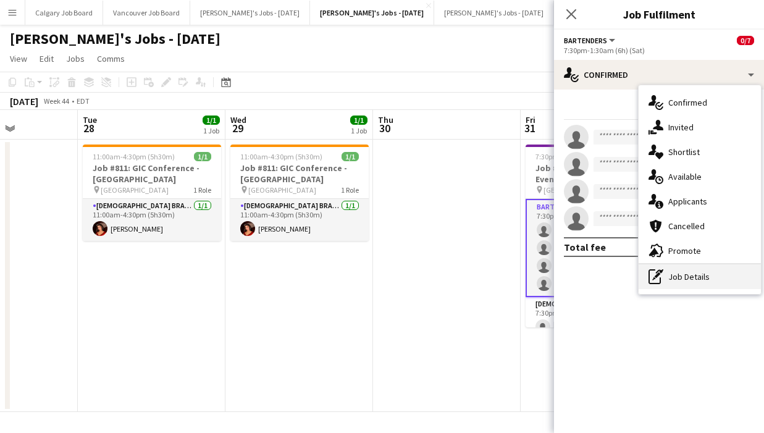
click at [700, 271] on div "pen-write Job Details" at bounding box center [700, 277] width 122 height 25
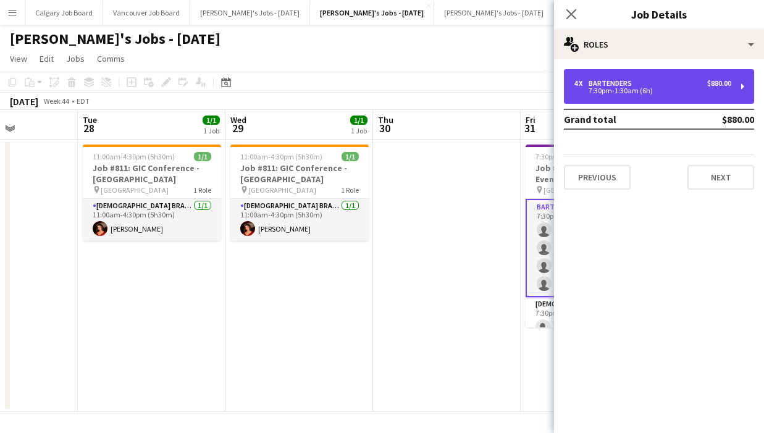
click at [655, 85] on div "4 x Bartenders $880.00" at bounding box center [653, 83] width 158 height 9
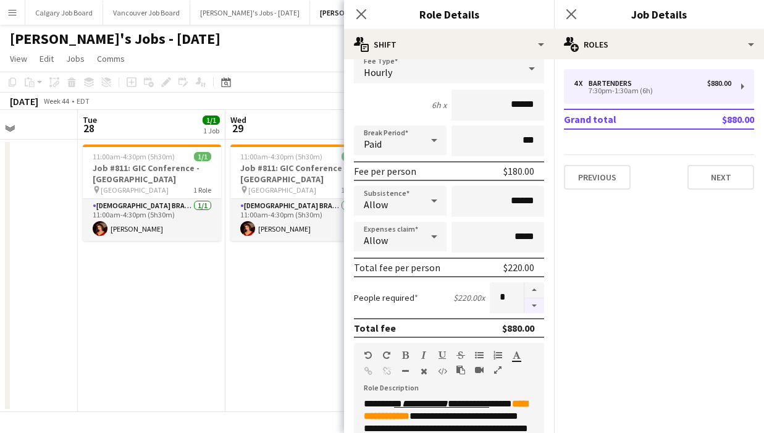
click at [534, 300] on button "button" at bounding box center [535, 305] width 20 height 15
type input "*"
click at [329, 328] on app-date-cell "11:00am-4:30pm (5h30m) 1/1 Job #811: GIC Conference - ETOBICOKE pin Toronto Con…" at bounding box center [300, 276] width 148 height 273
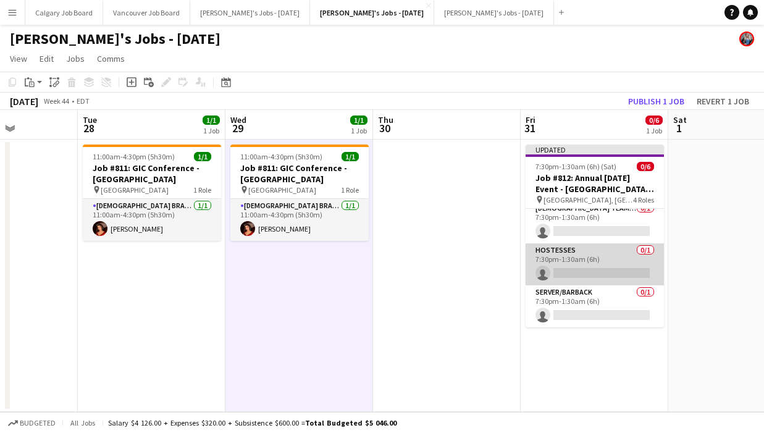
scroll to position [86, 0]
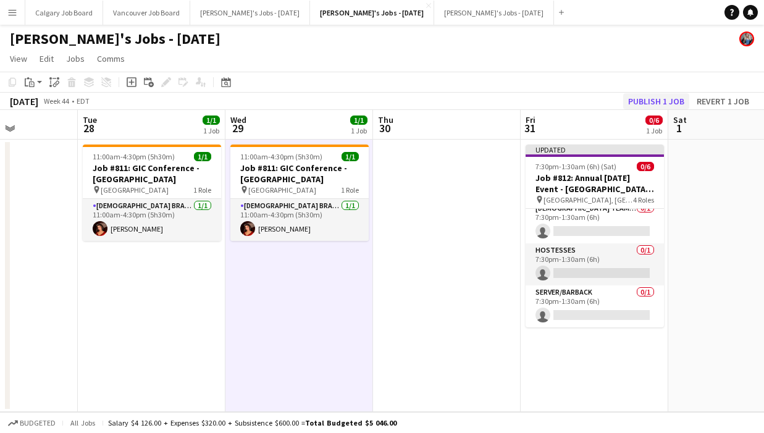
click at [644, 99] on button "Publish 1 job" at bounding box center [657, 101] width 66 height 16
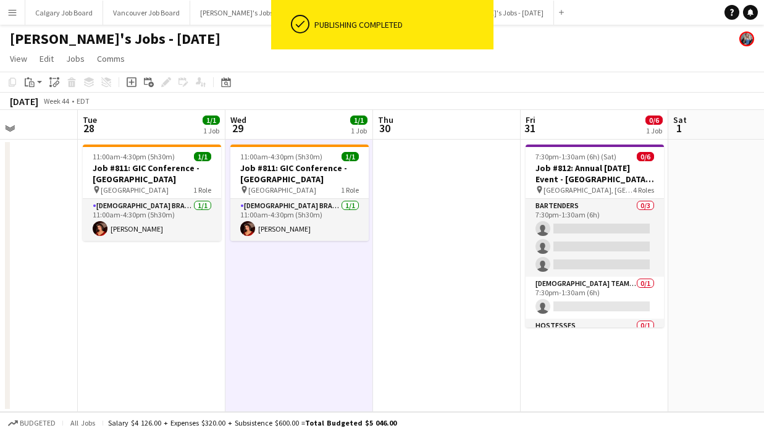
drag, startPoint x: 732, startPoint y: 236, endPoint x: 718, endPoint y: 231, distance: 15.0
click at [732, 236] on app-date-cell at bounding box center [743, 276] width 148 height 273
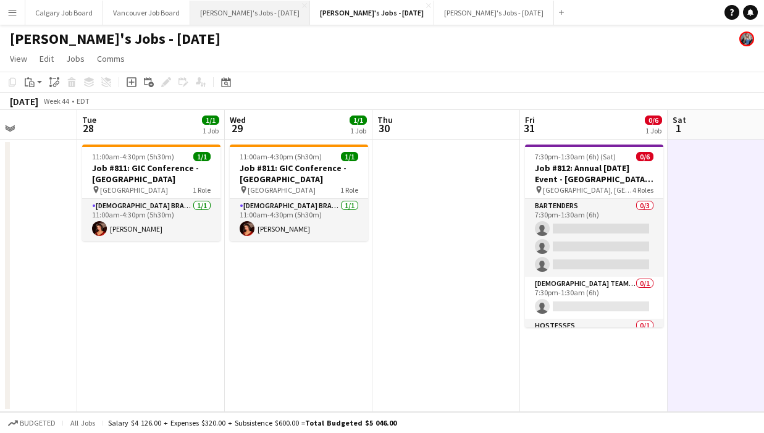
click at [235, 17] on button "[PERSON_NAME]'s Jobs - [DATE] Close" at bounding box center [250, 13] width 120 height 24
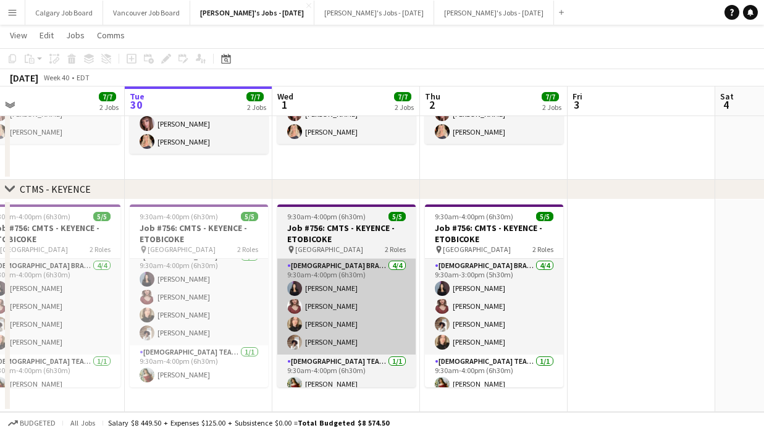
scroll to position [9, 0]
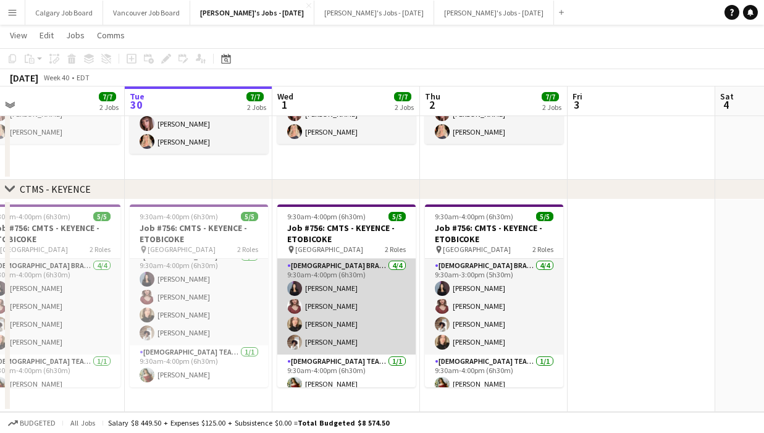
click at [297, 344] on app-user-avatar at bounding box center [294, 342] width 15 height 15
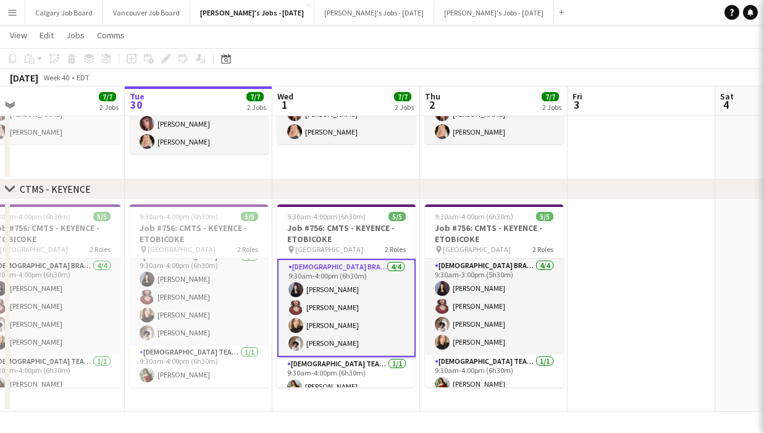
scroll to position [0, 465]
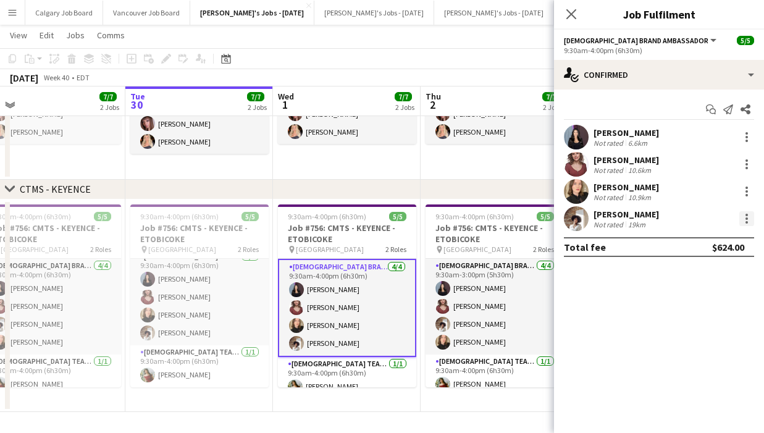
click at [744, 221] on div at bounding box center [747, 218] width 15 height 15
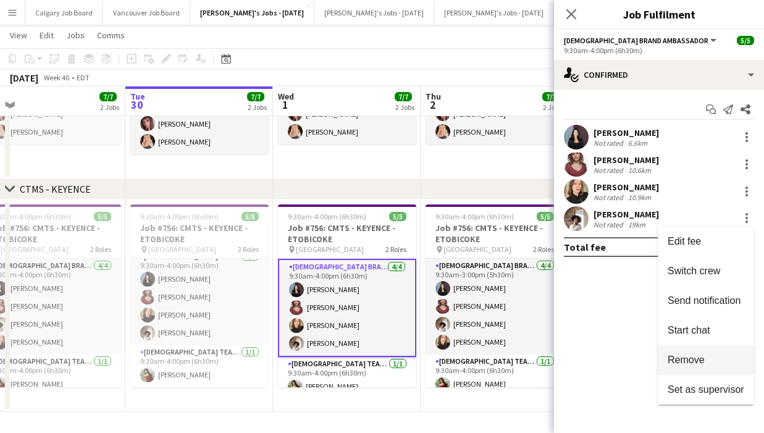
click at [705, 358] on span "Remove" at bounding box center [686, 360] width 37 height 11
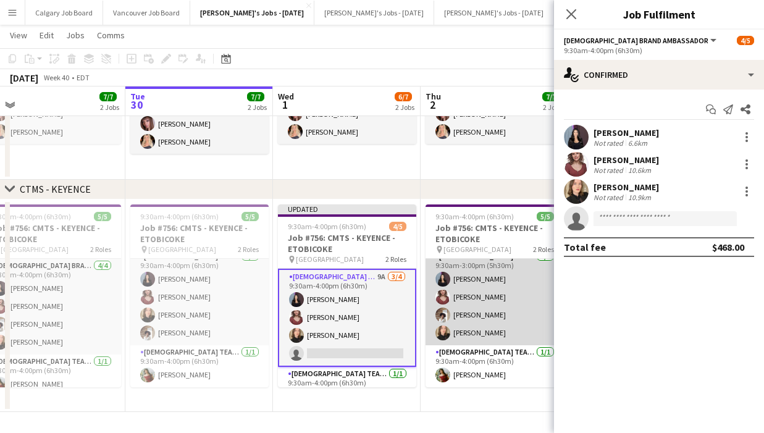
scroll to position [9, 0]
click at [481, 314] on app-card-role "Female Brand Ambassador 4/4 9:30am-3:00pm (5h30m) Saba Jawaid Csilla Racz Melan…" at bounding box center [495, 298] width 138 height 96
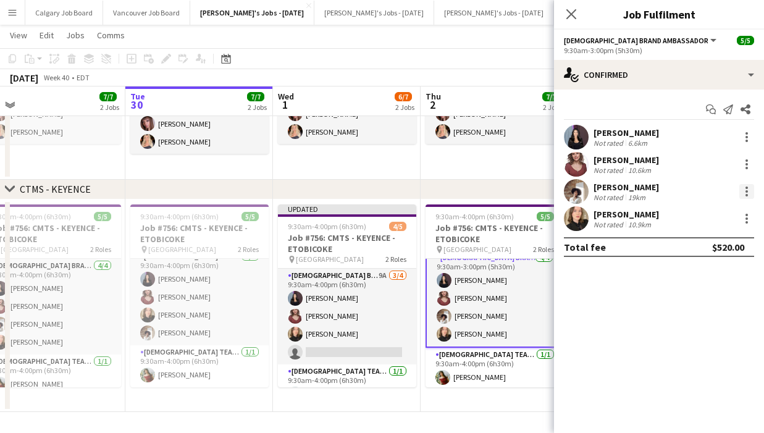
click at [745, 190] on div at bounding box center [747, 191] width 15 height 15
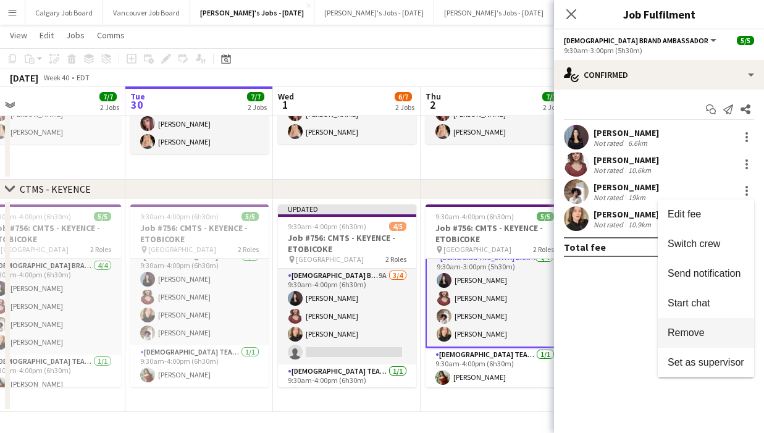
click at [693, 324] on button "Remove" at bounding box center [706, 333] width 96 height 30
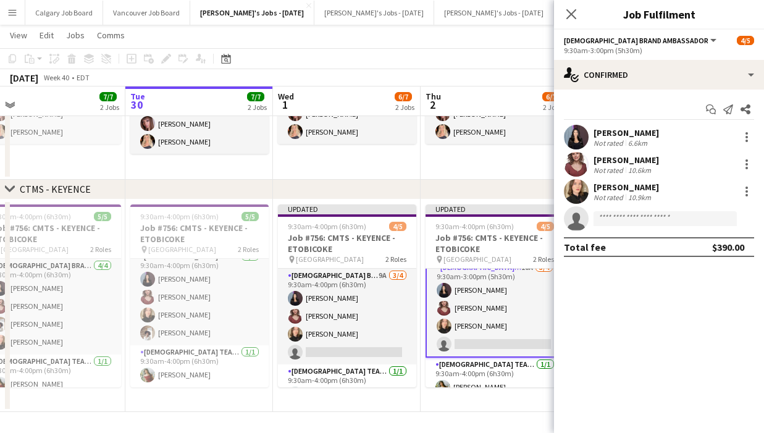
click at [492, 169] on app-date-cell "9:45am-3:00pm (5h15m) 2/2 Job #755: CMTS - MITCHAM - ETOBICOKE pin Toronto Cong…" at bounding box center [495, 102] width 148 height 155
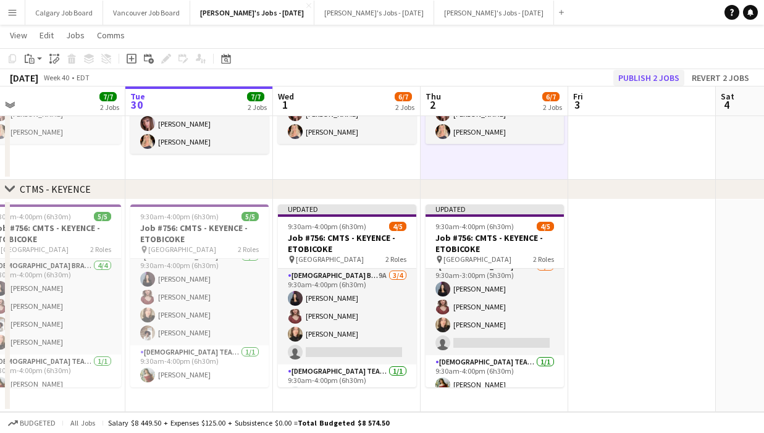
click at [658, 70] on button "Publish 2 jobs" at bounding box center [649, 78] width 71 height 16
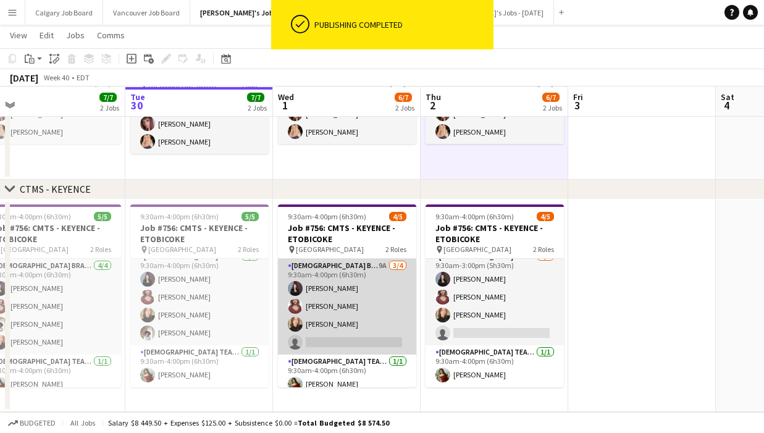
scroll to position [407, 0]
click at [303, 338] on app-card-role "[DEMOGRAPHIC_DATA] Brand Ambassador 9A [DATE] 9:30am-4:00pm (6h30m) [PERSON_NAM…" at bounding box center [347, 307] width 138 height 96
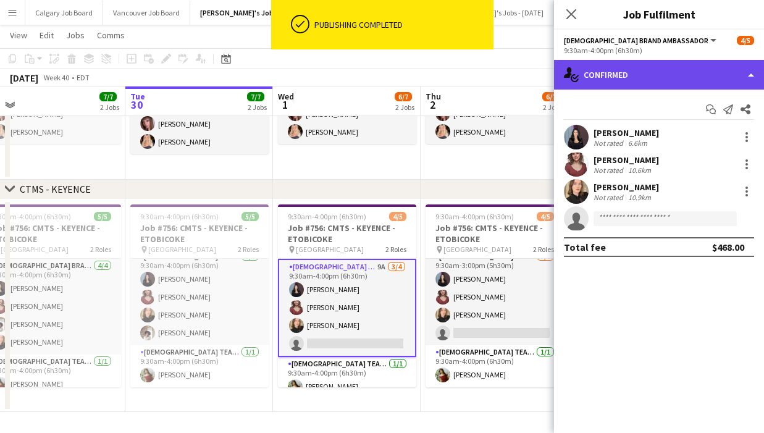
click at [681, 80] on div "single-neutral-actions-check-2 Confirmed" at bounding box center [659, 75] width 210 height 30
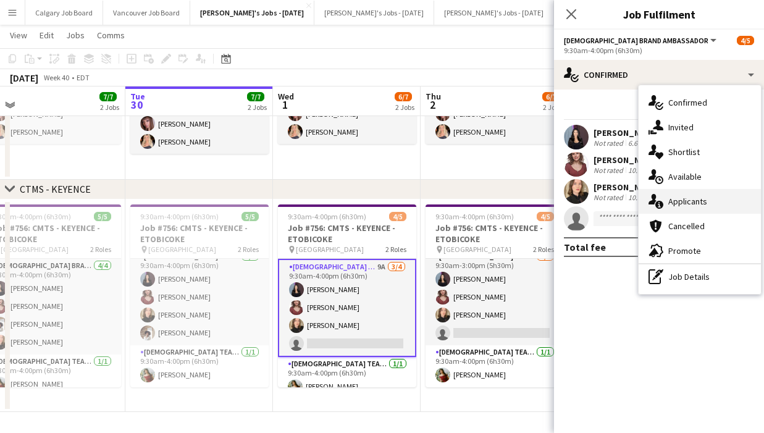
click at [694, 200] on span "Applicants" at bounding box center [688, 201] width 39 height 11
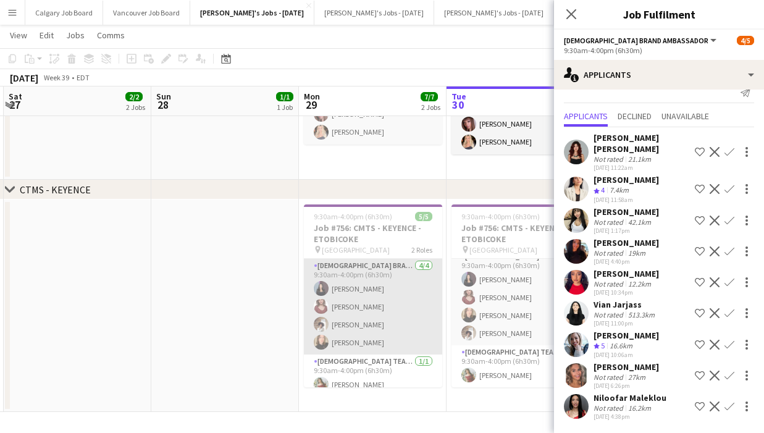
click at [378, 342] on app-card-role "[DEMOGRAPHIC_DATA] Brand Ambassador [DATE] 9:30am-4:00pm (6h30m) [PERSON_NAME] …" at bounding box center [373, 307] width 138 height 96
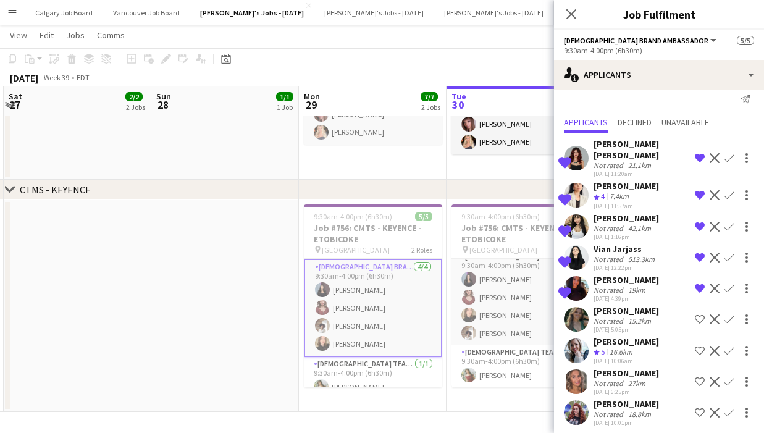
click at [619, 316] on div "Not rated" at bounding box center [610, 320] width 32 height 9
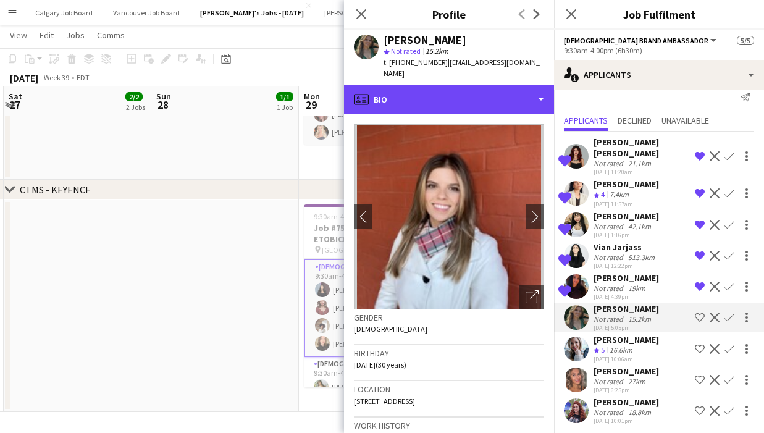
drag, startPoint x: 445, startPoint y: 91, endPoint x: 457, endPoint y: 129, distance: 39.5
click at [446, 93] on div "profile Bio" at bounding box center [449, 100] width 210 height 30
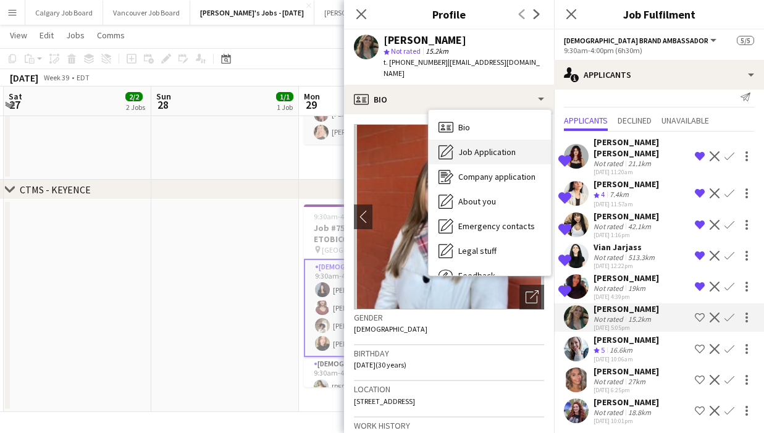
click at [469, 149] on div "Job Application Job Application" at bounding box center [490, 152] width 122 height 25
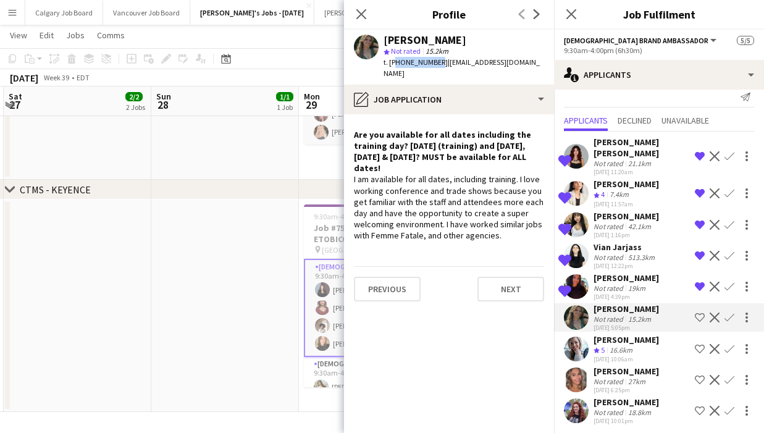
drag, startPoint x: 394, startPoint y: 62, endPoint x: 434, endPoint y: 62, distance: 40.2
click at [434, 62] on span "t. +15195742405" at bounding box center [416, 61] width 64 height 9
copy span "15195742405"
click at [269, 181] on div "chevron-right CTMS - KEYENCE" at bounding box center [382, 190] width 764 height 20
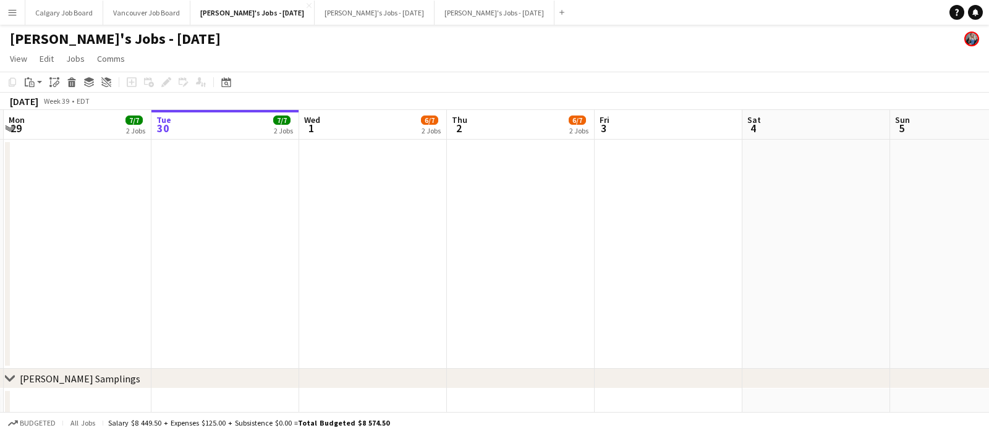
scroll to position [0, 0]
drag, startPoint x: 444, startPoint y: 105, endPoint x: 364, endPoint y: 12, distance: 123.1
click at [364, 12] on button "[PERSON_NAME]'s Jobs - [DATE] Close" at bounding box center [375, 13] width 120 height 24
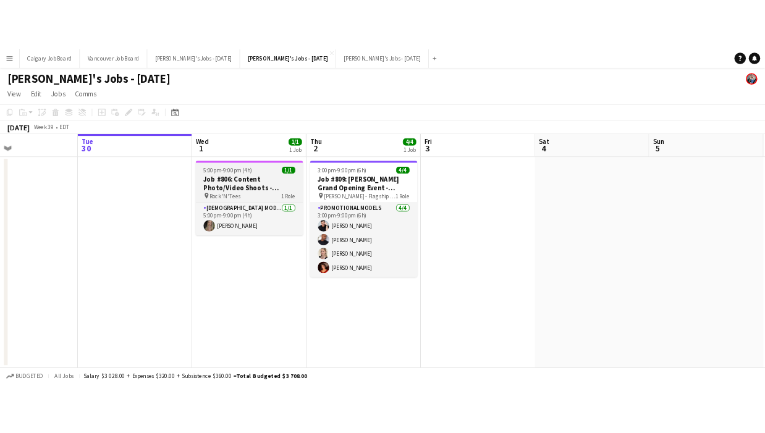
scroll to position [0, 344]
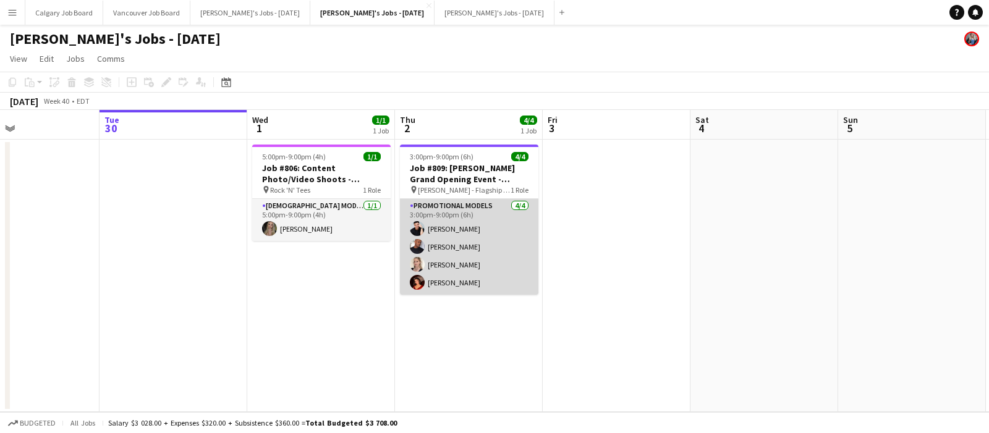
click at [307, 229] on app-card-role "Female Model 1/1 5:00pm-9:00pm (4h) Marilyn Smith" at bounding box center [321, 220] width 138 height 42
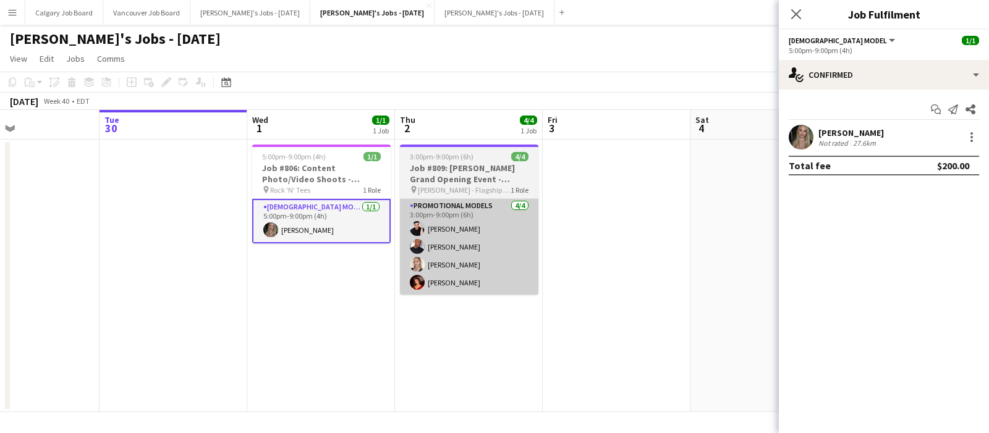
click at [764, 130] on div "[PERSON_NAME]" at bounding box center [851, 132] width 66 height 11
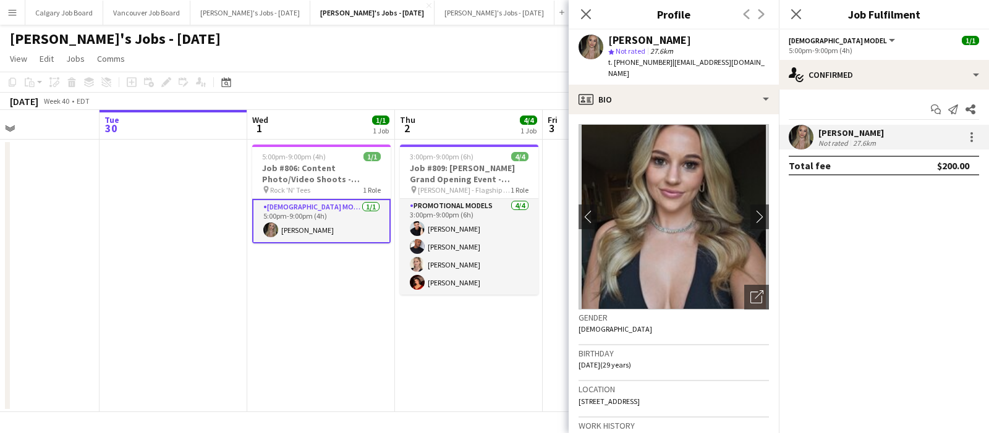
drag, startPoint x: 479, startPoint y: 256, endPoint x: 661, endPoint y: 61, distance: 267.2
click at [661, 61] on div "t. +16472277676 | marilynsmith455@gmail.com" at bounding box center [688, 68] width 161 height 22
copy div "6472277676 |"
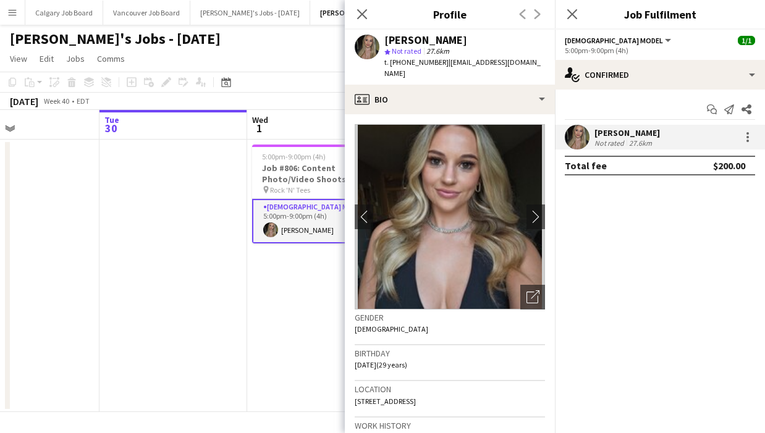
click at [272, 45] on div "[PERSON_NAME]'s Jobs - [DATE]" at bounding box center [382, 36] width 765 height 23
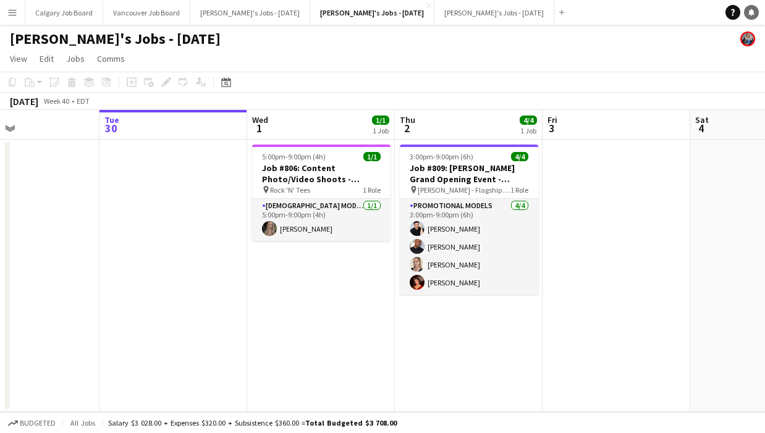
click at [748, 12] on icon "Notifications" at bounding box center [751, 12] width 7 height 7
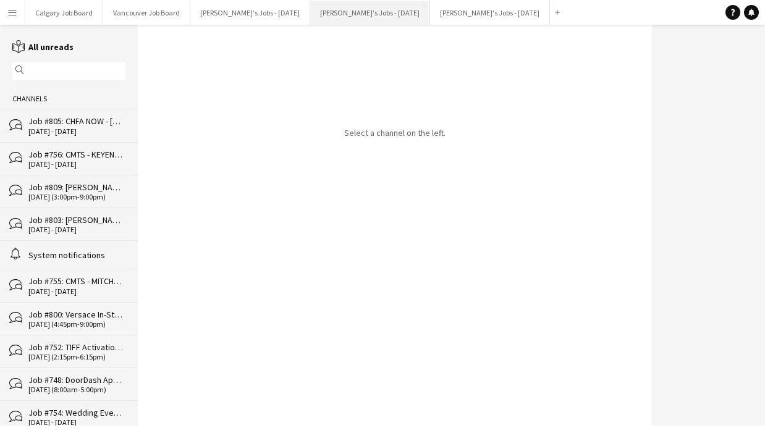
click at [345, 14] on button "[PERSON_NAME]'s Jobs - [DATE] Close" at bounding box center [370, 13] width 120 height 24
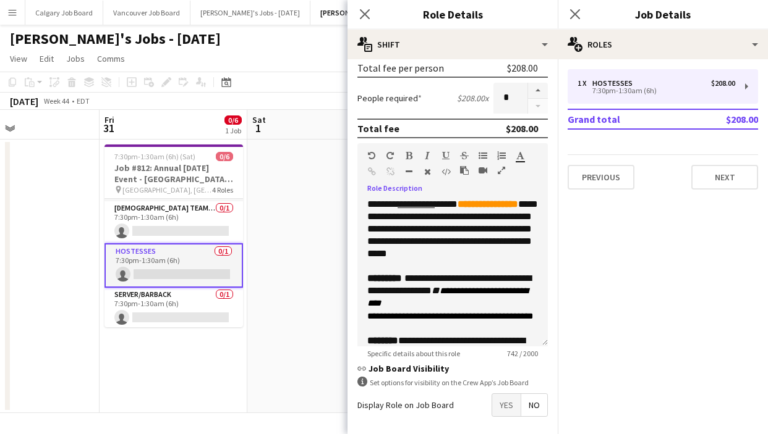
click at [437, 243] on div "**********" at bounding box center [452, 272] width 190 height 148
click at [448, 262] on div at bounding box center [452, 266] width 171 height 12
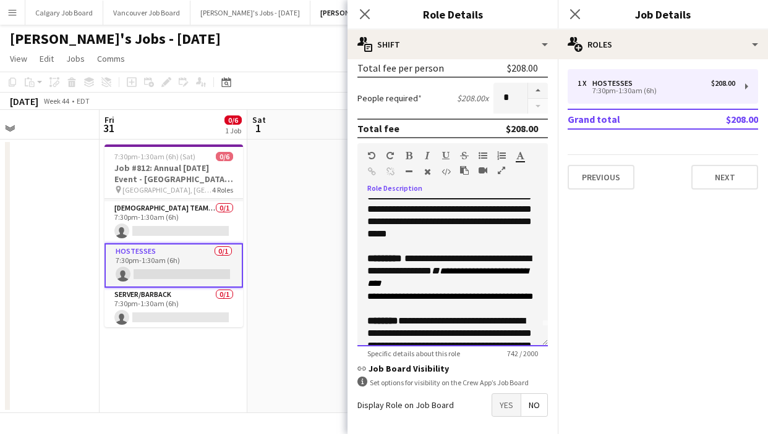
scroll to position [22, 0]
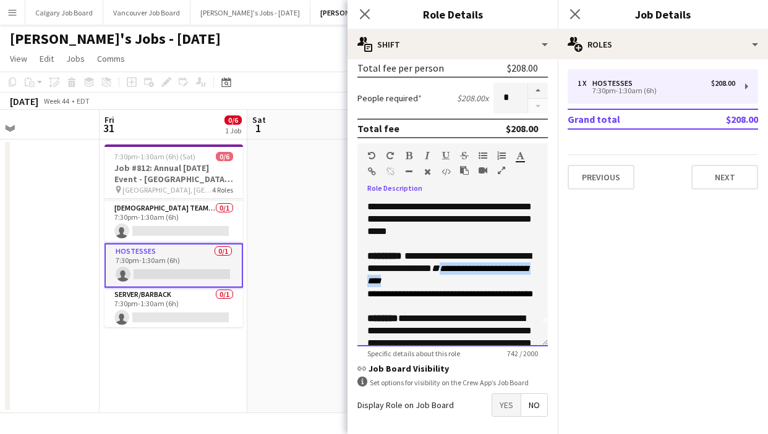
drag, startPoint x: 373, startPoint y: 281, endPoint x: 509, endPoint y: 281, distance: 136.0
click at [509, 281] on div "**********" at bounding box center [452, 269] width 171 height 38
click at [443, 273] on icon "**********" at bounding box center [476, 269] width 66 height 9
drag, startPoint x: 366, startPoint y: 279, endPoint x: 478, endPoint y: 282, distance: 111.9
click at [478, 282] on div "**********" at bounding box center [452, 272] width 190 height 148
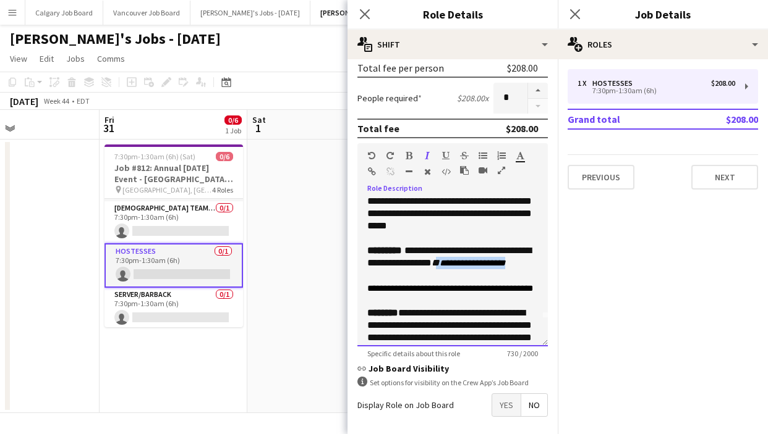
scroll to position [27, 0]
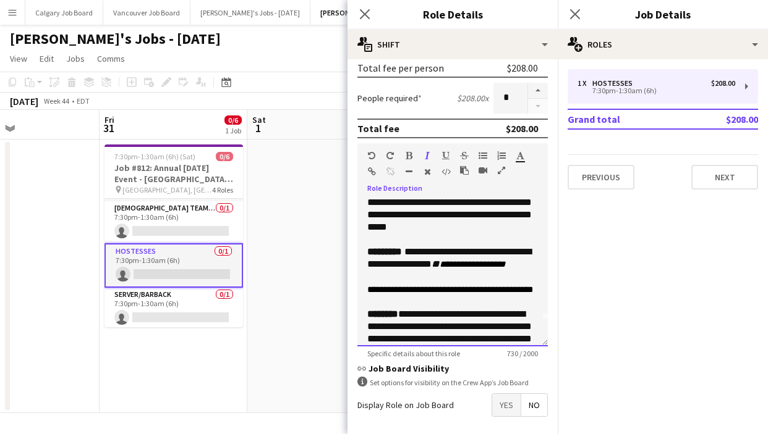
click at [401, 292] on span "**********" at bounding box center [450, 290] width 166 height 9
drag, startPoint x: 173, startPoint y: 216, endPoint x: 569, endPoint y: 141, distance: 403.3
click at [174, 216] on app-card-role "[DEMOGRAPHIC_DATA] Team Leader 0/1 7:30pm-1:30am (6h) single-neutral-actions" at bounding box center [173, 222] width 138 height 42
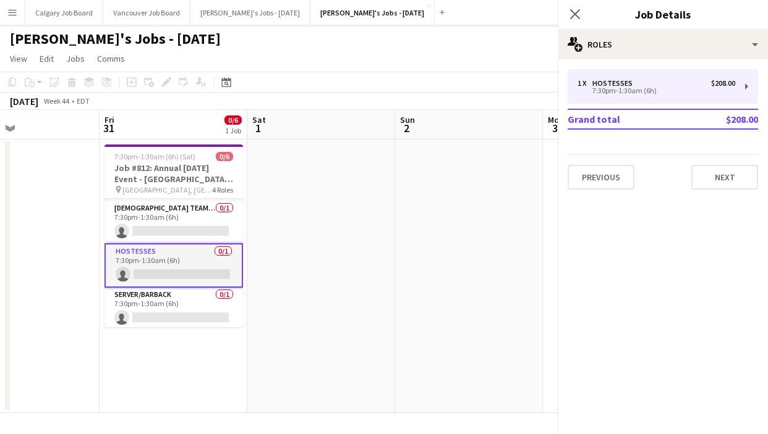
scroll to position [0, 491]
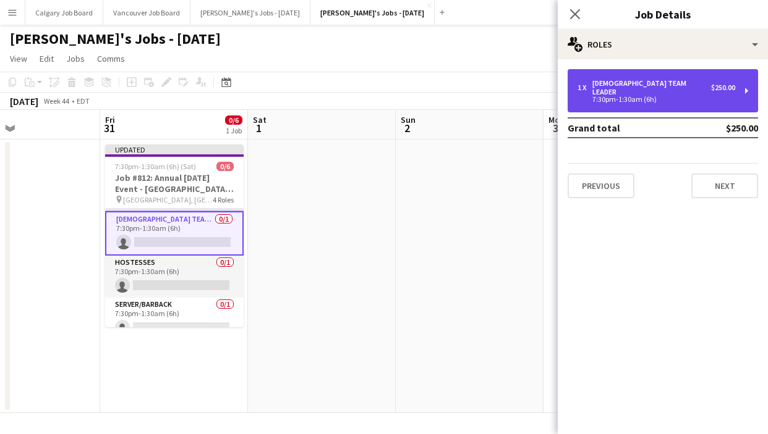
click at [698, 87] on div "1 x Female Team Leader $250.00" at bounding box center [656, 87] width 158 height 17
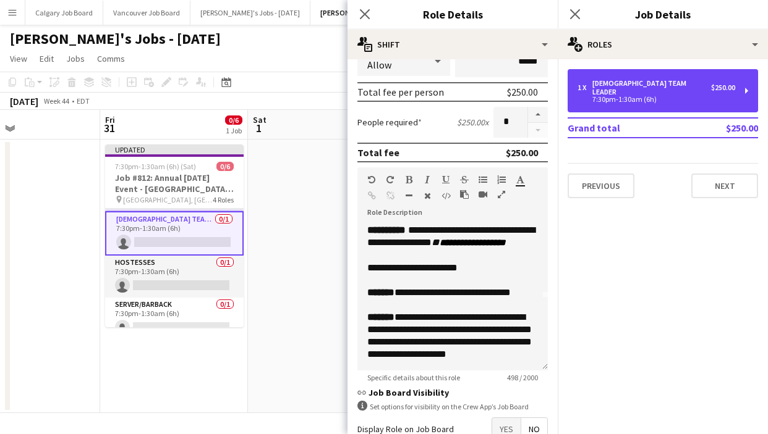
scroll to position [72, 0]
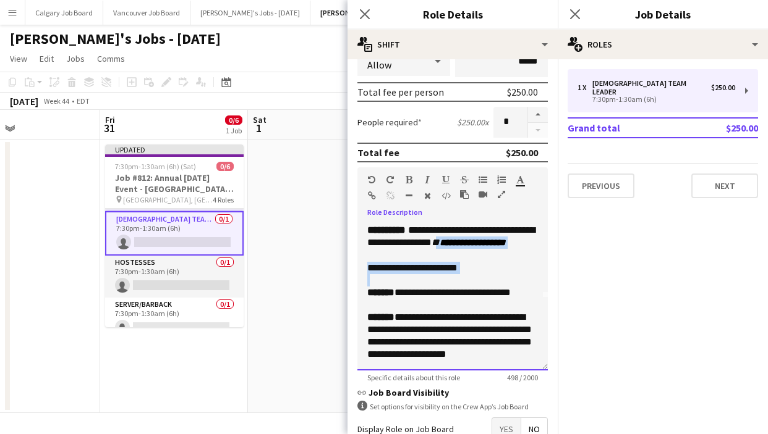
drag, startPoint x: 364, startPoint y: 255, endPoint x: 514, endPoint y: 276, distance: 151.0
click at [514, 276] on div "**********" at bounding box center [452, 296] width 190 height 148
copy div "**********"
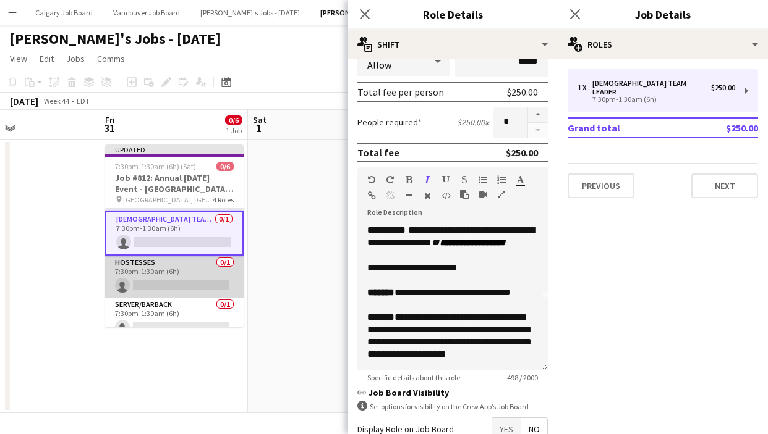
click at [166, 265] on app-card-role "Hostesses 0/1 7:30pm-1:30am (6h) single-neutral-actions" at bounding box center [174, 277] width 138 height 42
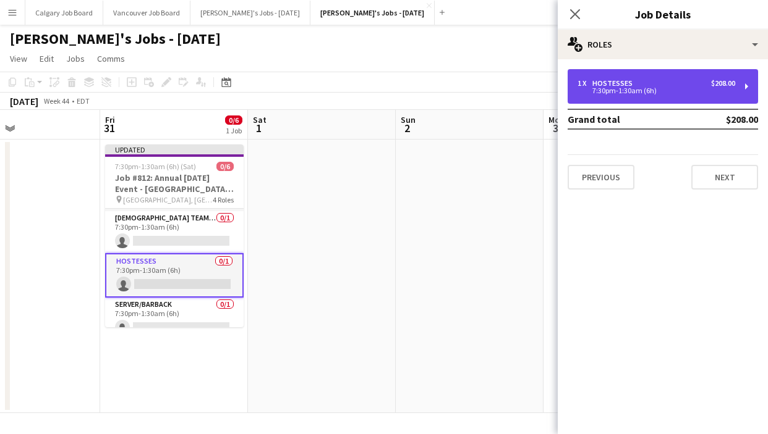
click at [667, 80] on div "1 x Hostesses $208.00" at bounding box center [656, 83] width 158 height 9
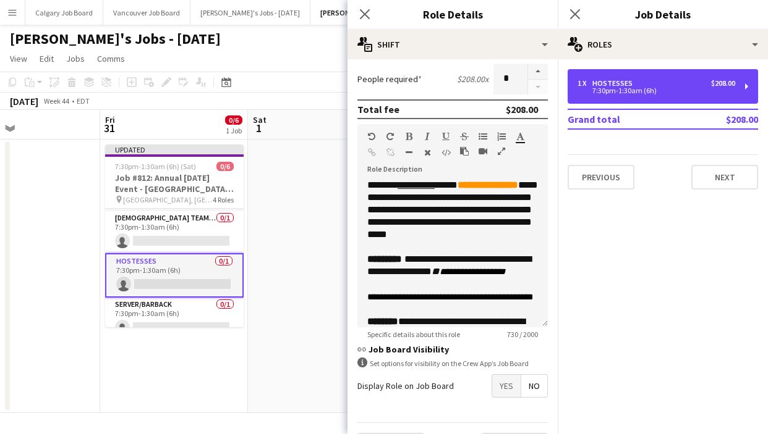
scroll to position [319, 0]
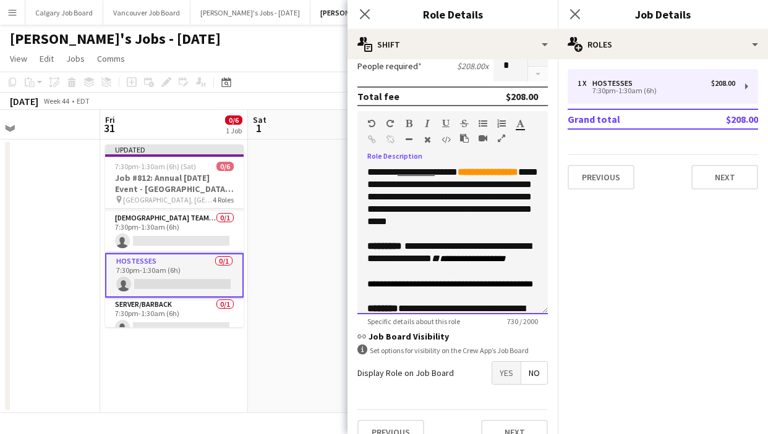
drag, startPoint x: 410, startPoint y: 261, endPoint x: 388, endPoint y: 265, distance: 22.5
click at [410, 261] on span "**********" at bounding box center [449, 253] width 164 height 22
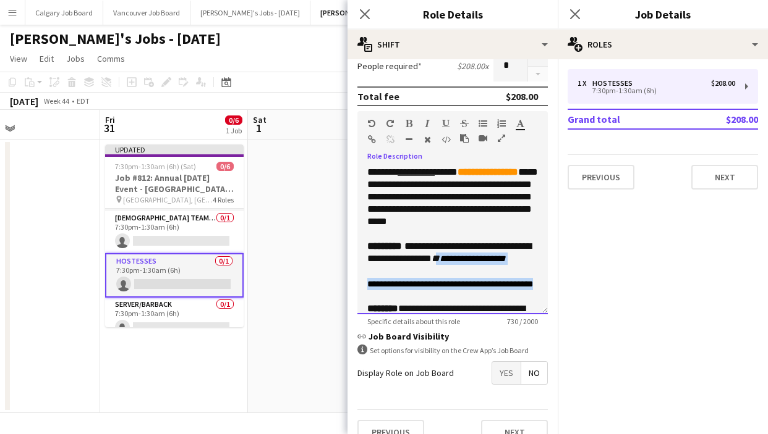
drag, startPoint x: 372, startPoint y: 273, endPoint x: 533, endPoint y: 288, distance: 162.0
click at [533, 288] on div "**********" at bounding box center [452, 240] width 190 height 148
paste div
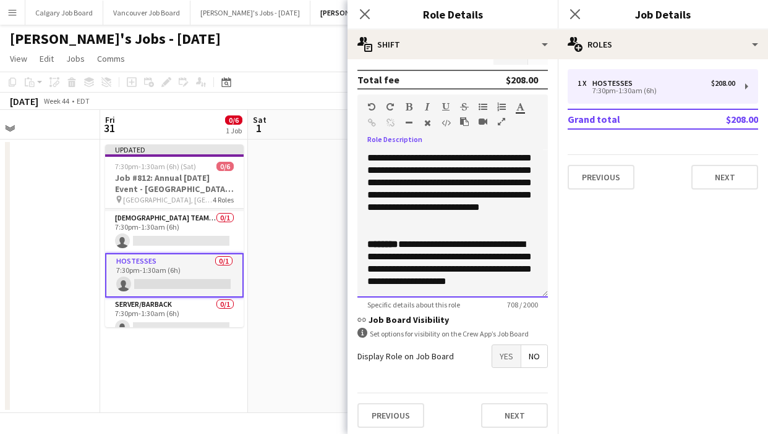
scroll to position [336, 0]
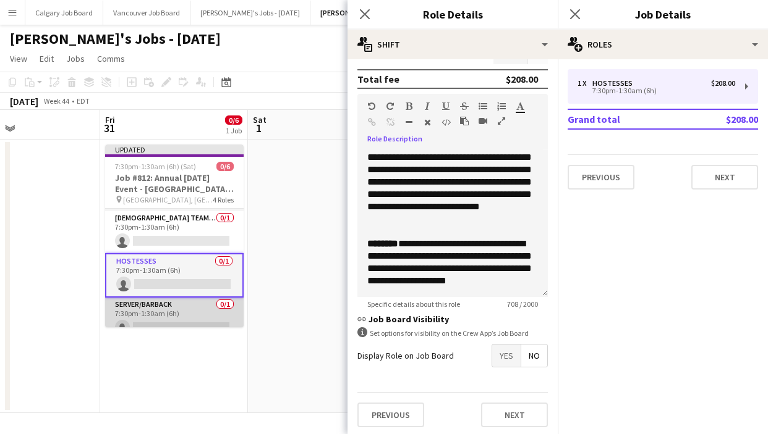
click at [194, 301] on app-card-role "Server/Barback 0/1 7:30pm-1:30am (6h) single-neutral-actions" at bounding box center [174, 319] width 138 height 42
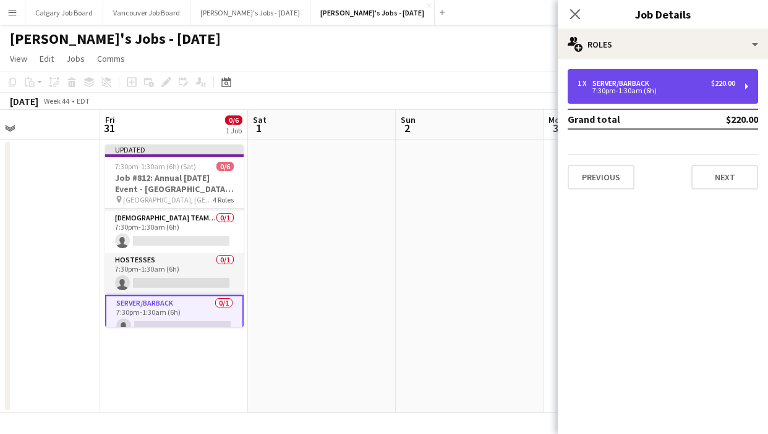
click at [616, 85] on div "Server/Barback" at bounding box center [623, 83] width 62 height 9
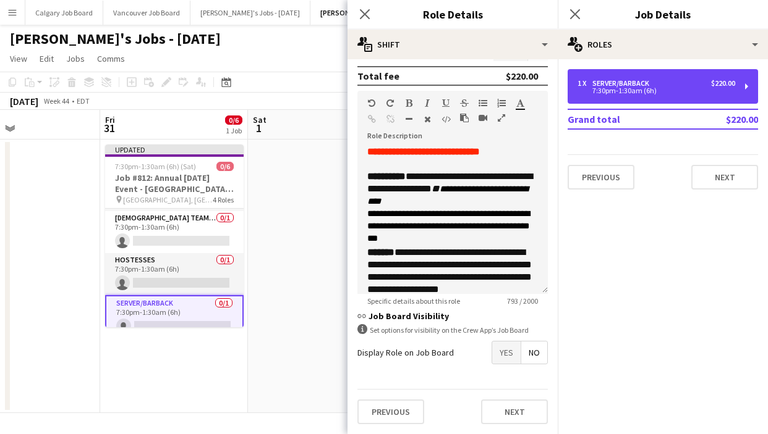
scroll to position [169, 0]
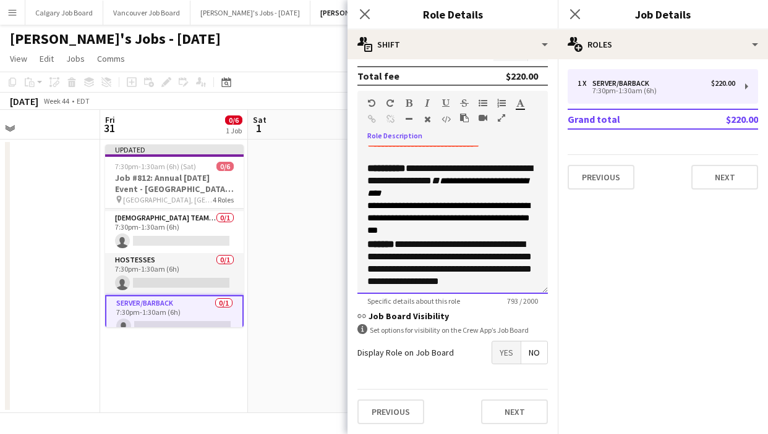
click at [406, 214] on span "**********" at bounding box center [448, 217] width 163 height 33
drag, startPoint x: 366, startPoint y: 206, endPoint x: 512, endPoint y: 206, distance: 145.9
click at [512, 206] on div "**********" at bounding box center [452, 220] width 190 height 148
paste div
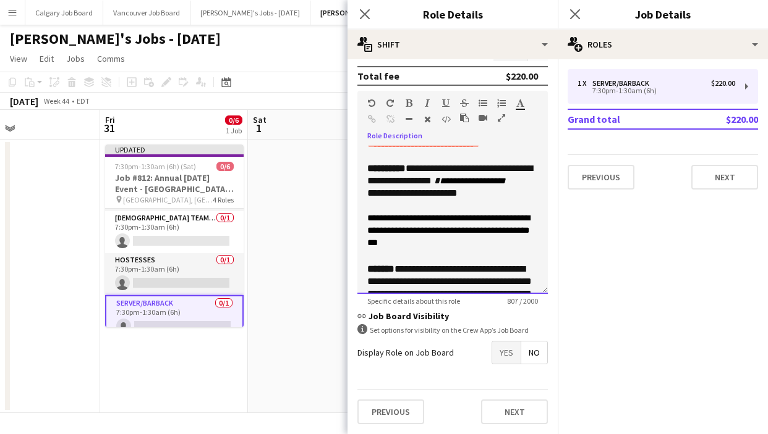
click at [484, 200] on div "**********" at bounding box center [452, 193] width 171 height 12
drag, startPoint x: 422, startPoint y: 256, endPoint x: 551, endPoint y: 260, distance: 129.2
click at [551, 260] on form "**********" at bounding box center [452, 82] width 210 height 705
copy div "**********"
click at [538, 218] on div "**********" at bounding box center [452, 220] width 190 height 148
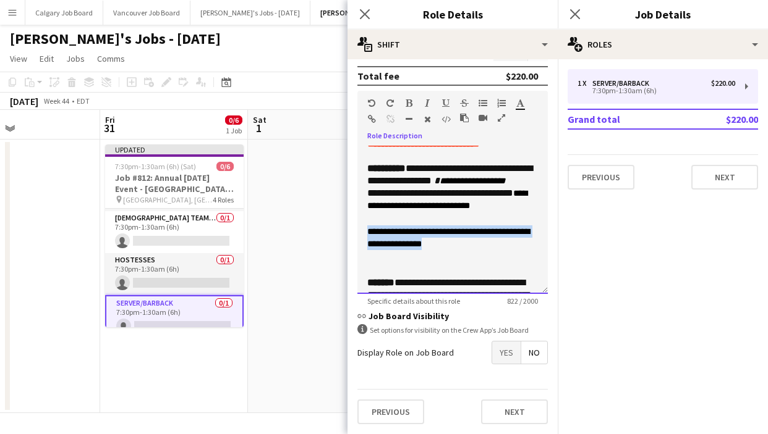
drag, startPoint x: 365, startPoint y: 256, endPoint x: 435, endPoint y: 269, distance: 71.8
click at [435, 269] on div "**********" at bounding box center [452, 220] width 190 height 148
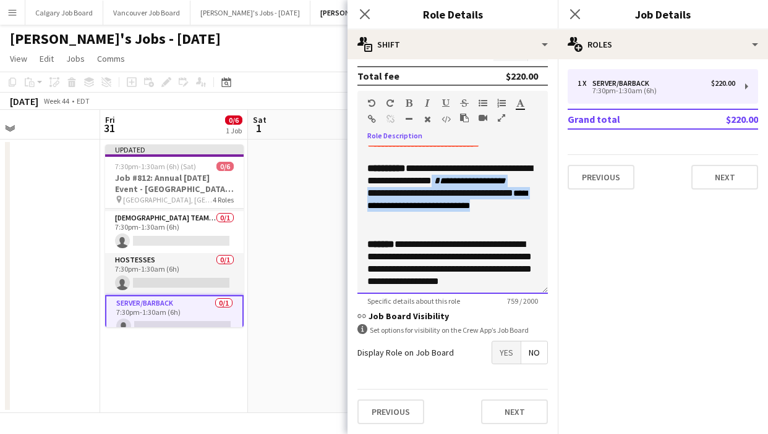
drag, startPoint x: 365, startPoint y: 208, endPoint x: 503, endPoint y: 229, distance: 140.0
click at [503, 229] on div "**********" at bounding box center [452, 220] width 190 height 148
copy div "**********"
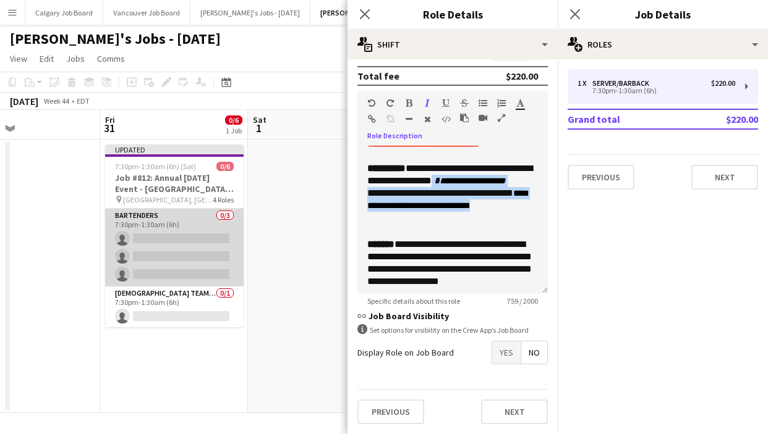
scroll to position [-1, 0]
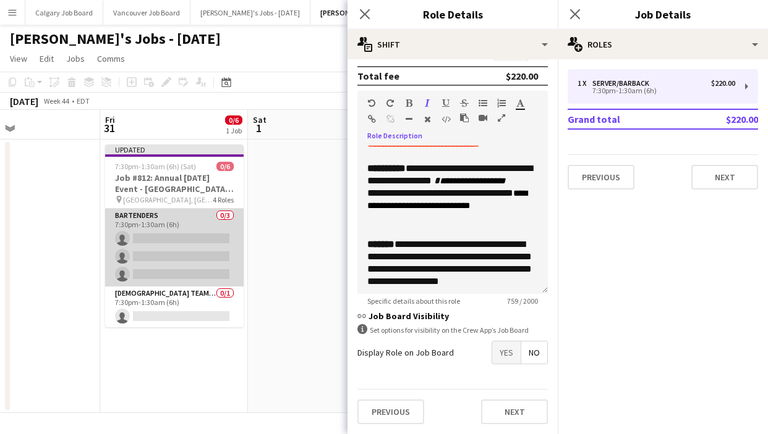
click at [180, 262] on app-card-role "Bartenders 0/3 7:30pm-1:30am (6h) single-neutral-actions single-neutral-actions…" at bounding box center [174, 248] width 138 height 78
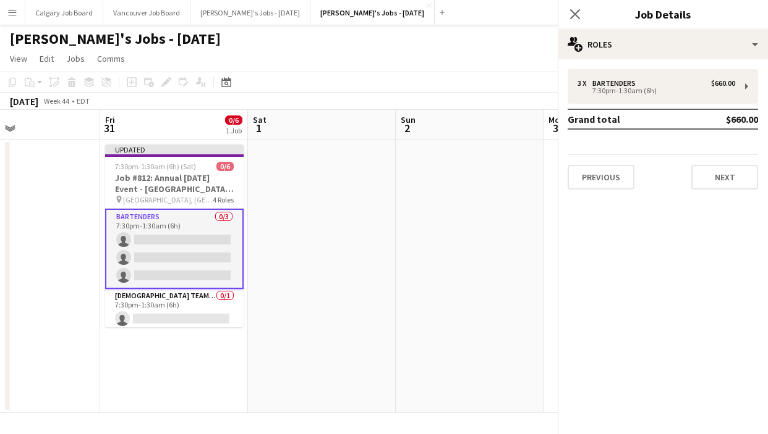
scroll to position [0, 0]
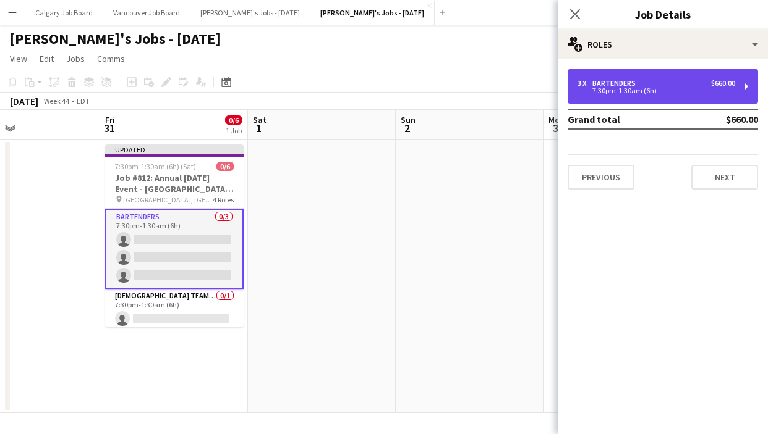
click at [628, 96] on div "3 x Bartenders $660.00 7:30pm-1:30am (6h)" at bounding box center [662, 86] width 190 height 35
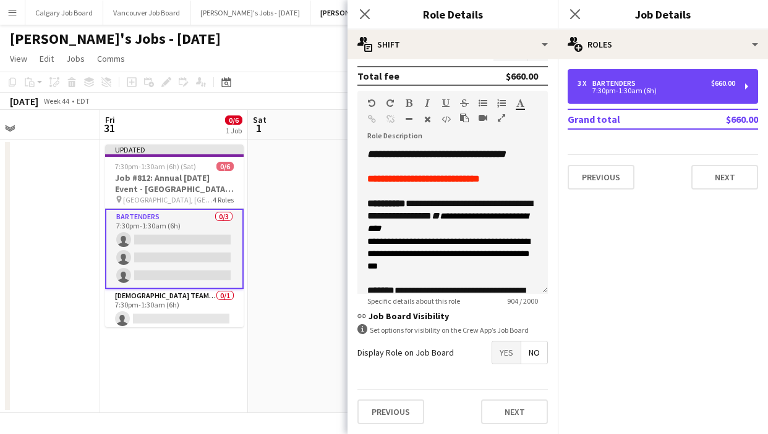
scroll to position [177, 0]
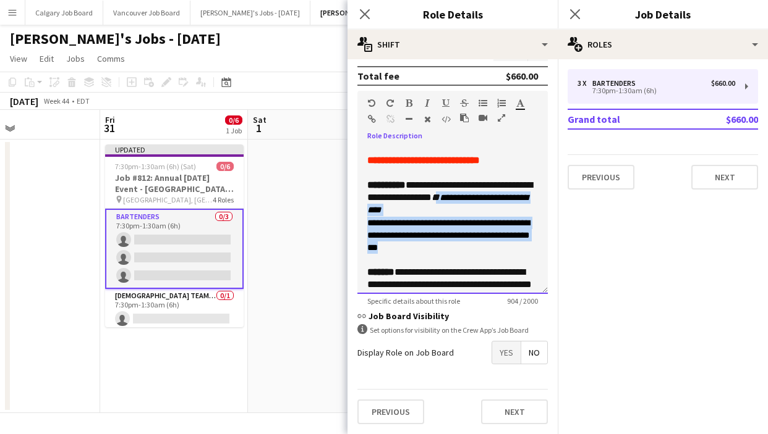
drag, startPoint x: 368, startPoint y: 234, endPoint x: 527, endPoint y: 276, distance: 164.1
click at [527, 276] on div "**********" at bounding box center [452, 220] width 190 height 148
drag, startPoint x: 461, startPoint y: 245, endPoint x: 368, endPoint y: 233, distance: 93.4
click at [460, 245] on span "**********" at bounding box center [448, 235] width 163 height 33
drag, startPoint x: 367, startPoint y: 235, endPoint x: 497, endPoint y: 280, distance: 137.8
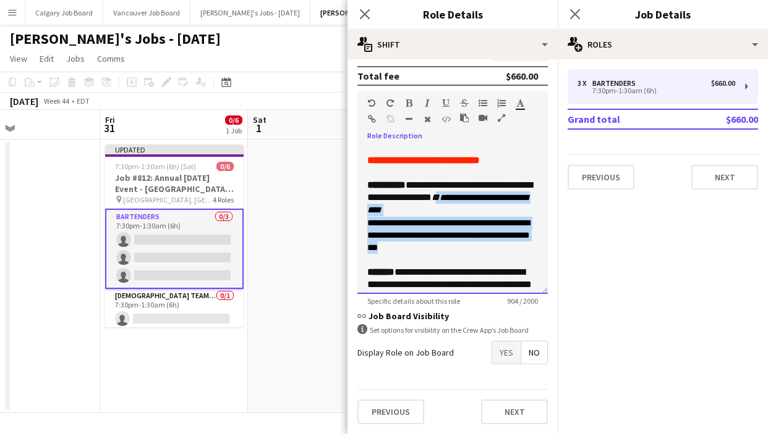
click at [497, 280] on div "**********" at bounding box center [452, 220] width 190 height 148
drag, startPoint x: 472, startPoint y: 237, endPoint x: 394, endPoint y: 236, distance: 77.3
click at [470, 214] on span "**********" at bounding box center [447, 203] width 161 height 21
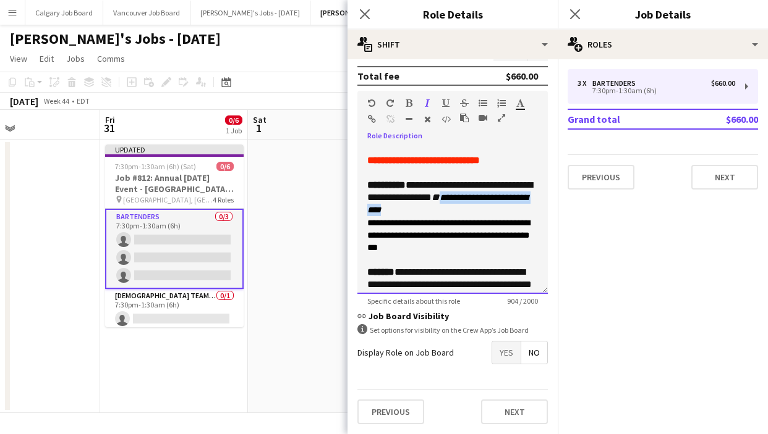
drag, startPoint x: 370, startPoint y: 235, endPoint x: 515, endPoint y: 237, distance: 145.9
click at [515, 217] on div "**********" at bounding box center [452, 198] width 171 height 38
paste div
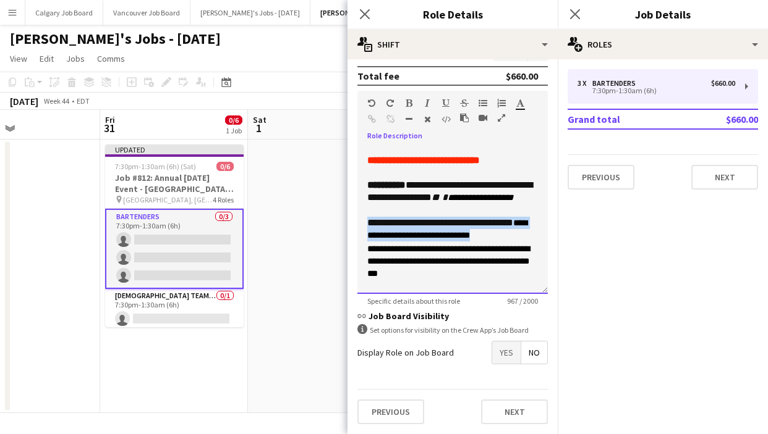
drag, startPoint x: 365, startPoint y: 245, endPoint x: 489, endPoint y: 255, distance: 124.6
click at [490, 256] on div "**********" at bounding box center [452, 220] width 190 height 148
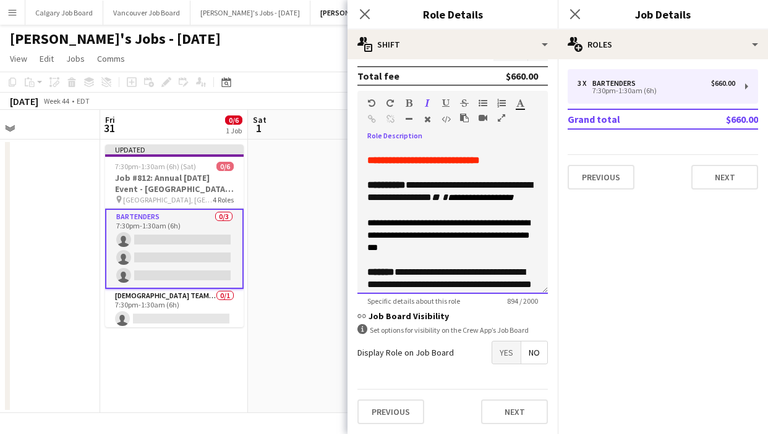
scroll to position [177, 0]
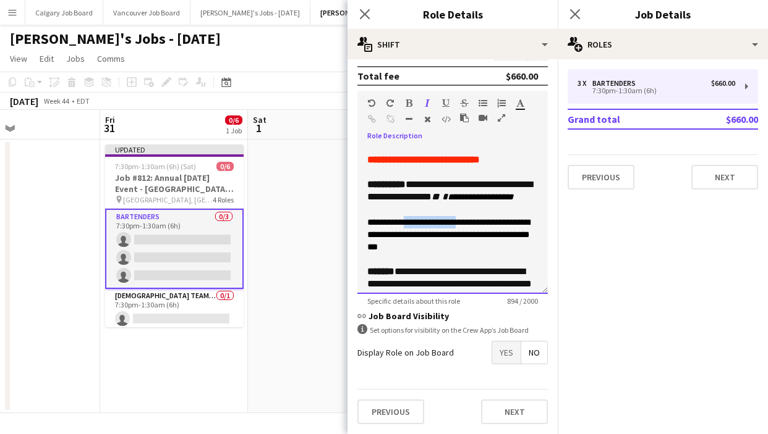
drag, startPoint x: 420, startPoint y: 248, endPoint x: 460, endPoint y: 248, distance: 40.8
click at [460, 248] on span "**********" at bounding box center [448, 234] width 163 height 33
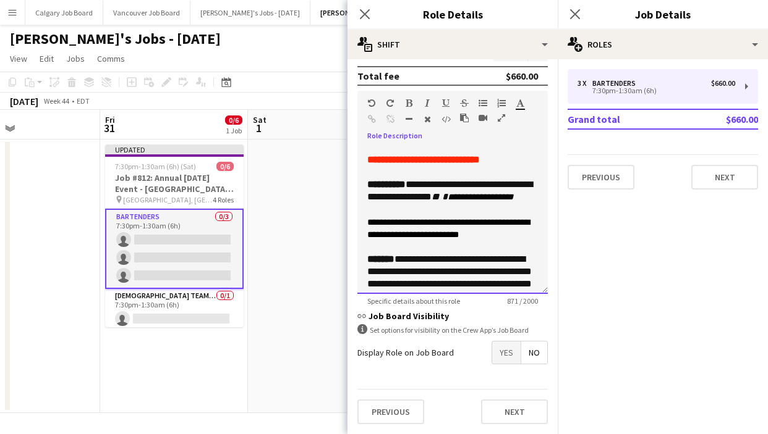
click at [375, 239] on span "**********" at bounding box center [448, 228] width 163 height 21
click at [475, 241] on div "**********" at bounding box center [452, 228] width 171 height 25
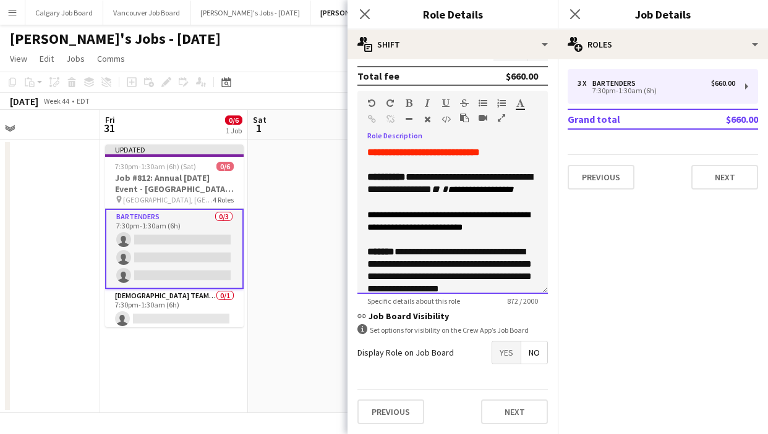
scroll to position [189, 0]
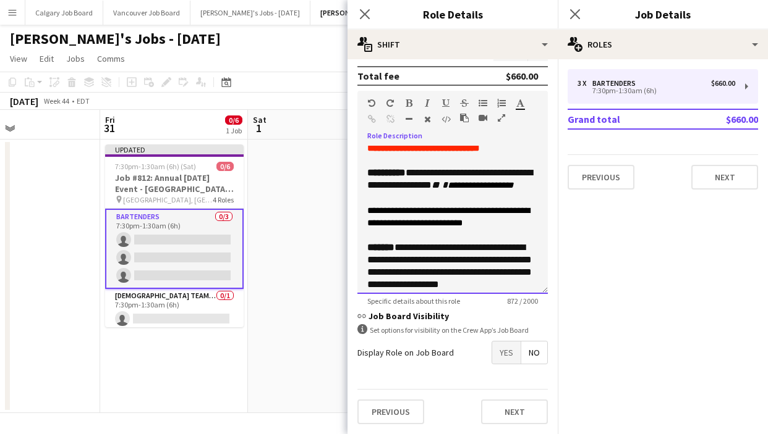
click at [452, 227] on font "**********" at bounding box center [448, 217] width 163 height 22
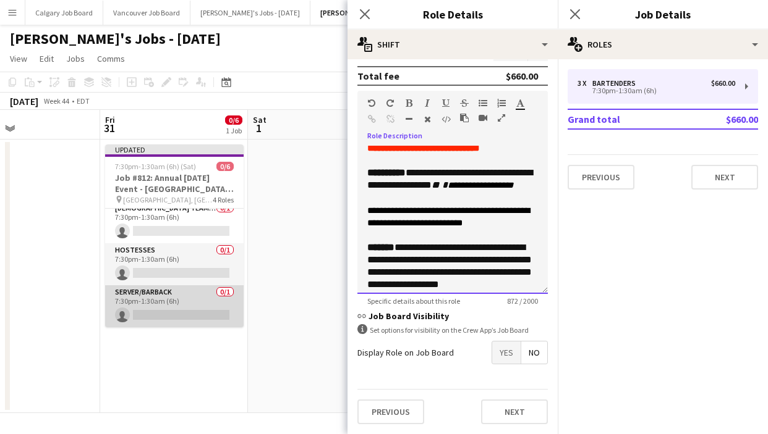
scroll to position [88, 0]
click at [157, 303] on app-card-role "Server/Barback 0/1 7:30pm-1:30am (6h) single-neutral-actions" at bounding box center [174, 307] width 138 height 42
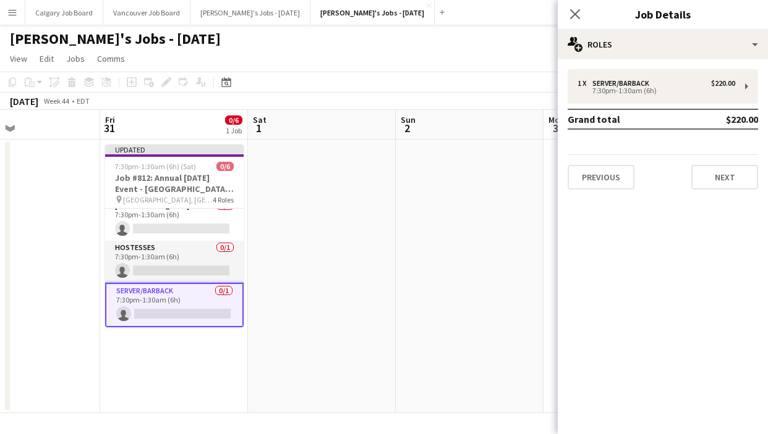
click at [444, 133] on app-board-header-date "Sun 2" at bounding box center [470, 125] width 148 height 30
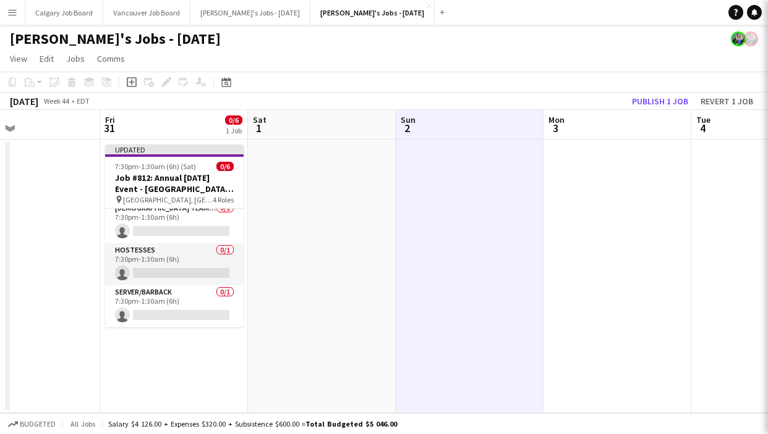
scroll to position [85, 0]
click at [640, 104] on button "Publish 1 job" at bounding box center [660, 101] width 66 height 16
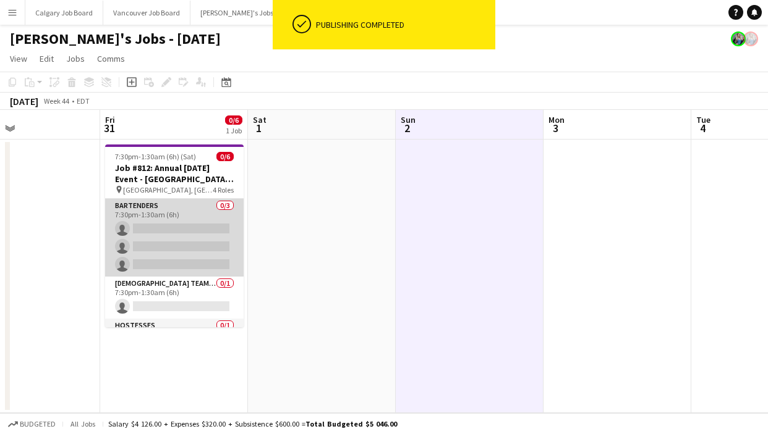
scroll to position [-1, 0]
click at [155, 256] on app-card-role "Bartenders 0/3 7:30pm-1:30am (6h) single-neutral-actions single-neutral-actions…" at bounding box center [174, 238] width 138 height 78
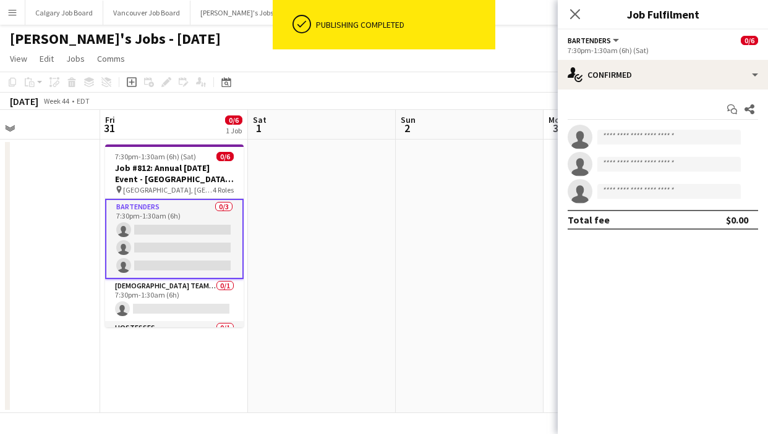
scroll to position [0, 0]
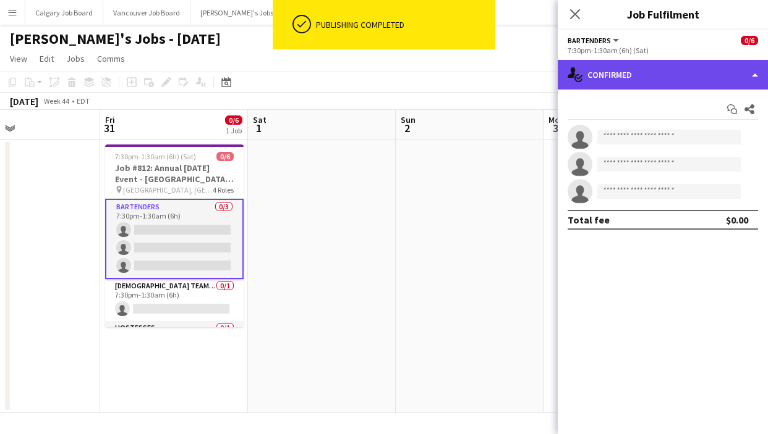
click at [630, 88] on div "single-neutral-actions-check-2 Confirmed" at bounding box center [662, 75] width 210 height 30
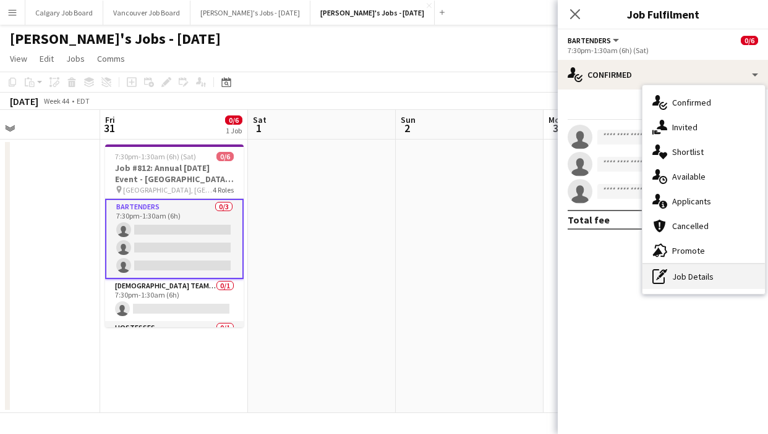
click at [706, 270] on div "pen-write Job Details" at bounding box center [703, 277] width 122 height 25
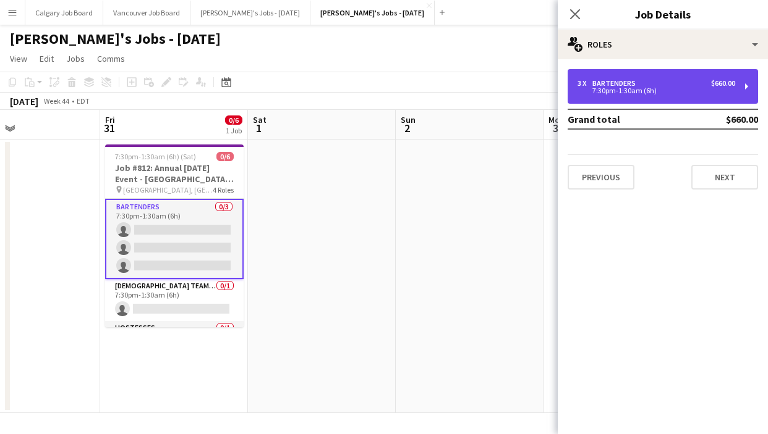
click at [626, 91] on div "7:30pm-1:30am (6h)" at bounding box center [656, 91] width 158 height 6
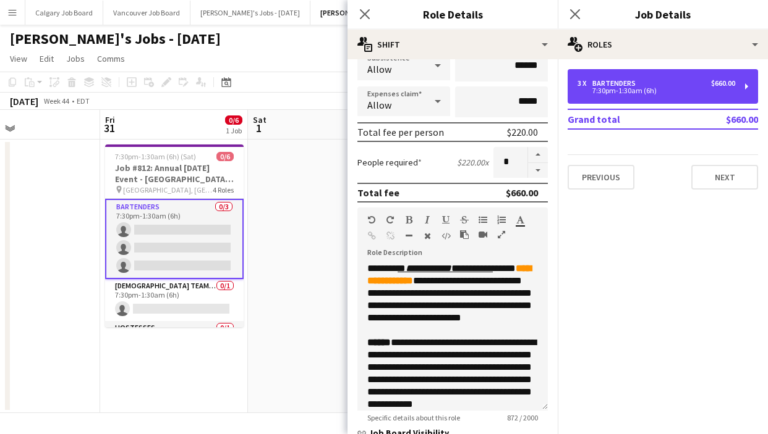
scroll to position [225, 0]
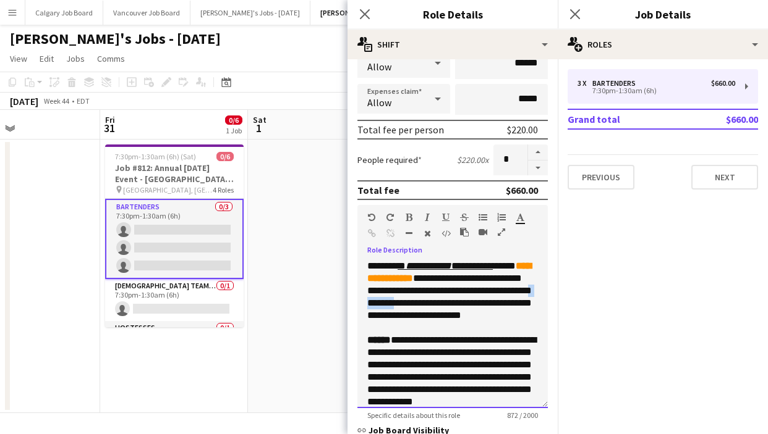
drag, startPoint x: 457, startPoint y: 306, endPoint x: 517, endPoint y: 305, distance: 60.0
click at [491, 305] on div "**********" at bounding box center [452, 334] width 190 height 148
click at [517, 305] on div "**********" at bounding box center [452, 334] width 190 height 148
drag, startPoint x: 523, startPoint y: 303, endPoint x: 483, endPoint y: 304, distance: 39.6
click at [533, 304] on div "**********" at bounding box center [452, 334] width 190 height 148
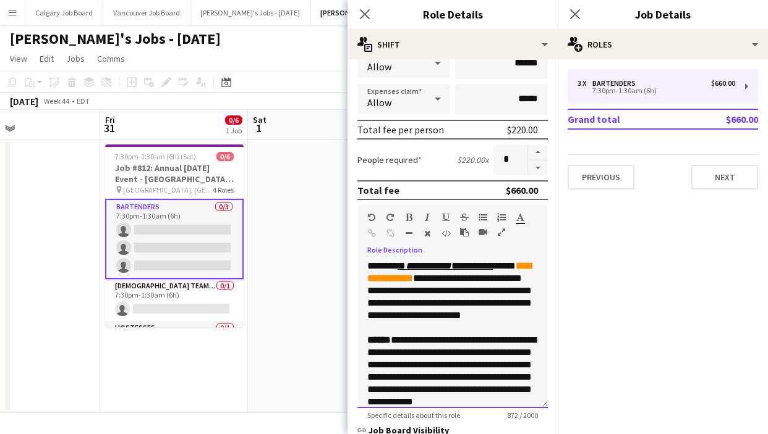
drag, startPoint x: 481, startPoint y: 304, endPoint x: 472, endPoint y: 304, distance: 9.9
click at [481, 304] on div "**********" at bounding box center [452, 334] width 190 height 148
drag, startPoint x: 463, startPoint y: 308, endPoint x: 426, endPoint y: 319, distance: 37.9
click at [426, 319] on div "**********" at bounding box center [452, 334] width 190 height 148
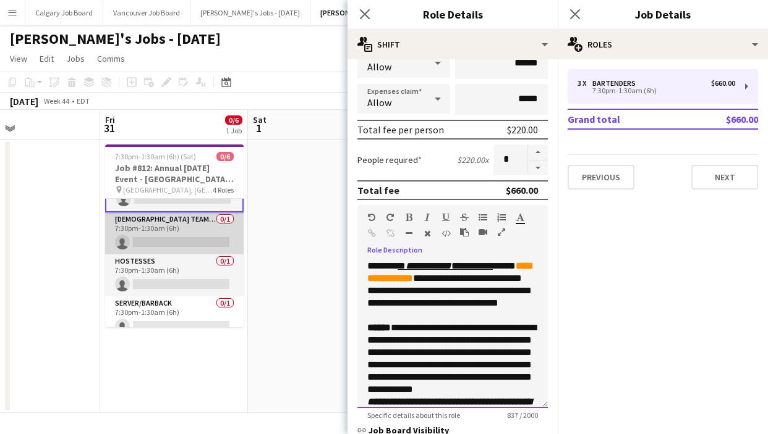
scroll to position [69, 0]
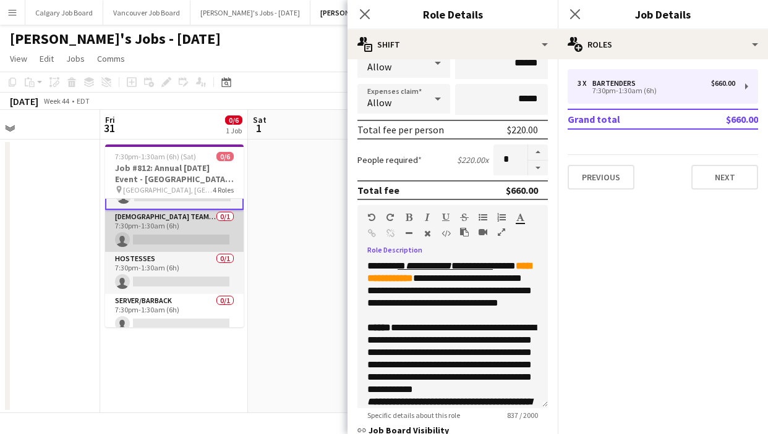
click at [163, 235] on app-card-role "[DEMOGRAPHIC_DATA] Team Leader 0/1 7:30pm-1:30am (6h) single-neutral-actions" at bounding box center [174, 231] width 138 height 42
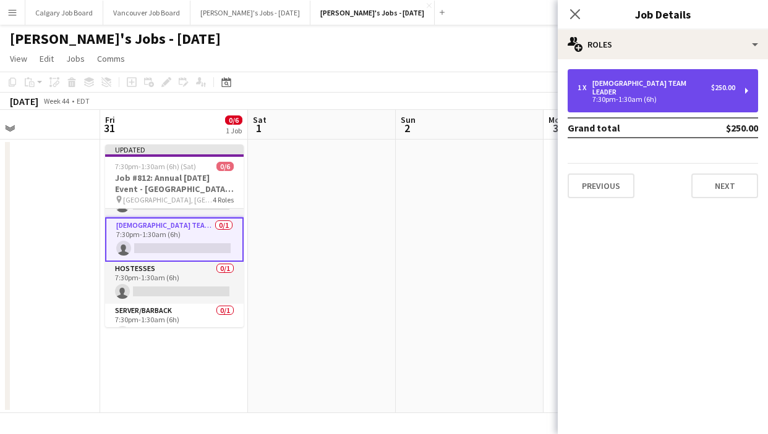
click at [677, 99] on div "1 x [DEMOGRAPHIC_DATA] Team Leader $250.00 7:30pm-1:30am (6h)" at bounding box center [662, 90] width 190 height 43
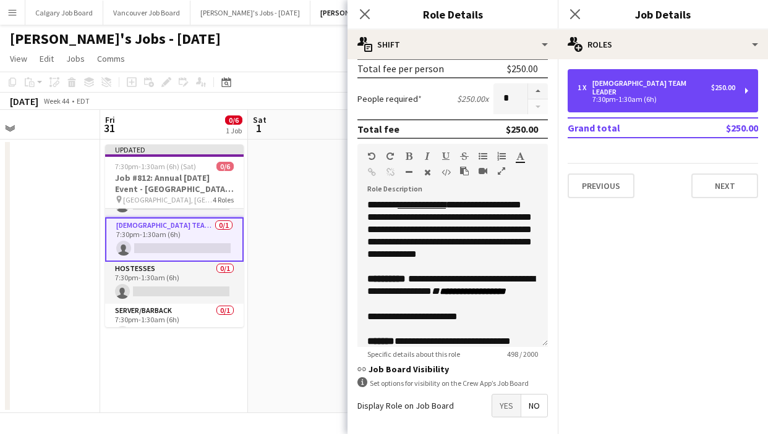
scroll to position [0, 0]
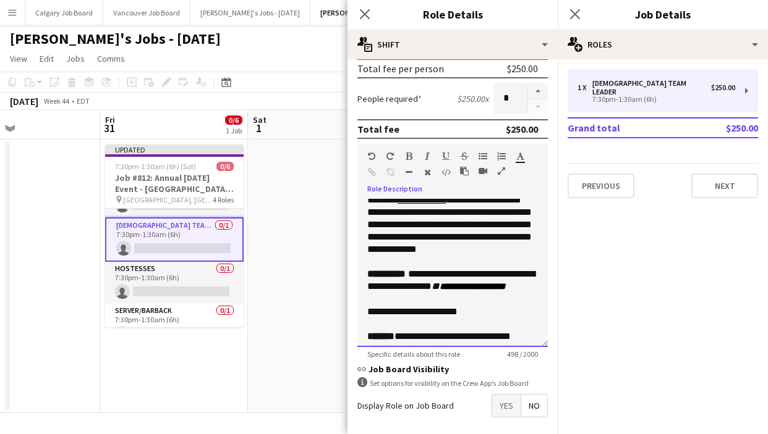
click at [492, 249] on div "**********" at bounding box center [452, 273] width 190 height 148
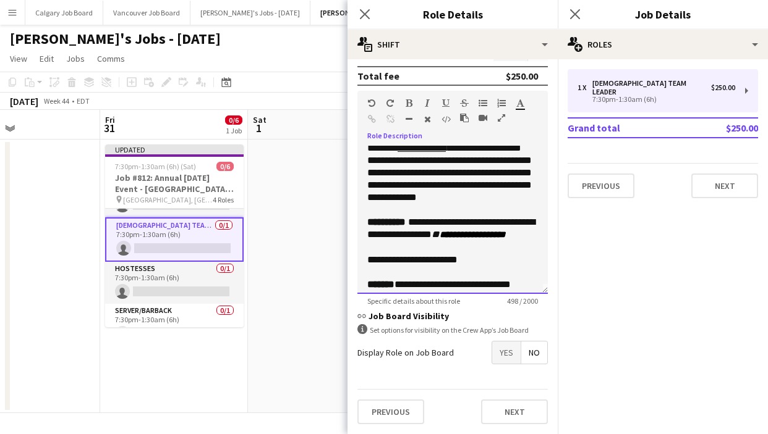
scroll to position [339, 0]
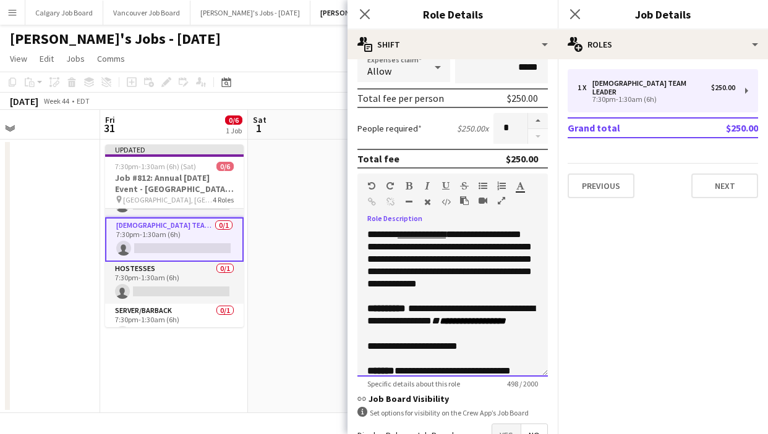
click at [474, 271] on div "**********" at bounding box center [452, 303] width 190 height 148
click at [497, 247] on div "**********" at bounding box center [452, 303] width 190 height 148
click at [478, 253] on div "**********" at bounding box center [452, 303] width 190 height 148
click at [500, 262] on div "**********" at bounding box center [452, 303] width 190 height 148
click at [503, 271] on div "**********" at bounding box center [452, 303] width 190 height 148
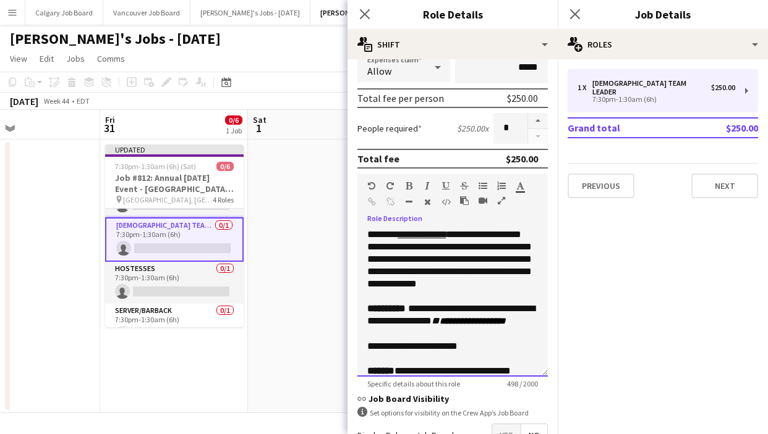
click at [460, 272] on div "**********" at bounding box center [452, 303] width 190 height 148
drag, startPoint x: 367, startPoint y: 274, endPoint x: 507, endPoint y: 273, distance: 139.7
click at [507, 273] on div "**********" at bounding box center [452, 303] width 190 height 148
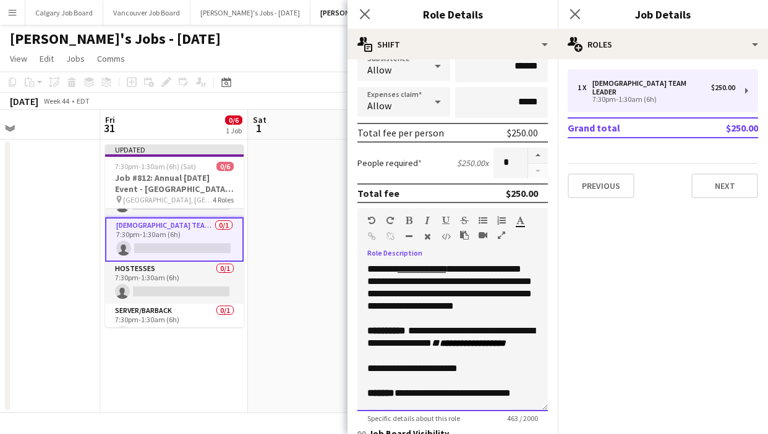
scroll to position [0, 0]
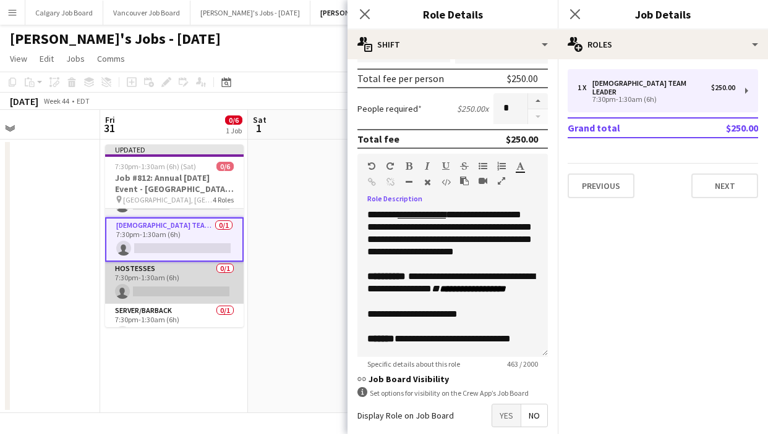
click at [166, 280] on app-card-role "Hostesses 0/1 7:30pm-1:30am (6h) single-neutral-actions" at bounding box center [174, 283] width 138 height 42
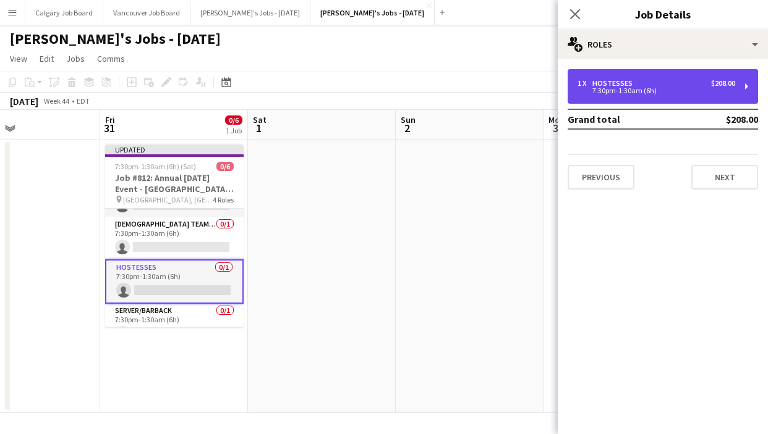
click at [625, 88] on div "7:30pm-1:30am (6h)" at bounding box center [656, 91] width 158 height 6
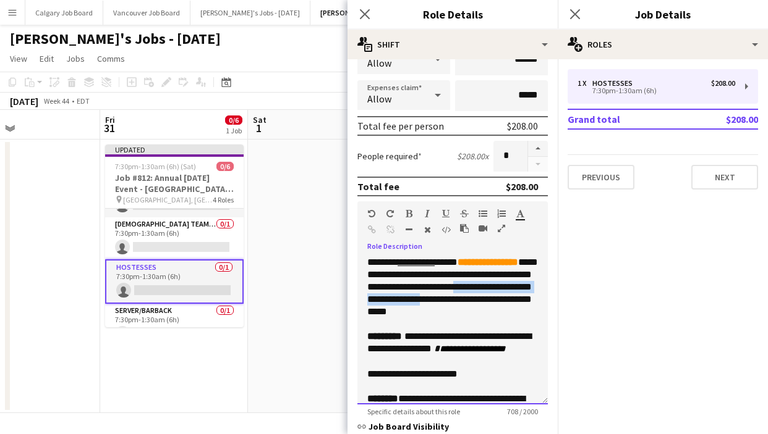
drag, startPoint x: 366, startPoint y: 302, endPoint x: 508, endPoint y: 300, distance: 142.2
click at [508, 300] on div "**********" at bounding box center [452, 330] width 190 height 148
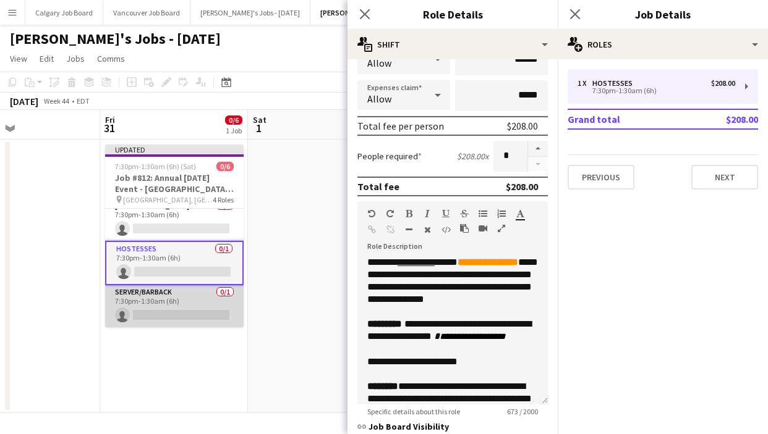
click at [167, 304] on app-card-role "Server/Barback 0/1 7:30pm-1:30am (6h) single-neutral-actions" at bounding box center [174, 307] width 138 height 42
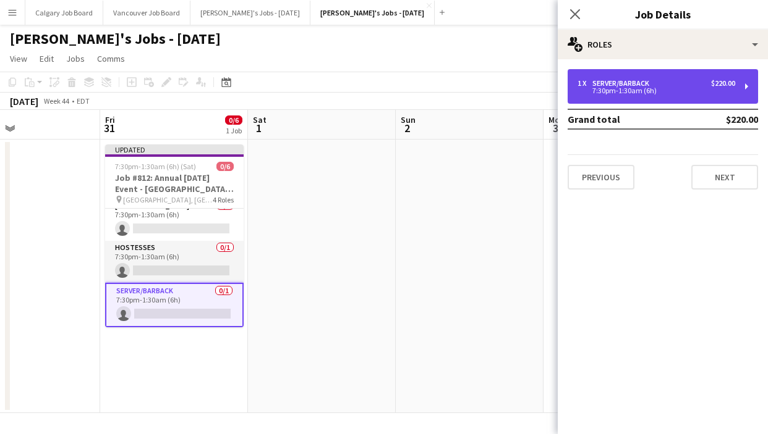
click at [659, 91] on div "7:30pm-1:30am (6h)" at bounding box center [656, 91] width 158 height 6
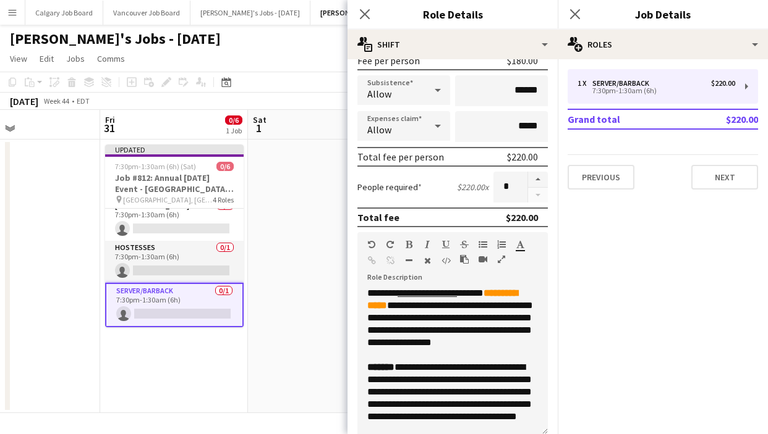
click at [465, 334] on div "**********" at bounding box center [452, 361] width 190 height 148
drag, startPoint x: 456, startPoint y: 331, endPoint x: 426, endPoint y: 342, distance: 32.1
click at [426, 342] on div "**********" at bounding box center [452, 361] width 190 height 148
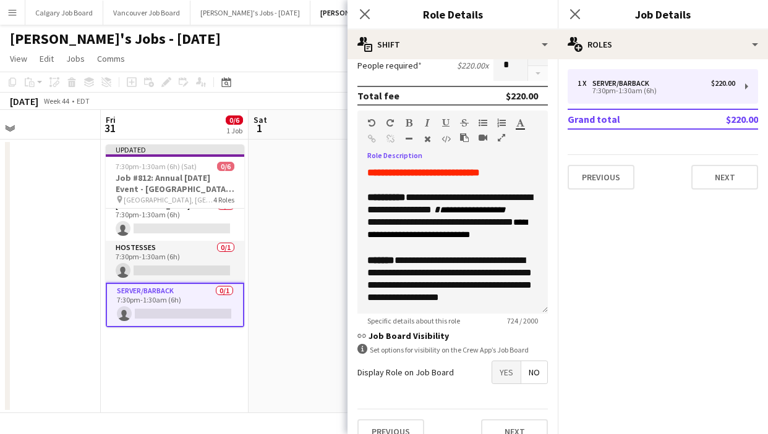
click at [313, 231] on app-date-cell at bounding box center [322, 277] width 148 height 274
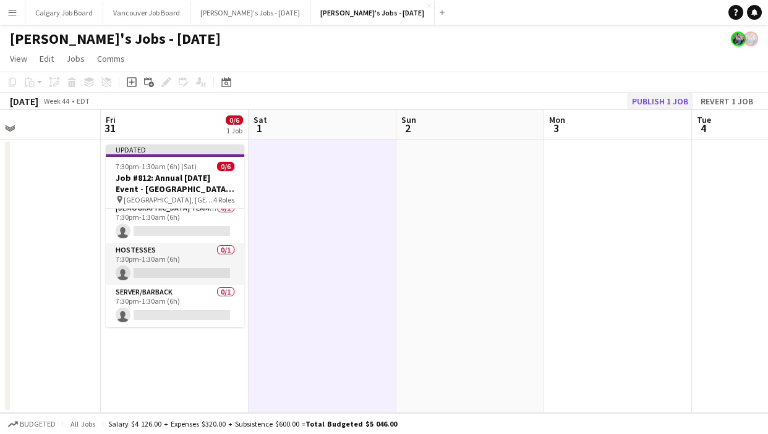
click at [672, 96] on button "Publish 1 job" at bounding box center [660, 101] width 66 height 16
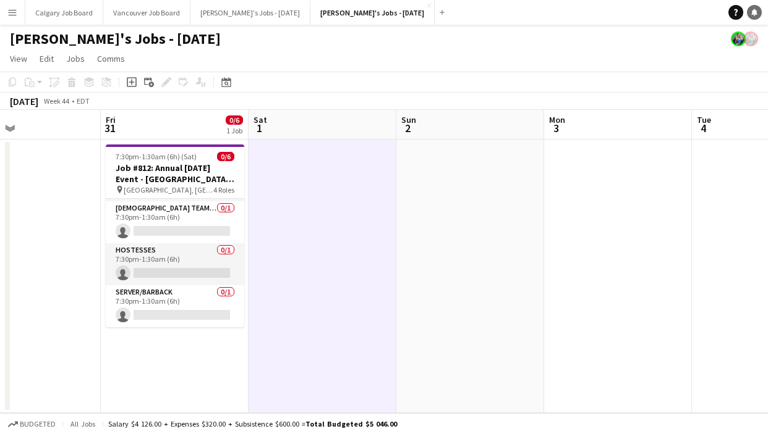
click at [753, 12] on icon at bounding box center [754, 12] width 6 height 6
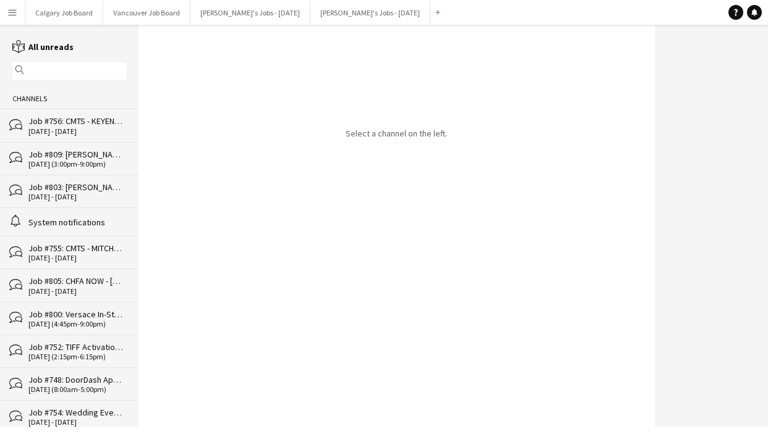
click at [75, 126] on div "Job #756: CMTS - KEYENCE - ETOBICOKE" at bounding box center [77, 121] width 98 height 11
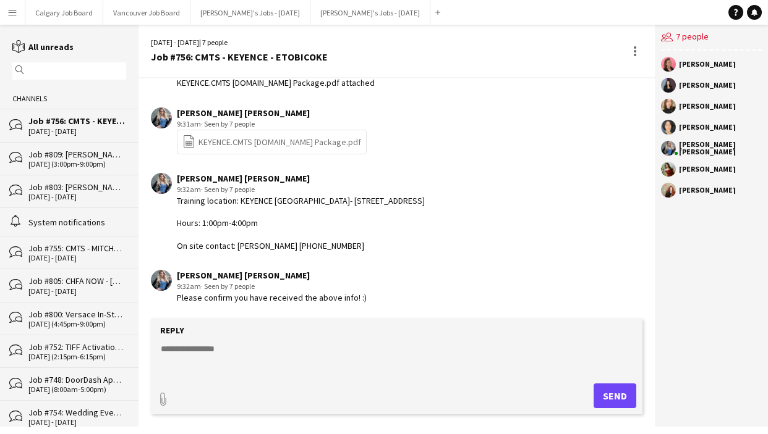
scroll to position [523, 0]
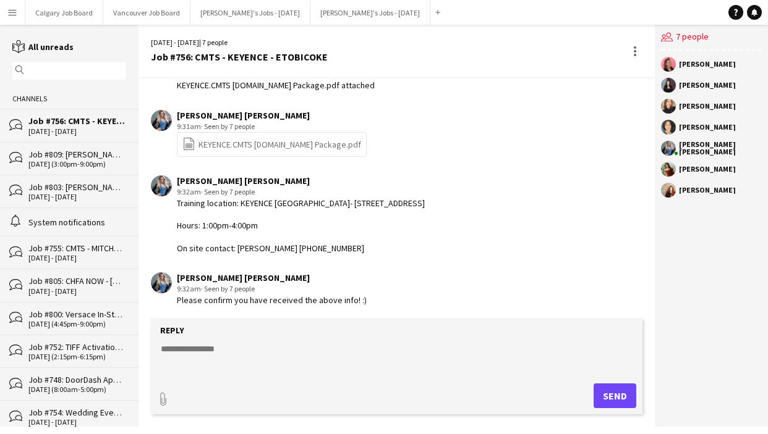
click at [218, 138] on link "file-spreadsheet KEYENCE.CMTS 2025.Training Package.pdf" at bounding box center [271, 144] width 179 height 14
click at [515, 40] on div "29 Sep - 2 Oct 2025 | 7 people Job #756: CMTS - KEYENCE - ETOBICOKE" at bounding box center [396, 52] width 516 height 54
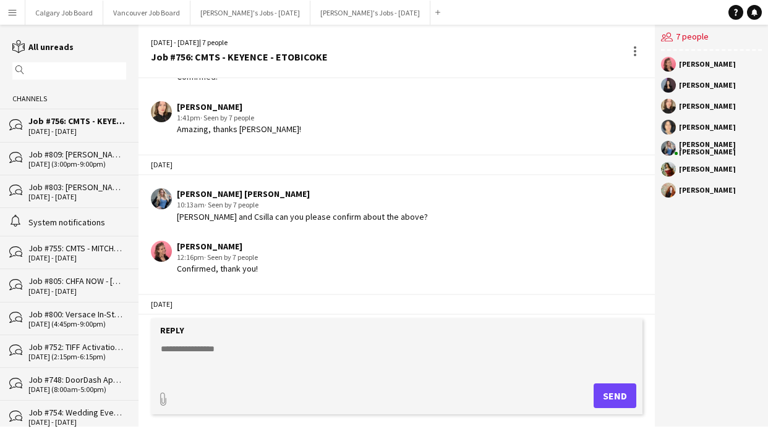
scroll to position [1, 0]
click at [261, 341] on form "Reply paperclip Send" at bounding box center [396, 367] width 491 height 96
click at [256, 349] on textarea at bounding box center [398, 359] width 479 height 32
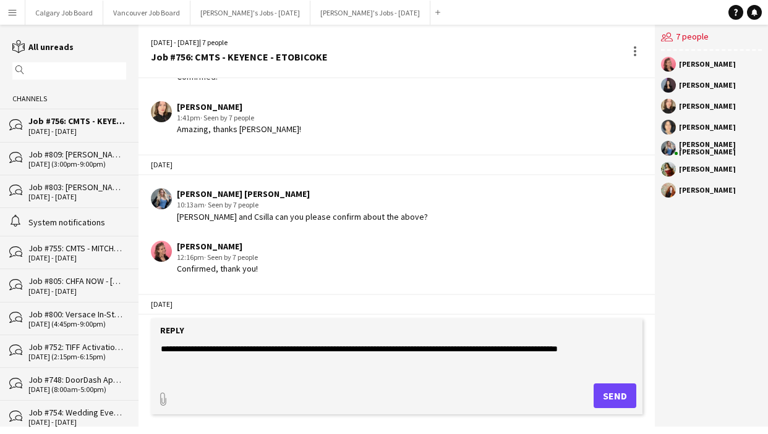
type textarea "**********"
click at [620, 394] on button "Send" at bounding box center [614, 396] width 43 height 25
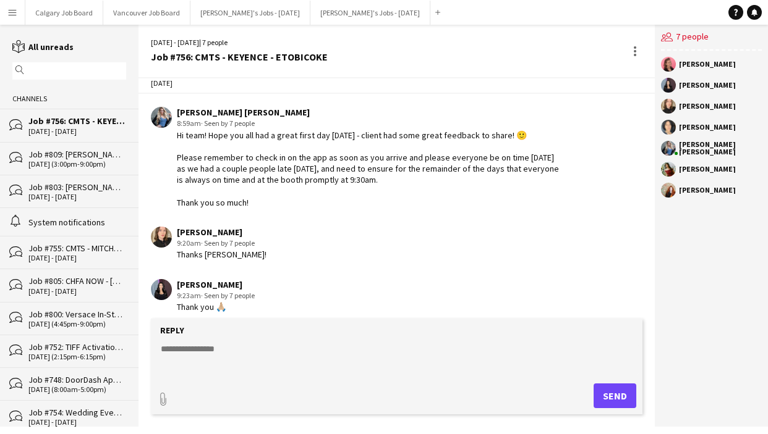
scroll to position [5579, 0]
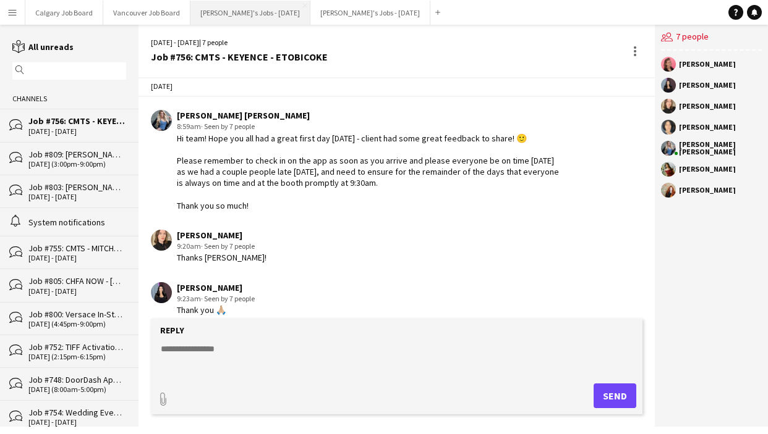
click at [240, 17] on button "[PERSON_NAME]'s Jobs - [DATE] Close" at bounding box center [250, 13] width 120 height 24
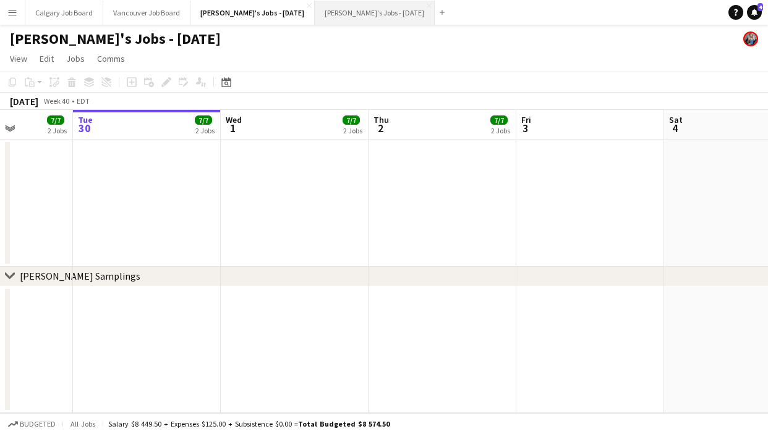
click at [361, 14] on button "[PERSON_NAME]'s Jobs - [DATE] Close" at bounding box center [375, 13] width 120 height 24
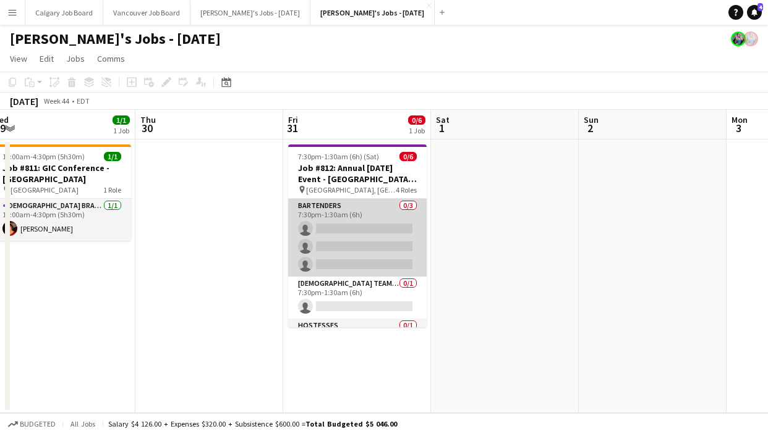
scroll to position [0, 307]
click at [374, 231] on app-card-role "Bartenders 0/3 7:30pm-1:30am (6h) single-neutral-actions single-neutral-actions…" at bounding box center [358, 238] width 138 height 78
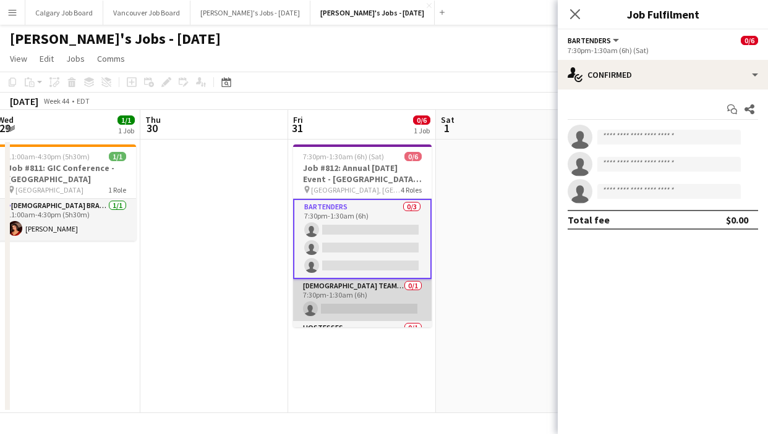
scroll to position [0, 0]
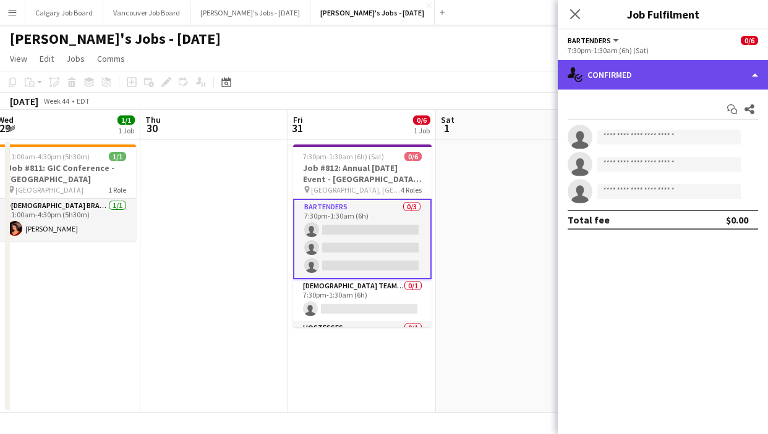
click at [601, 78] on div "single-neutral-actions-check-2 Confirmed" at bounding box center [662, 75] width 210 height 30
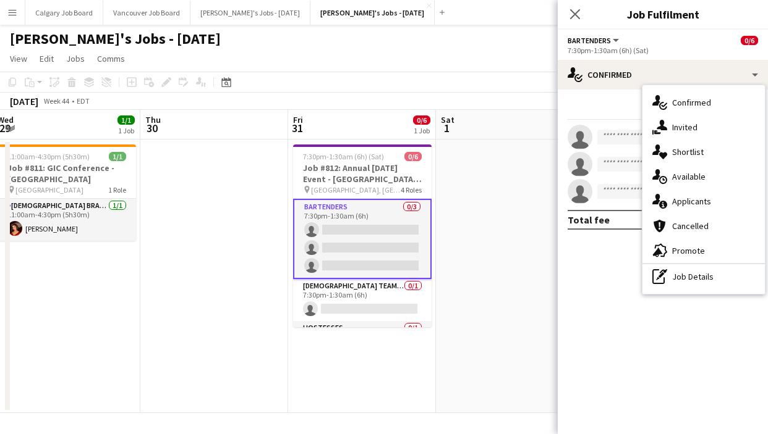
click at [686, 273] on div "pen-write Job Details" at bounding box center [703, 277] width 122 height 25
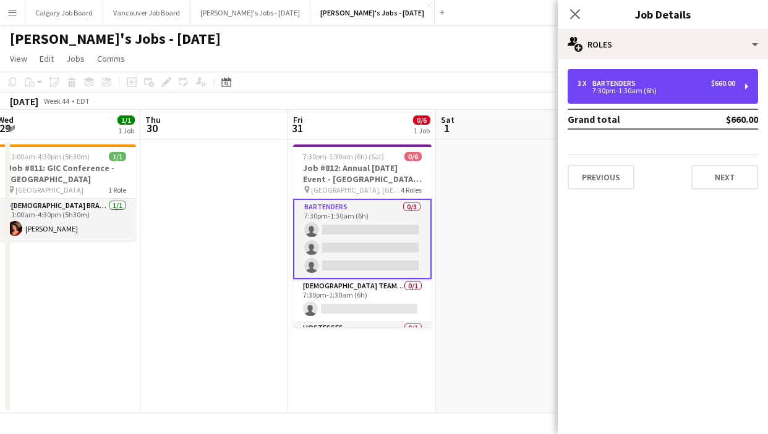
drag, startPoint x: 636, startPoint y: 93, endPoint x: 564, endPoint y: 80, distance: 72.7
click at [636, 93] on div "7:30pm-1:30am (6h)" at bounding box center [656, 91] width 158 height 6
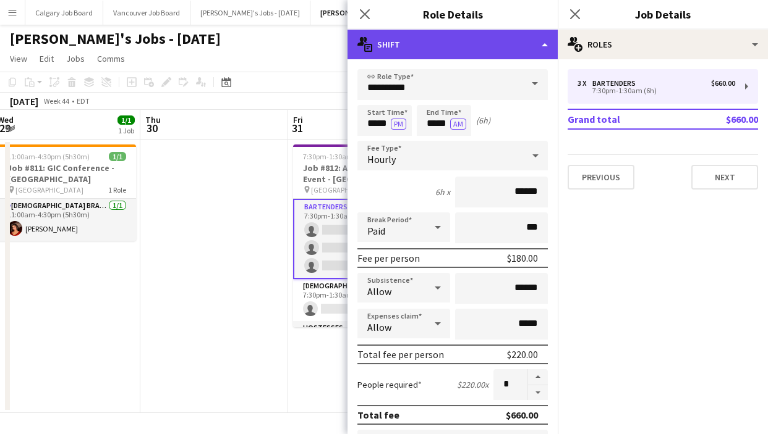
click at [480, 49] on div "multiple-actions-text Shift" at bounding box center [452, 45] width 210 height 30
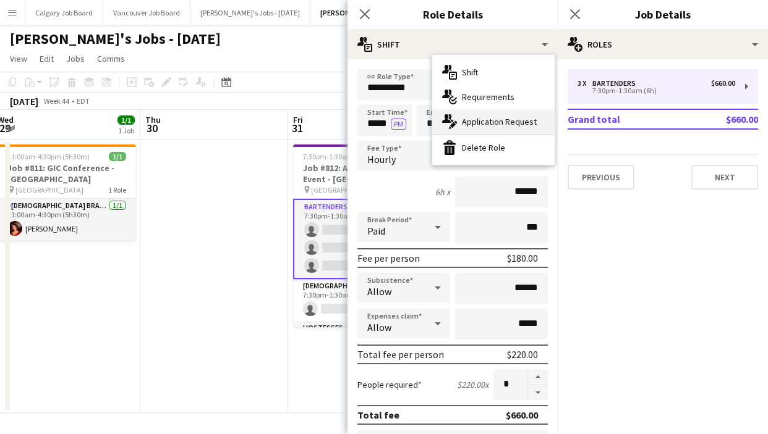
click at [488, 118] on span "Application Request" at bounding box center [499, 121] width 75 height 11
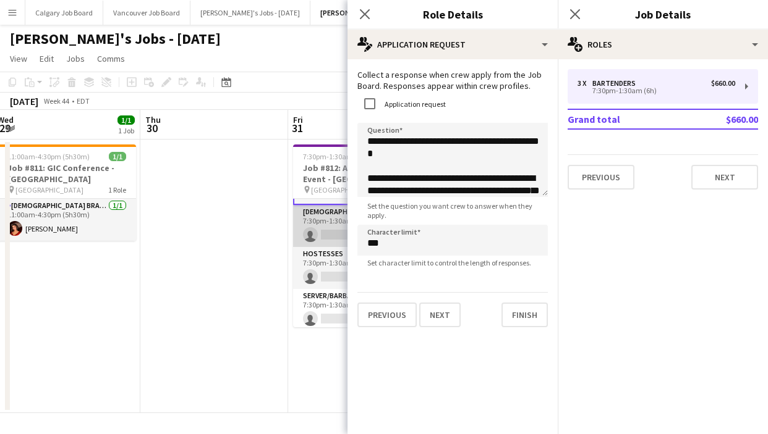
click at [329, 232] on app-card-role "[DEMOGRAPHIC_DATA] Team Leader 0/1 7:30pm-1:30am (6h) single-neutral-actions" at bounding box center [362, 226] width 138 height 42
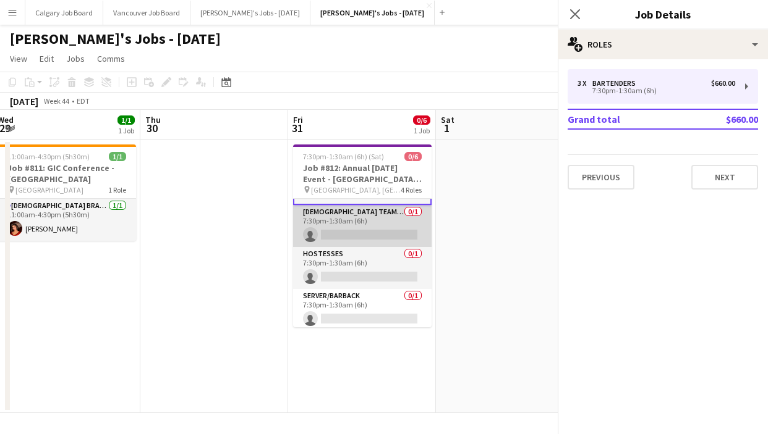
scroll to position [73, 0]
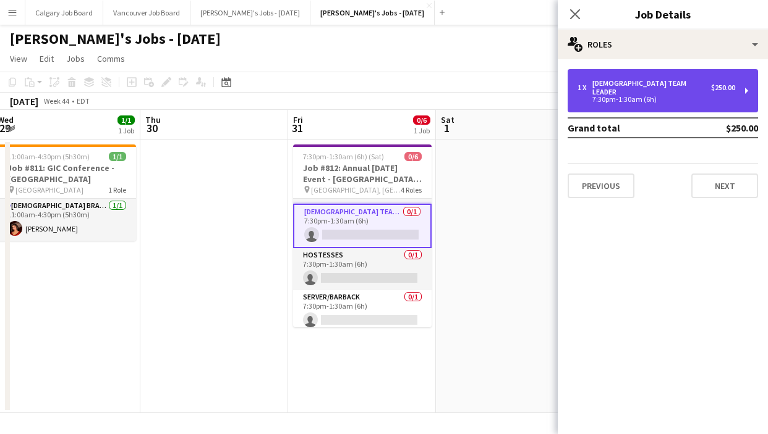
click at [595, 96] on div "7:30pm-1:30am (6h)" at bounding box center [656, 99] width 158 height 6
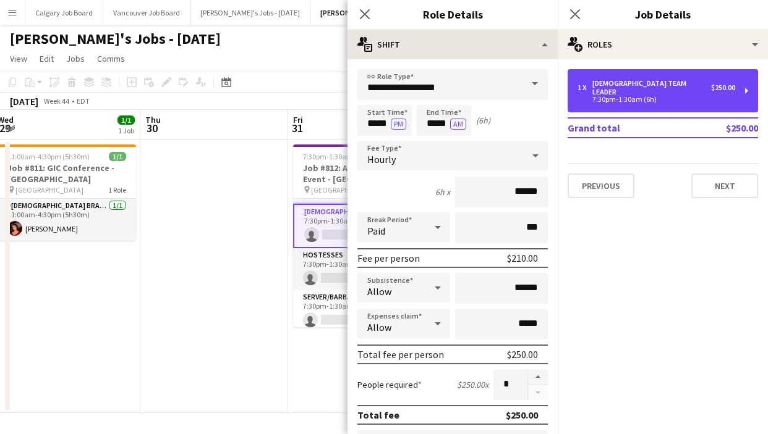
scroll to position [-1, 0]
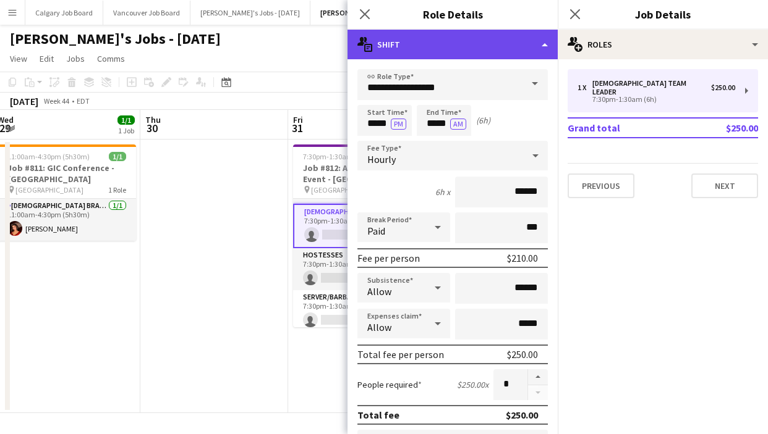
click at [435, 44] on div "multiple-actions-text Shift" at bounding box center [452, 45] width 210 height 30
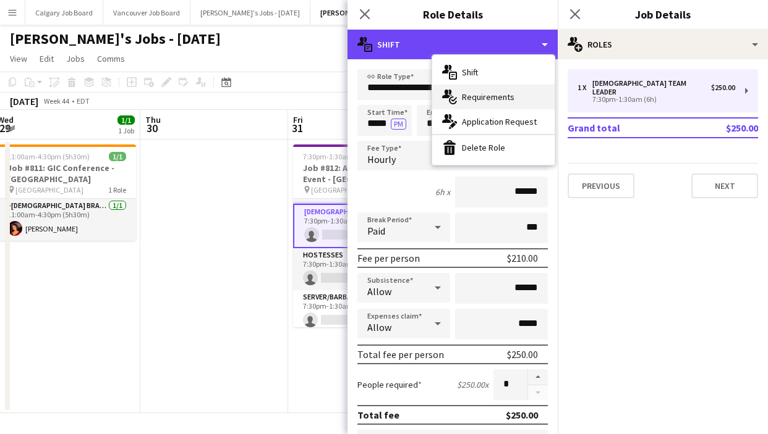
scroll to position [0, 0]
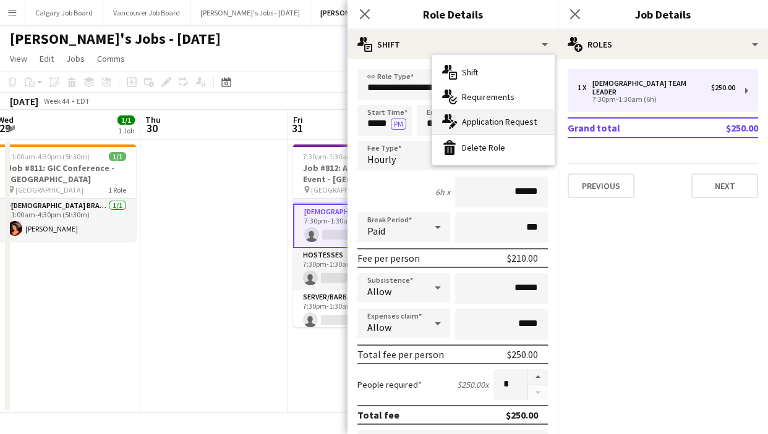
click at [489, 120] on span "Application Request" at bounding box center [499, 121] width 75 height 11
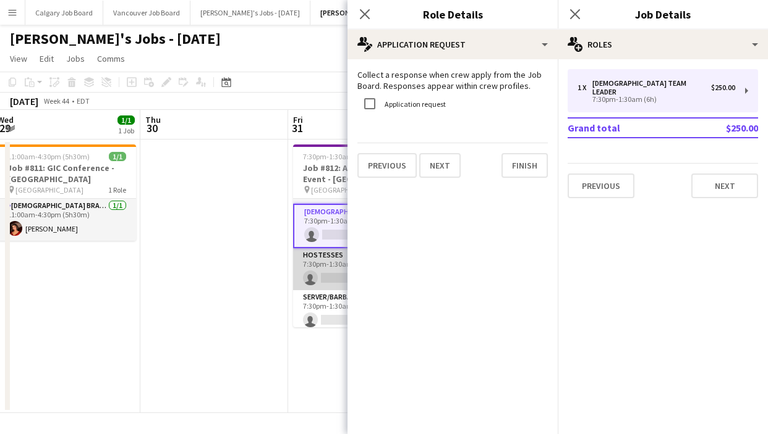
click at [319, 282] on app-card-role "Hostesses 0/1 7:30pm-1:30am (6h) single-neutral-actions" at bounding box center [362, 269] width 138 height 42
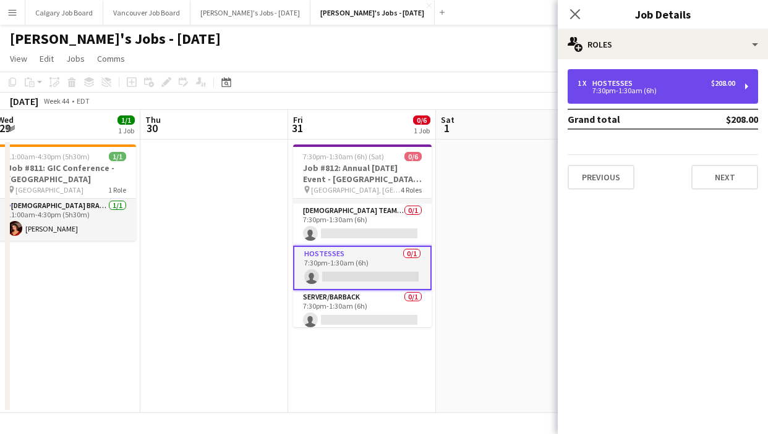
click at [626, 77] on div "1 x Hostesses $208.00 7:30pm-1:30am (6h)" at bounding box center [662, 86] width 190 height 35
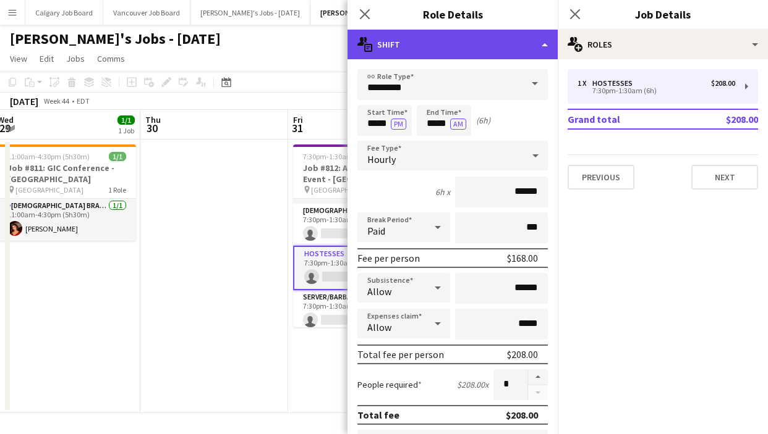
click at [413, 44] on div "multiple-actions-text Shift" at bounding box center [452, 45] width 210 height 30
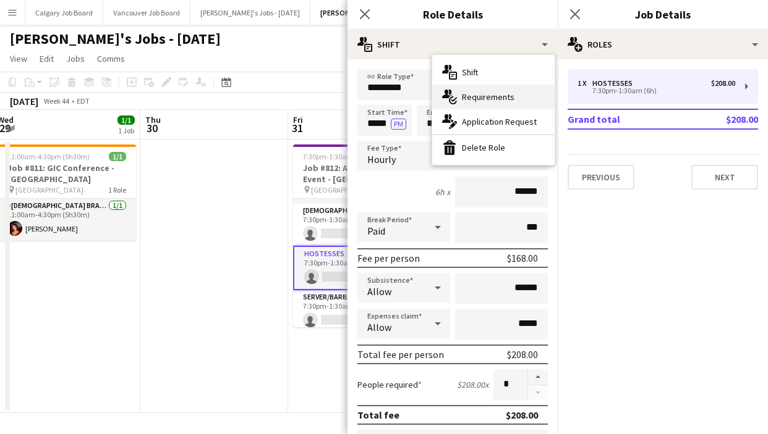
click at [457, 99] on div "multiple-actions-check-2 Requirements" at bounding box center [493, 97] width 122 height 25
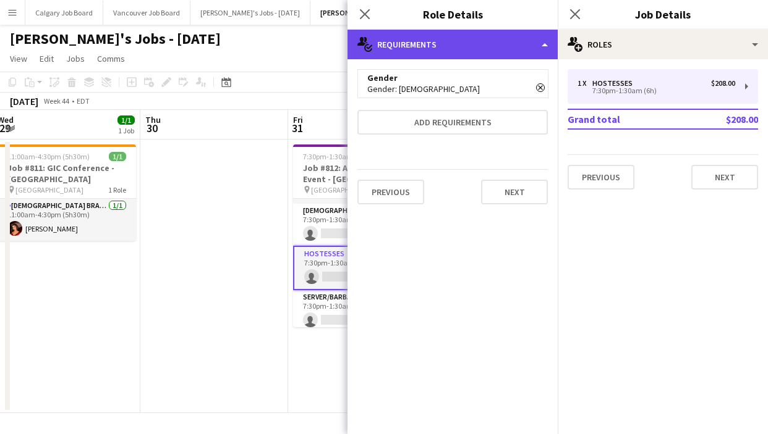
click at [420, 52] on div "multiple-actions-check-2 Requirements" at bounding box center [452, 45] width 210 height 30
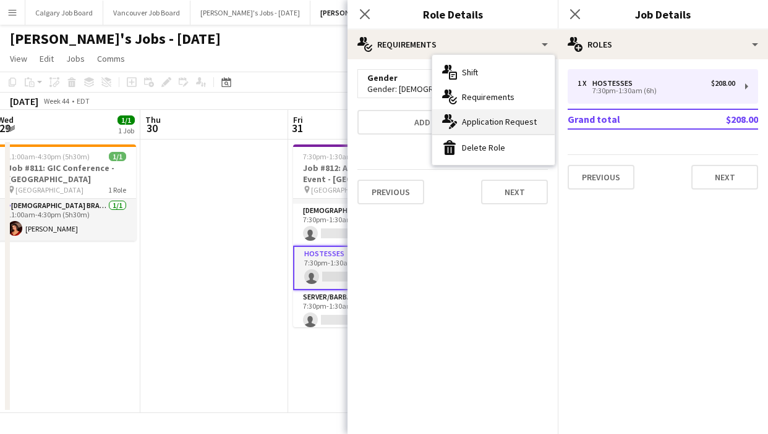
click at [457, 121] on div "multiple-actions-edit-1 Application Request" at bounding box center [493, 121] width 122 height 25
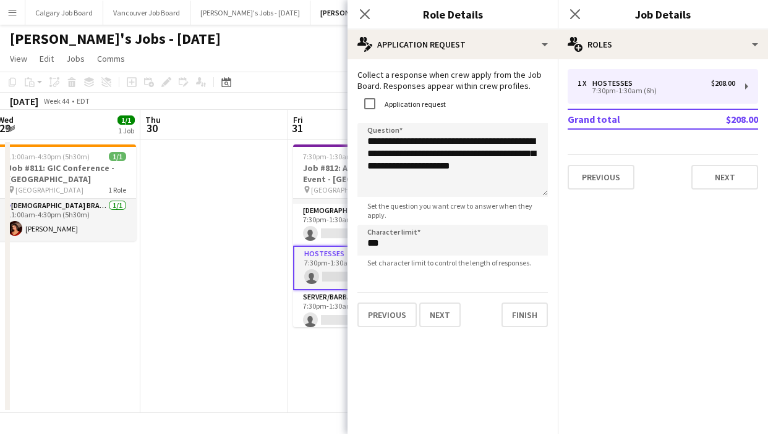
scroll to position [-1, 0]
click at [441, 167] on textarea "**********" at bounding box center [452, 160] width 190 height 74
click at [323, 295] on app-card-role "Server/Barback 0/1 7:30pm-1:30am (6h) single-neutral-actions" at bounding box center [362, 307] width 138 height 42
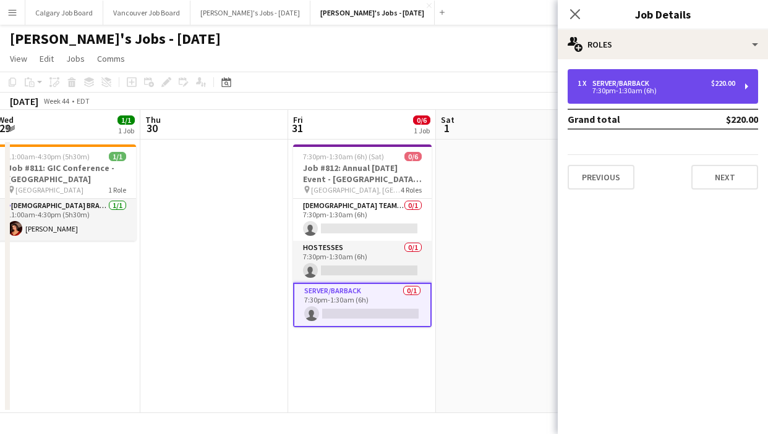
click at [612, 97] on div "1 x Server/Barback $220.00 7:30pm-1:30am (6h)" at bounding box center [662, 86] width 190 height 35
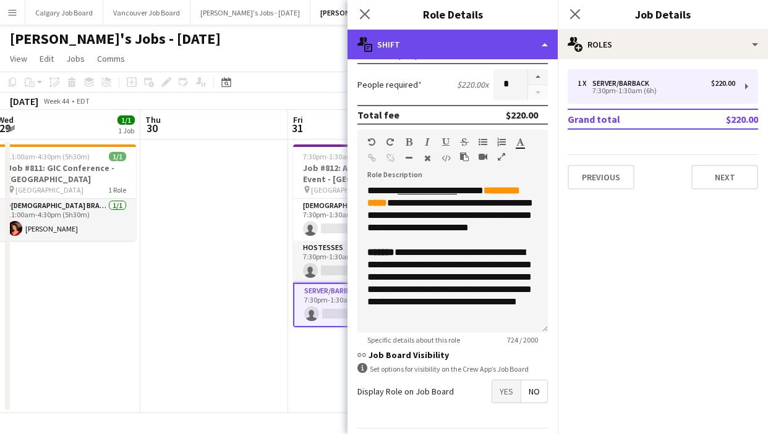
click at [476, 46] on div "multiple-actions-text Shift" at bounding box center [452, 45] width 210 height 30
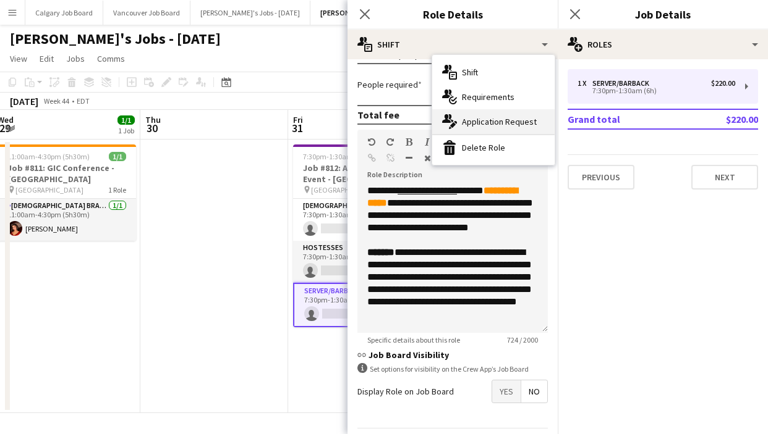
click at [481, 123] on span "Application Request" at bounding box center [499, 121] width 75 height 11
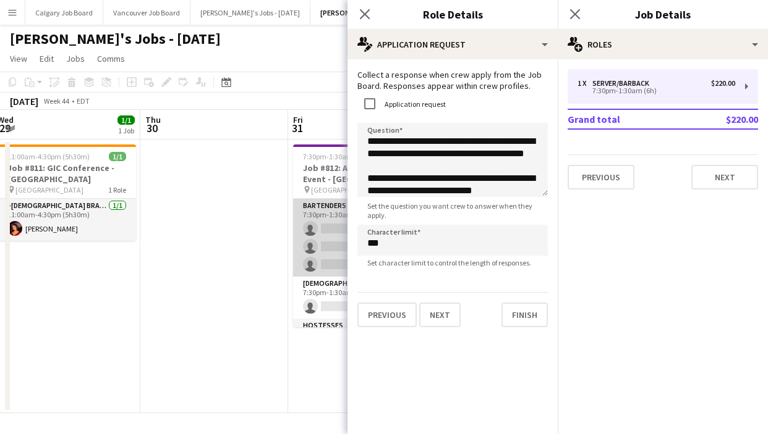
click at [327, 227] on app-card-role "Bartenders 0/3 7:30pm-1:30am (6h) single-neutral-actions single-neutral-actions…" at bounding box center [362, 238] width 138 height 78
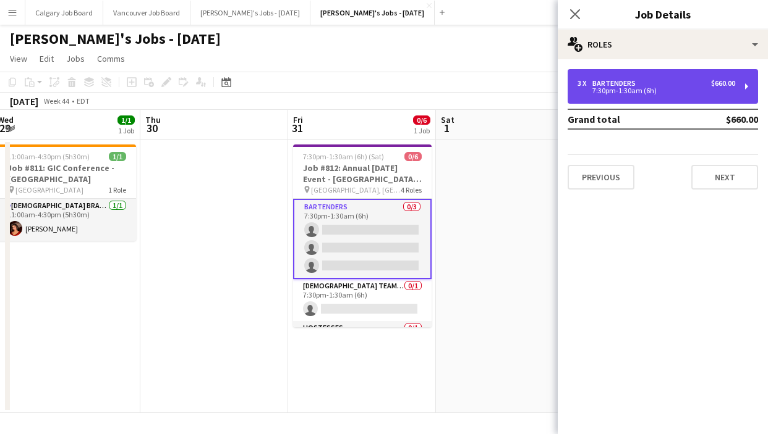
click at [698, 82] on div "3 x Bartenders $660.00" at bounding box center [656, 83] width 158 height 9
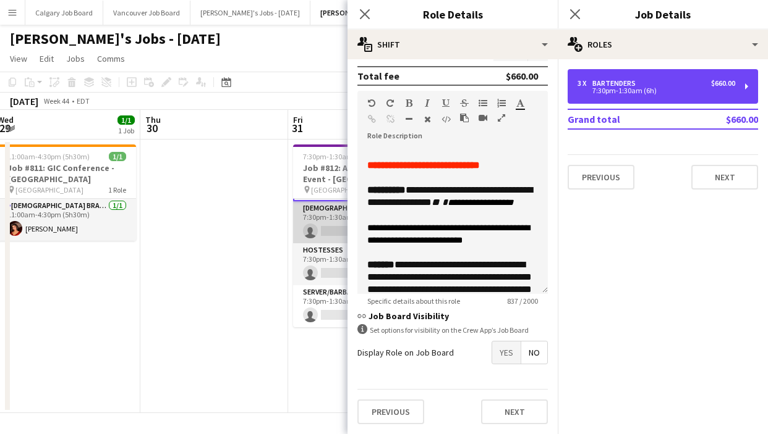
scroll to position [78, 0]
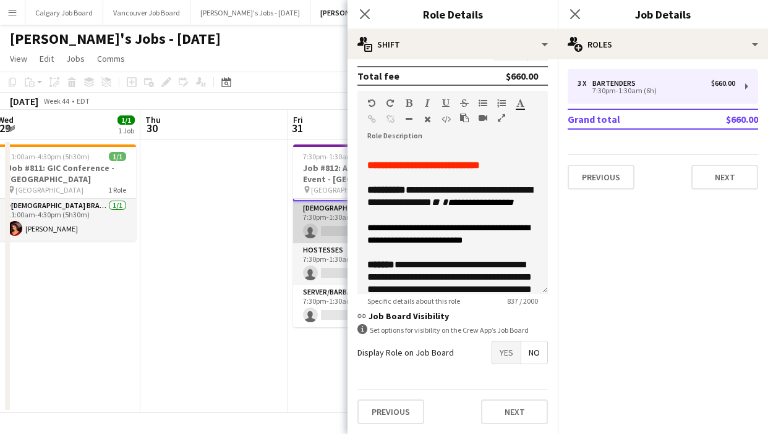
click at [324, 228] on app-card-role "[DEMOGRAPHIC_DATA] Team Leader 0/1 7:30pm-1:30am (6h) single-neutral-actions" at bounding box center [362, 222] width 138 height 42
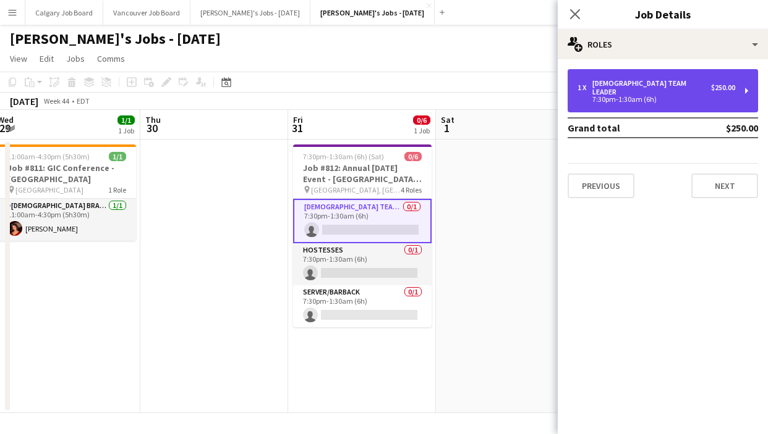
click at [622, 85] on div "[DEMOGRAPHIC_DATA] Team Leader" at bounding box center [651, 87] width 119 height 17
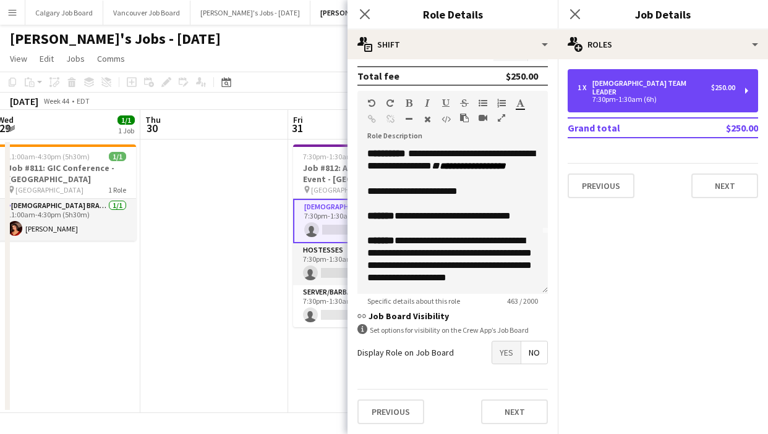
scroll to position [0, 0]
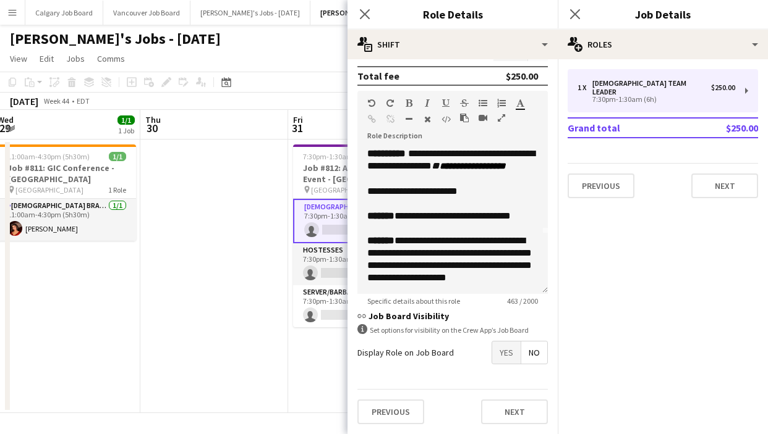
click at [265, 229] on app-date-cell at bounding box center [214, 277] width 148 height 274
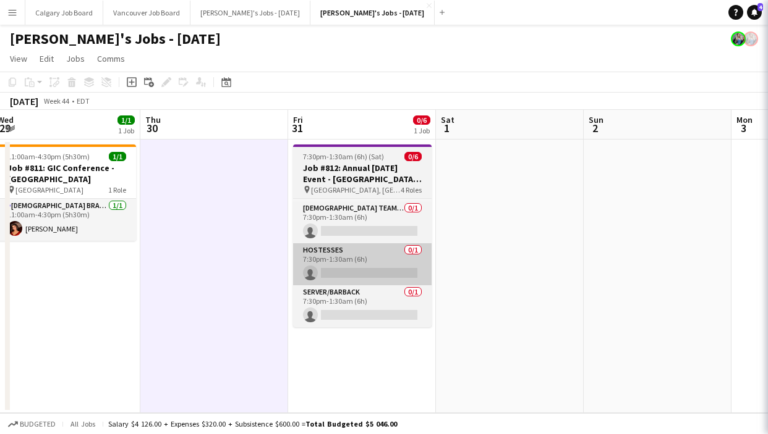
scroll to position [75, 0]
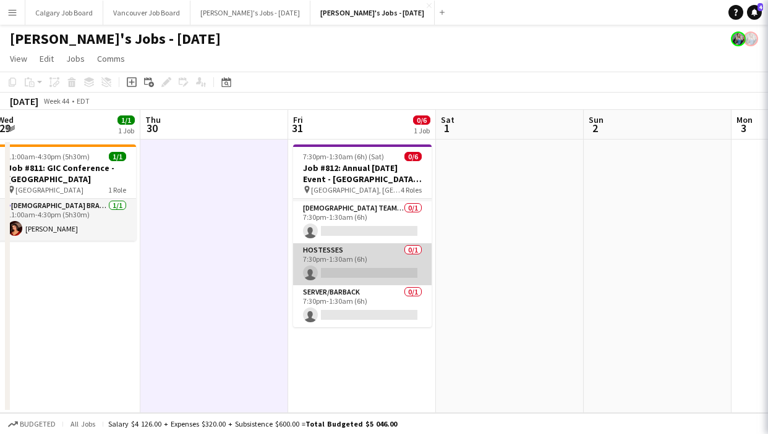
click at [331, 283] on app-card-role "Hostesses 0/1 7:30pm-1:30am (6h) single-neutral-actions" at bounding box center [362, 264] width 138 height 42
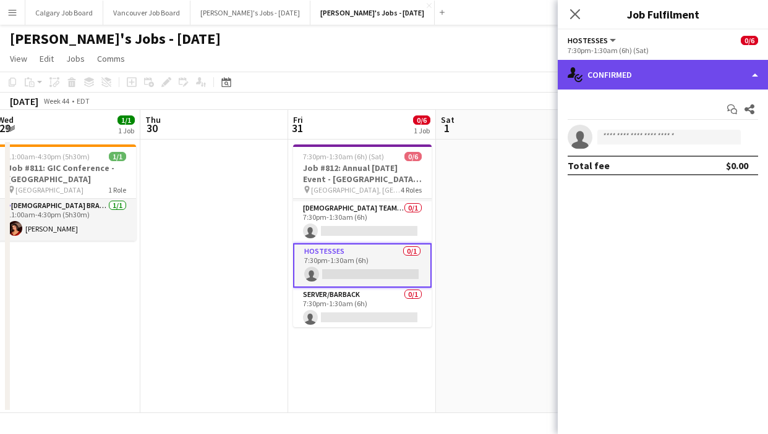
click at [636, 77] on div "single-neutral-actions-check-2 Confirmed" at bounding box center [662, 75] width 210 height 30
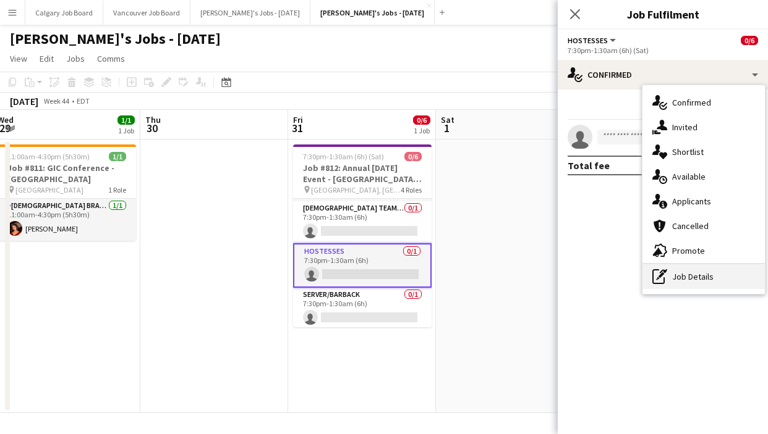
click at [700, 279] on div "pen-write Job Details" at bounding box center [703, 277] width 122 height 25
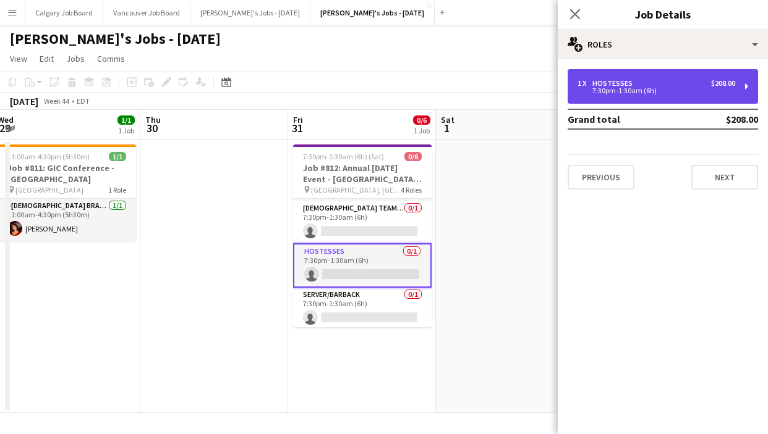
click at [609, 98] on div "1 x Hostesses $208.00 7:30pm-1:30am (6h)" at bounding box center [662, 86] width 190 height 35
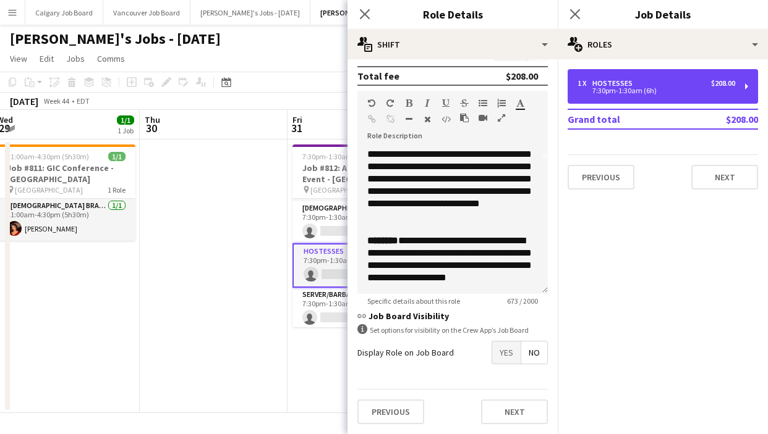
scroll to position [76, 0]
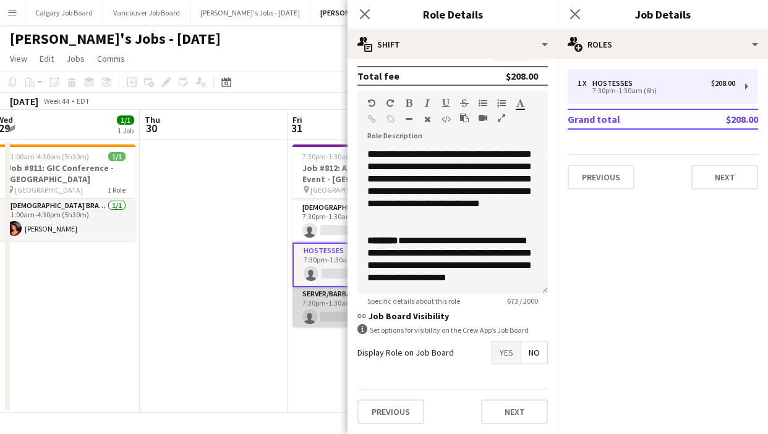
click at [313, 287] on app-card-role "Server/Barback 0/1 7:30pm-1:30am (6h) single-neutral-actions" at bounding box center [361, 308] width 138 height 42
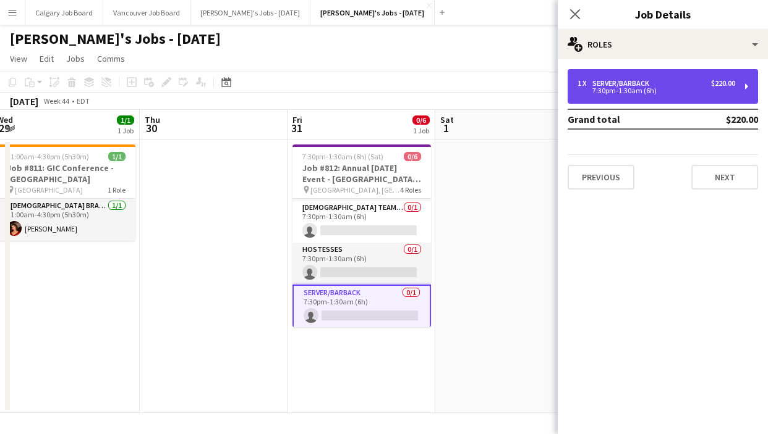
click at [604, 93] on div "7:30pm-1:30am (6h)" at bounding box center [656, 91] width 158 height 6
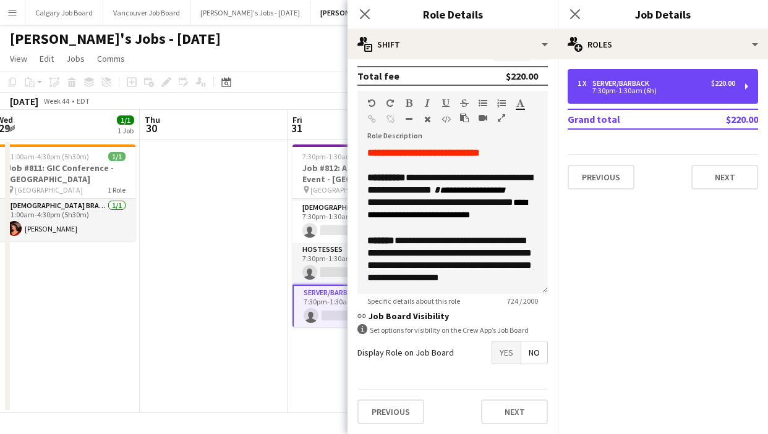
scroll to position [0, 0]
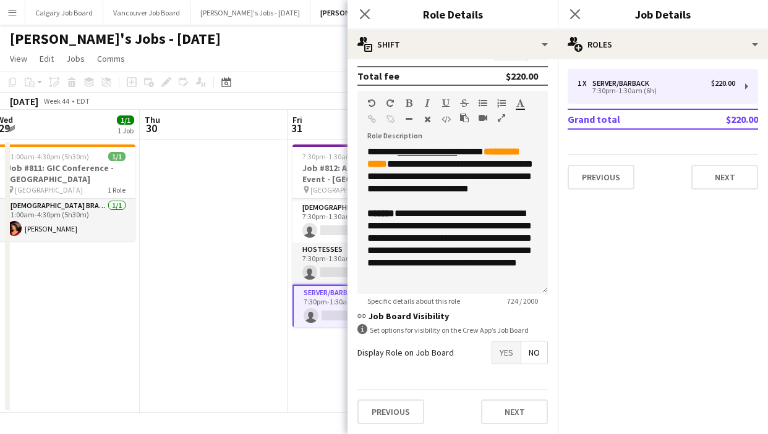
click at [412, 59] on div "People required $220.00 x *" at bounding box center [452, 45] width 190 height 31
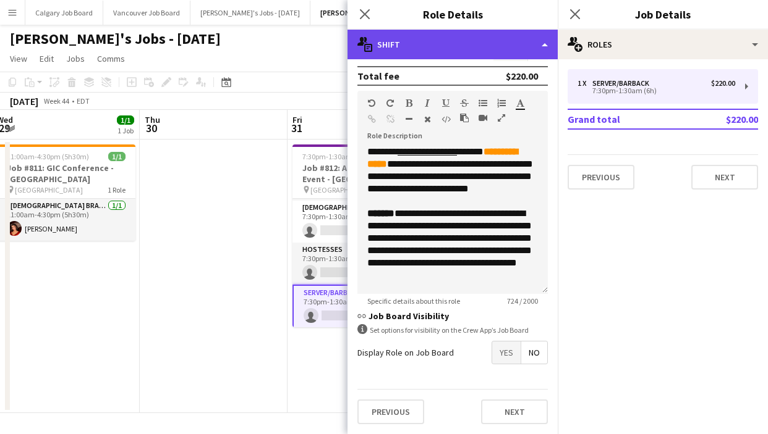
click at [410, 51] on div "multiple-actions-text Shift" at bounding box center [452, 45] width 210 height 30
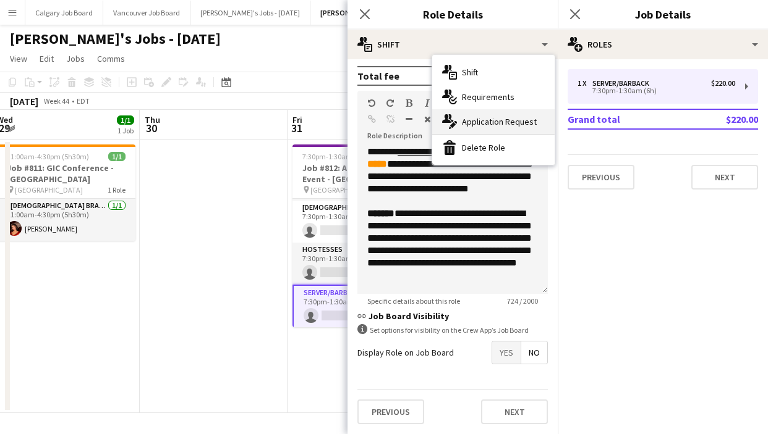
click at [473, 115] on div "multiple-actions-edit-1 Application Request" at bounding box center [493, 121] width 122 height 25
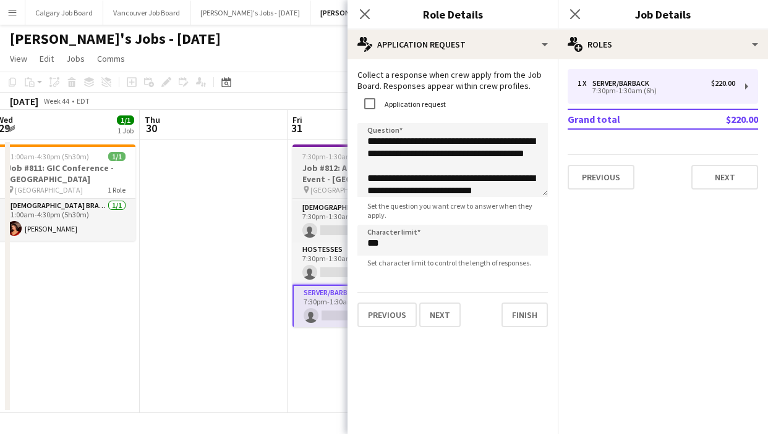
click at [337, 185] on span "[GEOGRAPHIC_DATA], [GEOGRAPHIC_DATA]" at bounding box center [355, 189] width 90 height 9
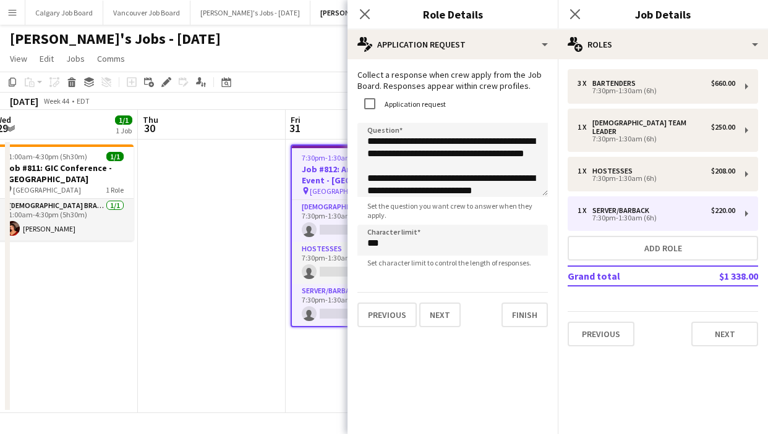
drag, startPoint x: 269, startPoint y: 80, endPoint x: 296, endPoint y: 179, distance: 101.8
click at [269, 80] on app-toolbar "Copy Paste Paste Command V Paste with crew Command Shift V Paste linked Job [GE…" at bounding box center [384, 82] width 768 height 21
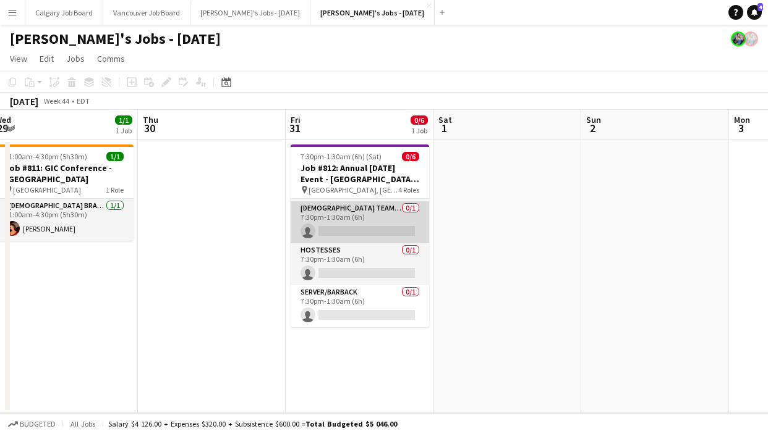
click at [320, 226] on app-card-role "[DEMOGRAPHIC_DATA] Team Leader 0/1 7:30pm-1:30am (6h) single-neutral-actions" at bounding box center [359, 222] width 138 height 42
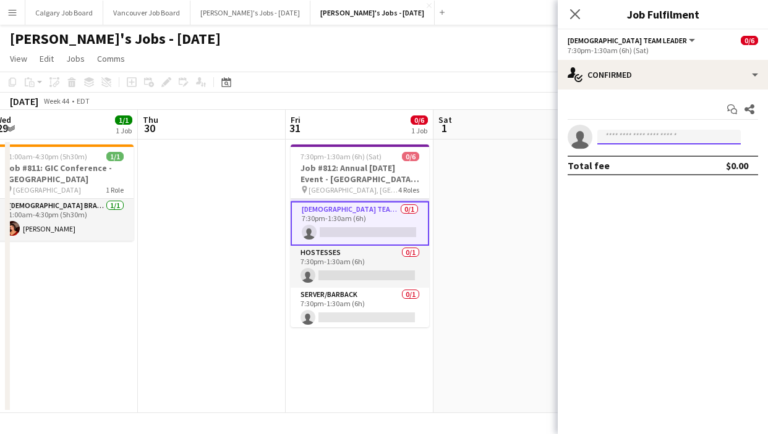
click at [639, 140] on input at bounding box center [668, 137] width 143 height 15
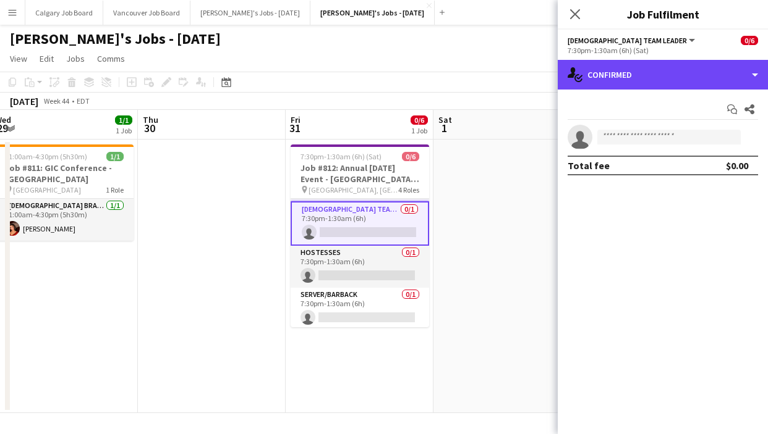
drag, startPoint x: 641, startPoint y: 86, endPoint x: 639, endPoint y: 121, distance: 35.3
click at [641, 86] on div "single-neutral-actions-check-2 Confirmed" at bounding box center [662, 75] width 210 height 30
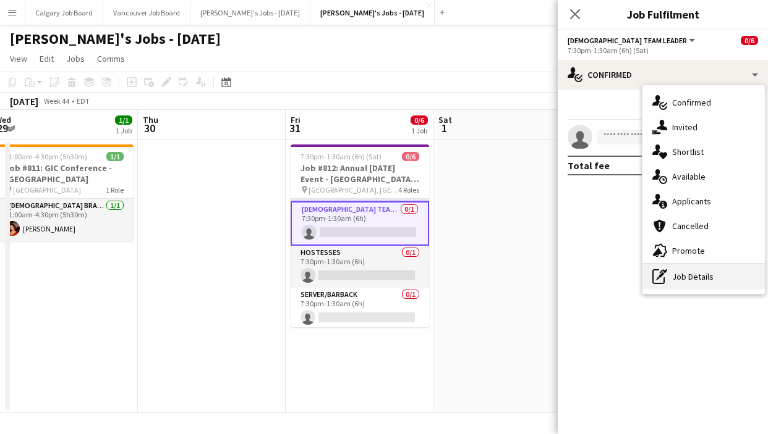
click at [681, 269] on div "pen-write Job Details" at bounding box center [703, 277] width 122 height 25
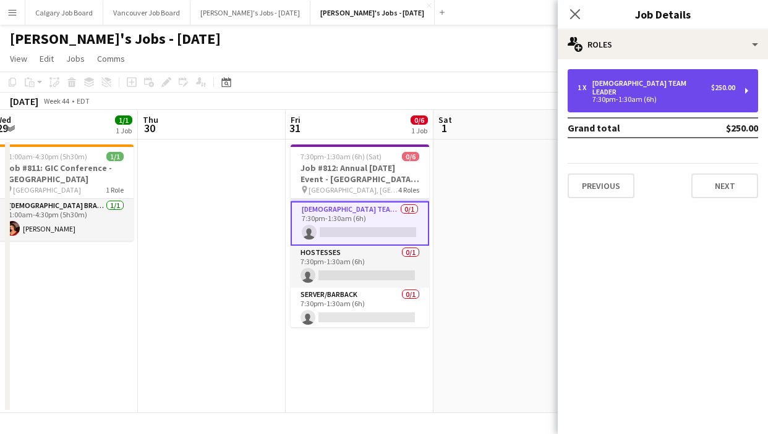
click at [627, 96] on div "7:30pm-1:30am (6h)" at bounding box center [656, 99] width 158 height 6
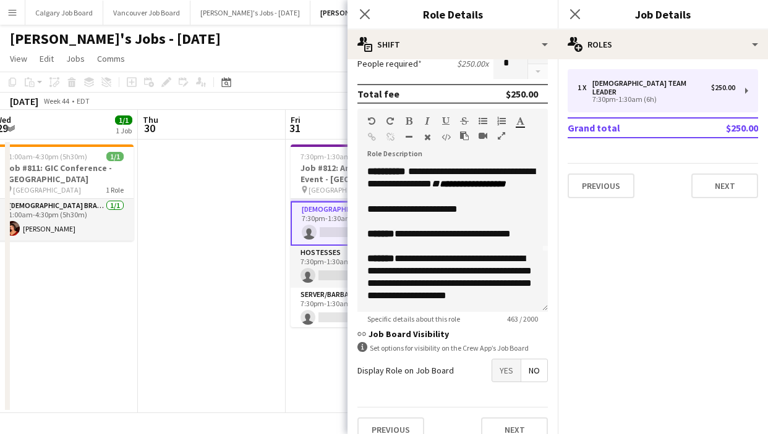
click at [501, 369] on span "Yes" at bounding box center [506, 371] width 28 height 22
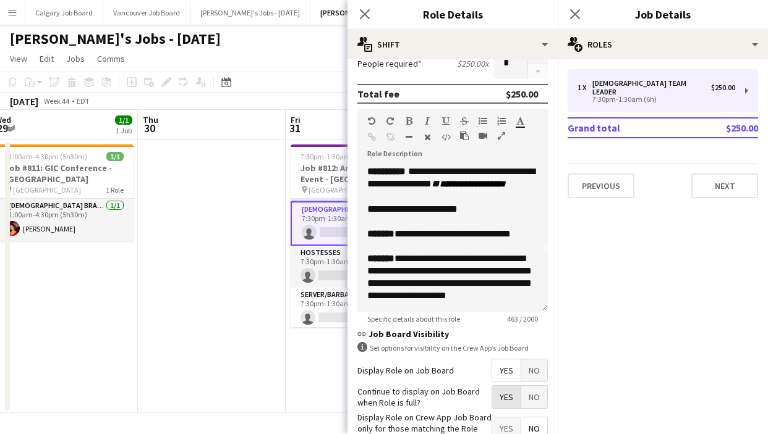
drag, startPoint x: 500, startPoint y: 392, endPoint x: 413, endPoint y: 290, distance: 133.7
click at [500, 392] on span "Yes" at bounding box center [506, 397] width 28 height 22
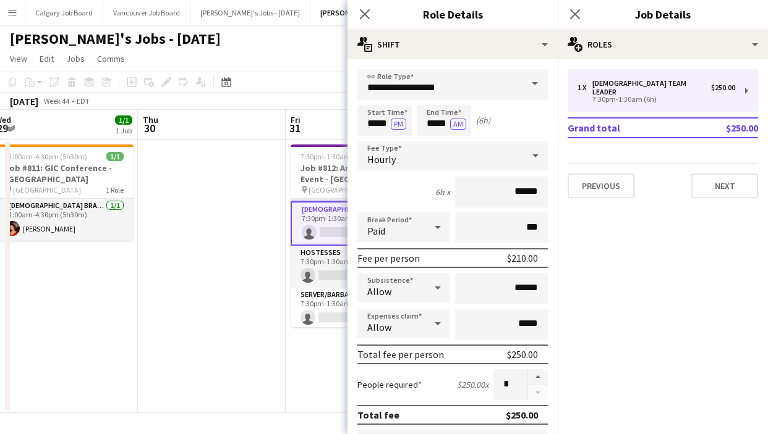
click at [268, 121] on app-board-header-date "Thu 30" at bounding box center [212, 125] width 148 height 30
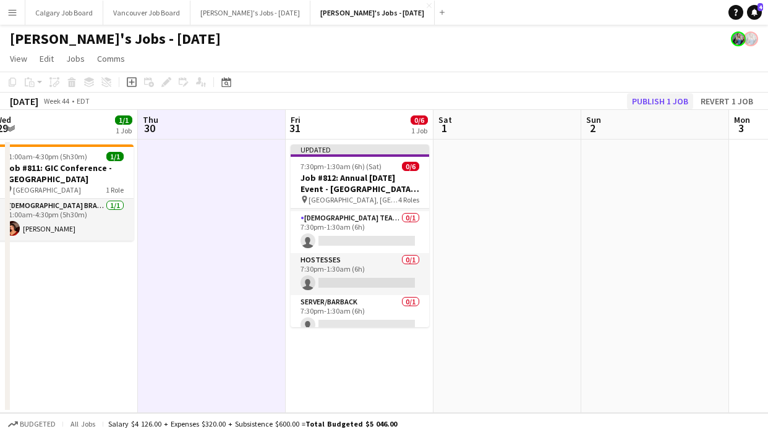
click at [675, 108] on button "Publish 1 job" at bounding box center [660, 101] width 66 height 16
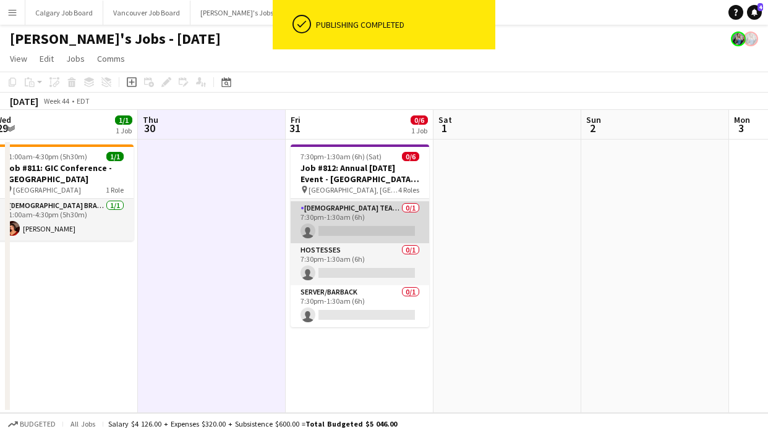
click at [366, 237] on app-card-role "[DEMOGRAPHIC_DATA] Team Leader 0/1 7:30pm-1:30am (6h) single-neutral-actions" at bounding box center [359, 222] width 138 height 42
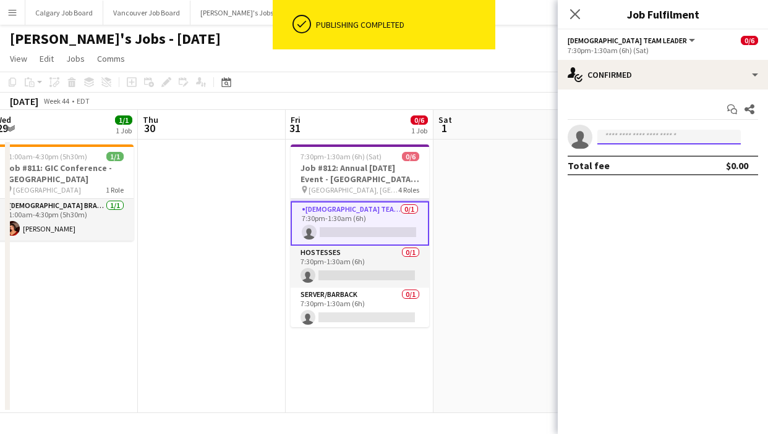
click at [619, 142] on input at bounding box center [668, 137] width 143 height 15
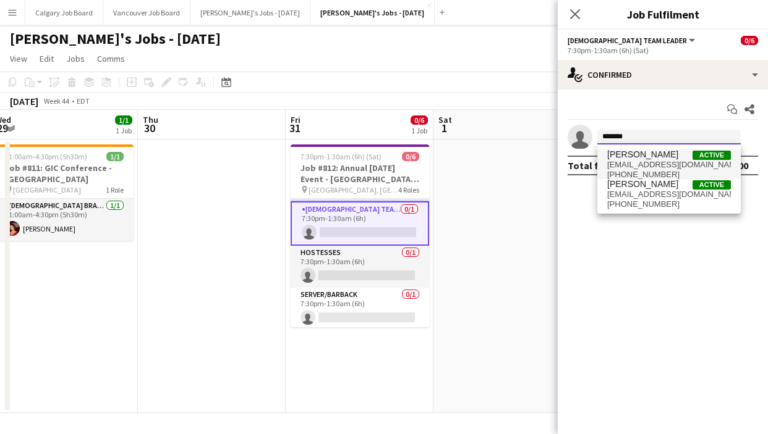
type input "*******"
click at [641, 168] on span "saraahelizaabeths@hotmail.com" at bounding box center [669, 165] width 124 height 10
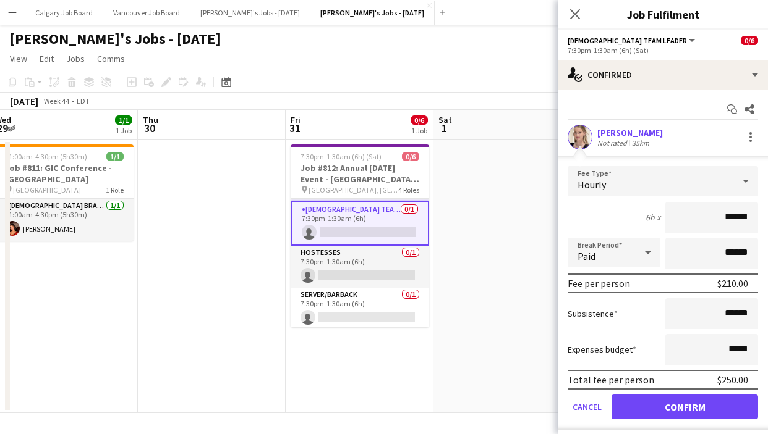
click at [688, 402] on button "Confirm" at bounding box center [684, 407] width 146 height 25
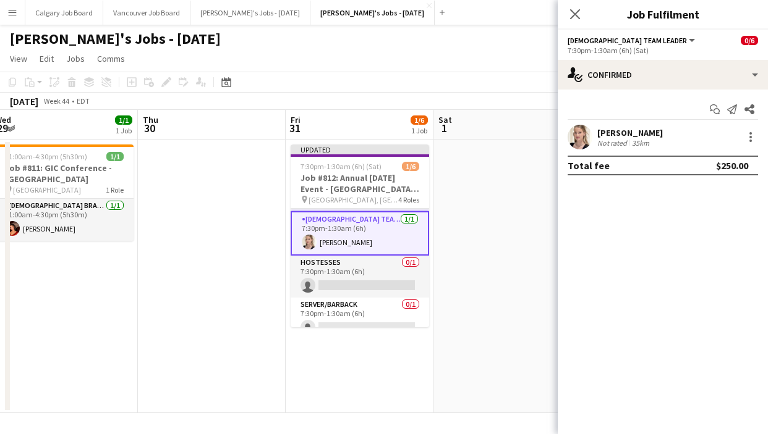
click at [486, 279] on app-date-cell at bounding box center [507, 277] width 148 height 274
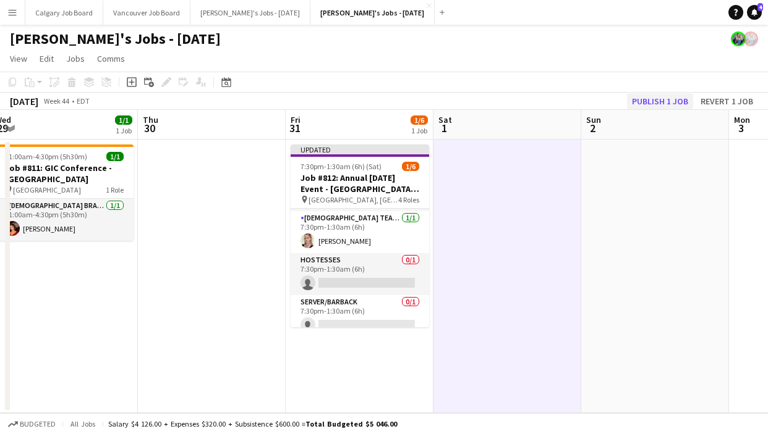
click at [670, 96] on button "Publish 1 job" at bounding box center [660, 101] width 66 height 16
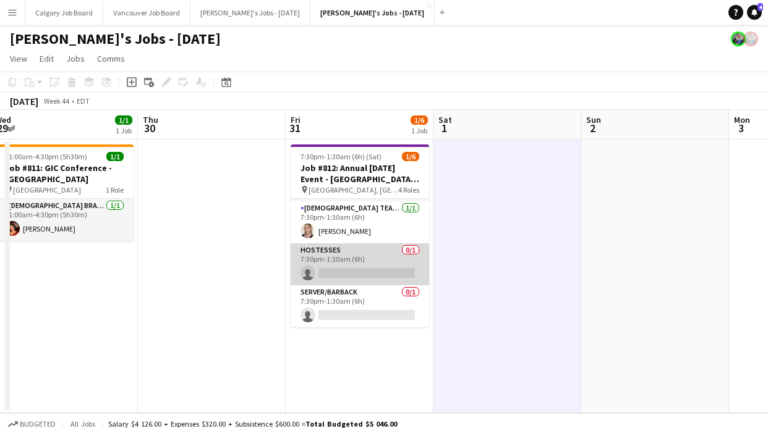
click at [384, 277] on app-card-role "Hostesses 0/1 7:30pm-1:30am (6h) single-neutral-actions" at bounding box center [359, 264] width 138 height 42
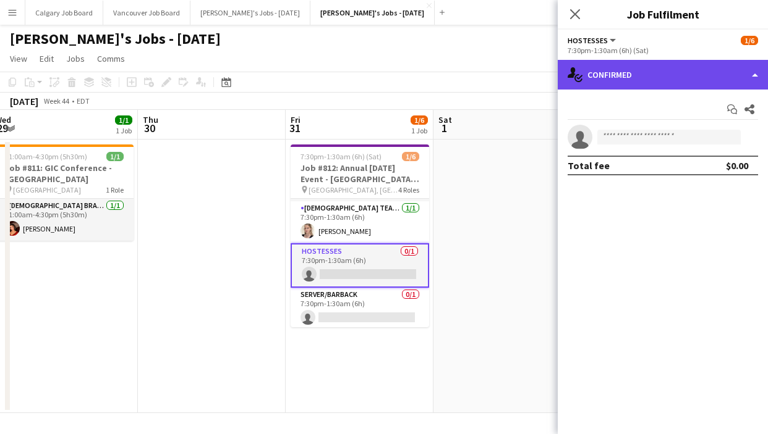
click at [667, 78] on div "single-neutral-actions-check-2 Confirmed" at bounding box center [662, 75] width 210 height 30
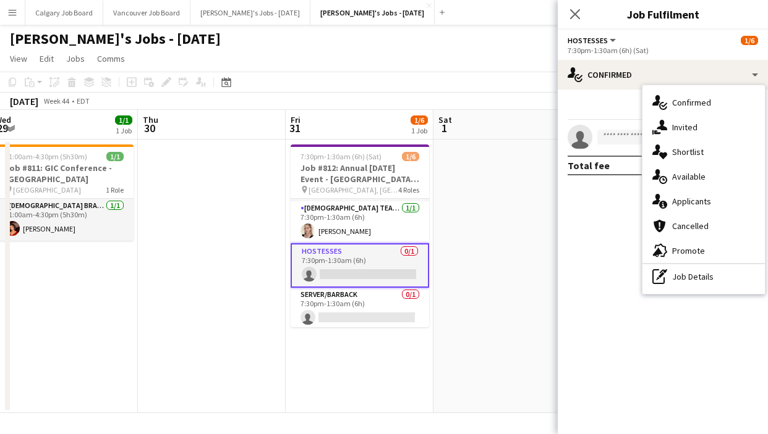
drag, startPoint x: 681, startPoint y: 274, endPoint x: 637, endPoint y: 112, distance: 167.9
click at [680, 273] on div "pen-write Job Details" at bounding box center [703, 277] width 122 height 25
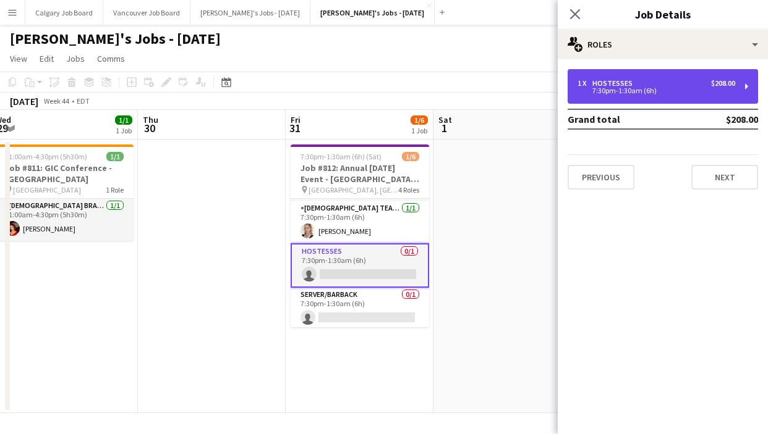
click at [629, 76] on div "1 x Hostesses $208.00 7:30pm-1:30am (6h)" at bounding box center [662, 86] width 190 height 35
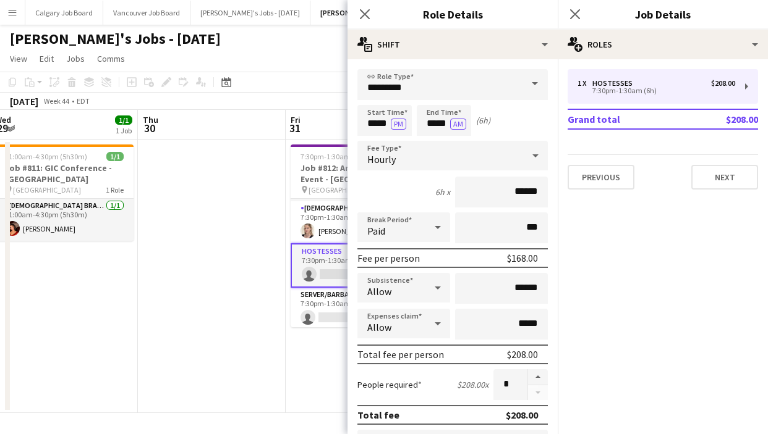
click at [417, 60] on div "**********" at bounding box center [452, 416] width 210 height 714
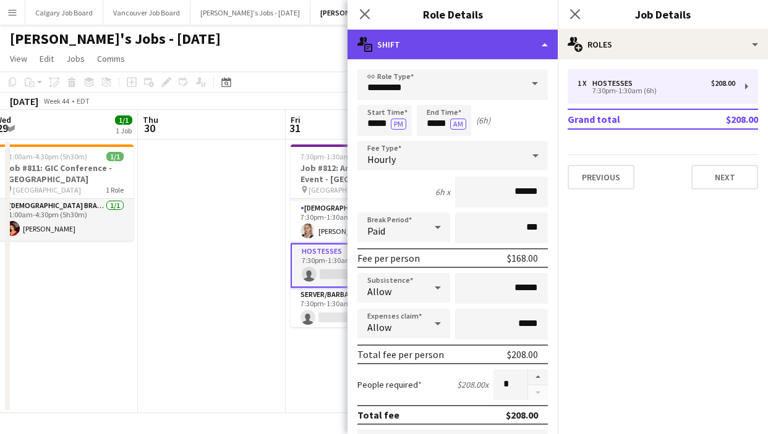
click at [423, 52] on div "multiple-actions-text Shift" at bounding box center [452, 45] width 210 height 30
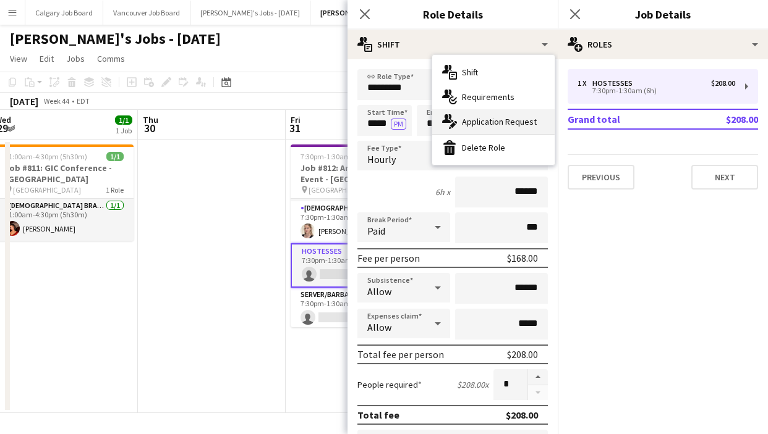
click at [458, 117] on div "multiple-actions-edit-1 Application Request" at bounding box center [493, 121] width 122 height 25
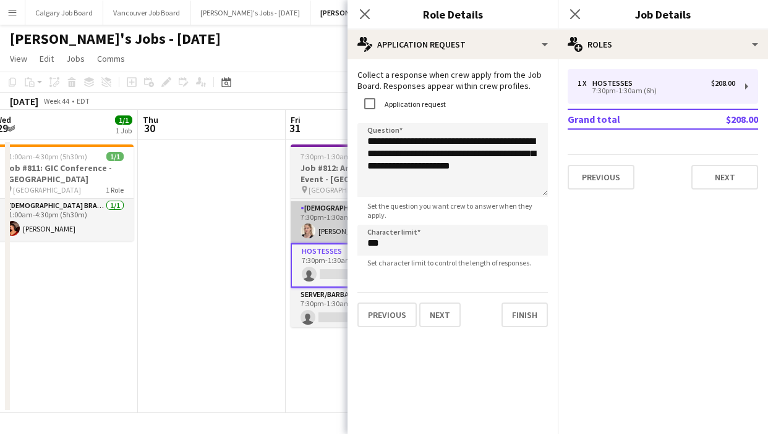
drag, startPoint x: 288, startPoint y: 121, endPoint x: 322, endPoint y: 213, distance: 97.6
click at [288, 121] on app-board-header-date "Fri 31 1/6 1 Job" at bounding box center [360, 125] width 148 height 30
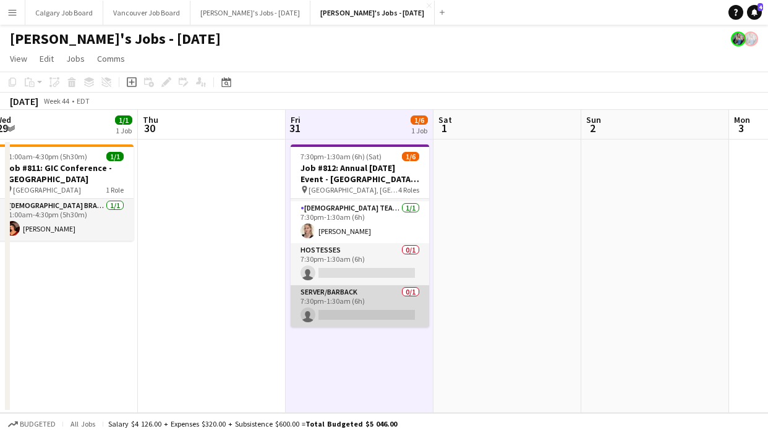
click at [339, 307] on app-card-role "Server/Barback 0/1 7:30pm-1:30am (6h) single-neutral-actions" at bounding box center [359, 307] width 138 height 42
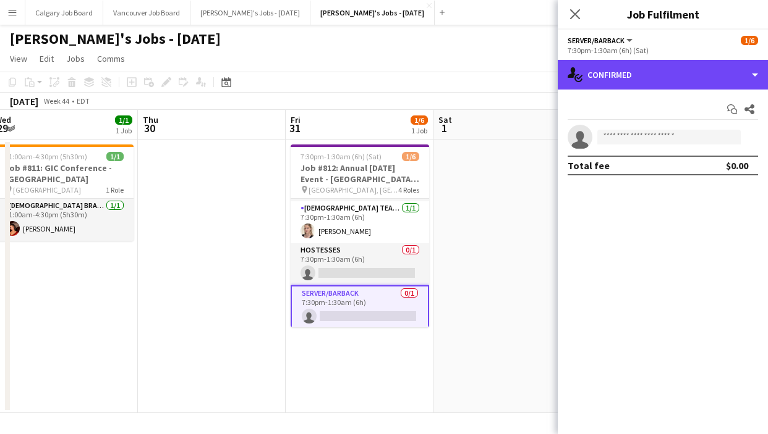
drag, startPoint x: 671, startPoint y: 82, endPoint x: 698, endPoint y: 233, distance: 153.3
click at [671, 82] on div "single-neutral-actions-check-2 Confirmed" at bounding box center [662, 75] width 210 height 30
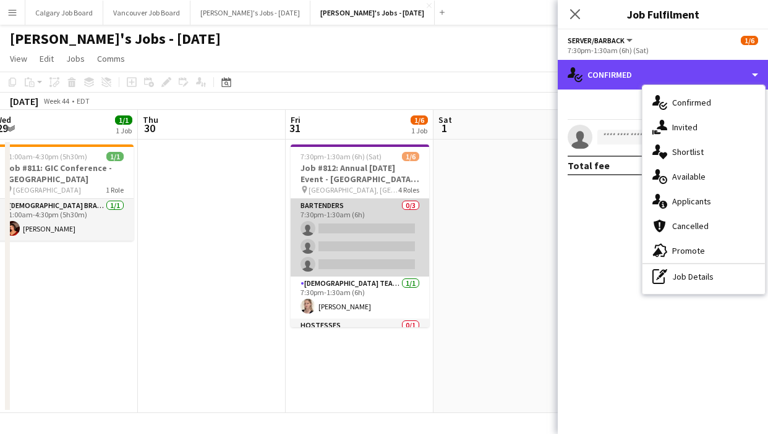
scroll to position [-1, 0]
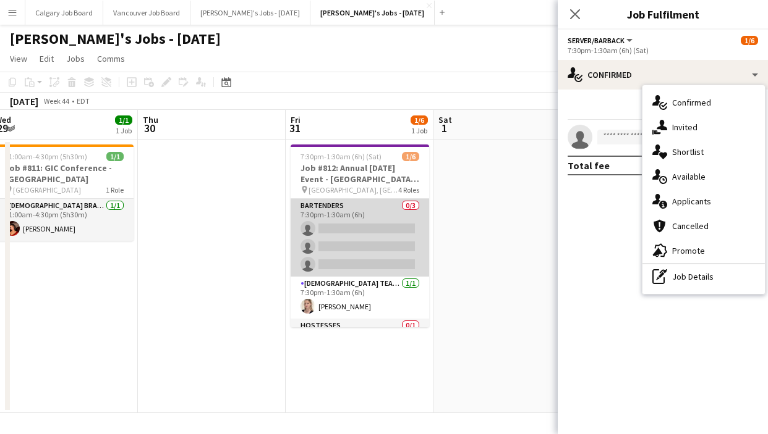
click at [341, 239] on app-card-role "Bartenders 0/3 7:30pm-1:30am (6h) single-neutral-actions single-neutral-actions…" at bounding box center [359, 238] width 138 height 78
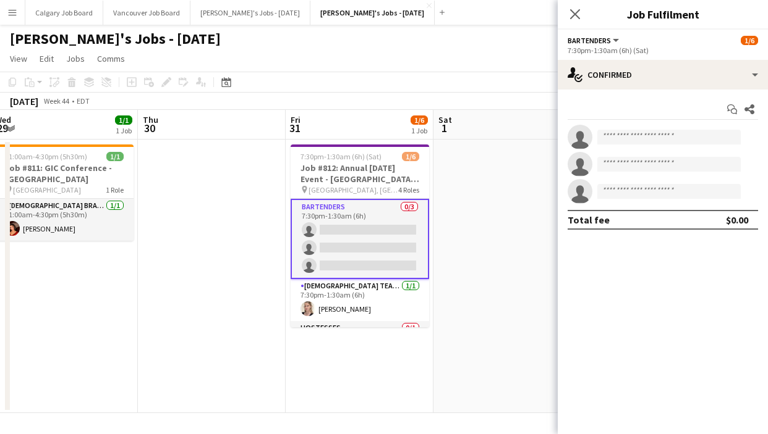
scroll to position [0, 0]
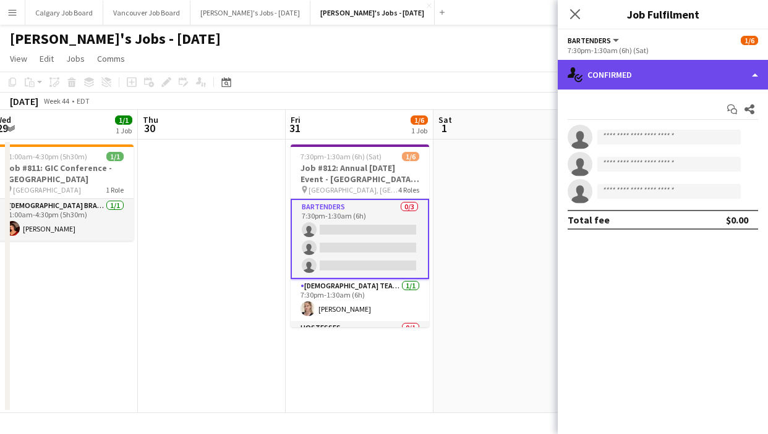
click at [617, 81] on div "single-neutral-actions-check-2 Confirmed" at bounding box center [662, 75] width 210 height 30
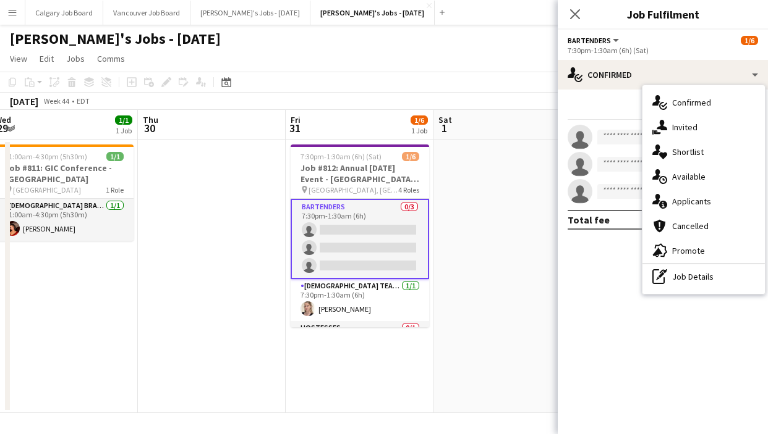
drag, startPoint x: 687, startPoint y: 279, endPoint x: 667, endPoint y: 169, distance: 111.1
click at [687, 278] on div "pen-write Job Details" at bounding box center [703, 277] width 122 height 25
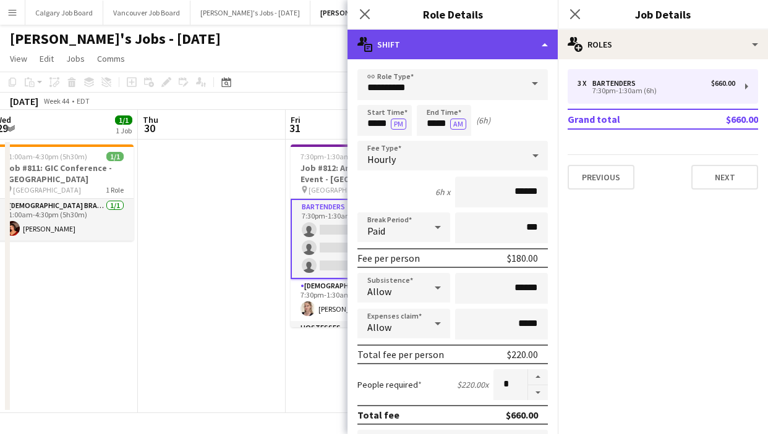
click at [454, 46] on div "multiple-actions-text Shift" at bounding box center [452, 45] width 210 height 30
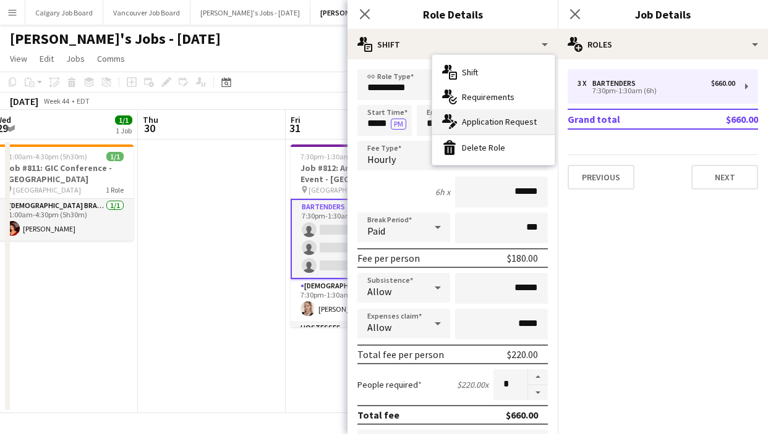
click at [486, 116] on div "multiple-actions-edit-1 Application Request" at bounding box center [493, 121] width 122 height 25
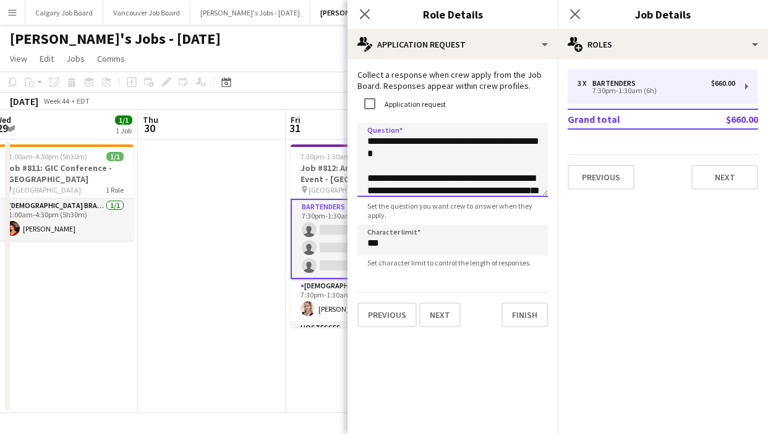
drag, startPoint x: 443, startPoint y: 156, endPoint x: 451, endPoint y: 159, distance: 8.0
click at [451, 159] on textarea "**********" at bounding box center [452, 160] width 190 height 74
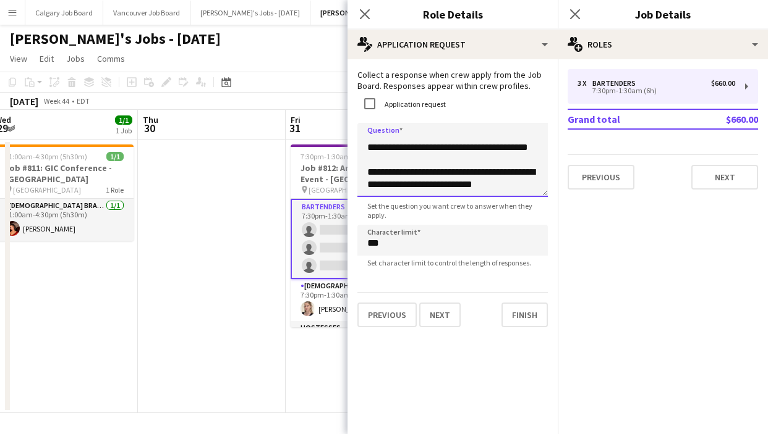
scroll to position [105, 0]
click at [297, 115] on span "Fri" at bounding box center [295, 119] width 10 height 11
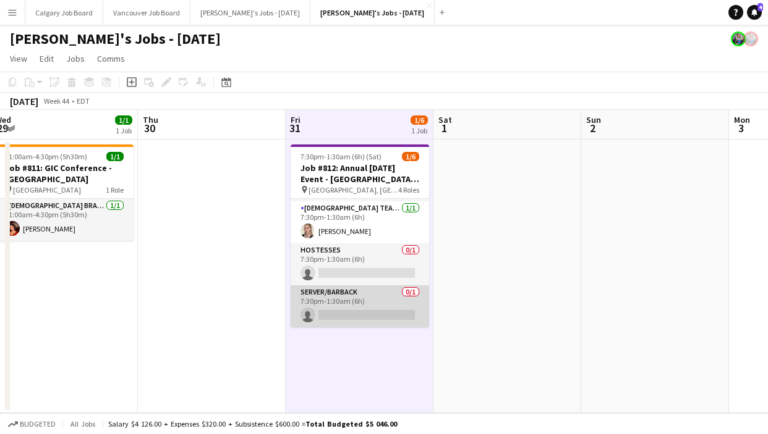
click at [356, 305] on app-card-role "Server/Barback 0/1 7:30pm-1:30am (6h) single-neutral-actions" at bounding box center [359, 307] width 138 height 42
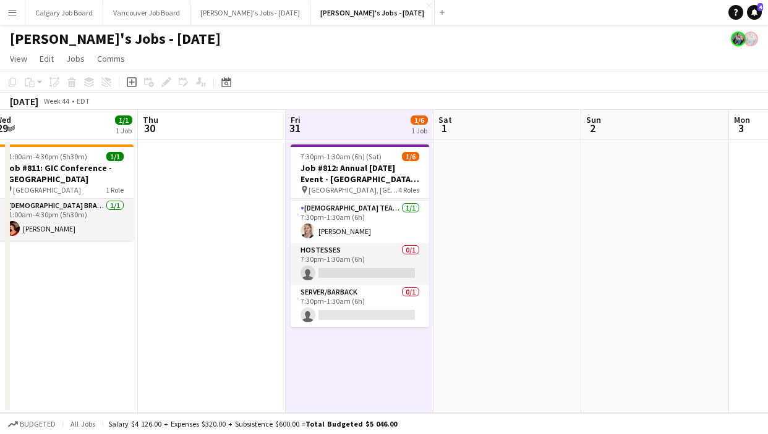
scroll to position [75, 0]
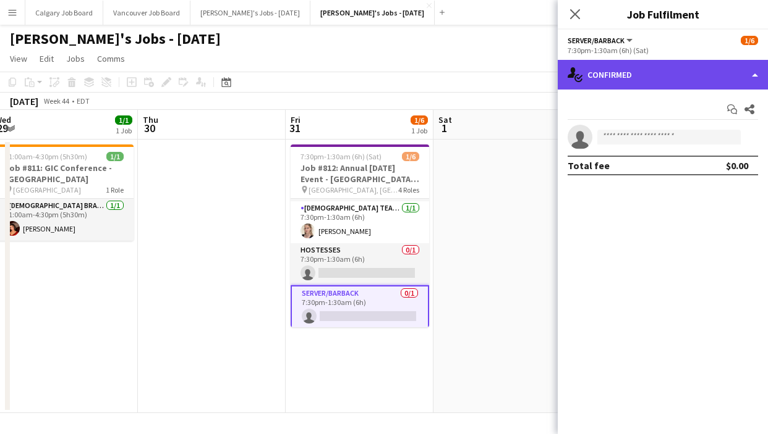
click at [643, 77] on div "single-neutral-actions-check-2 Confirmed" at bounding box center [662, 75] width 210 height 30
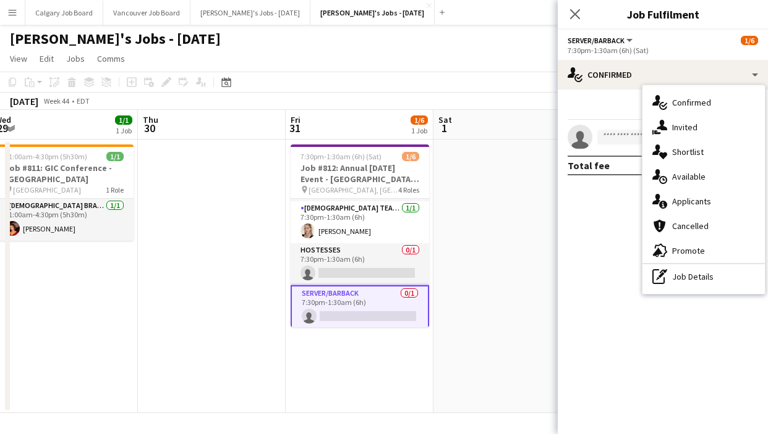
drag, startPoint x: 699, startPoint y: 268, endPoint x: 643, endPoint y: 90, distance: 186.1
click at [699, 267] on div "pen-write Job Details" at bounding box center [703, 277] width 122 height 25
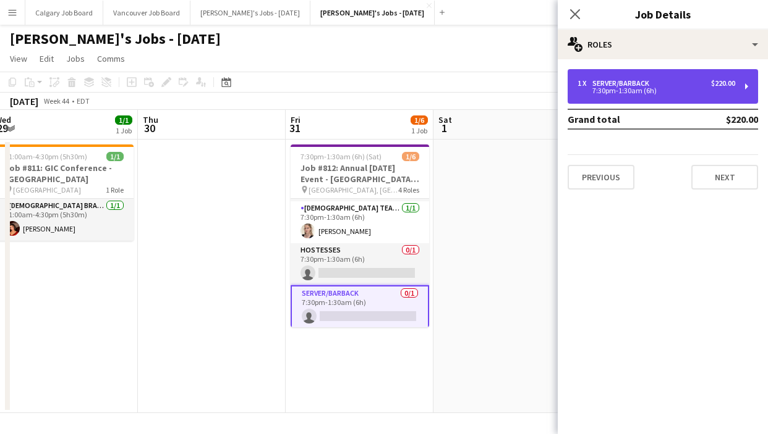
drag, startPoint x: 640, startPoint y: 82, endPoint x: 643, endPoint y: 89, distance: 8.0
click at [640, 82] on div "Server/Barback" at bounding box center [623, 83] width 62 height 9
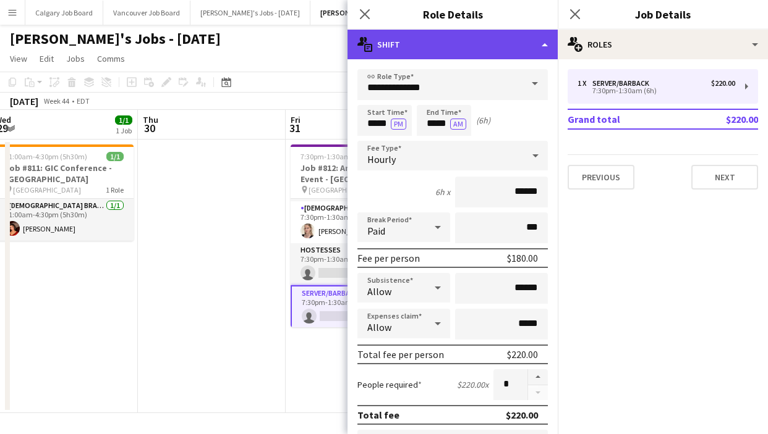
drag, startPoint x: 481, startPoint y: 32, endPoint x: 481, endPoint y: 40, distance: 7.4
click at [481, 32] on div "multiple-actions-text Shift" at bounding box center [452, 45] width 210 height 30
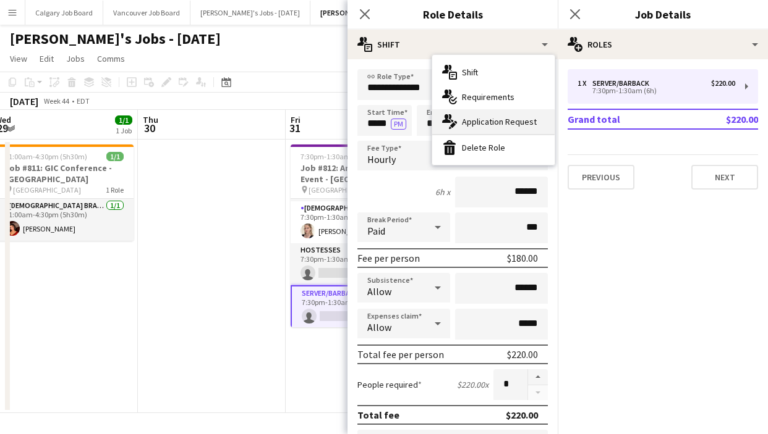
click at [483, 114] on div "multiple-actions-edit-1 Application Request" at bounding box center [493, 121] width 122 height 25
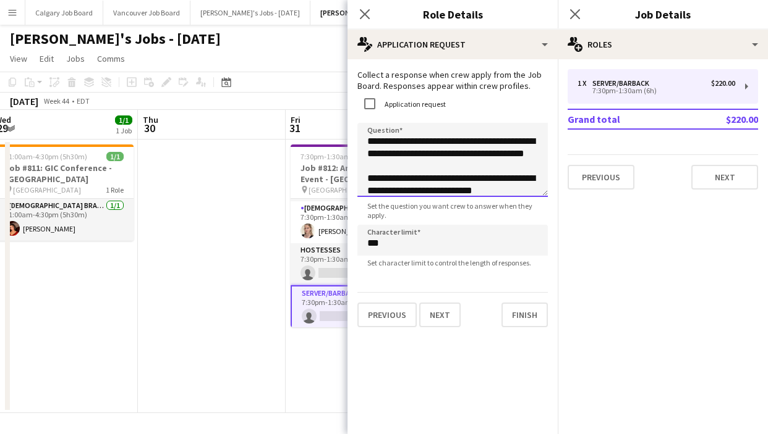
click at [368, 138] on textarea "**********" at bounding box center [452, 160] width 190 height 74
paste textarea "**********"
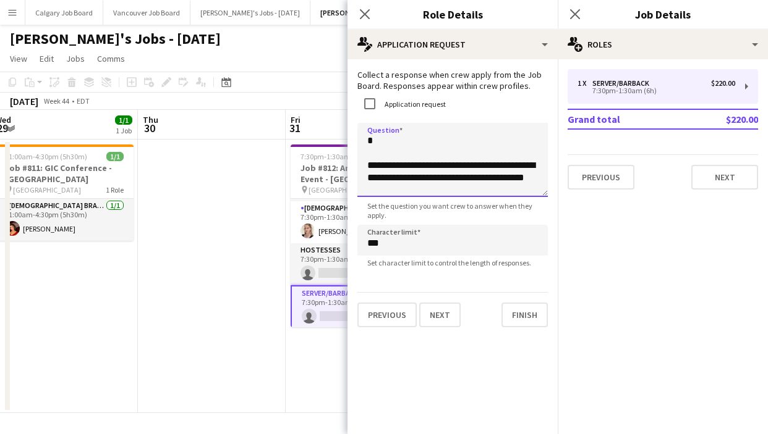
click at [425, 178] on textarea "**********" at bounding box center [452, 160] width 190 height 74
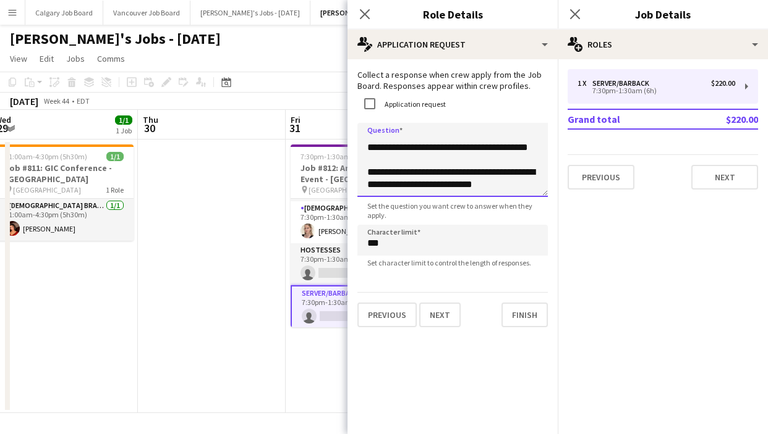
scroll to position [93, 0]
type textarea "**********"
click at [278, 91] on app-toolbar "Copy Paste Paste Command V Paste with crew Command Shift V Paste linked Job [GE…" at bounding box center [384, 82] width 768 height 21
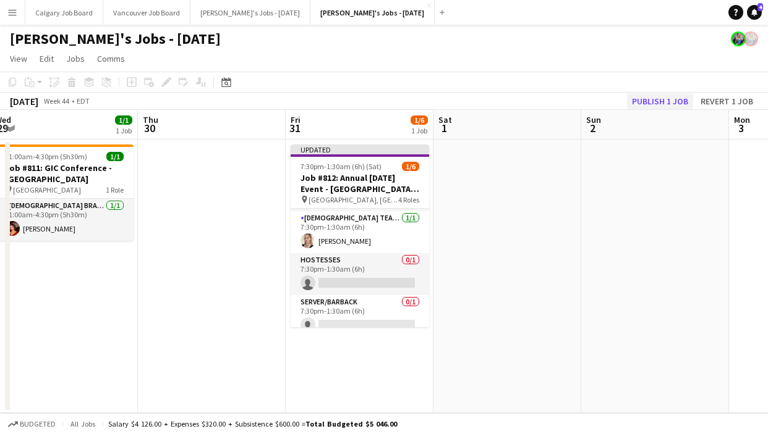
click at [653, 108] on button "Publish 1 job" at bounding box center [660, 101] width 66 height 16
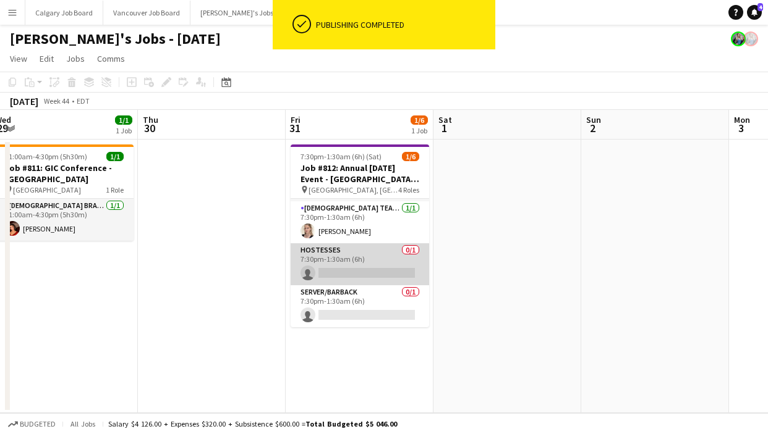
click at [369, 260] on app-card-role "Hostesses 0/1 7:30pm-1:30am (6h) single-neutral-actions" at bounding box center [359, 264] width 138 height 42
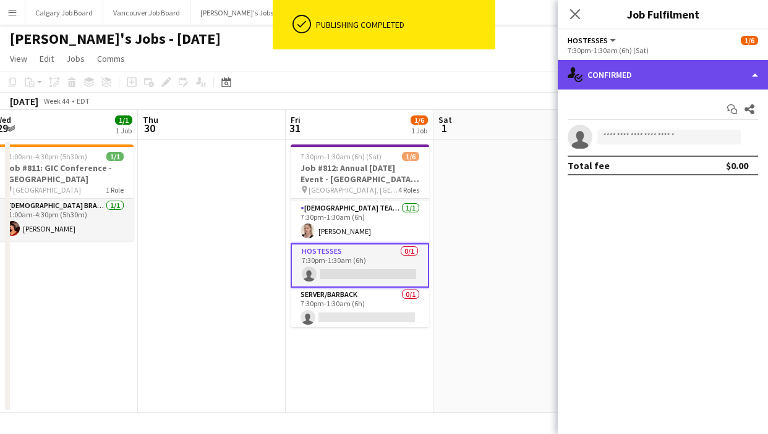
click at [651, 87] on div "single-neutral-actions-check-2 Confirmed" at bounding box center [662, 75] width 210 height 30
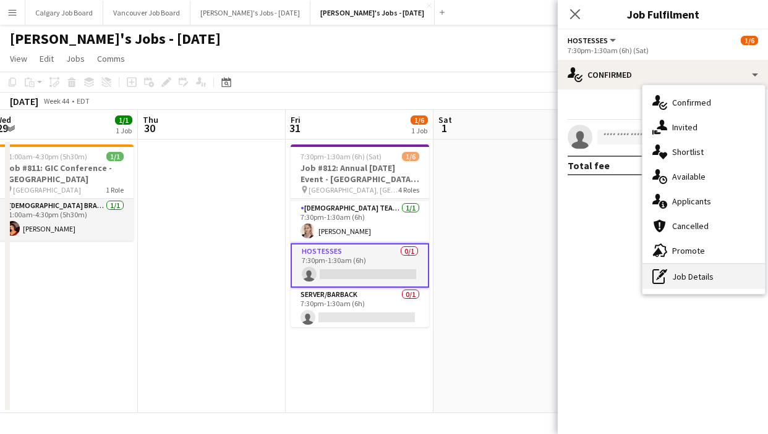
click at [717, 269] on div "pen-write Job Details" at bounding box center [703, 277] width 122 height 25
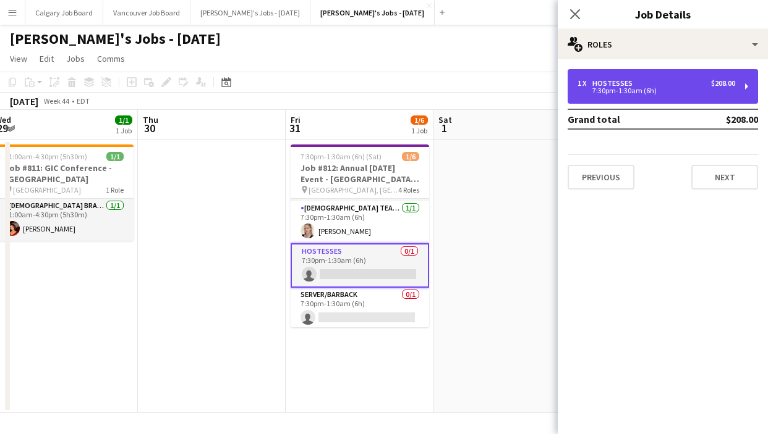
click at [669, 97] on div "1 x Hostesses $208.00 7:30pm-1:30am (6h)" at bounding box center [662, 86] width 190 height 35
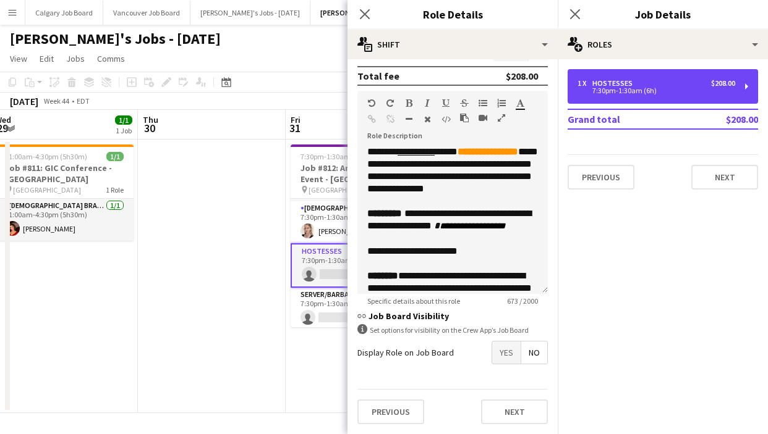
scroll to position [339, 0]
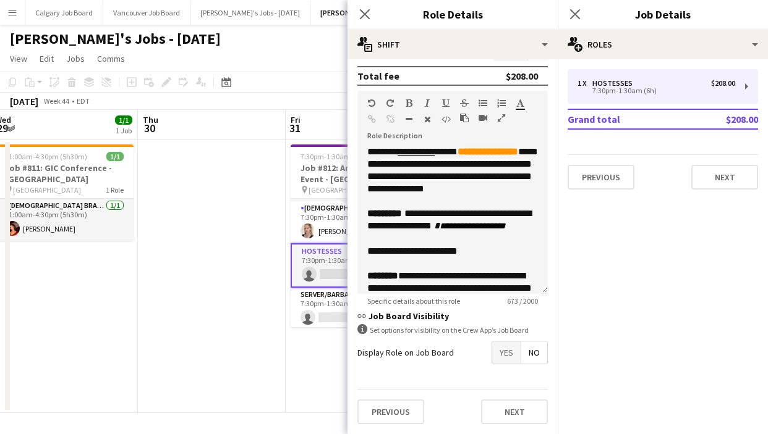
click at [509, 353] on span "Yes" at bounding box center [506, 353] width 28 height 22
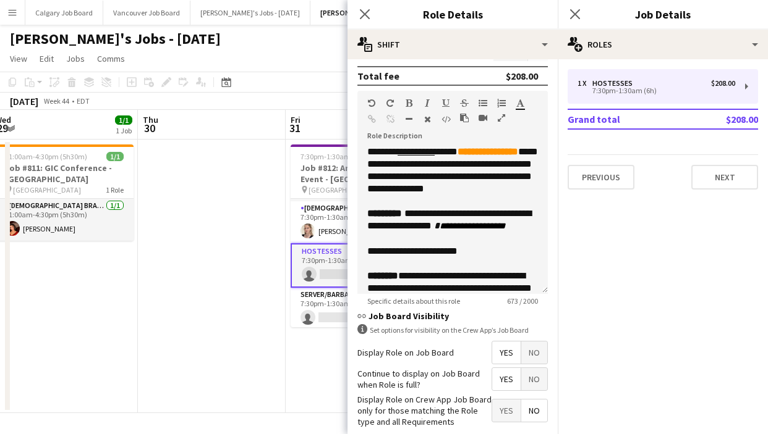
click at [494, 372] on span "Yes" at bounding box center [506, 379] width 28 height 22
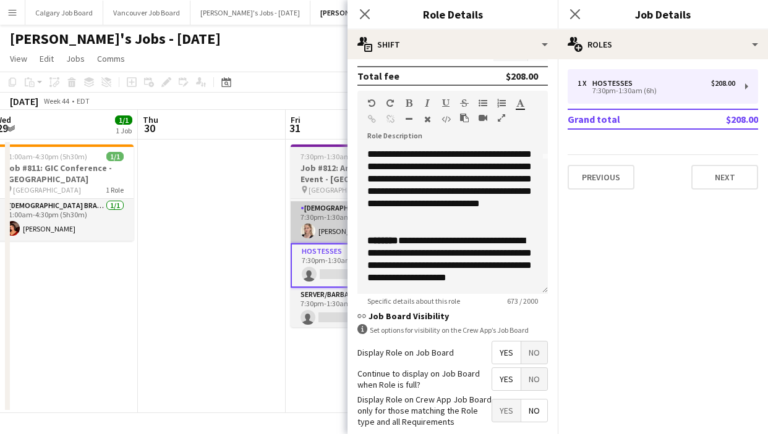
scroll to position [134, 0]
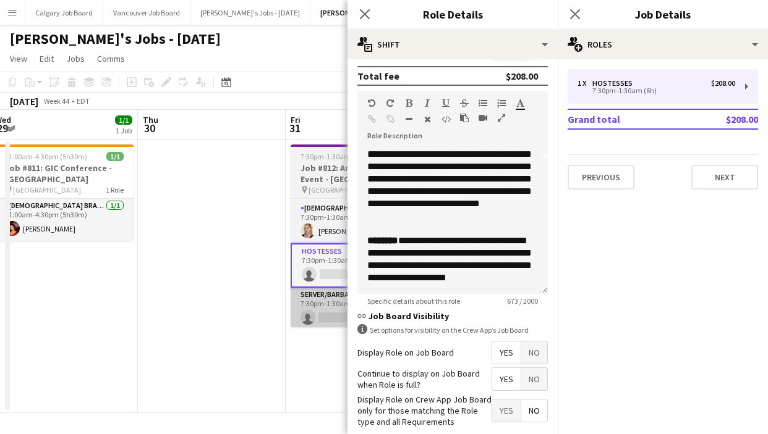
drag, startPoint x: 269, startPoint y: 311, endPoint x: 310, endPoint y: 311, distance: 41.4
click at [269, 310] on app-date-cell at bounding box center [212, 277] width 148 height 274
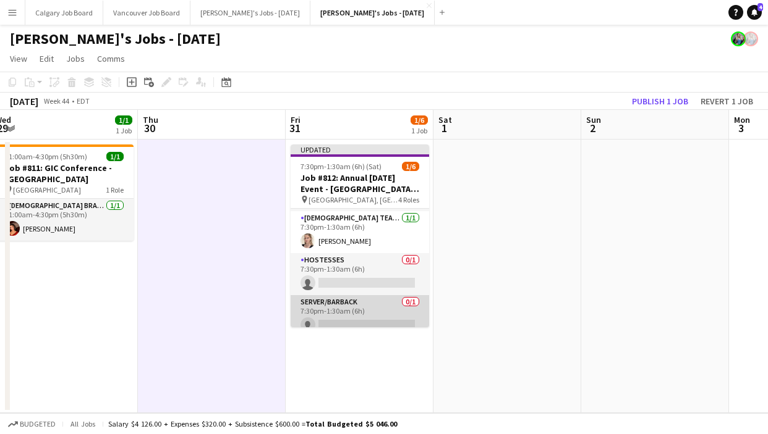
click at [339, 311] on app-card-role "Server/Barback 0/1 7:30pm-1:30am (6h) single-neutral-actions" at bounding box center [359, 316] width 138 height 42
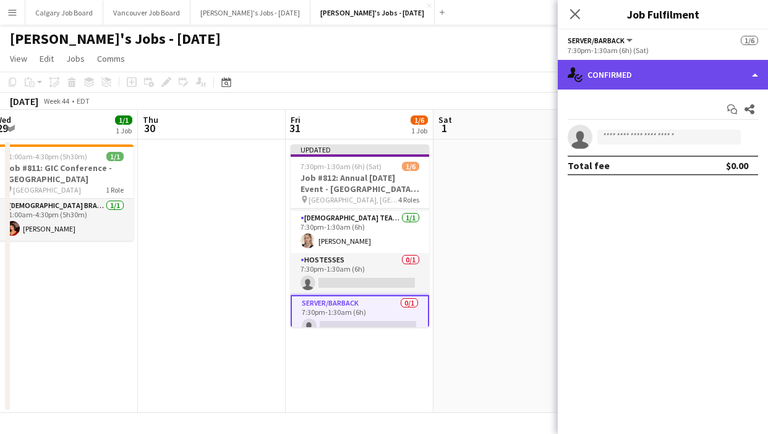
click at [658, 84] on div "single-neutral-actions-check-2 Confirmed" at bounding box center [662, 75] width 210 height 30
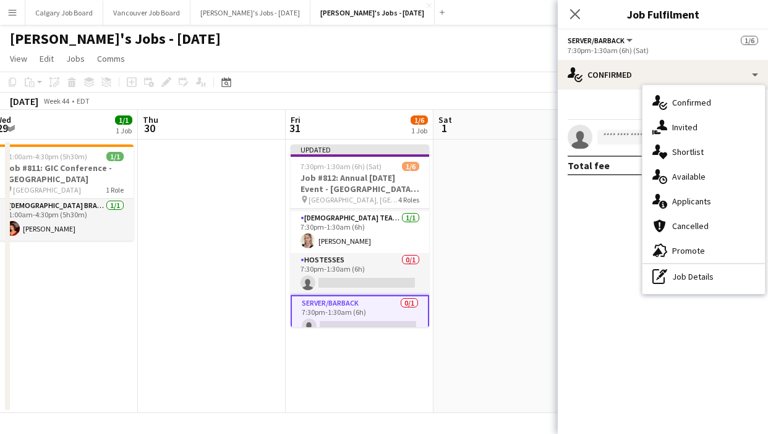
drag, startPoint x: 692, startPoint y: 276, endPoint x: 676, endPoint y: 187, distance: 90.3
click at [692, 274] on div "pen-write Job Details" at bounding box center [703, 277] width 122 height 25
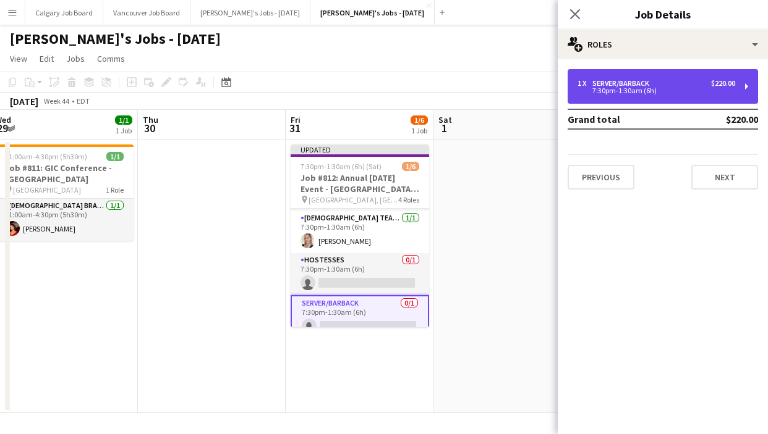
click at [637, 73] on div "1 x Server/Barback $220.00 7:30pm-1:30am (6h)" at bounding box center [662, 86] width 190 height 35
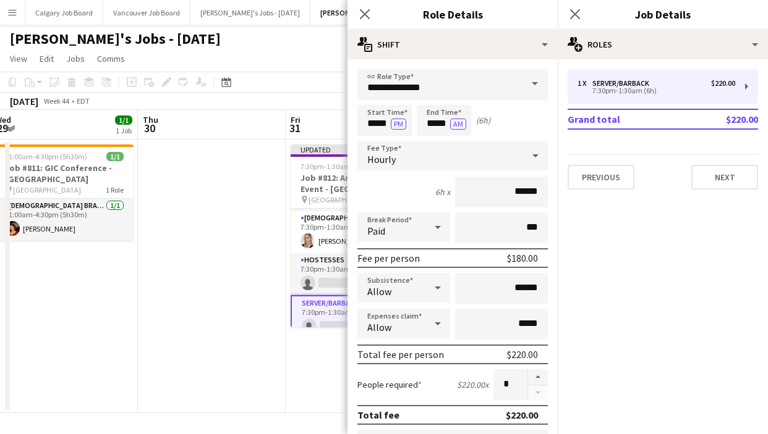
click at [486, 64] on div "**********" at bounding box center [452, 416] width 210 height 714
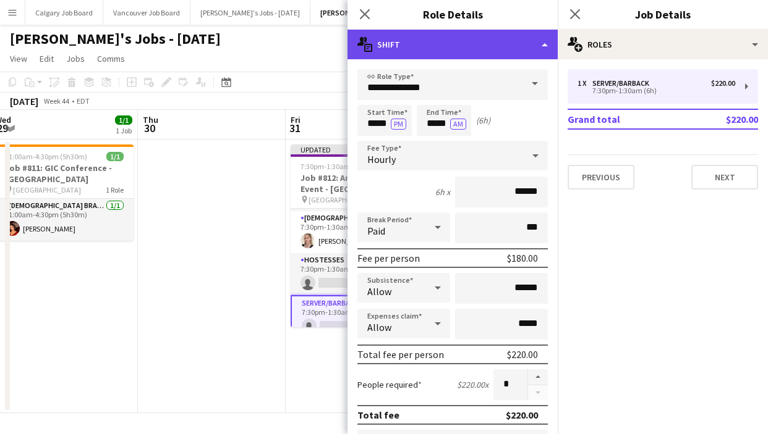
click at [481, 48] on div "multiple-actions-text Shift" at bounding box center [452, 45] width 210 height 30
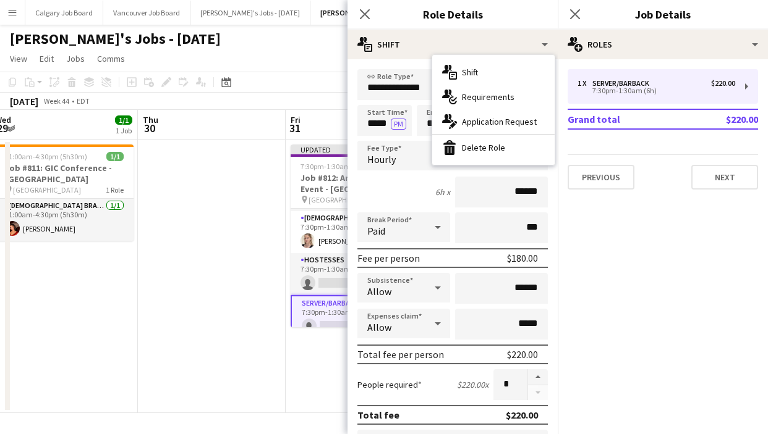
click at [442, 234] on icon at bounding box center [437, 227] width 15 height 25
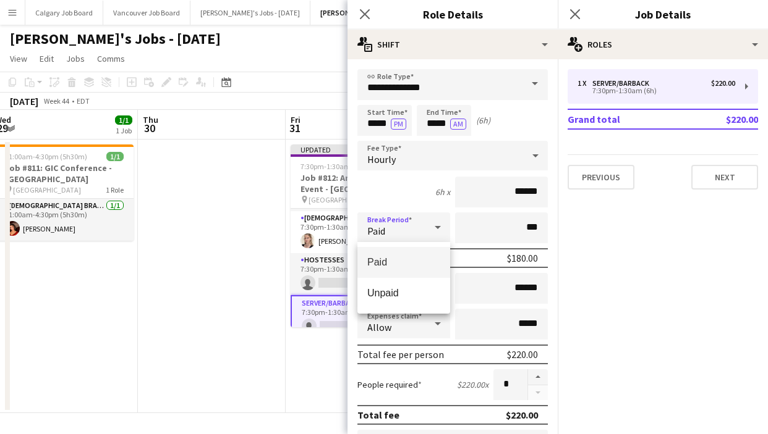
scroll to position [14, 0]
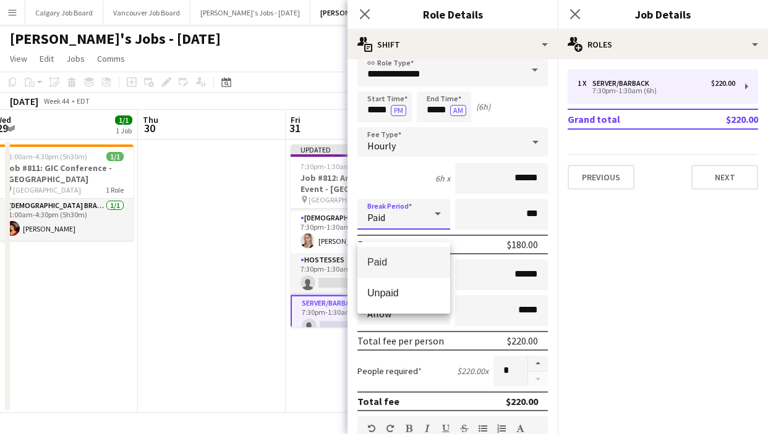
click at [423, 173] on div at bounding box center [384, 217] width 768 height 434
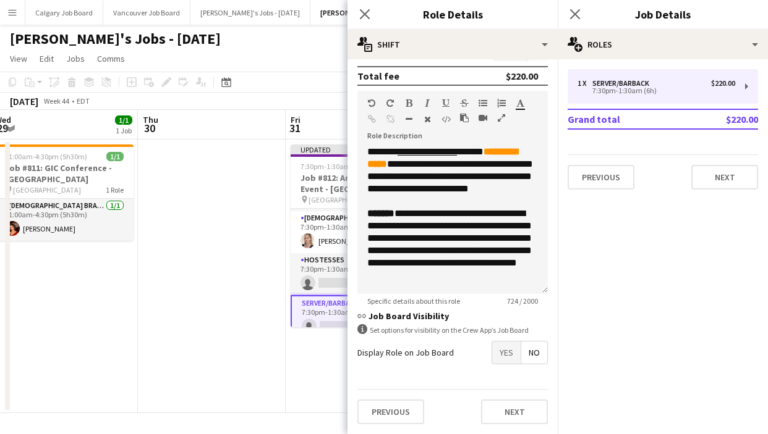
scroll to position [339, 0]
drag, startPoint x: 511, startPoint y: 351, endPoint x: 506, endPoint y: 364, distance: 13.9
click at [511, 352] on span "Yes" at bounding box center [506, 353] width 28 height 22
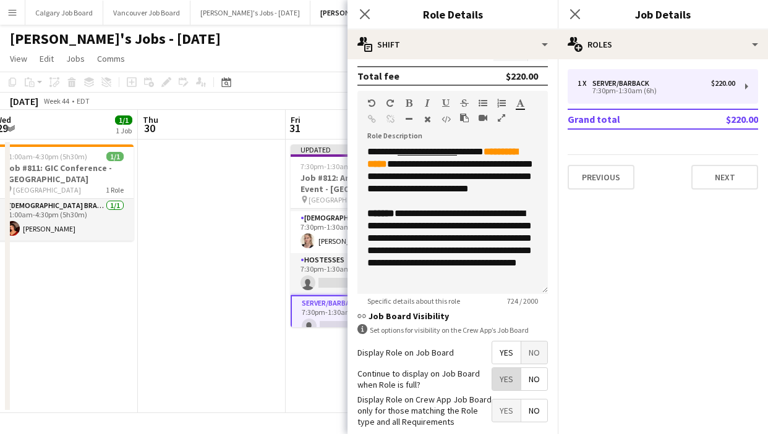
drag, startPoint x: 503, startPoint y: 375, endPoint x: 467, endPoint y: 256, distance: 124.1
click at [503, 374] on span "Yes" at bounding box center [506, 379] width 28 height 22
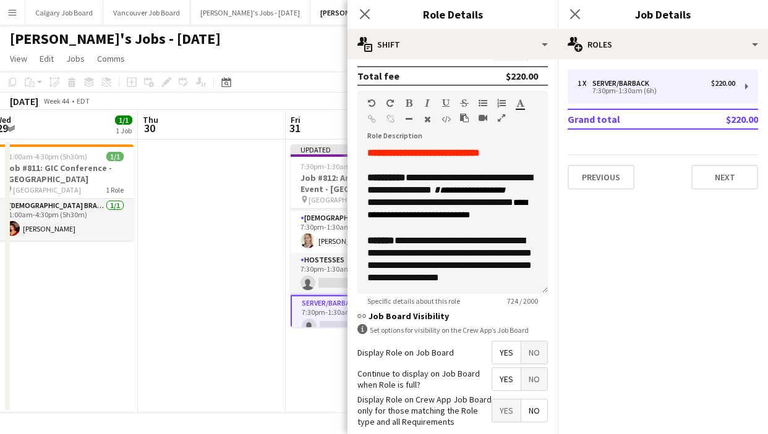
scroll to position [172, 0]
click at [258, 226] on app-date-cell at bounding box center [212, 277] width 148 height 274
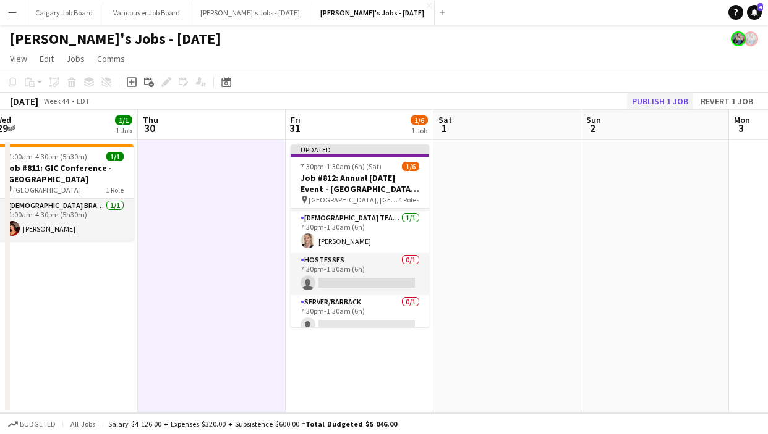
click at [680, 98] on button "Publish 1 job" at bounding box center [660, 101] width 66 height 16
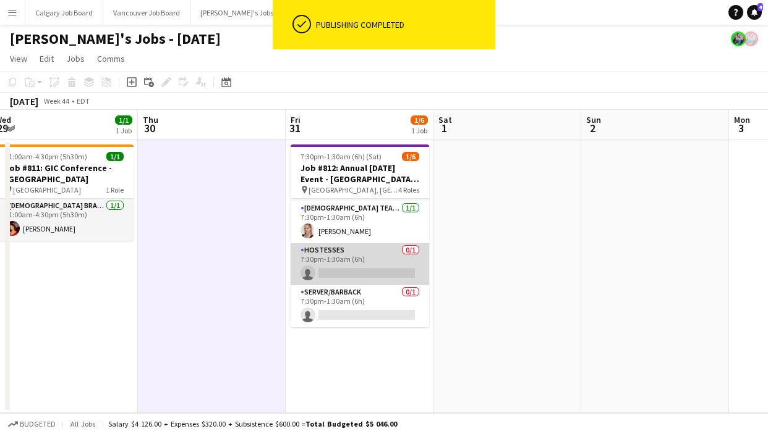
scroll to position [63, 0]
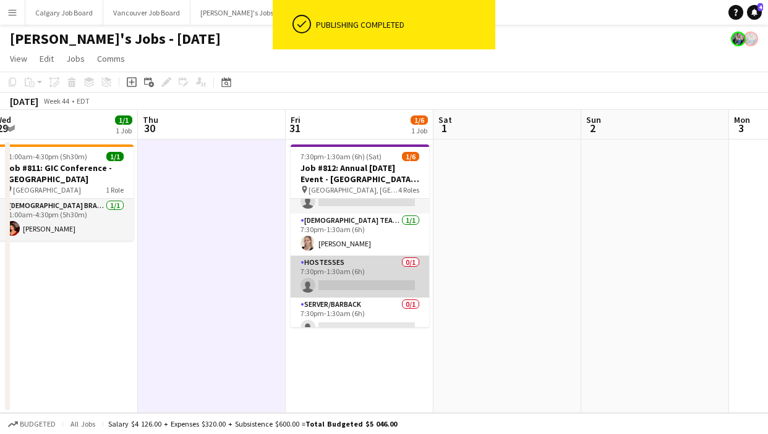
click at [379, 279] on app-card-role "Hostesses 0/1 7:30pm-1:30am (6h) single-neutral-actions" at bounding box center [359, 277] width 138 height 42
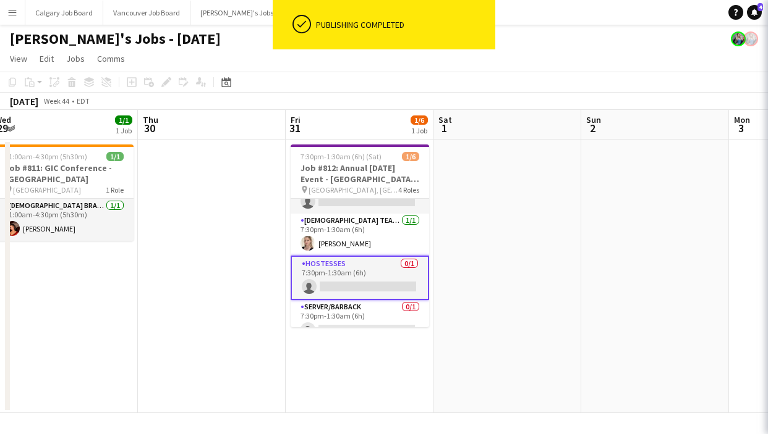
scroll to position [64, 0]
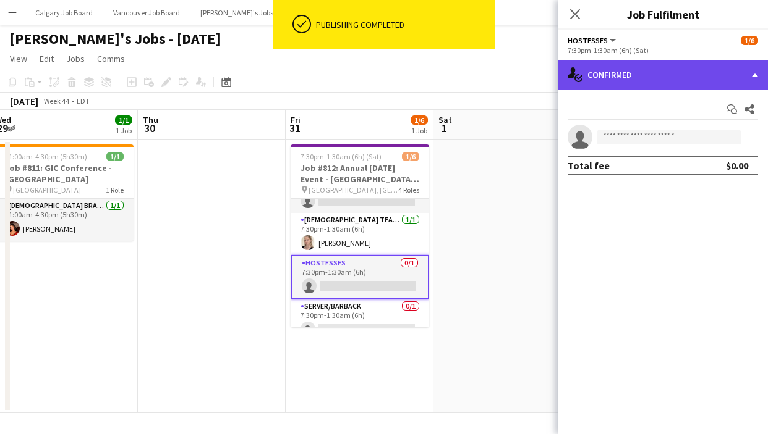
click at [683, 87] on div "single-neutral-actions-check-2 Confirmed" at bounding box center [662, 75] width 210 height 30
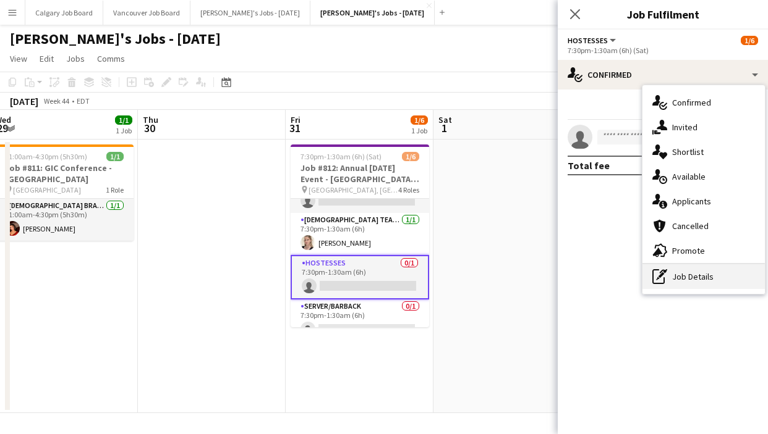
click at [698, 269] on div "pen-write Job Details" at bounding box center [703, 277] width 122 height 25
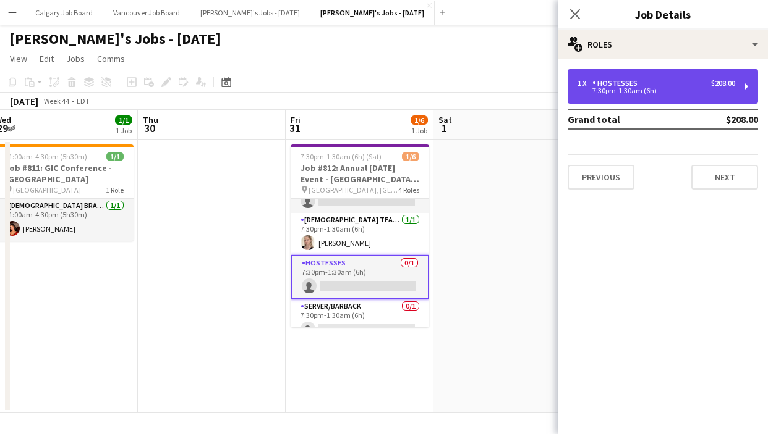
click at [634, 99] on div "1 x Hostesses $208.00 7:30pm-1:30am (6h)" at bounding box center [662, 86] width 190 height 35
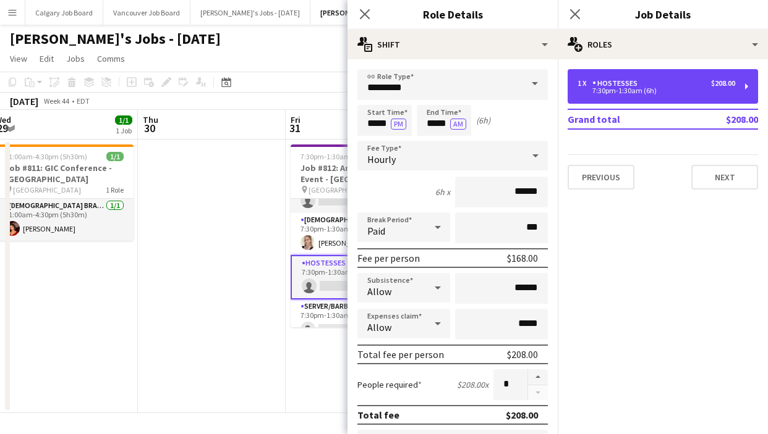
scroll to position [-1, 0]
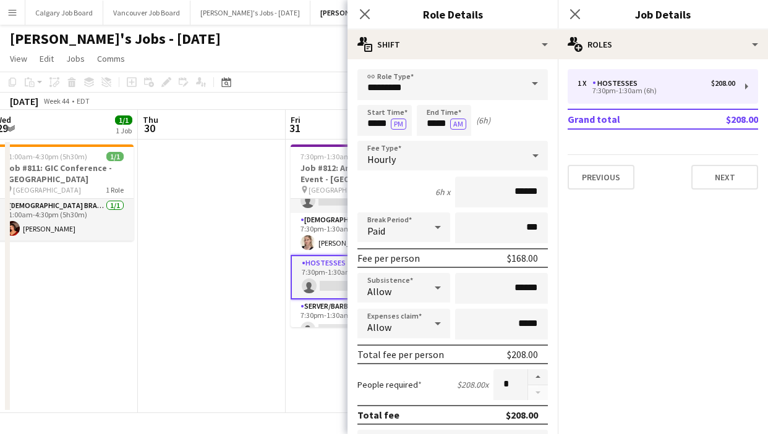
click at [269, 234] on app-date-cell at bounding box center [212, 277] width 148 height 274
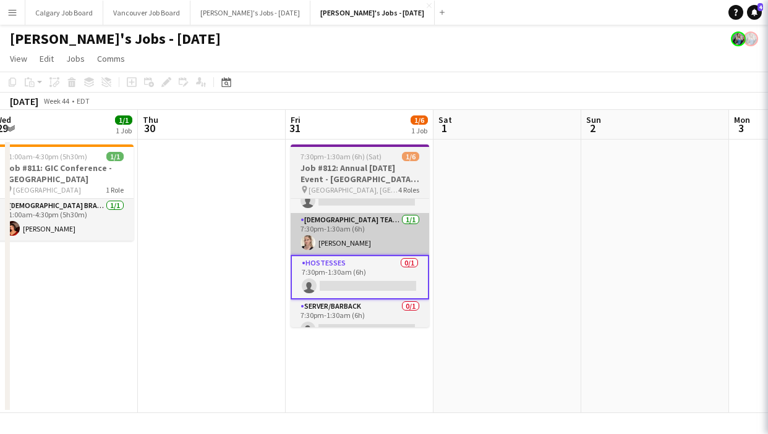
scroll to position [0, 0]
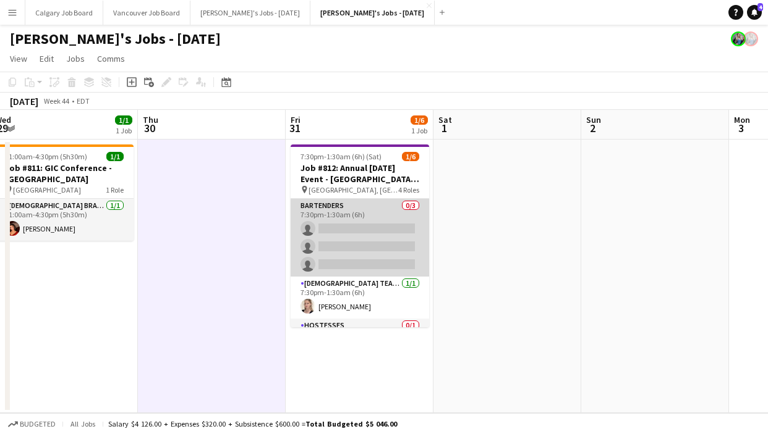
click at [323, 240] on app-card-role "Bartenders 0/3 7:30pm-1:30am (6h) single-neutral-actions single-neutral-actions…" at bounding box center [359, 238] width 138 height 78
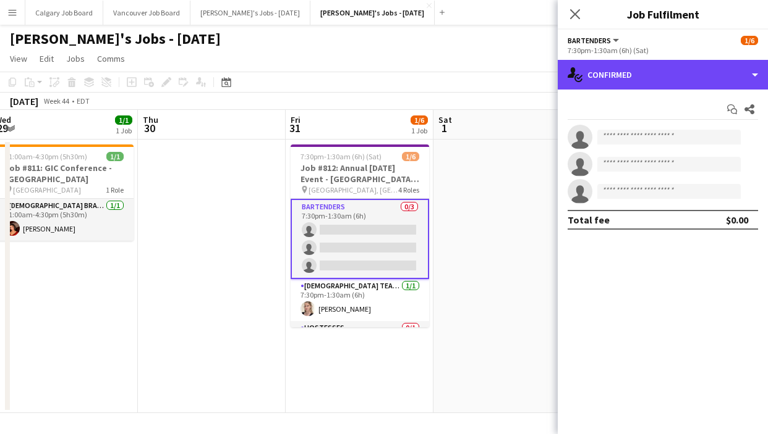
drag, startPoint x: 643, startPoint y: 80, endPoint x: 648, endPoint y: 87, distance: 7.5
click at [644, 80] on div "single-neutral-actions-check-2 Confirmed" at bounding box center [662, 75] width 210 height 30
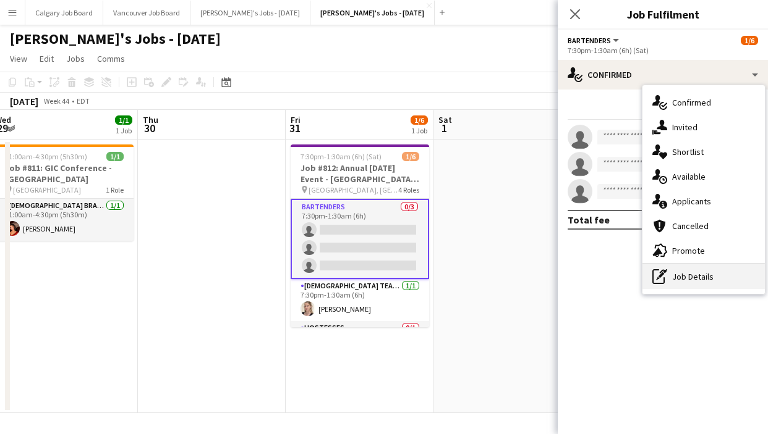
click at [695, 270] on div "pen-write Job Details" at bounding box center [703, 277] width 122 height 25
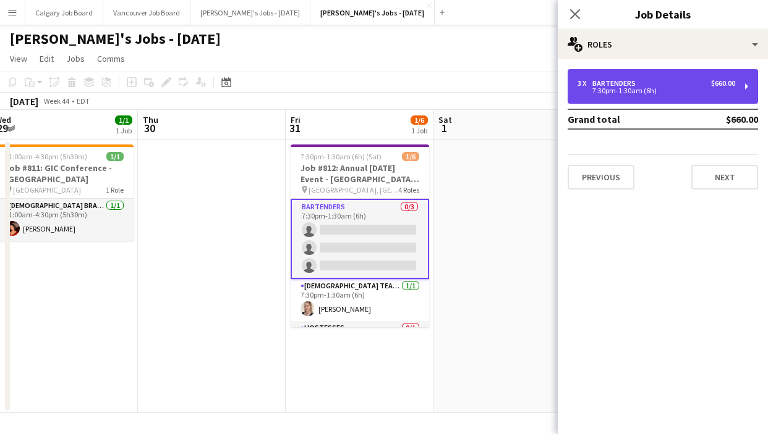
click at [630, 98] on div "3 x Bartenders $660.00 7:30pm-1:30am (6h)" at bounding box center [662, 86] width 190 height 35
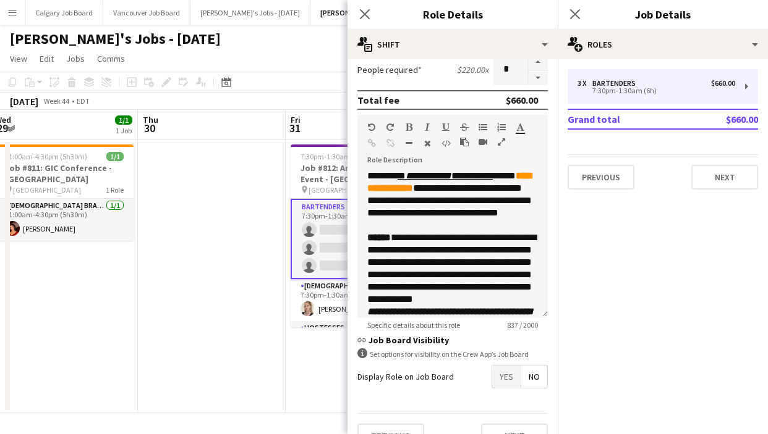
click at [504, 379] on span "Yes" at bounding box center [506, 377] width 28 height 22
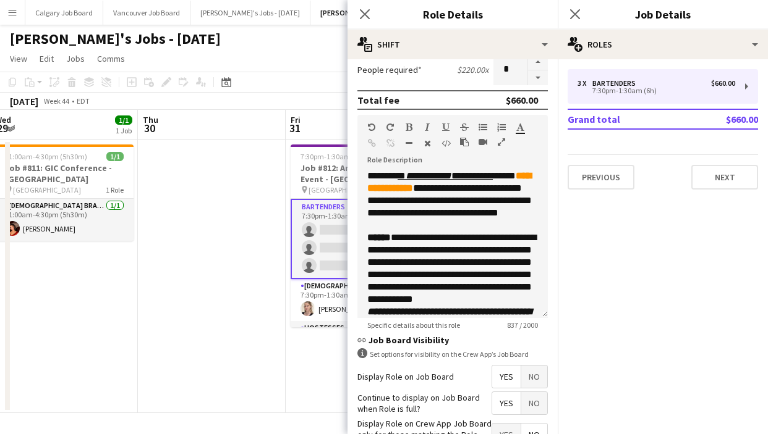
click at [506, 393] on span "Yes" at bounding box center [506, 403] width 28 height 22
click at [188, 166] on app-date-cell at bounding box center [212, 277] width 148 height 274
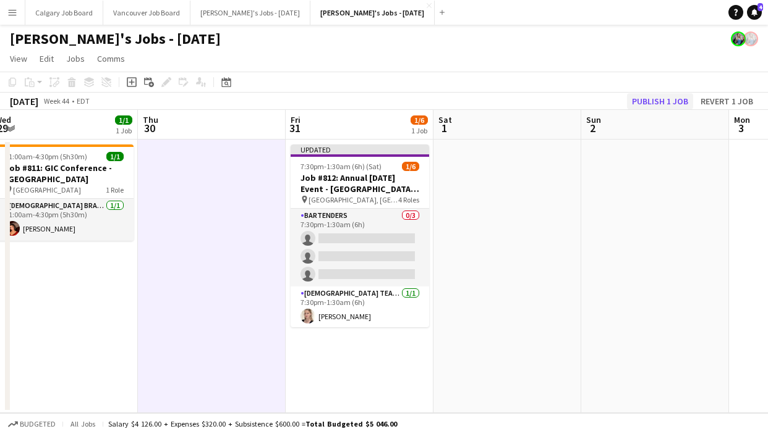
click at [672, 104] on button "Publish 1 job" at bounding box center [660, 101] width 66 height 16
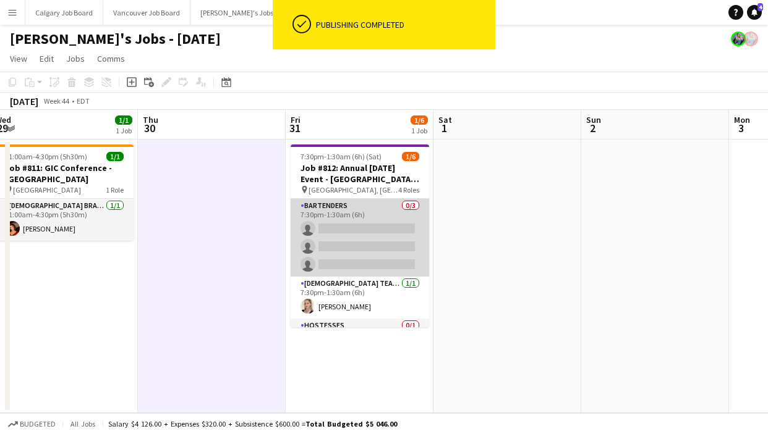
click at [366, 248] on app-card-role "Bartenders 0/3 7:30pm-1:30am (6h) single-neutral-actions single-neutral-actions…" at bounding box center [359, 238] width 138 height 78
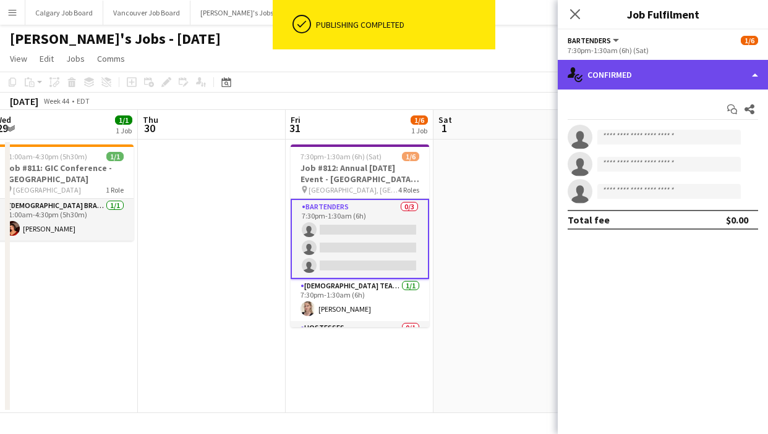
click at [711, 82] on div "single-neutral-actions-check-2 Confirmed" at bounding box center [662, 75] width 210 height 30
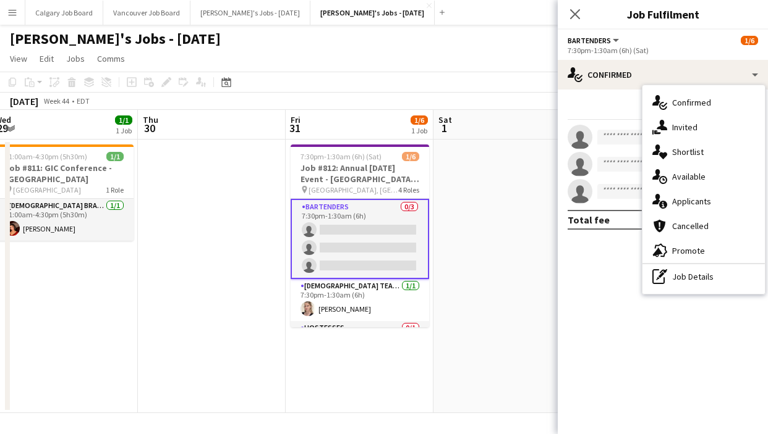
drag, startPoint x: 718, startPoint y: 274, endPoint x: 701, endPoint y: 205, distance: 71.8
click at [718, 274] on div "pen-write Job Details" at bounding box center [703, 277] width 122 height 25
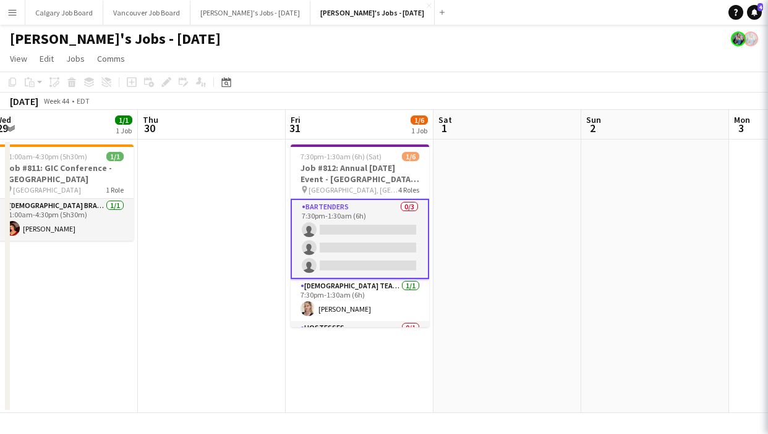
drag, startPoint x: 664, startPoint y: 86, endPoint x: 581, endPoint y: 87, distance: 82.8
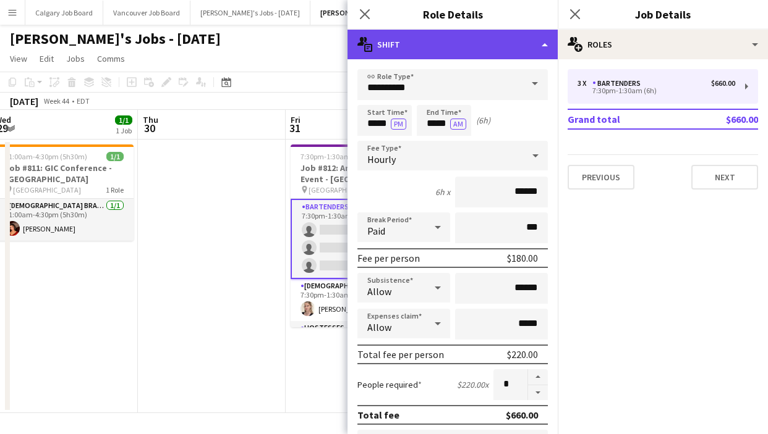
click at [497, 54] on div "multiple-actions-text Shift" at bounding box center [452, 45] width 210 height 30
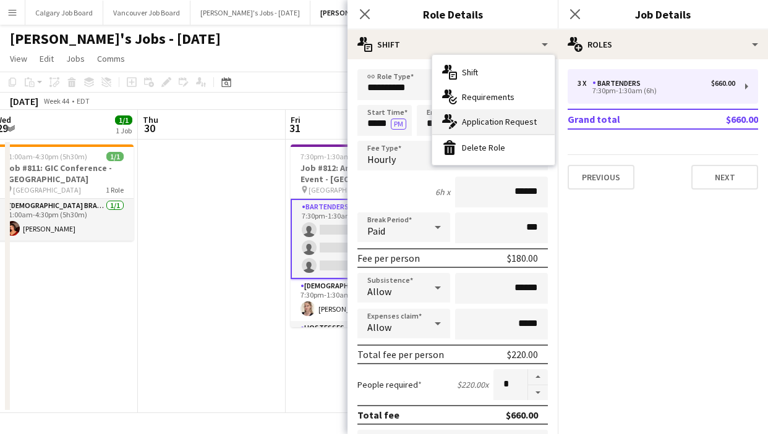
click at [507, 124] on span "Application Request" at bounding box center [499, 121] width 75 height 11
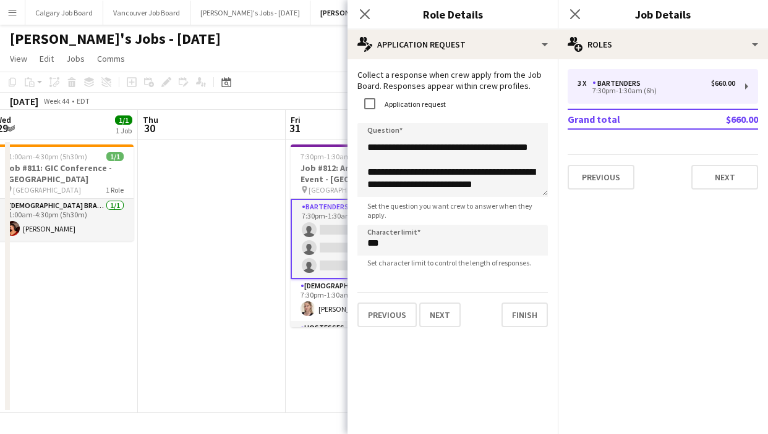
click at [242, 166] on app-date-cell at bounding box center [212, 277] width 148 height 274
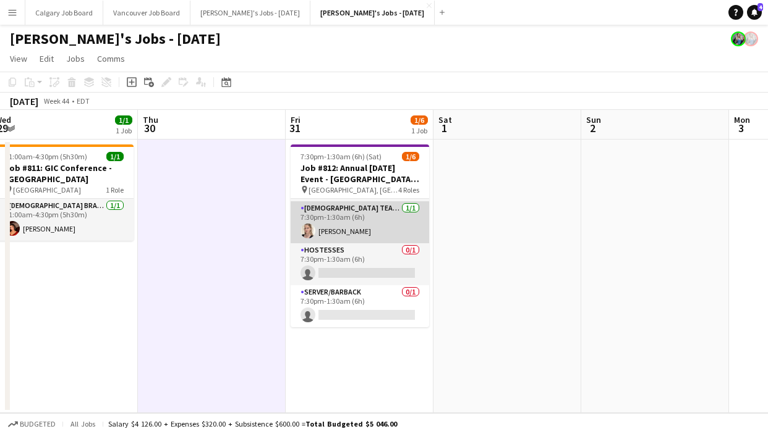
click at [313, 213] on app-card-role "Female Team Leader 1/1 7:30pm-1:30am (6h) Sarah Salomons" at bounding box center [359, 222] width 138 height 42
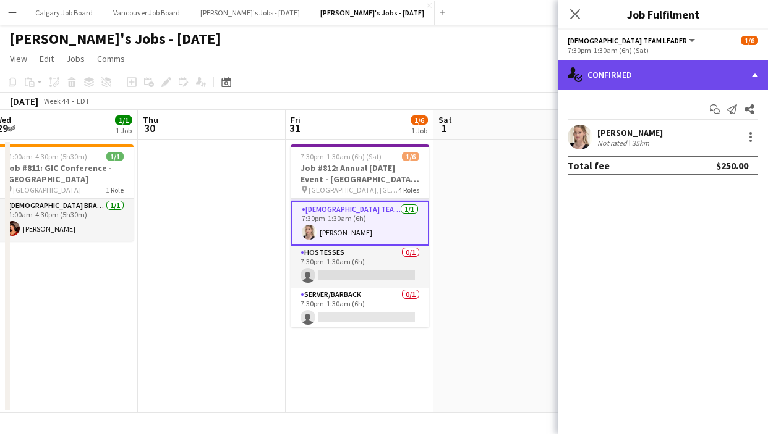
click at [605, 88] on div "single-neutral-actions-check-2 Confirmed" at bounding box center [662, 75] width 210 height 30
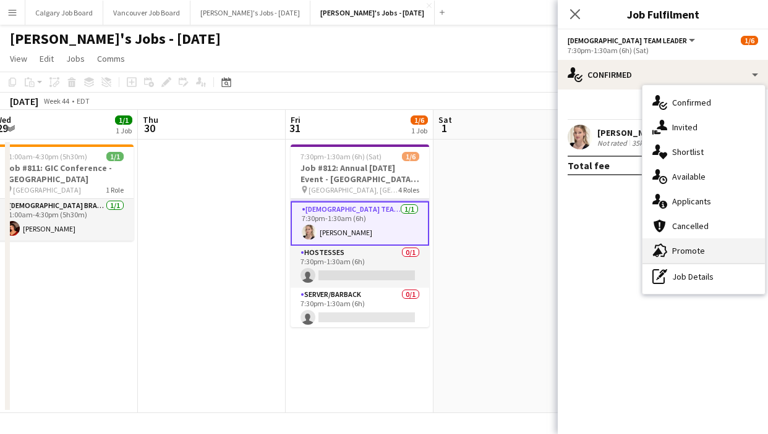
click at [679, 249] on span "Promote" at bounding box center [688, 250] width 33 height 11
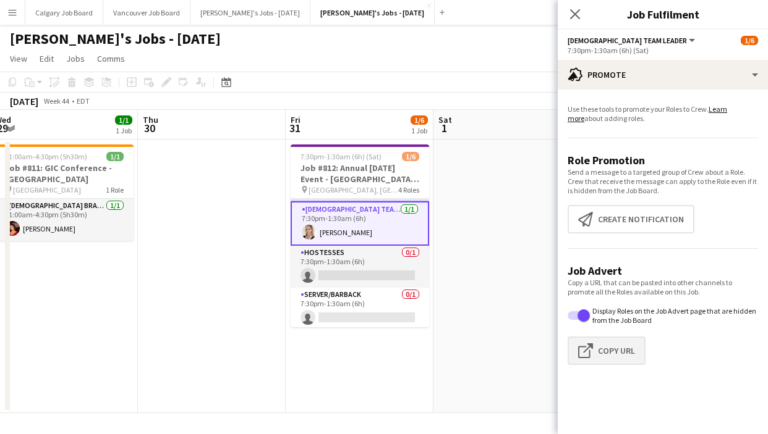
click at [622, 346] on button "Click to copy URL Copy Url" at bounding box center [606, 351] width 78 height 28
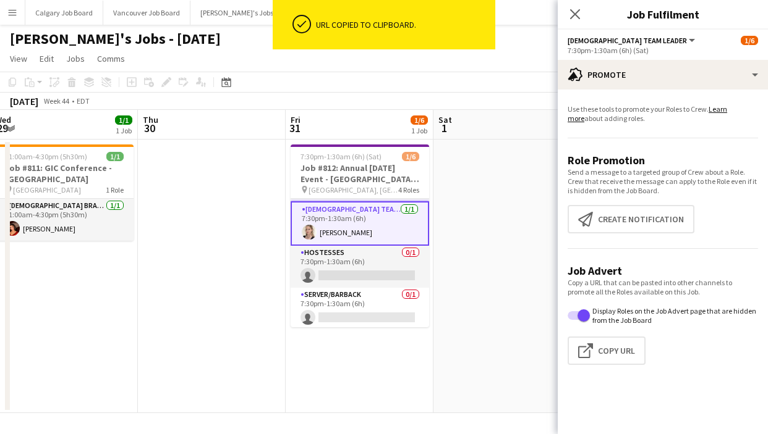
drag, startPoint x: 8, startPoint y: 16, endPoint x: 13, endPoint y: 25, distance: 10.0
click at [8, 16] on app-icon "Menu" at bounding box center [12, 12] width 10 height 10
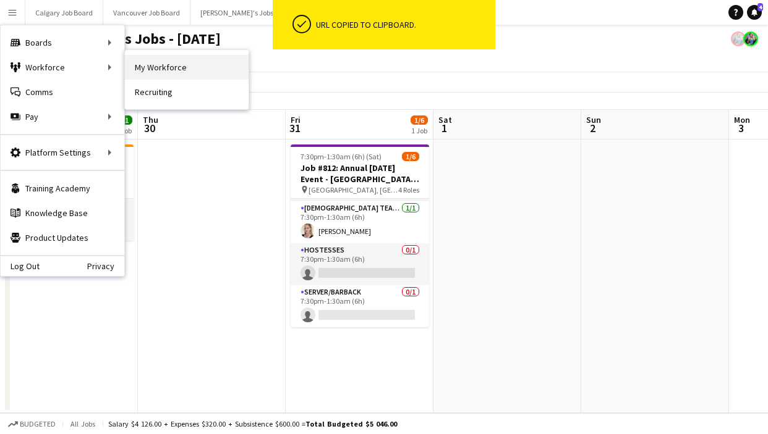
click at [156, 67] on link "My Workforce" at bounding box center [187, 67] width 124 height 25
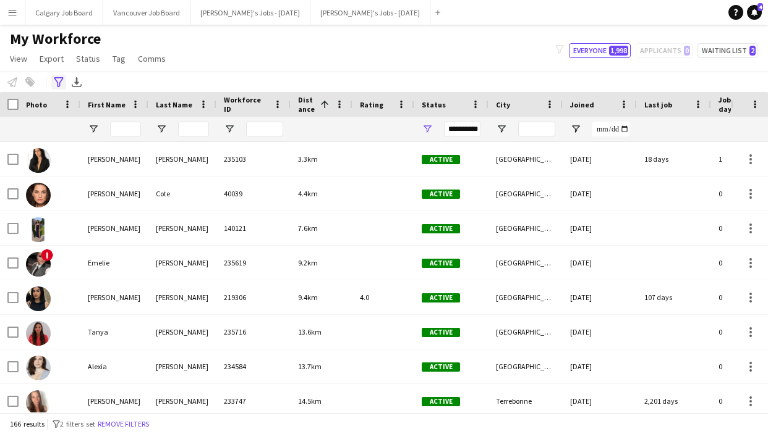
click at [62, 87] on icon "Advanced filters" at bounding box center [59, 82] width 10 height 10
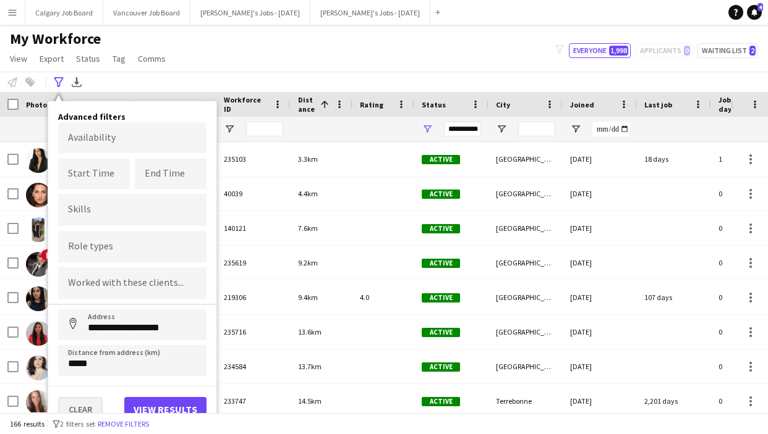
click at [80, 409] on button "Clear" at bounding box center [80, 409] width 44 height 25
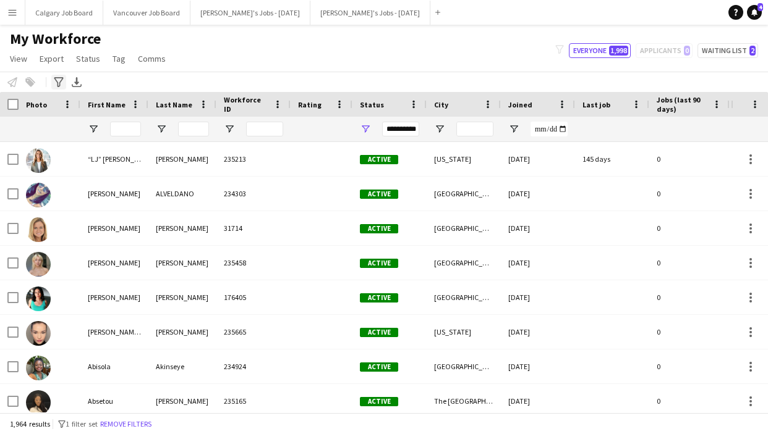
click at [62, 80] on icon "Advanced filters" at bounding box center [59, 82] width 10 height 10
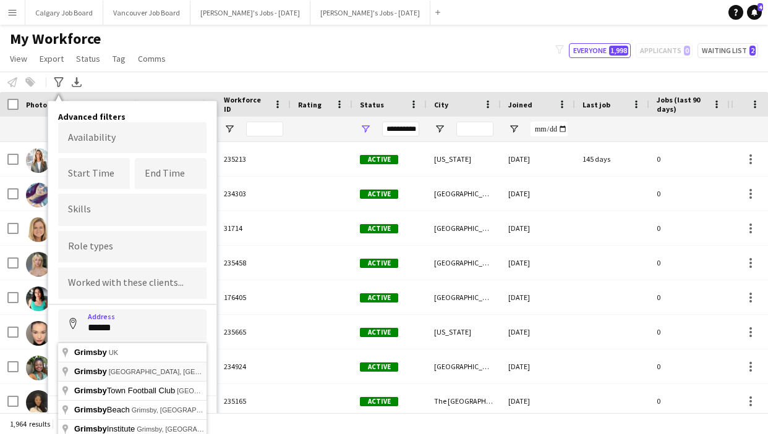
type input "**********"
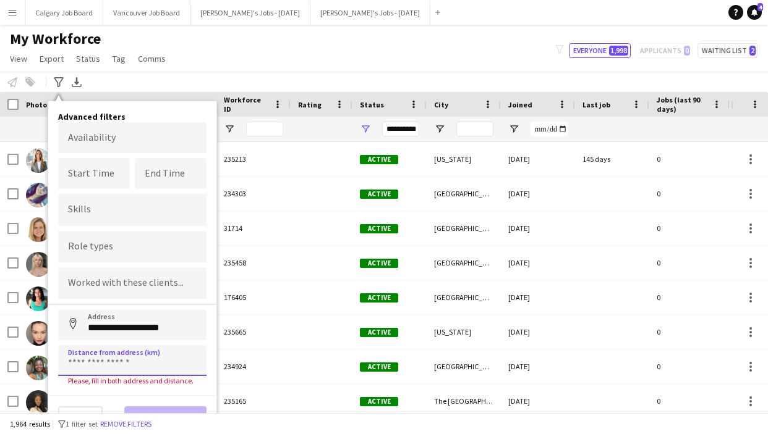
click at [101, 366] on input at bounding box center [132, 360] width 148 height 31
type input "******"
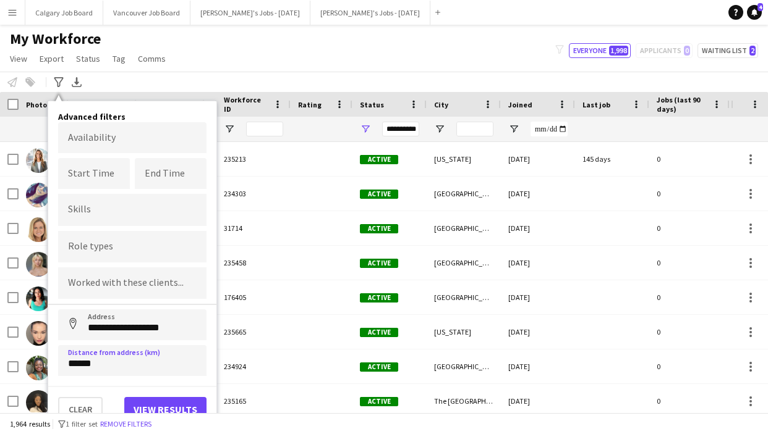
click at [144, 405] on button "View results" at bounding box center [165, 409] width 82 height 25
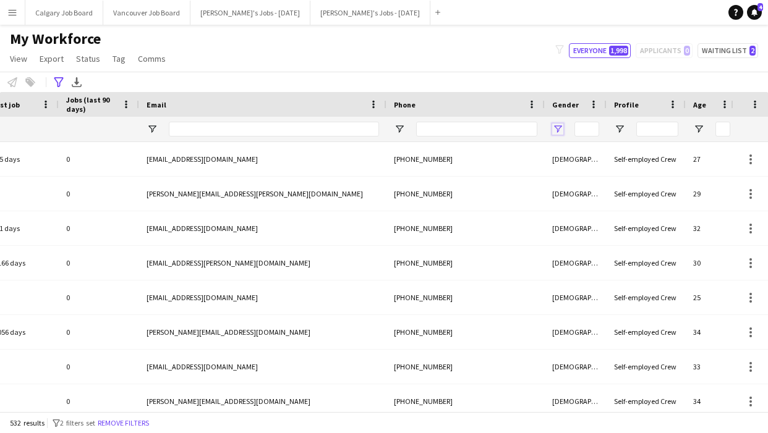
click at [555, 132] on span "Open Filter Menu" at bounding box center [557, 129] width 11 height 11
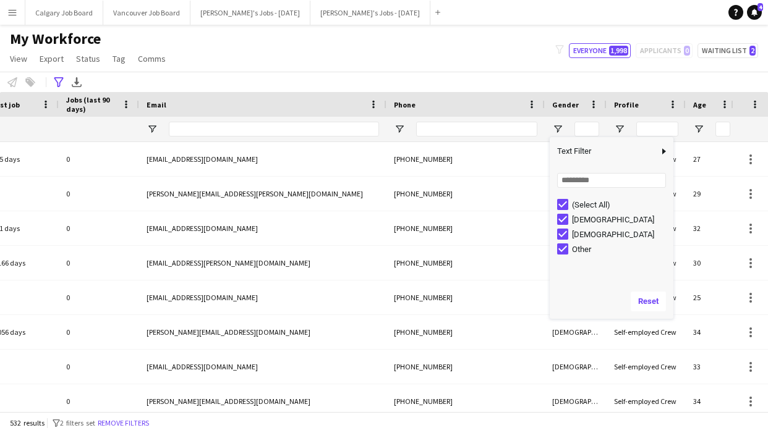
click at [455, 52] on div "My Workforce View Views Default view Active New view Update view Delete view Ed…" at bounding box center [384, 51] width 768 height 42
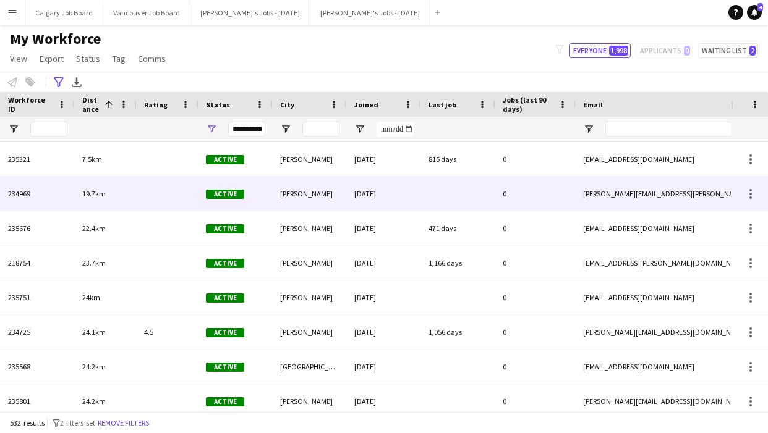
scroll to position [0, 28]
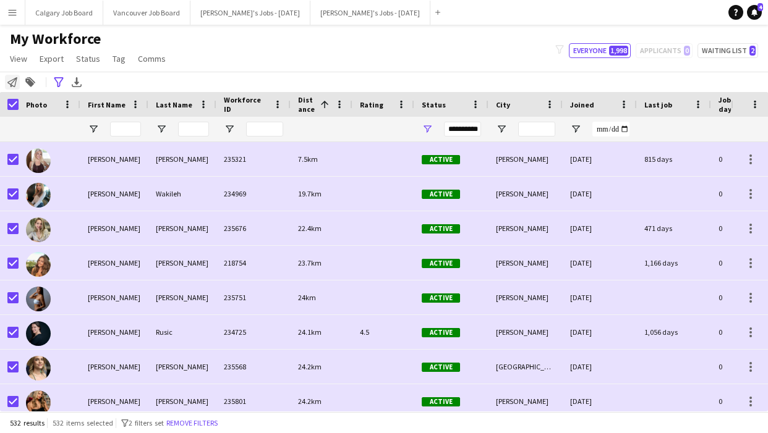
click at [11, 84] on icon at bounding box center [12, 82] width 10 height 10
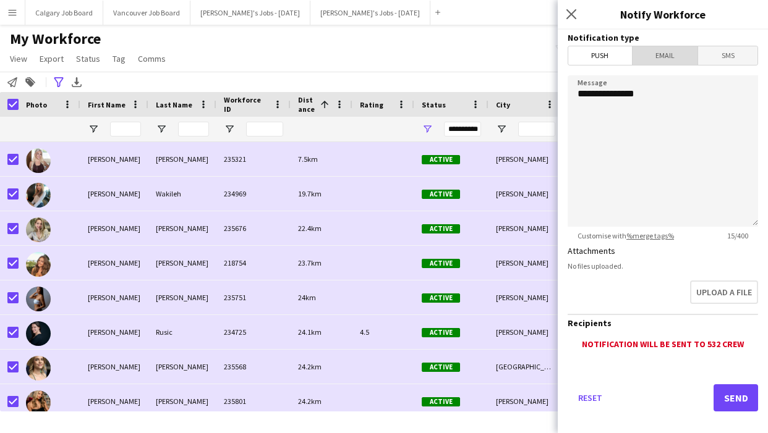
click at [658, 56] on span "Email" at bounding box center [665, 55] width 66 height 19
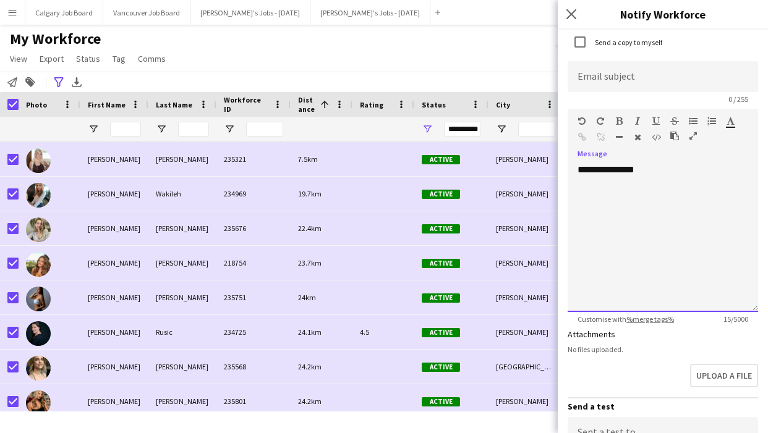
click at [666, 174] on div "**********" at bounding box center [662, 238] width 190 height 148
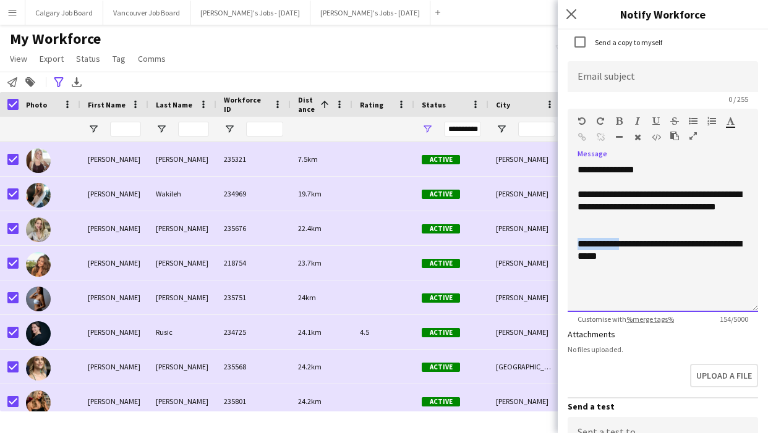
drag, startPoint x: 633, startPoint y: 248, endPoint x: 577, endPoint y: 243, distance: 57.0
click at [577, 243] on div "**********" at bounding box center [662, 238] width 190 height 148
drag, startPoint x: 617, startPoint y: 118, endPoint x: 637, endPoint y: 163, distance: 48.7
click at [617, 118] on icon "button" at bounding box center [619, 121] width 7 height 9
click at [635, 218] on div "**********" at bounding box center [662, 206] width 171 height 37
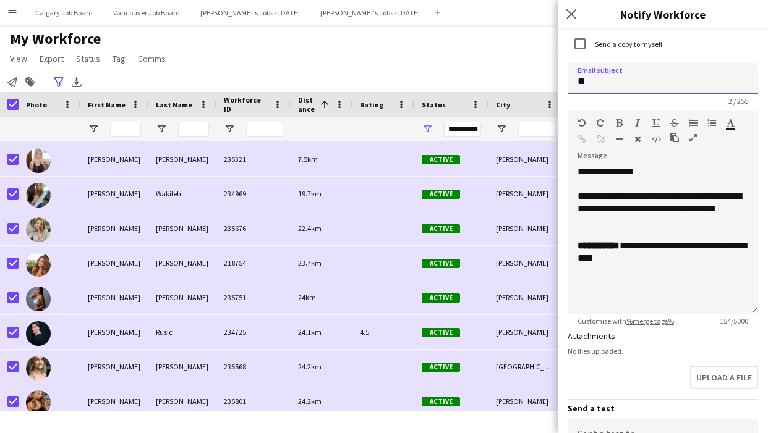
type input "*"
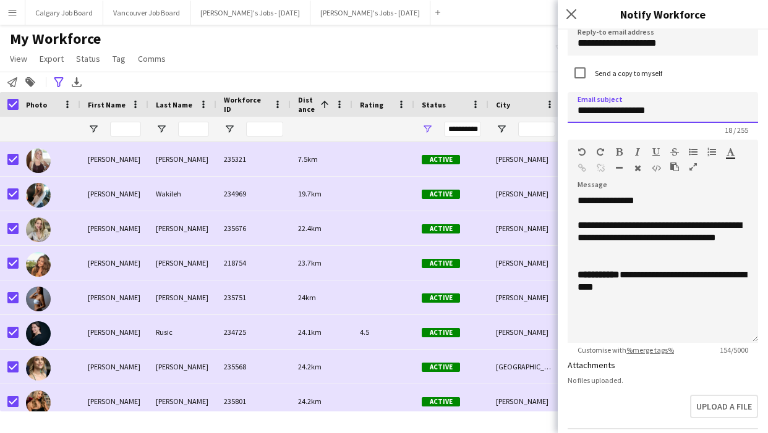
scroll to position [56, 0]
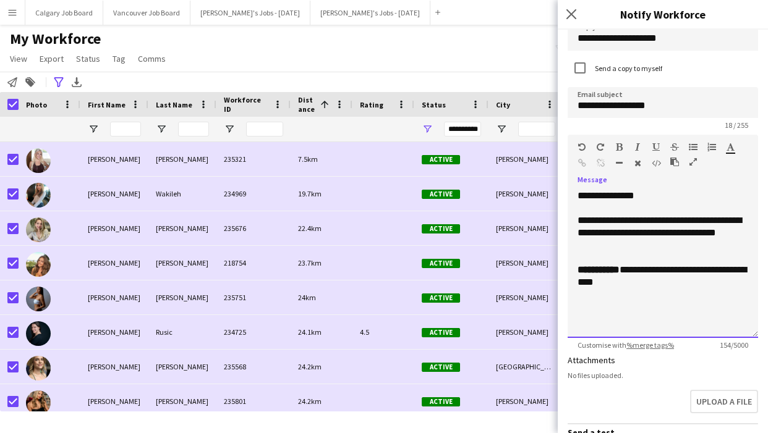
click at [652, 222] on div "**********" at bounding box center [662, 232] width 171 height 37
click at [688, 221] on div "**********" at bounding box center [662, 232] width 171 height 37
click at [600, 234] on div "**********" at bounding box center [662, 232] width 171 height 37
drag, startPoint x: 646, startPoint y: 221, endPoint x: 638, endPoint y: 165, distance: 56.9
click at [638, 235] on div "**********" at bounding box center [662, 232] width 171 height 37
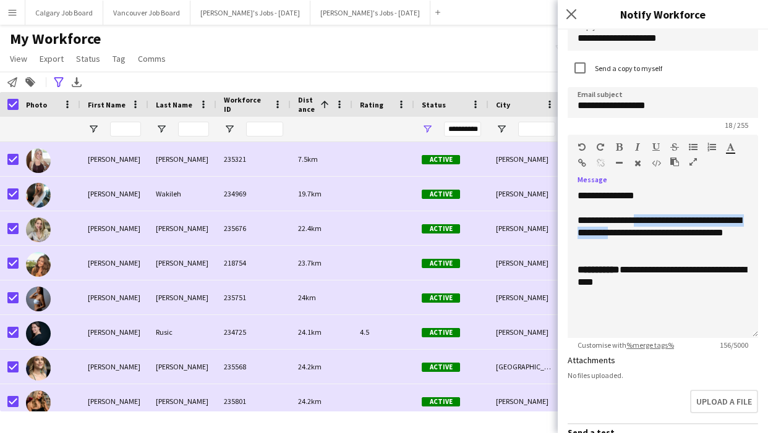
click at [658, 144] on icon "button" at bounding box center [655, 147] width 7 height 9
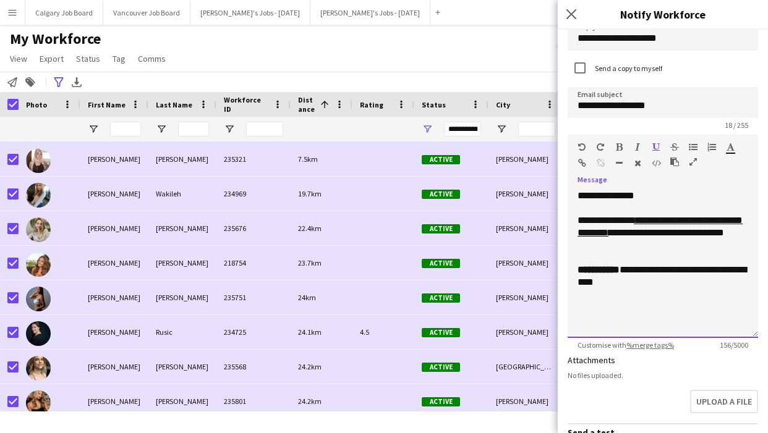
click at [675, 235] on div "**********" at bounding box center [662, 232] width 171 height 37
click at [673, 233] on div "**********" at bounding box center [662, 232] width 171 height 37
drag, startPoint x: 709, startPoint y: 234, endPoint x: 732, endPoint y: 240, distance: 23.5
click at [732, 240] on div "**********" at bounding box center [662, 232] width 171 height 37
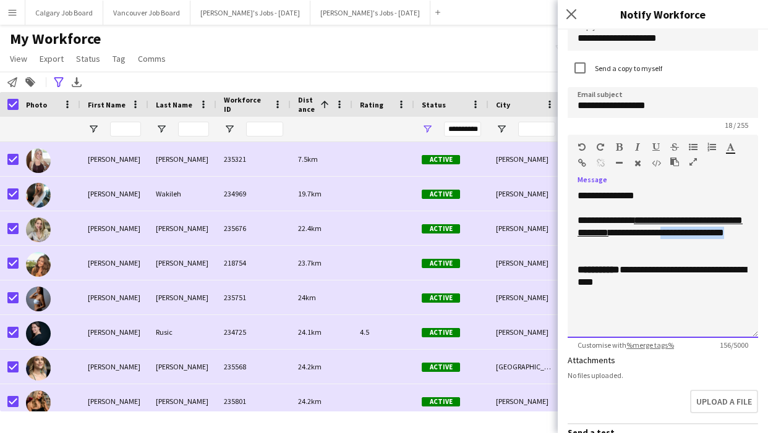
scroll to position [0, 0]
click at [617, 146] on icon "button" at bounding box center [619, 147] width 7 height 9
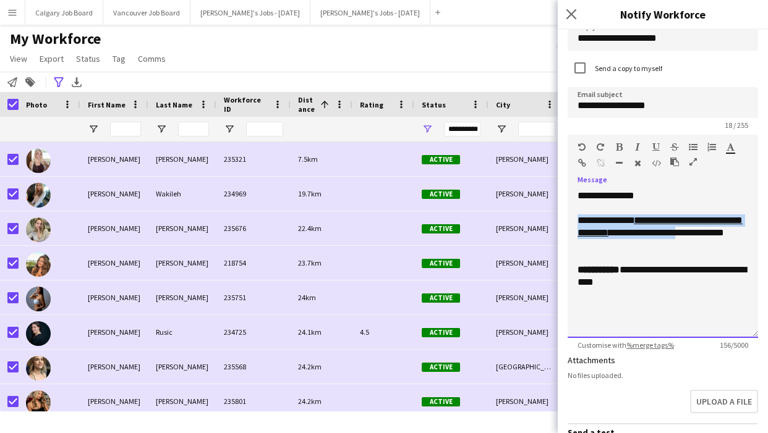
scroll to position [0, 1]
click at [691, 255] on div at bounding box center [662, 258] width 171 height 12
click at [618, 243] on div "**********" at bounding box center [662, 232] width 171 height 37
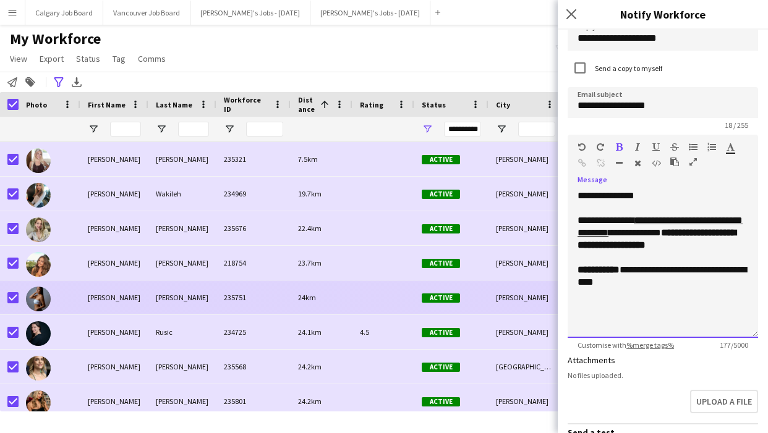
scroll to position [0, 0]
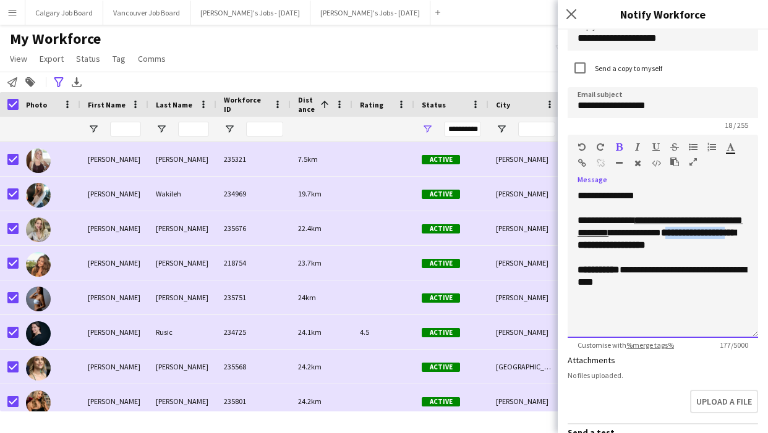
drag, startPoint x: 697, startPoint y: 234, endPoint x: 605, endPoint y: 245, distance: 92.8
click at [605, 245] on b "**********" at bounding box center [656, 239] width 158 height 22
click at [730, 149] on icon "button" at bounding box center [730, 147] width 8 height 9
drag, startPoint x: 729, startPoint y: 144, endPoint x: 734, endPoint y: 154, distance: 10.8
click at [730, 144] on icon "button" at bounding box center [730, 147] width 8 height 9
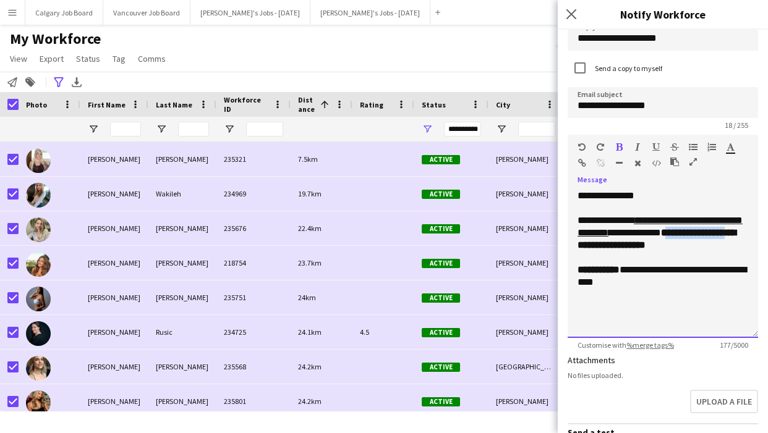
click at [730, 142] on div "Standard Heading 1 Heading 2 Heading 3 Heading 4 Heading 5 Heading 6 Heading 7 …" at bounding box center [662, 158] width 190 height 46
click at [703, 228] on b "**********" at bounding box center [656, 239] width 158 height 22
drag, startPoint x: 701, startPoint y: 233, endPoint x: 737, endPoint y: 234, distance: 36.5
click at [756, 235] on div "**********" at bounding box center [662, 264] width 190 height 148
click at [714, 232] on b "**********" at bounding box center [656, 239] width 158 height 22
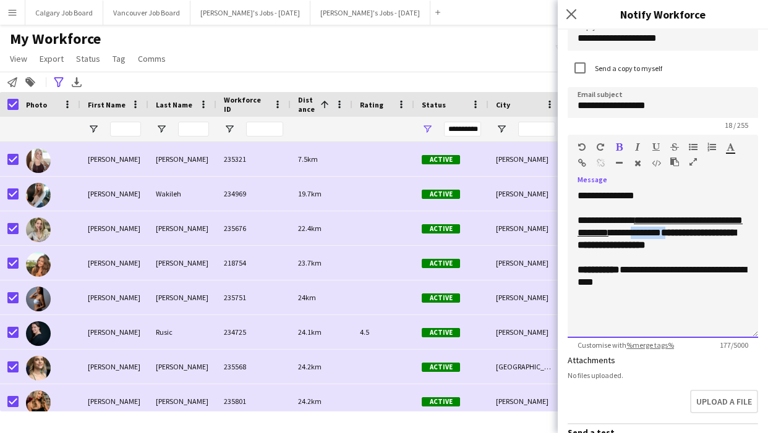
drag, startPoint x: 698, startPoint y: 232, endPoint x: 619, endPoint y: 240, distance: 80.1
click at [656, 236] on div "**********" at bounding box center [662, 232] width 171 height 37
drag, startPoint x: 619, startPoint y: 240, endPoint x: 670, endPoint y: 237, distance: 51.4
click at [620, 240] on b "**********" at bounding box center [656, 239] width 158 height 22
drag, startPoint x: 604, startPoint y: 248, endPoint x: 701, endPoint y: 237, distance: 98.2
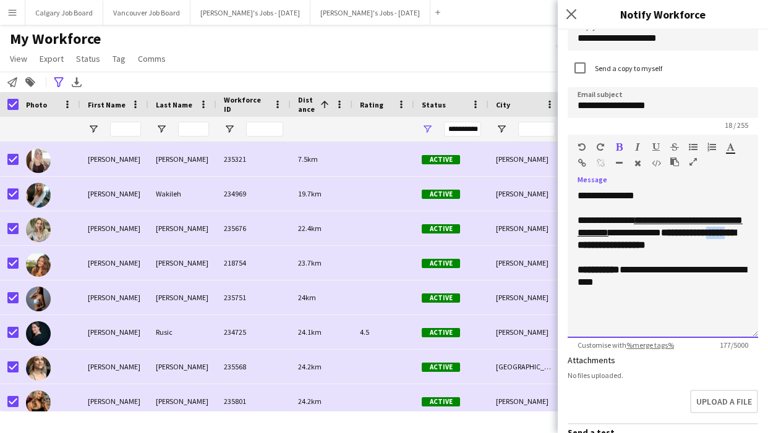
click at [585, 246] on b "**********" at bounding box center [656, 239] width 158 height 22
click at [708, 237] on b "**********" at bounding box center [656, 239] width 158 height 22
drag, startPoint x: 700, startPoint y: 234, endPoint x: 705, endPoint y: 171, distance: 63.8
click at [604, 247] on b "**********" at bounding box center [656, 239] width 158 height 22
click at [732, 146] on icon "button" at bounding box center [730, 147] width 8 height 9
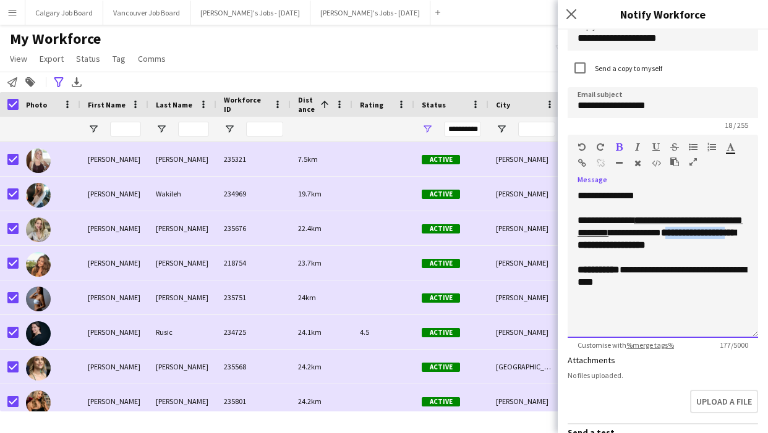
click at [721, 187] on div "**********" at bounding box center [662, 259] width 190 height 157
click at [722, 238] on b "**********" at bounding box center [656, 239] width 158 height 22
drag, startPoint x: 719, startPoint y: 248, endPoint x: 708, endPoint y: 245, distance: 11.0
click at [719, 248] on div "**********" at bounding box center [662, 232] width 171 height 37
drag, startPoint x: 607, startPoint y: 243, endPoint x: 673, endPoint y: 226, distance: 68.4
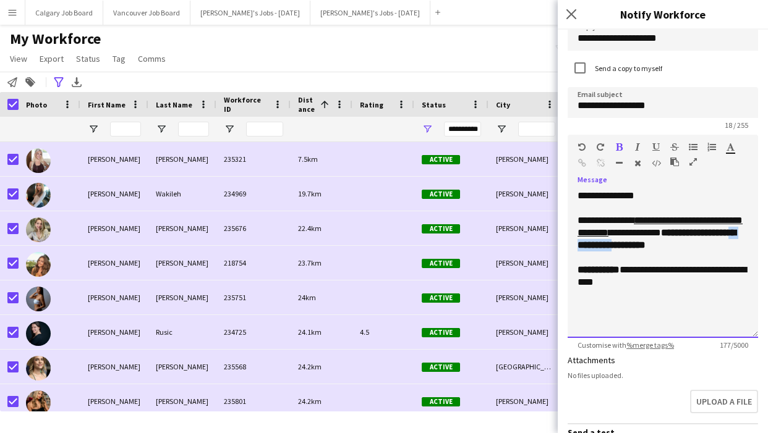
click at [663, 242] on b "**********" at bounding box center [656, 239] width 158 height 22
click at [676, 193] on div "**********" at bounding box center [662, 264] width 190 height 148
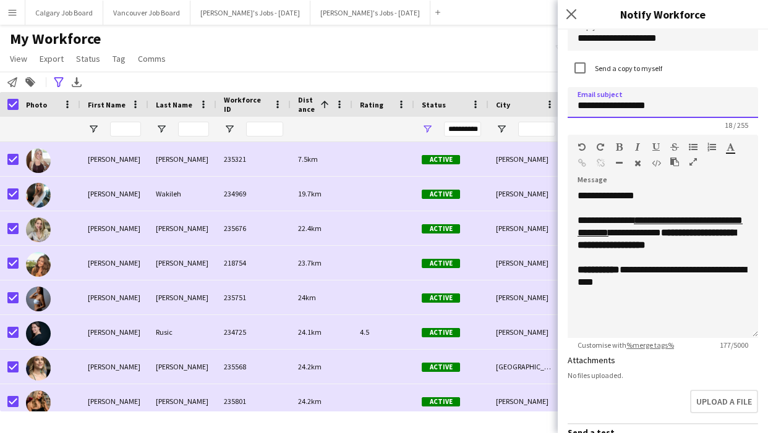
drag, startPoint x: 668, startPoint y: 109, endPoint x: 683, endPoint y: 147, distance: 40.5
click at [668, 109] on input "**********" at bounding box center [662, 102] width 190 height 31
click at [582, 102] on input "**********" at bounding box center [662, 102] width 190 height 31
type input "**********"
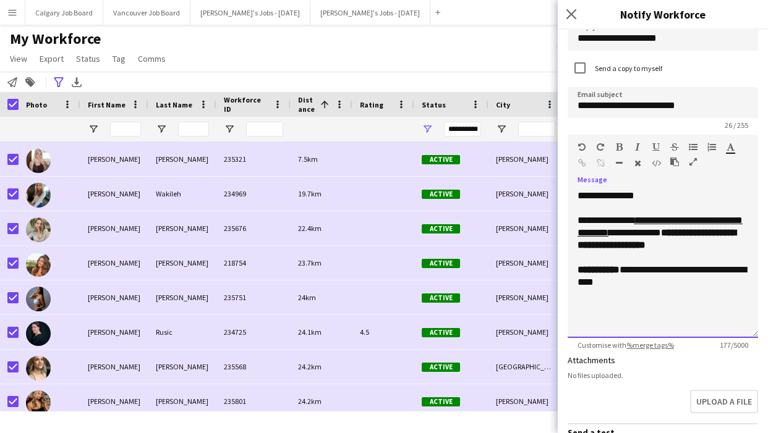
click at [663, 274] on div "**********" at bounding box center [662, 282] width 171 height 37
drag, startPoint x: 696, startPoint y: 232, endPoint x: 735, endPoint y: 208, distance: 45.5
click at [748, 233] on div "**********" at bounding box center [662, 264] width 190 height 148
click at [706, 220] on u "**********" at bounding box center [659, 227] width 165 height 22
click at [650, 237] on div "**********" at bounding box center [662, 232] width 171 height 37
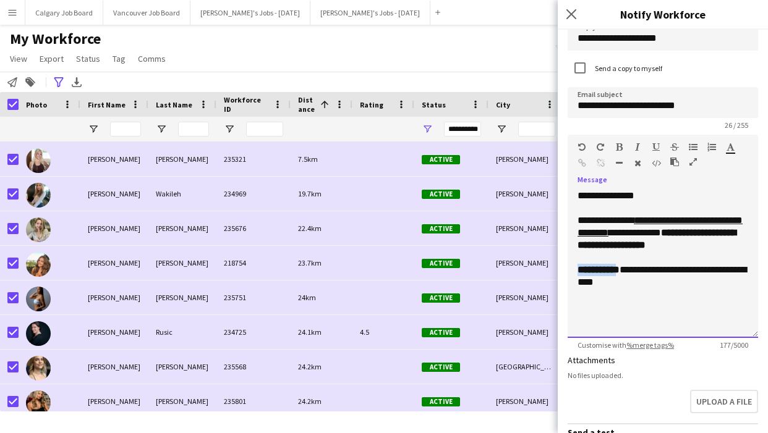
drag, startPoint x: 629, startPoint y: 268, endPoint x: 574, endPoint y: 268, distance: 55.0
click at [574, 268] on div "**********" at bounding box center [662, 264] width 190 height 148
click at [730, 148] on icon "button" at bounding box center [730, 147] width 8 height 9
click at [726, 146] on icon "button" at bounding box center [730, 147] width 8 height 9
click at [731, 149] on icon "button" at bounding box center [730, 147] width 8 height 9
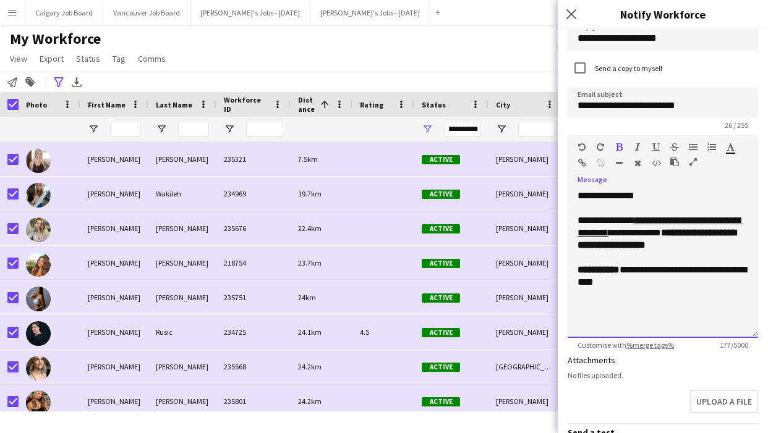
click at [715, 198] on div "**********" at bounding box center [662, 264] width 190 height 148
drag, startPoint x: 698, startPoint y: 233, endPoint x: 722, endPoint y: 237, distance: 23.8
click at [721, 232] on b "**********" at bounding box center [656, 239] width 158 height 22
click at [727, 270] on div "**********" at bounding box center [662, 282] width 171 height 37
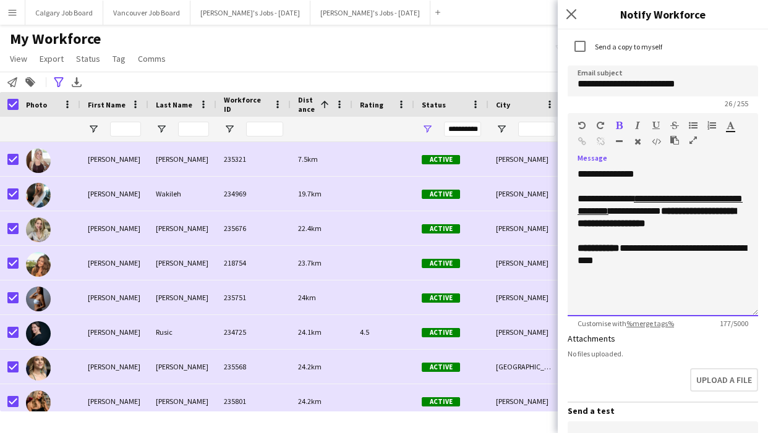
scroll to position [81, 0]
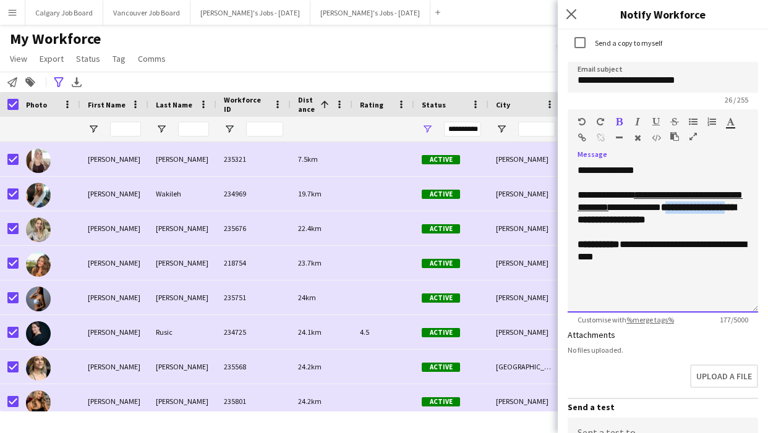
drag, startPoint x: 699, startPoint y: 210, endPoint x: 604, endPoint y: 187, distance: 97.1
click at [603, 220] on b "**********" at bounding box center [656, 214] width 158 height 22
click at [637, 121] on icon "button" at bounding box center [637, 121] width 5 height 9
click at [730, 125] on icon "button" at bounding box center [730, 121] width 8 height 9
click at [730, 124] on icon "button" at bounding box center [730, 121] width 8 height 9
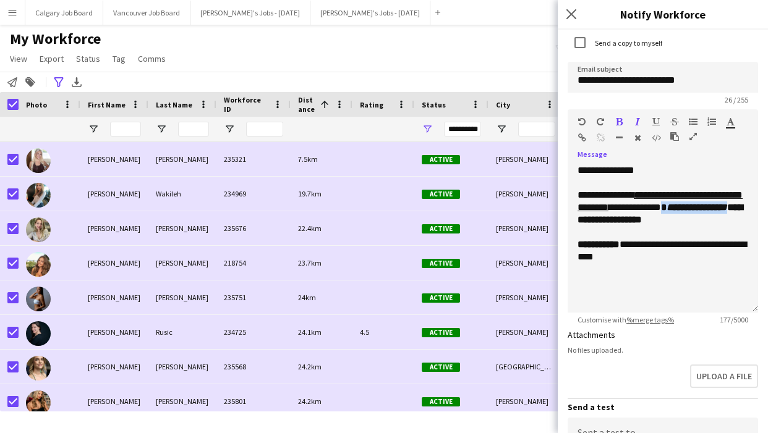
click at [730, 125] on icon "button" at bounding box center [730, 121] width 8 height 9
click at [734, 122] on div "******* *******" at bounding box center [735, 124] width 19 height 15
click at [726, 123] on icon "button" at bounding box center [730, 121] width 8 height 9
drag, startPoint x: 684, startPoint y: 191, endPoint x: 689, endPoint y: 203, distance: 13.6
click at [684, 192] on u "**********" at bounding box center [659, 201] width 165 height 22
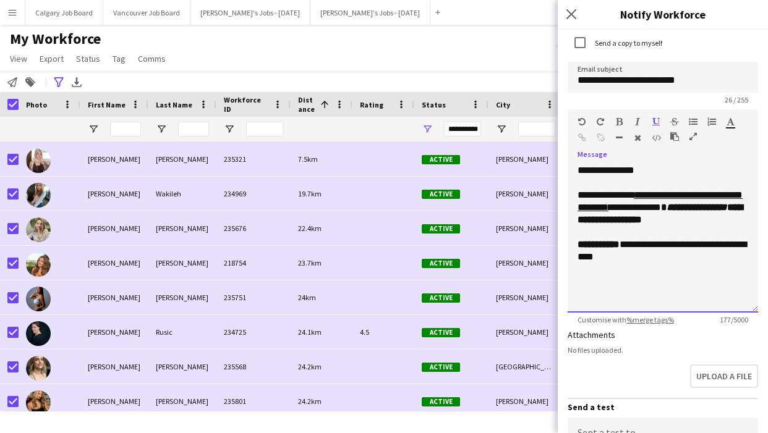
click at [693, 220] on b "**********" at bounding box center [659, 214] width 165 height 22
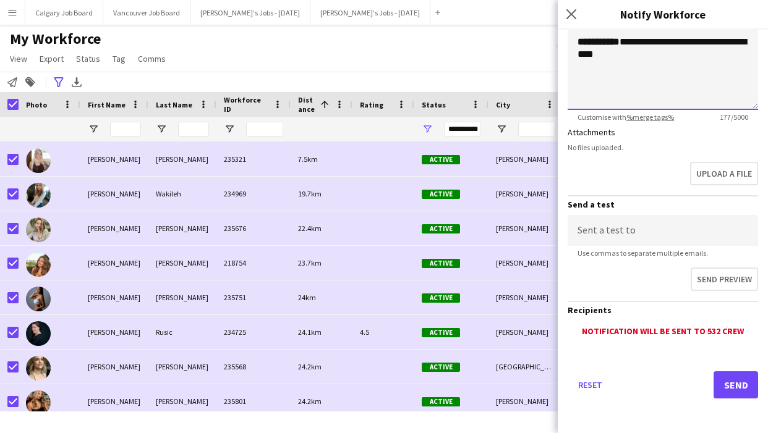
scroll to position [2, 0]
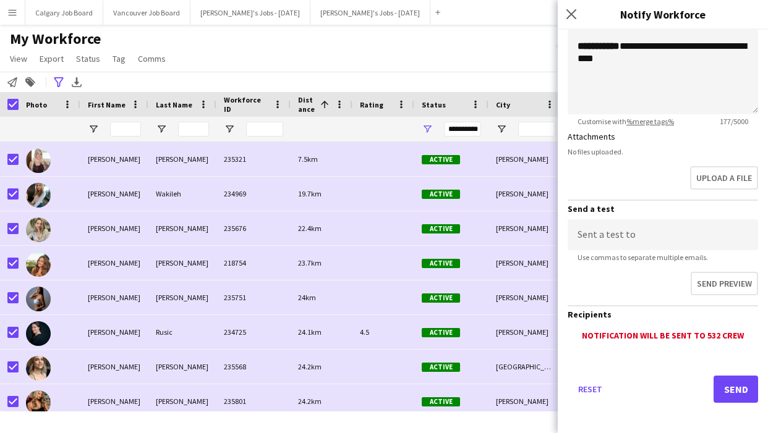
click at [737, 375] on div "Reset Send" at bounding box center [662, 394] width 190 height 87
click at [735, 384] on button "Send" at bounding box center [735, 389] width 44 height 27
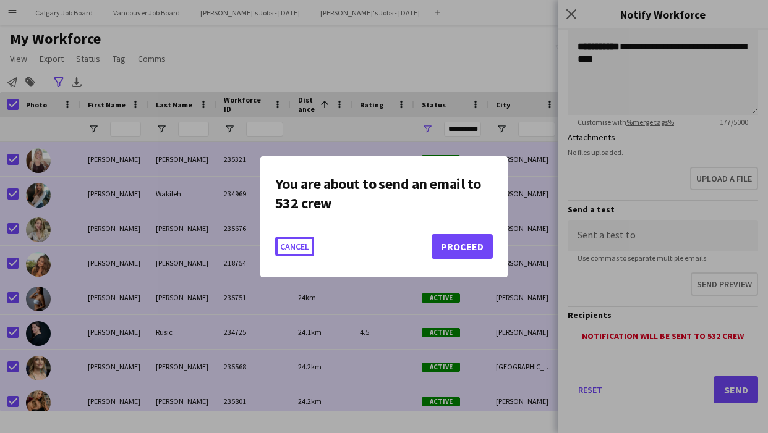
scroll to position [0, 0]
click at [444, 241] on button "Proceed" at bounding box center [461, 246] width 61 height 25
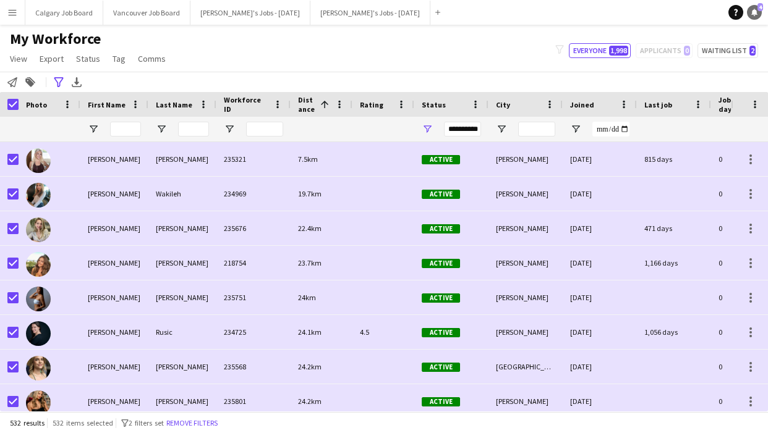
click at [755, 12] on icon at bounding box center [754, 12] width 6 height 6
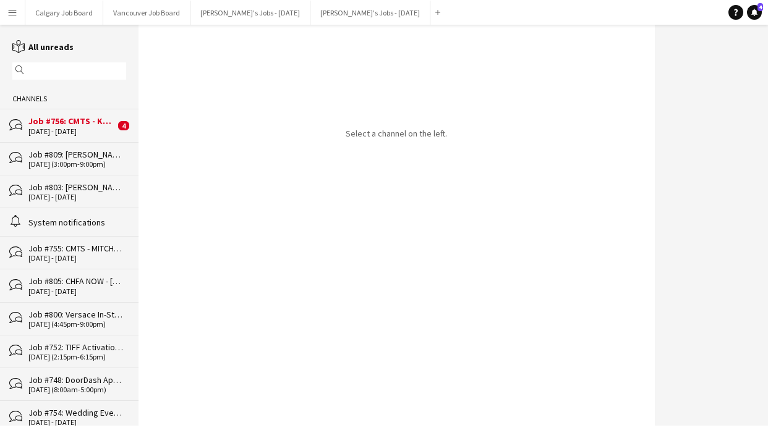
click at [88, 126] on div "Job #756: CMTS - KEYENCE - ETOBICOKE" at bounding box center [71, 121] width 87 height 11
